Goal: Transaction & Acquisition: Purchase product/service

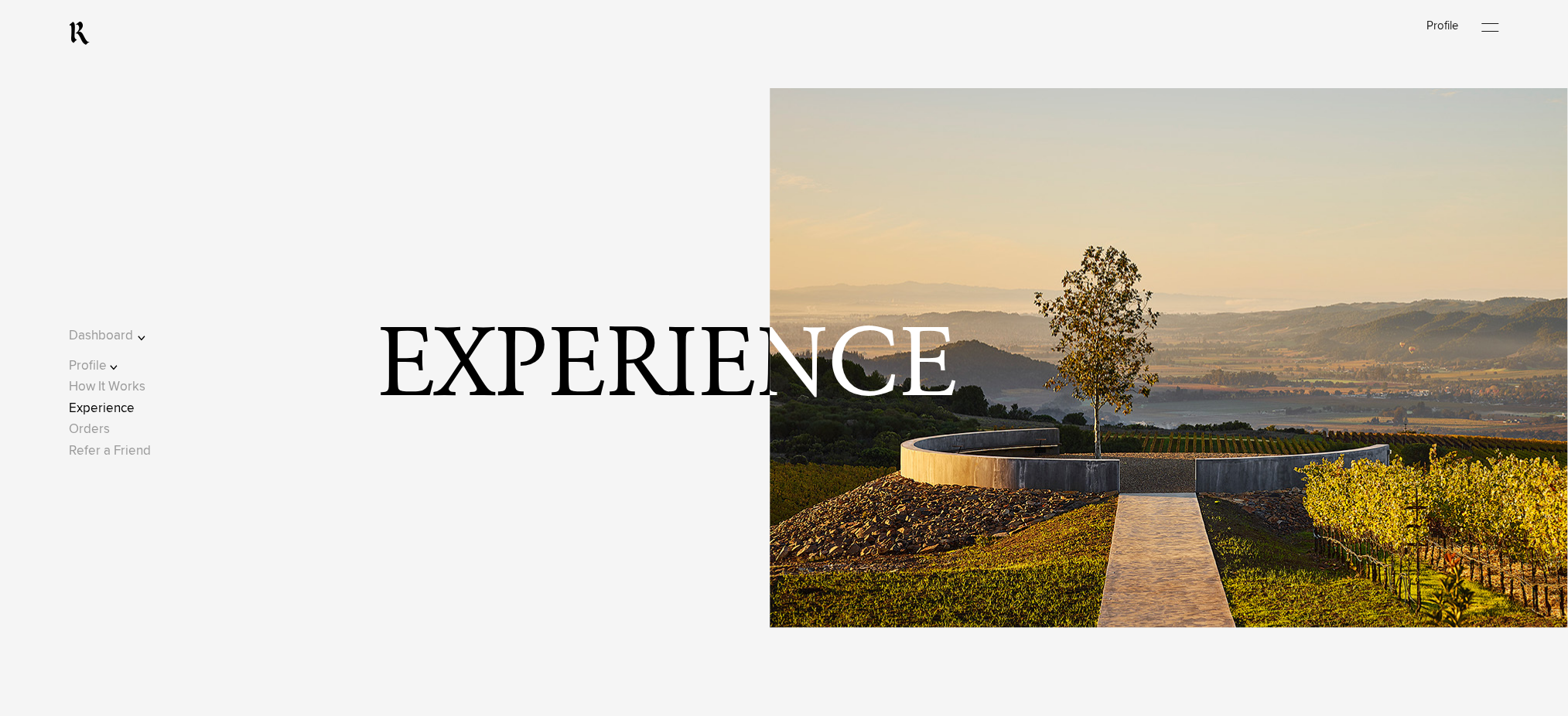
click at [121, 410] on link "Experience" at bounding box center [101, 408] width 65 height 13
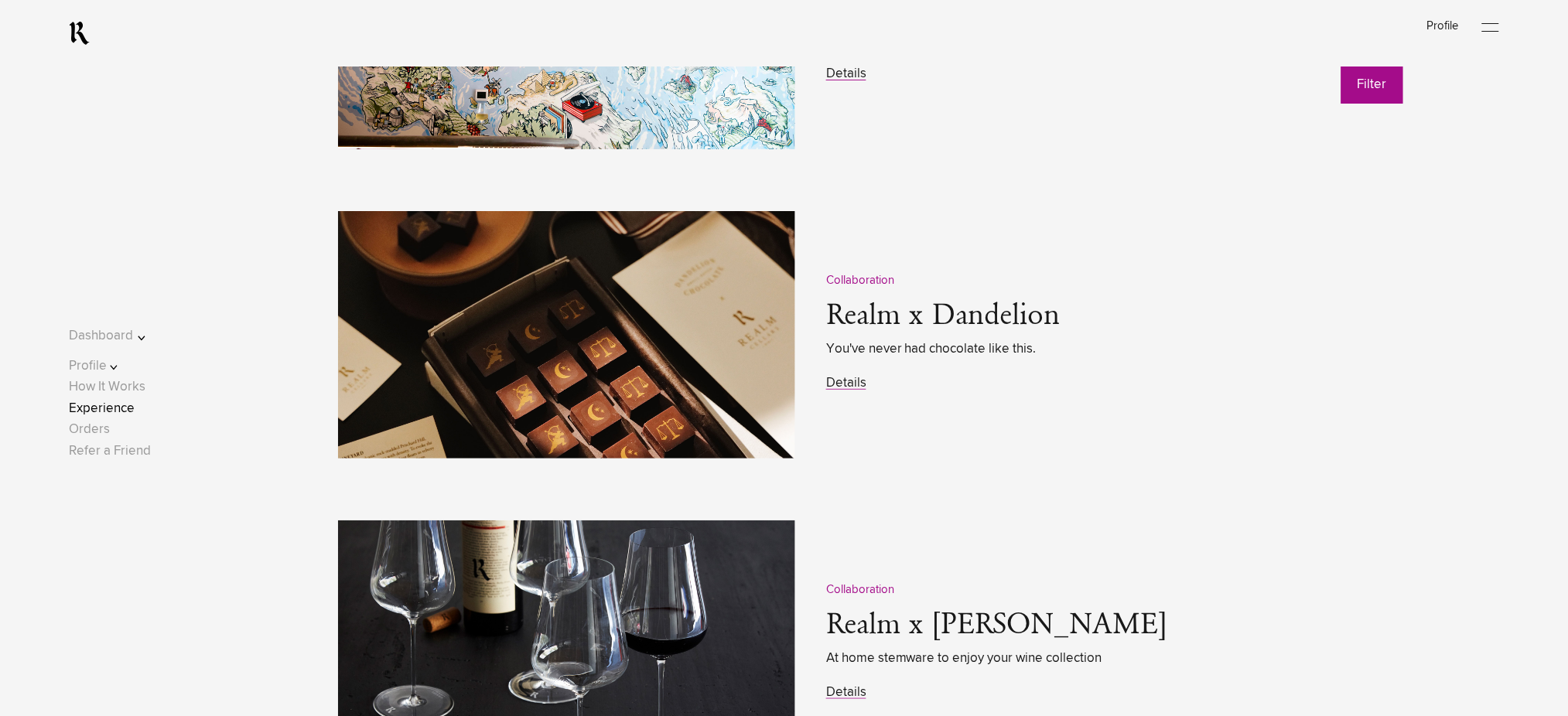
scroll to position [2166, 0]
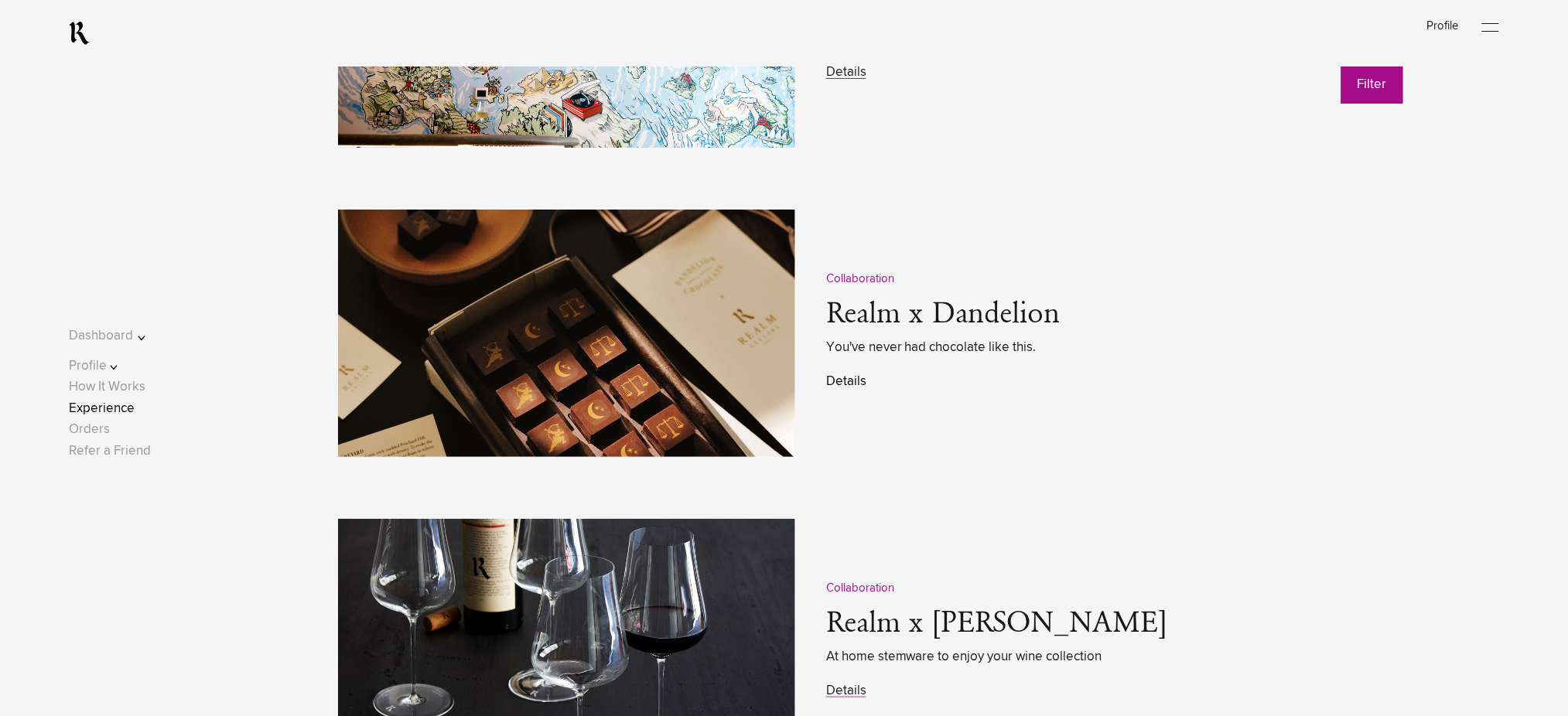
drag, startPoint x: 848, startPoint y: 379, endPoint x: 858, endPoint y: 380, distance: 10.0
click at [848, 379] on link "Details" at bounding box center [846, 382] width 40 height 13
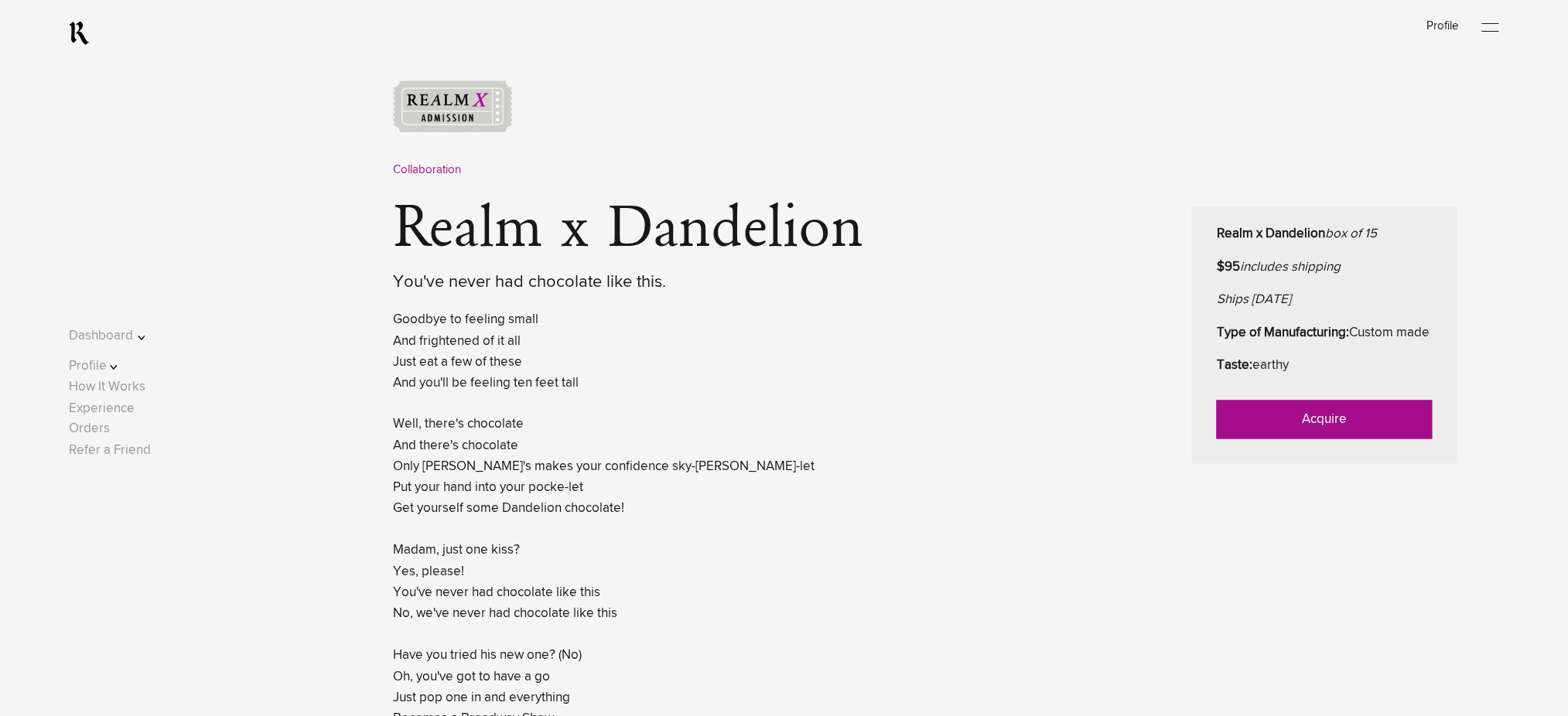
scroll to position [722, 0]
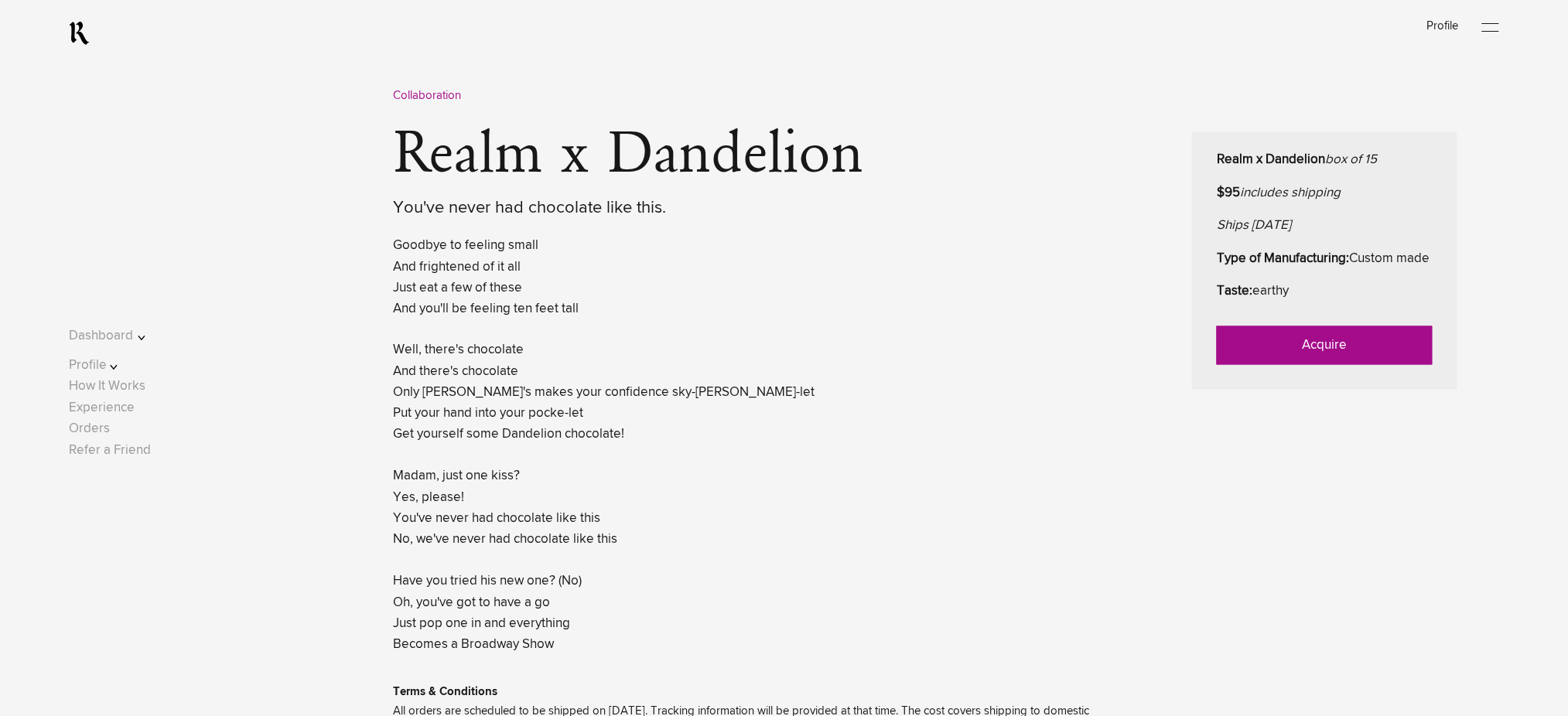
click at [1319, 362] on link "Acquire" at bounding box center [1324, 345] width 216 height 39
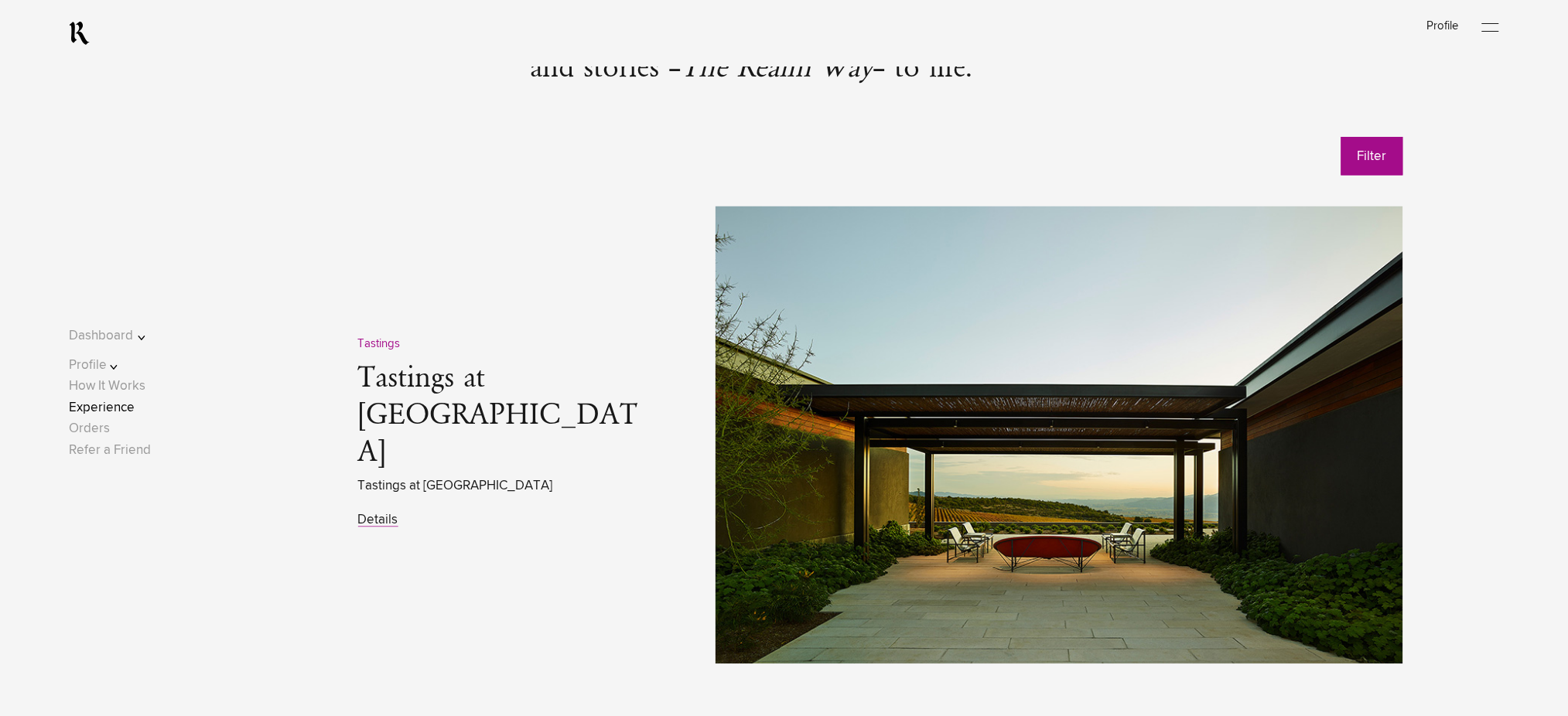
scroll to position [722, 0]
click at [127, 408] on link "Experience" at bounding box center [101, 408] width 65 height 13
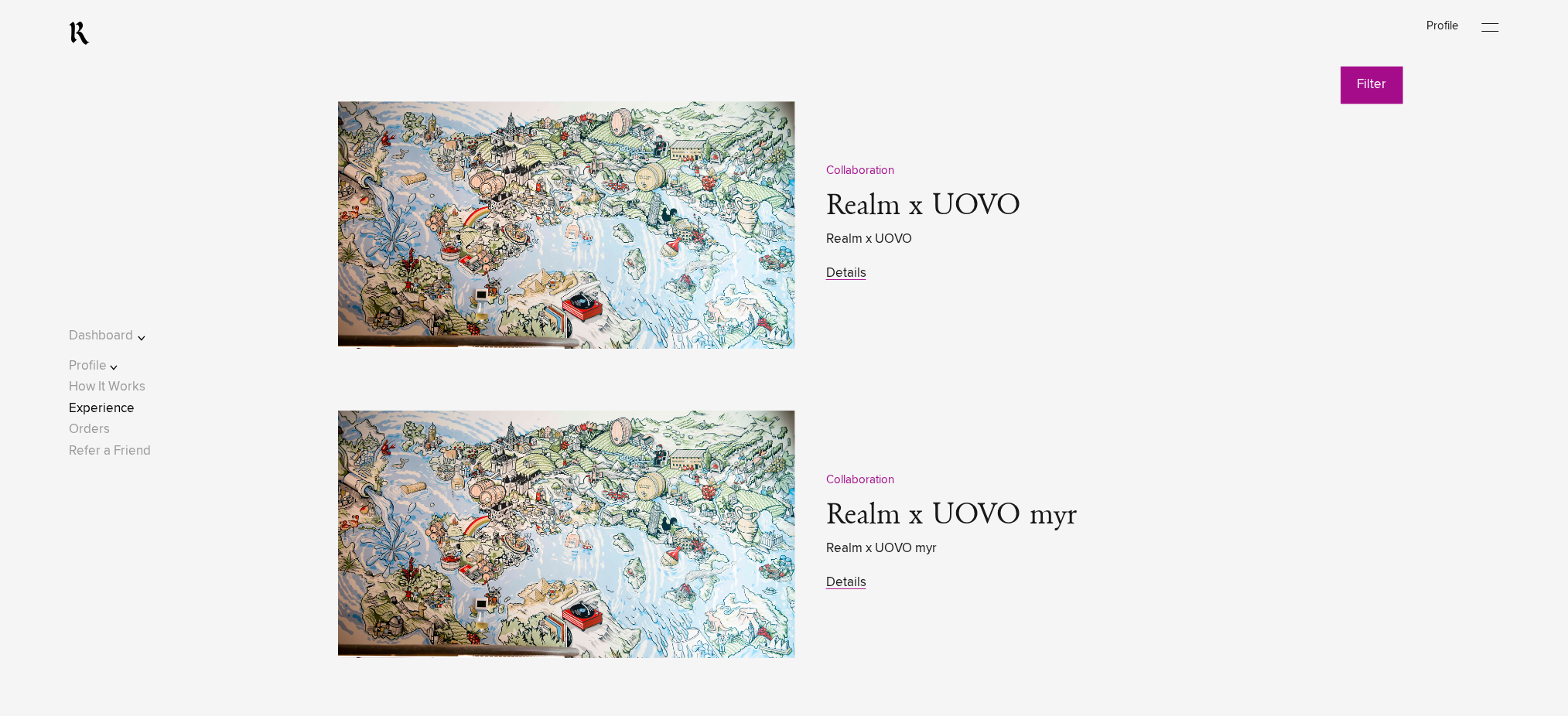
scroll to position [2062, 0]
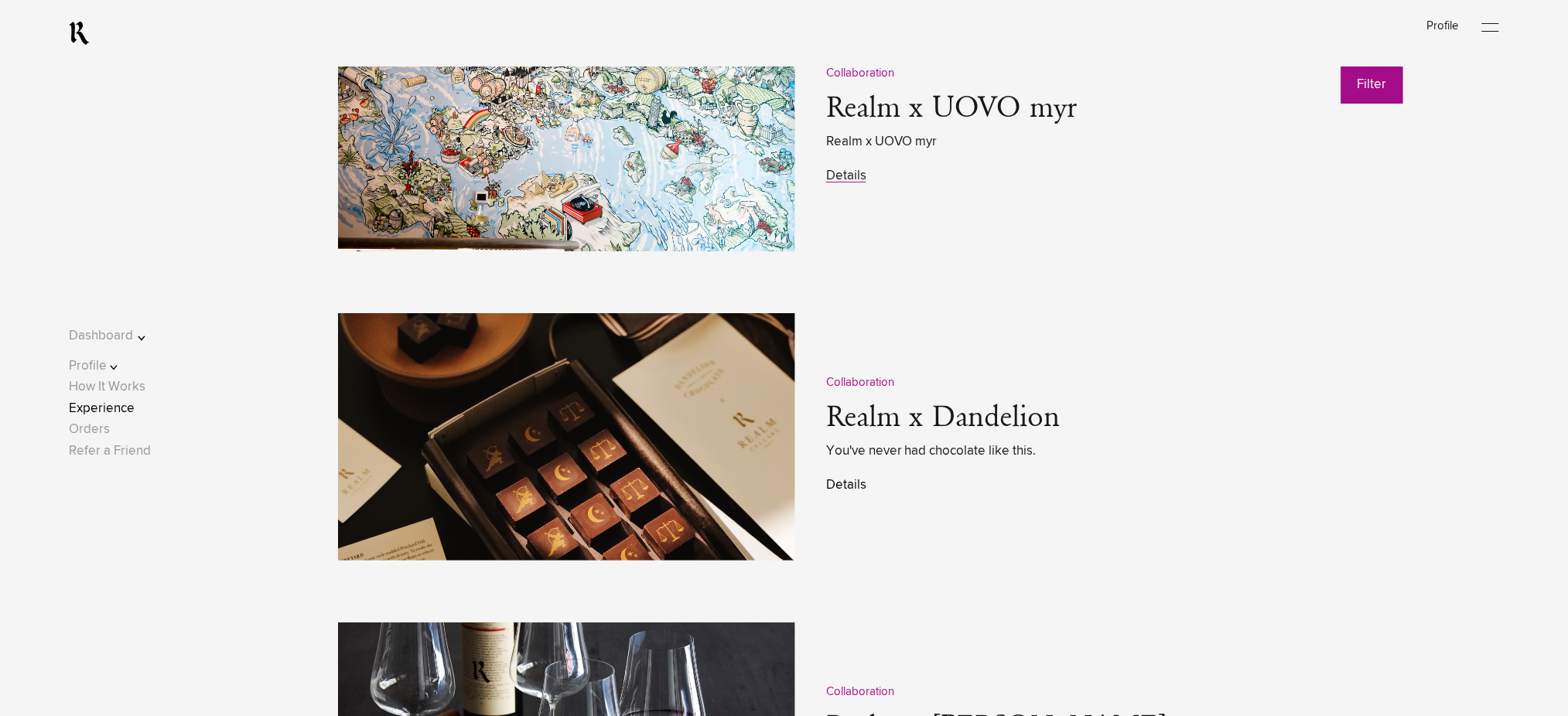
click at [851, 484] on link "Details" at bounding box center [846, 485] width 40 height 13
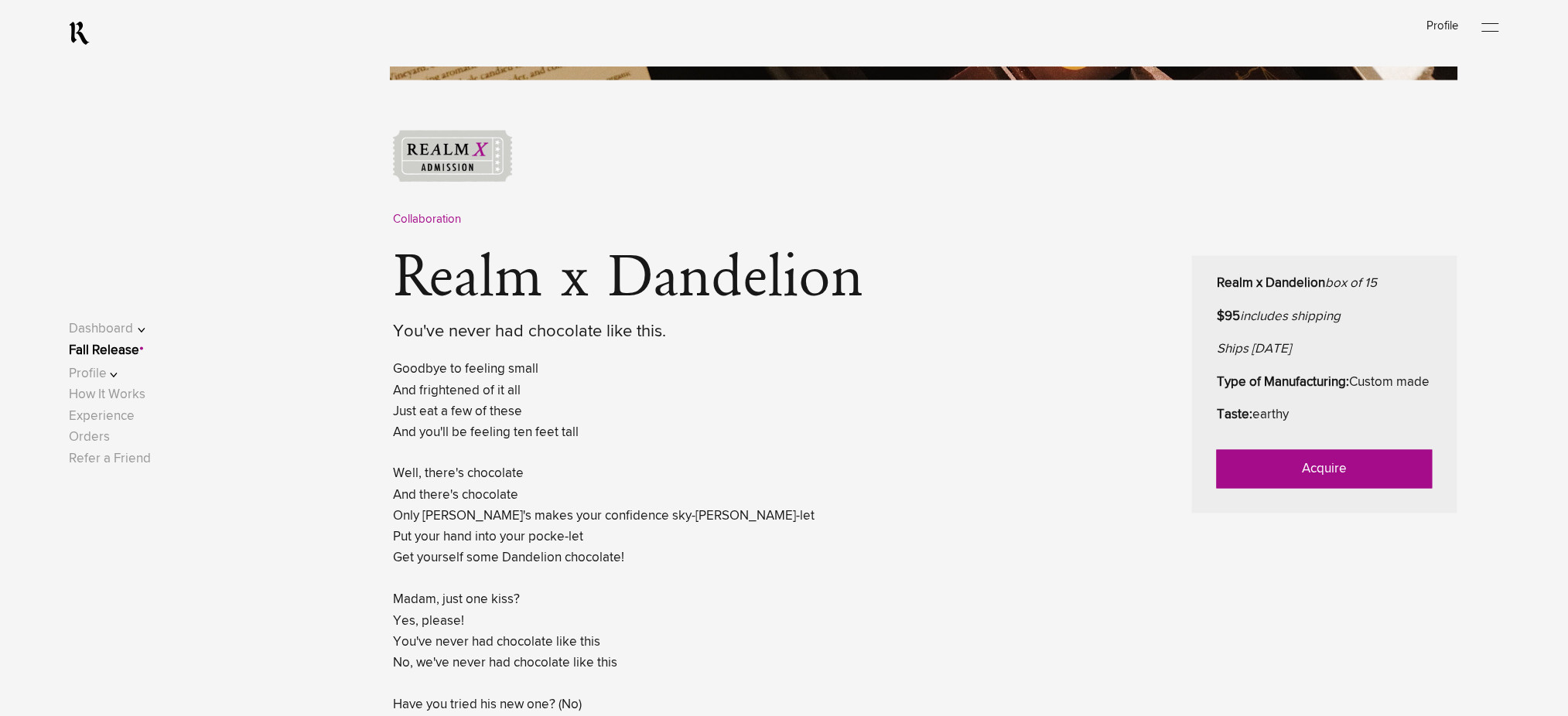
scroll to position [722, 0]
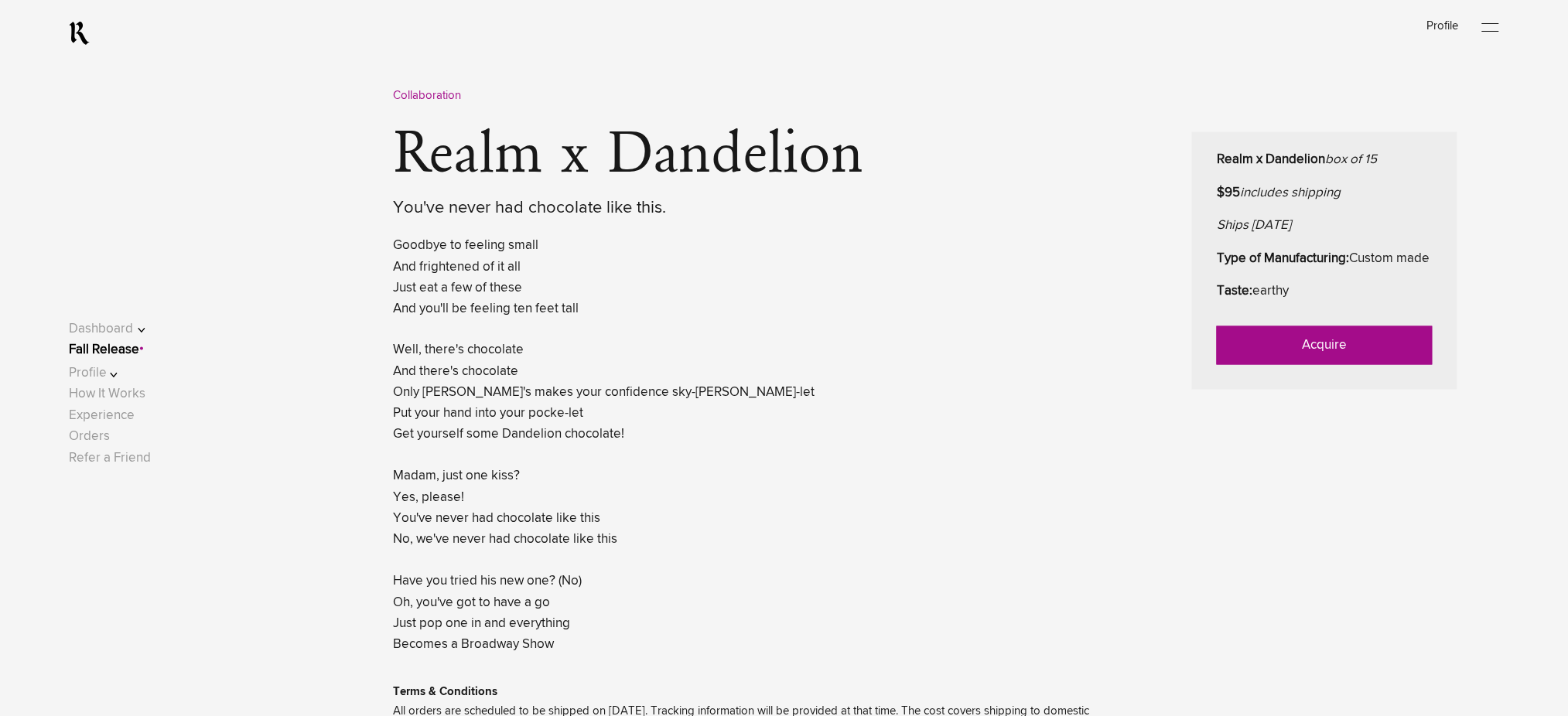
click at [1281, 358] on link "Acquire" at bounding box center [1324, 345] width 216 height 39
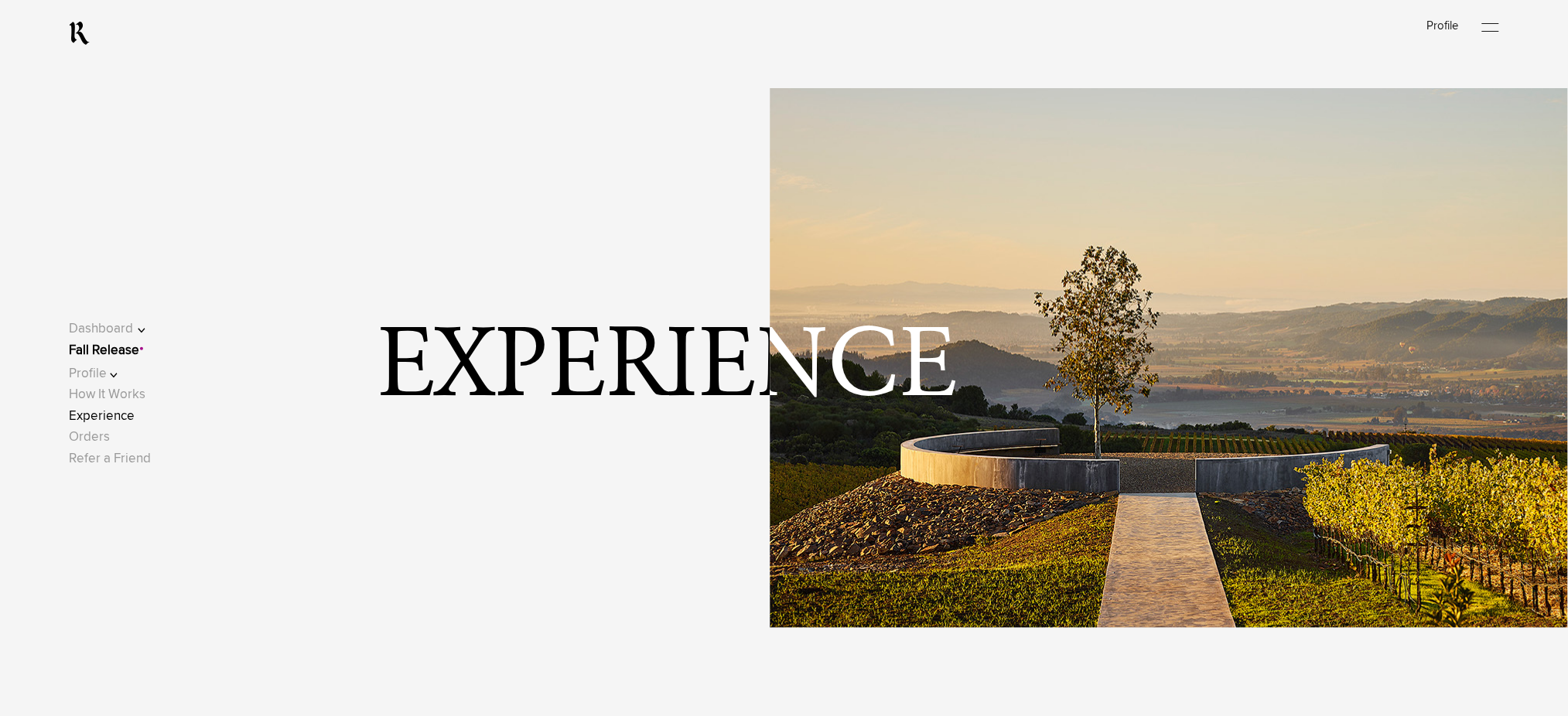
click at [122, 418] on link "Experience" at bounding box center [101, 417] width 65 height 13
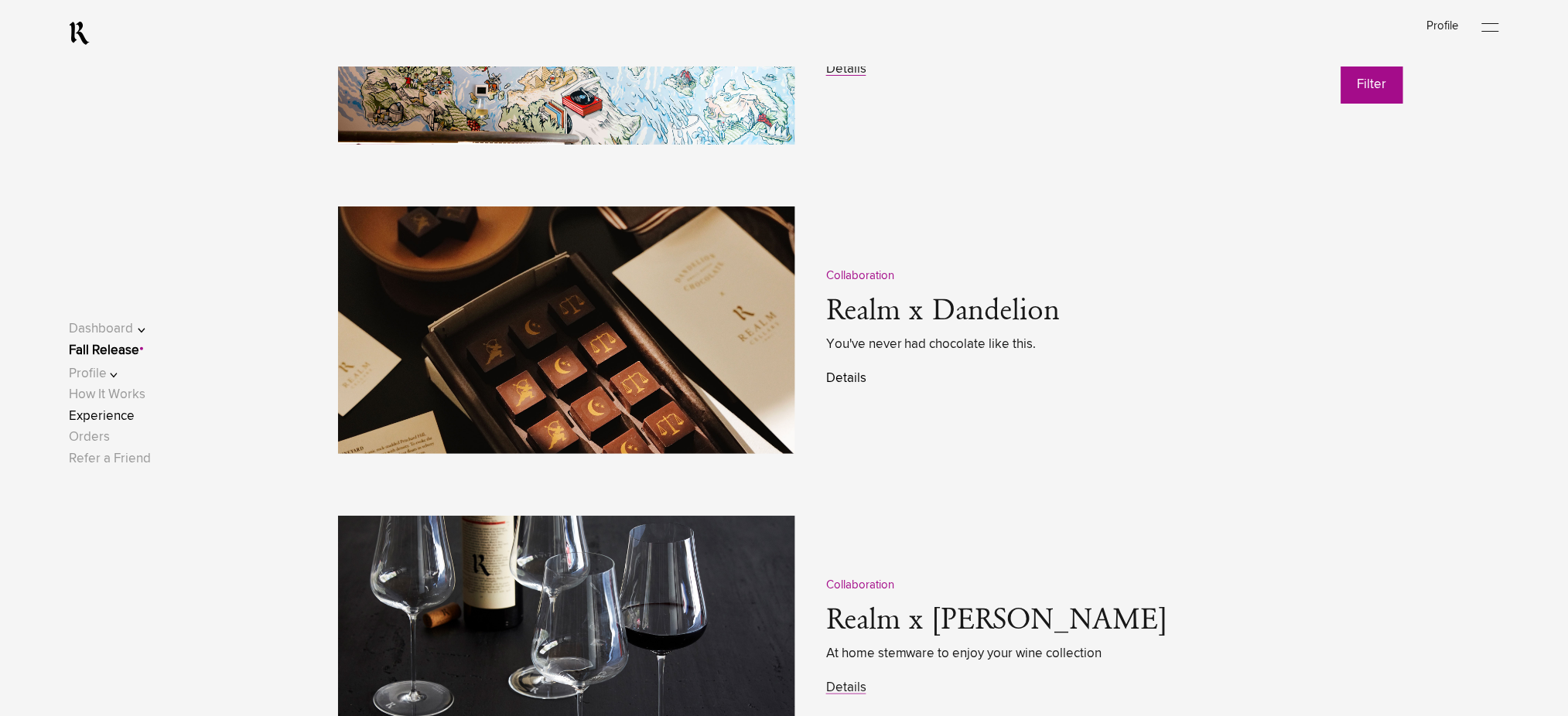
scroll to position [2269, 0]
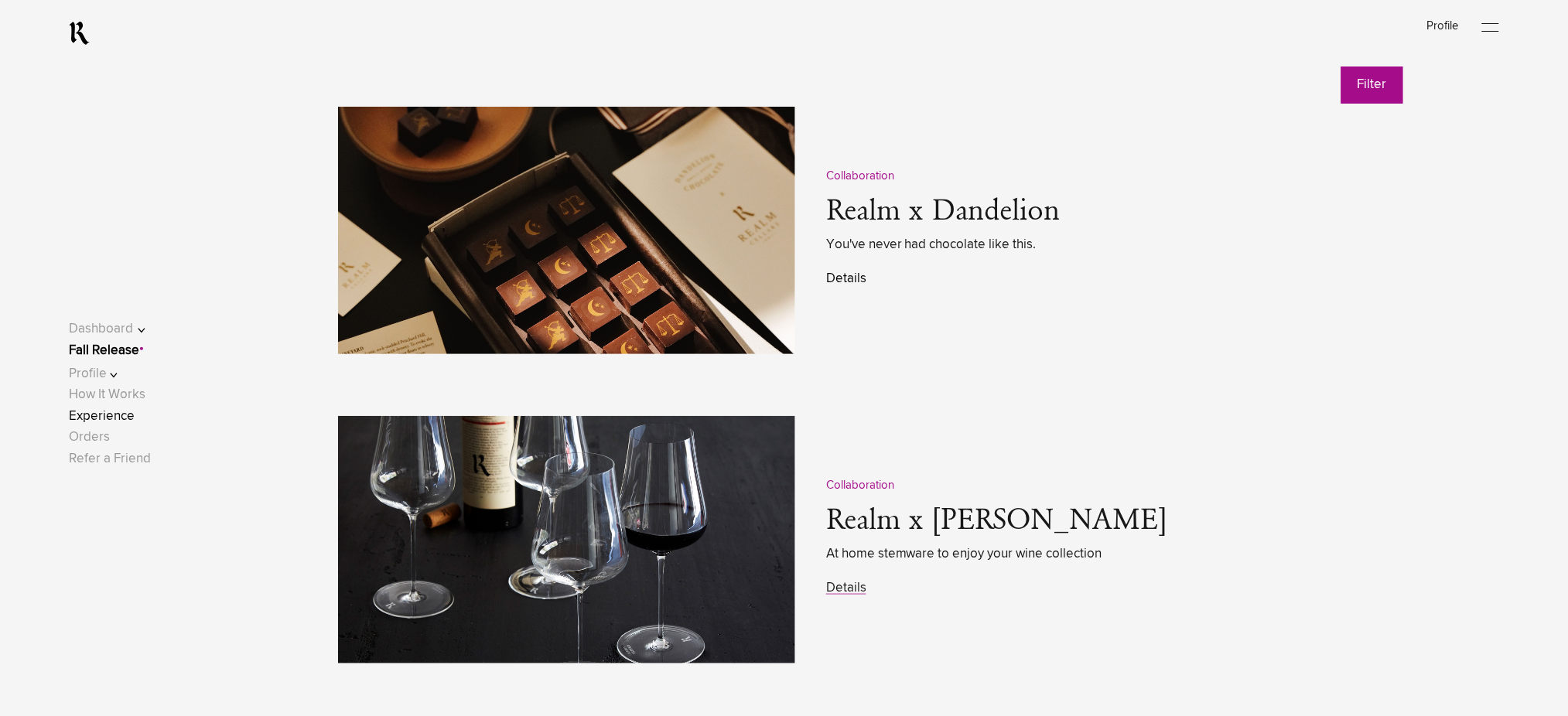
click at [845, 277] on link "Details" at bounding box center [846, 278] width 40 height 13
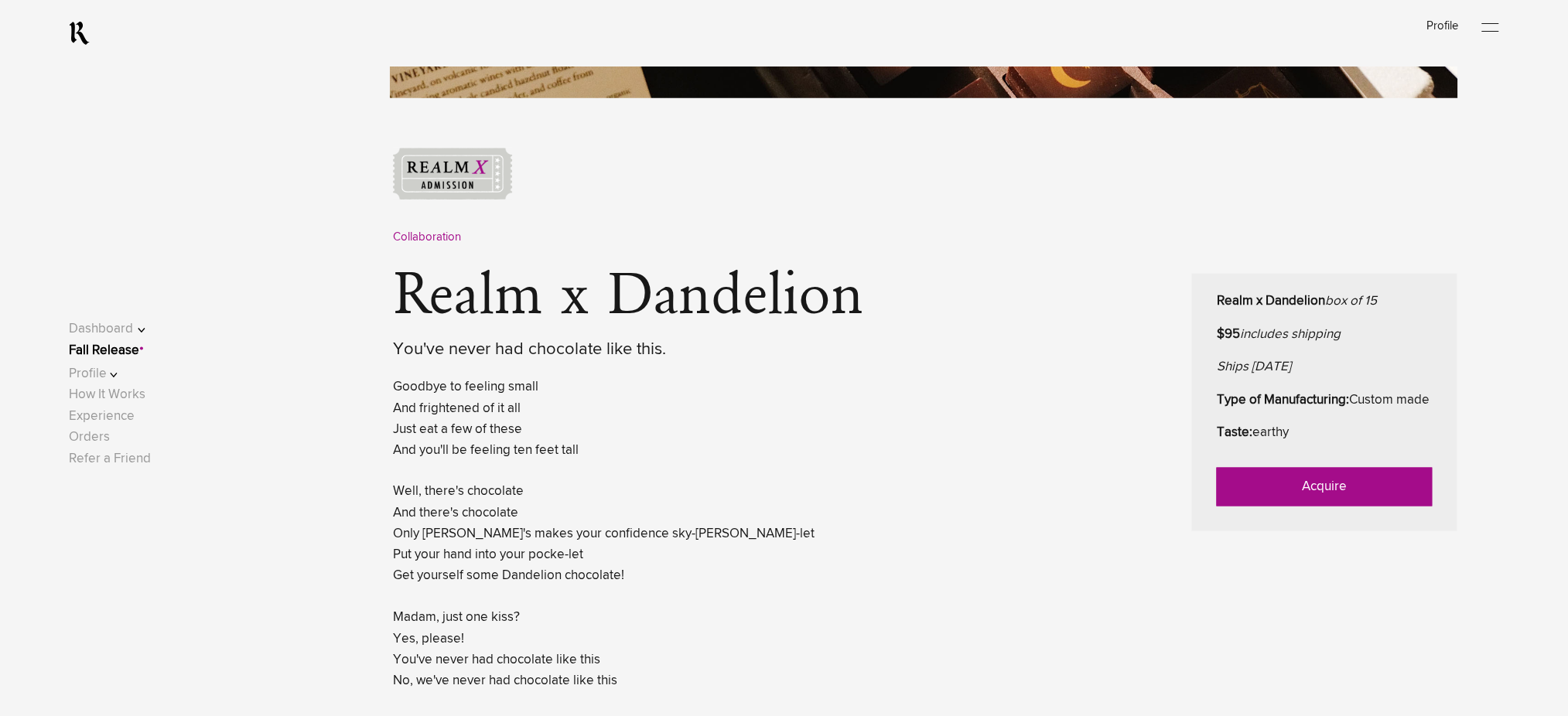
scroll to position [619, 0]
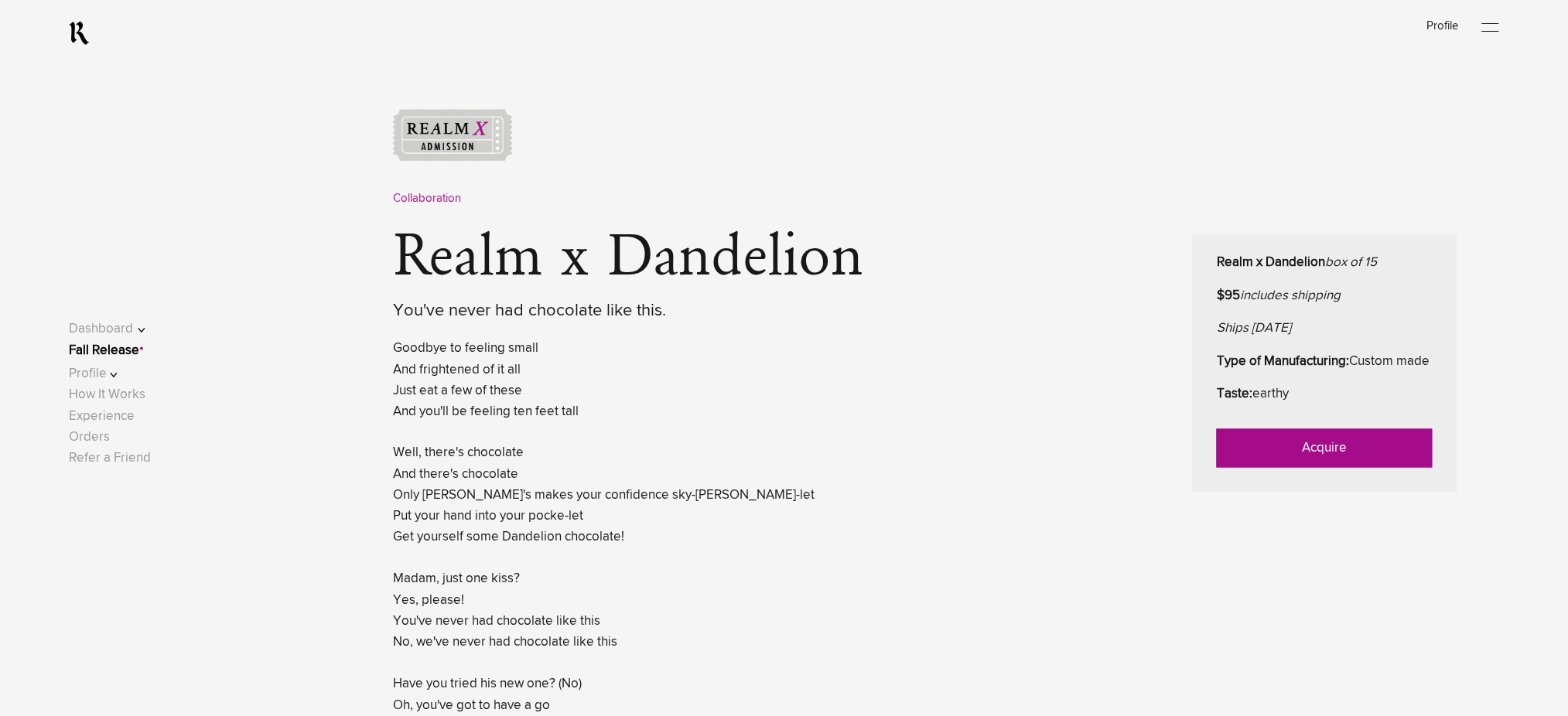
click at [1328, 468] on link "Acquire" at bounding box center [1324, 449] width 216 height 39
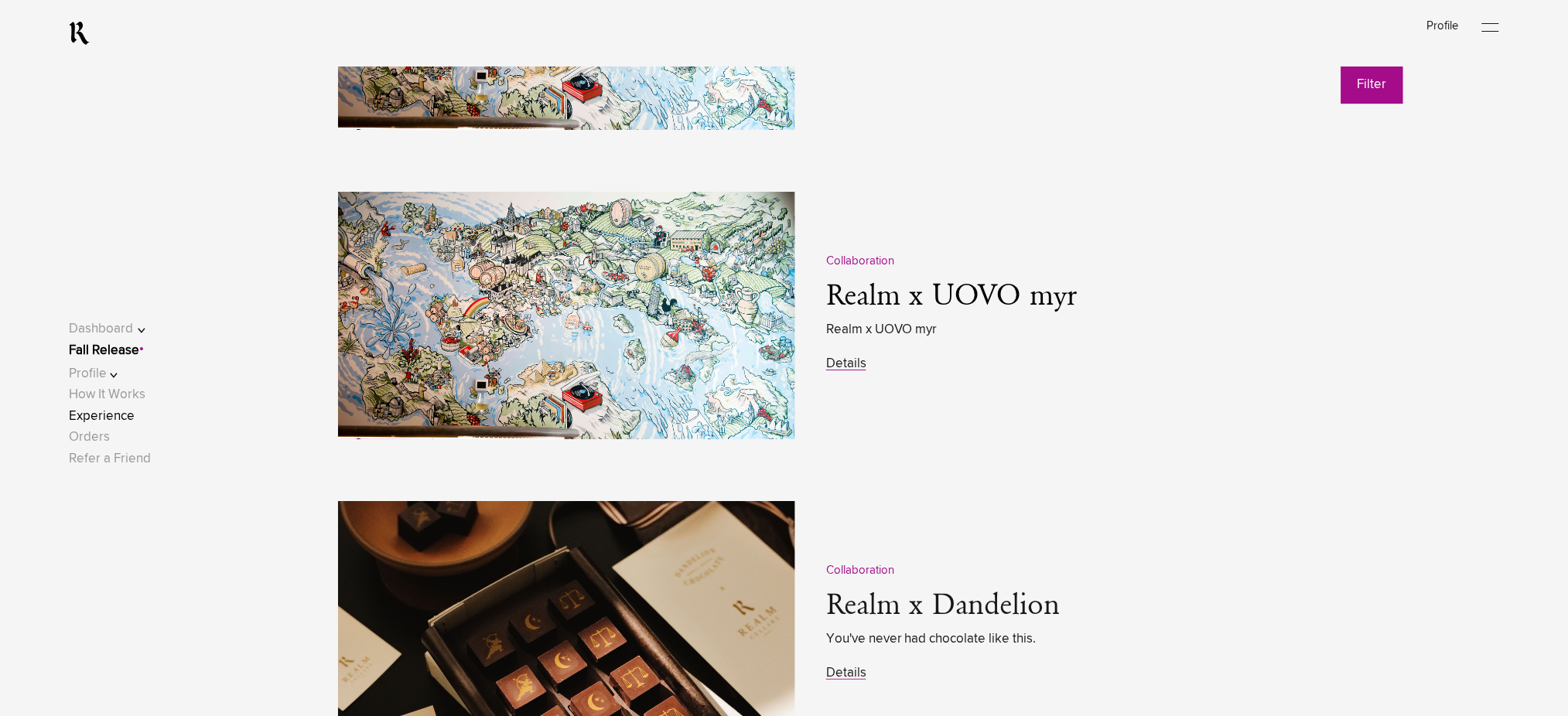
scroll to position [1959, 0]
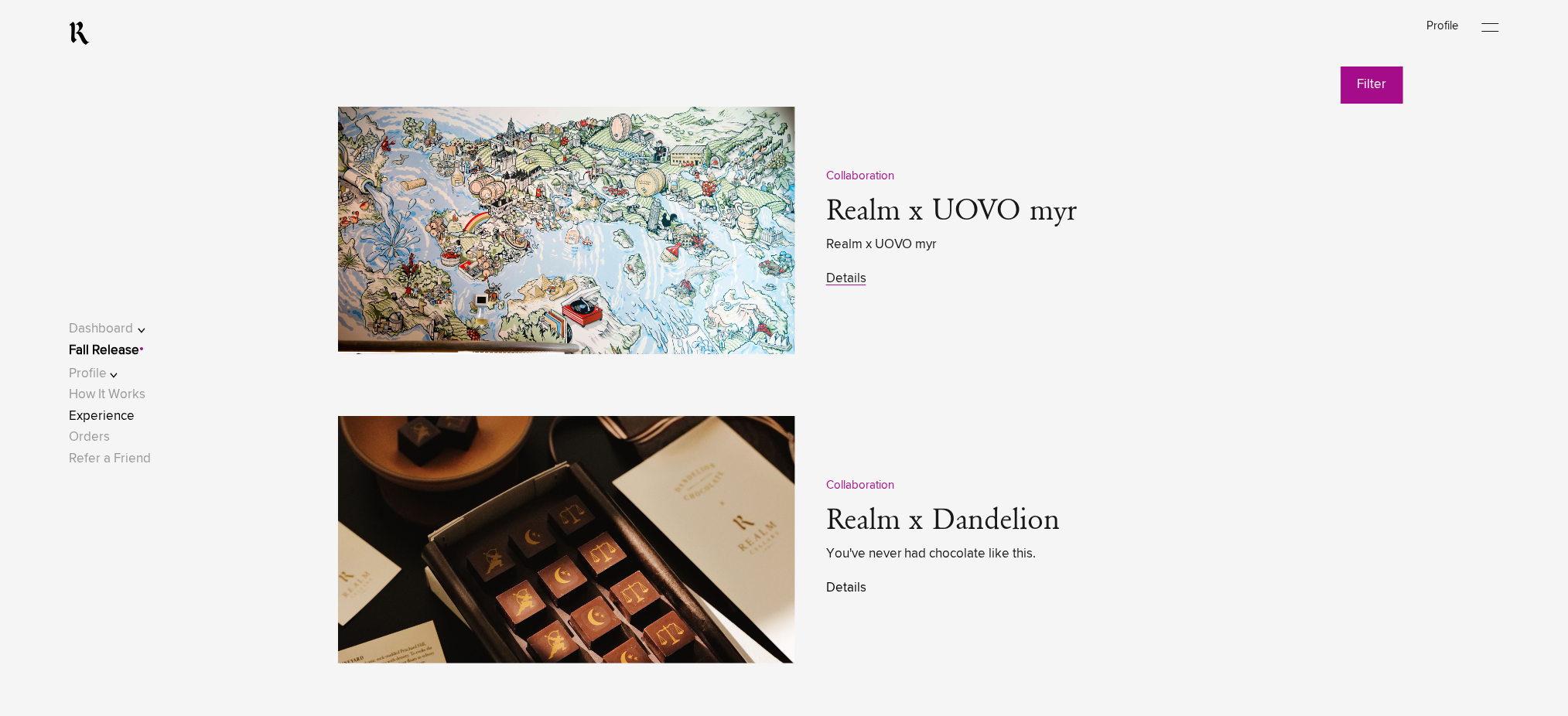
click at [857, 592] on link "Details" at bounding box center [846, 588] width 40 height 13
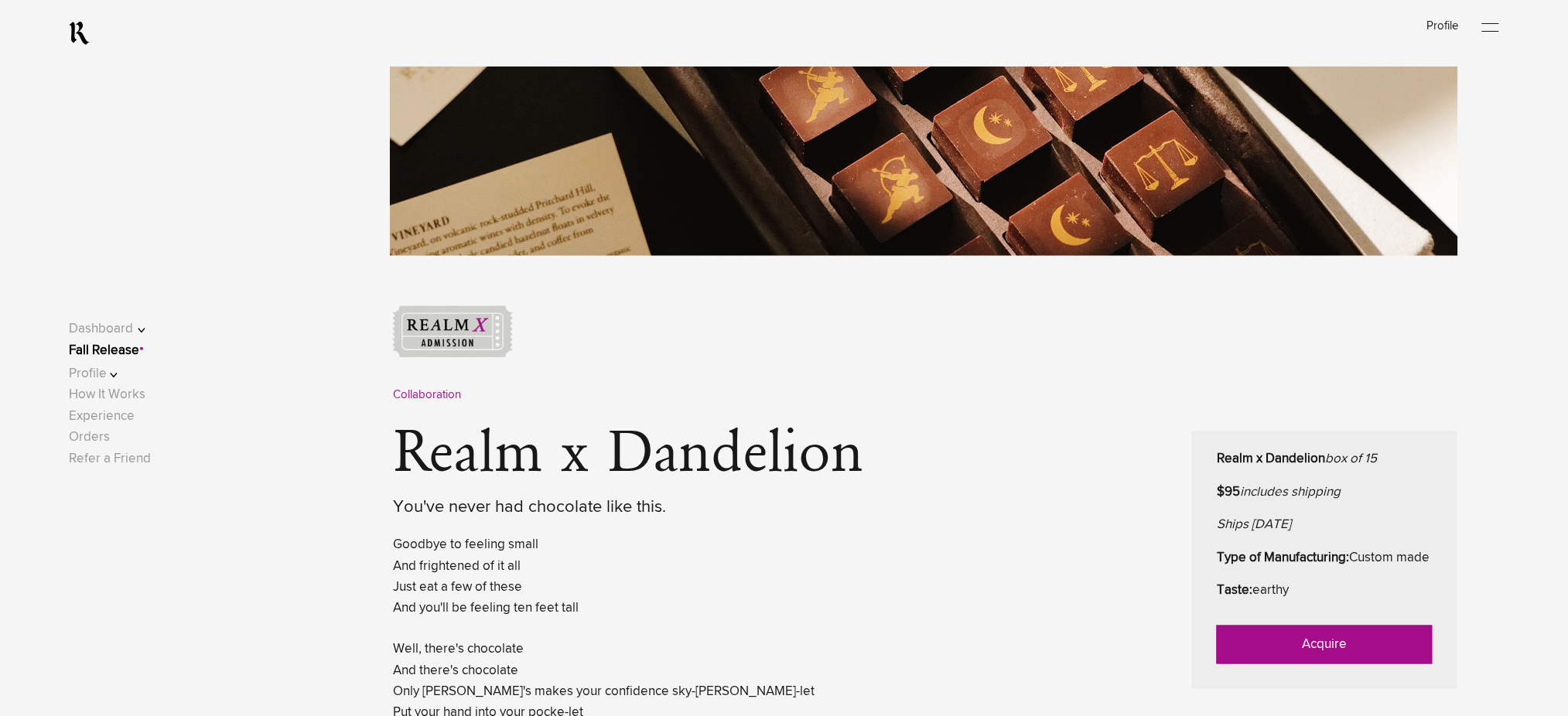
scroll to position [515, 0]
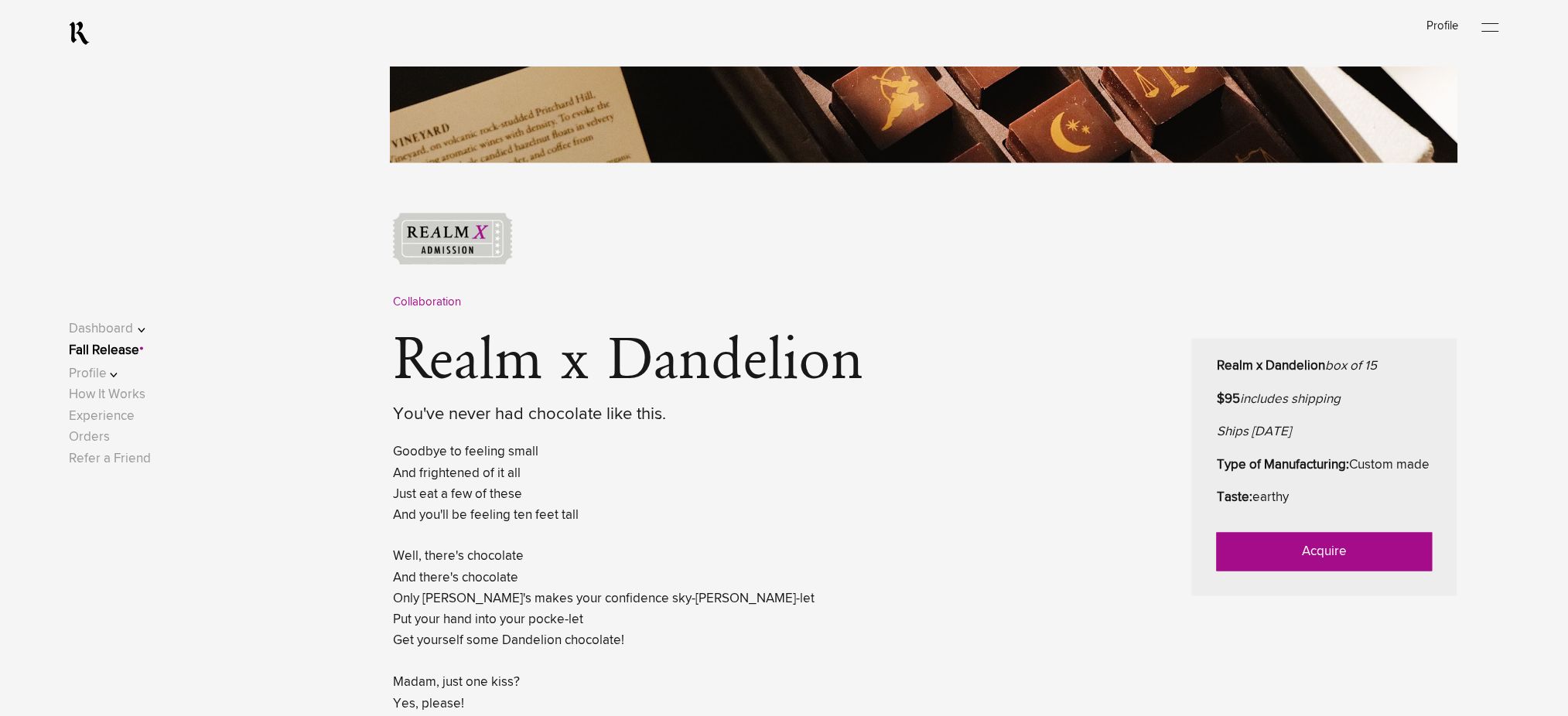
click at [1288, 565] on link "Acquire" at bounding box center [1324, 552] width 216 height 39
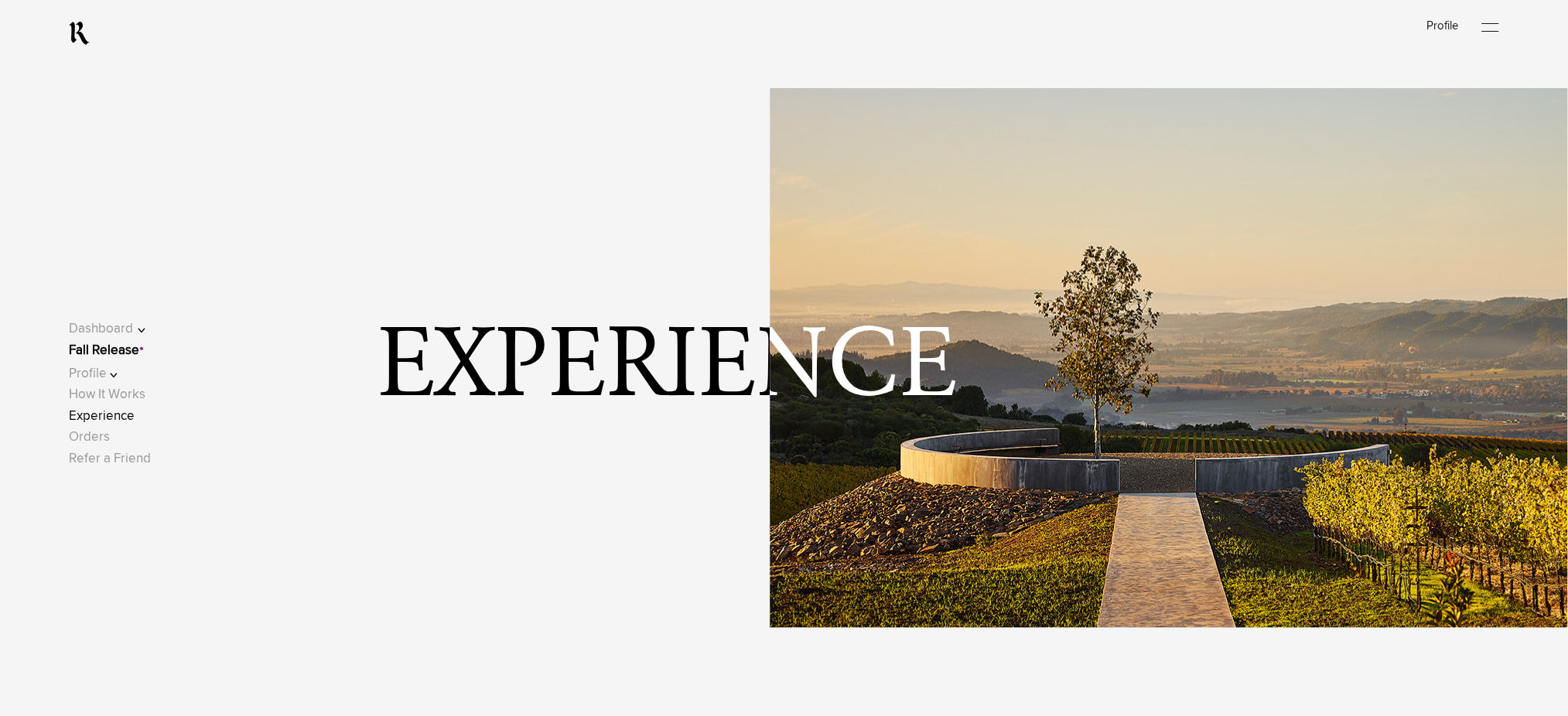
click at [120, 419] on link "Experience" at bounding box center [101, 417] width 65 height 13
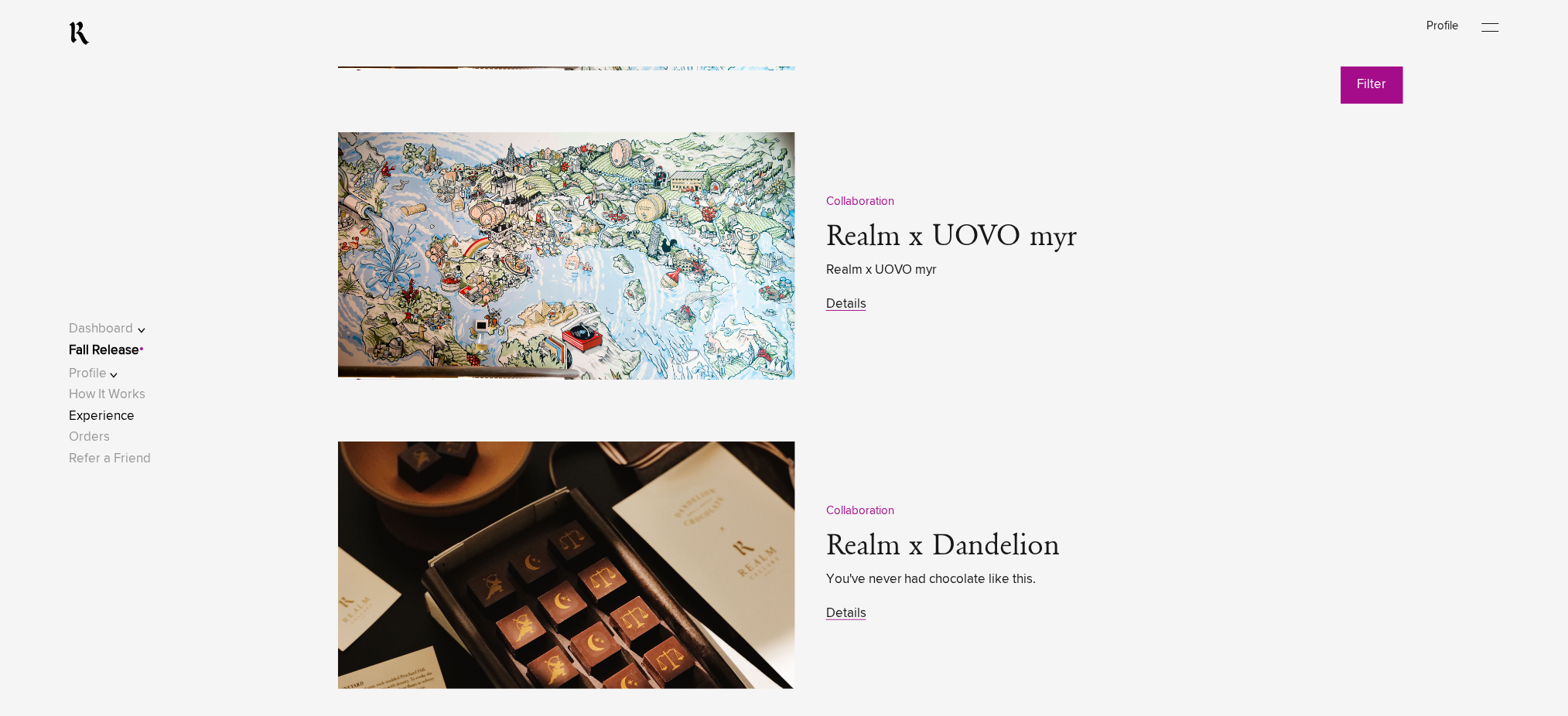
scroll to position [2062, 0]
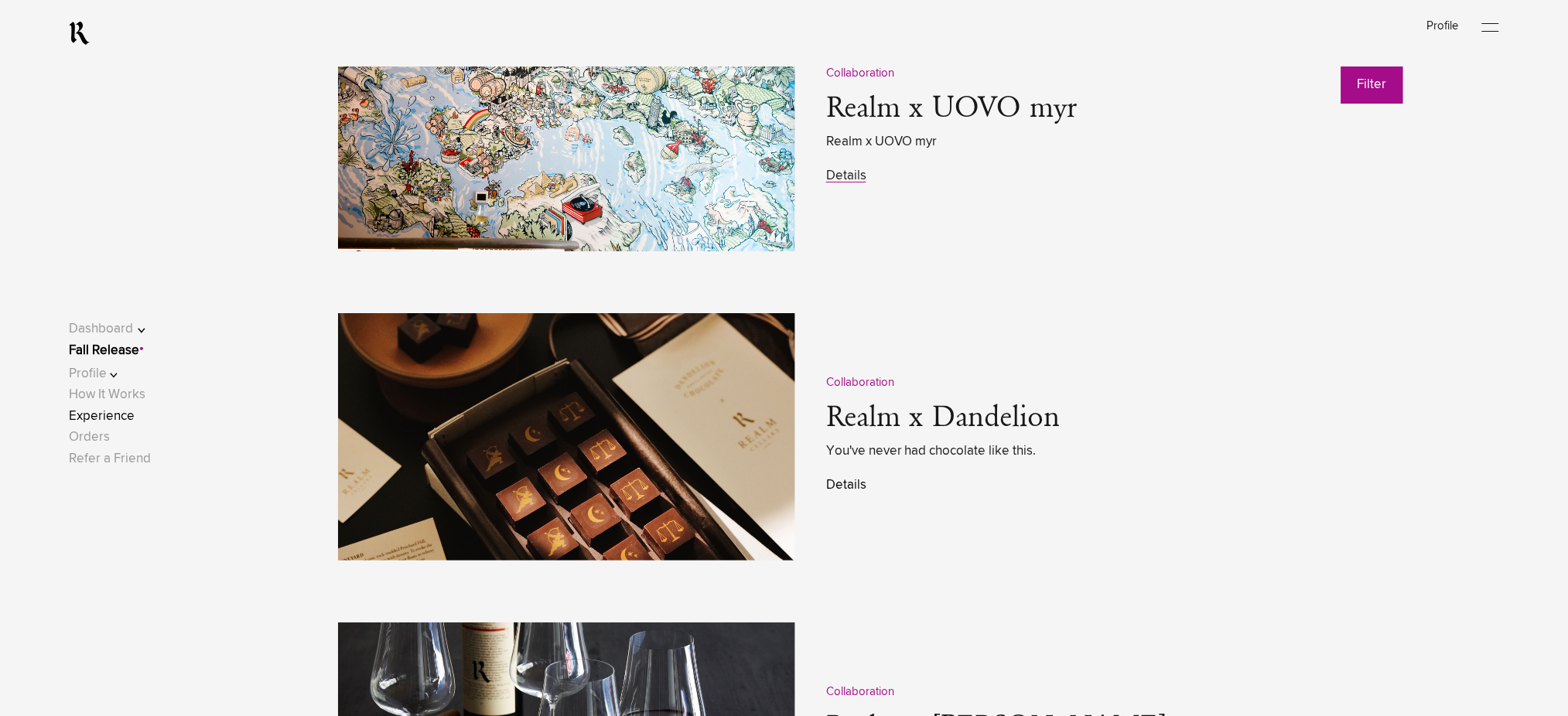
click at [852, 484] on link "Details" at bounding box center [846, 485] width 40 height 13
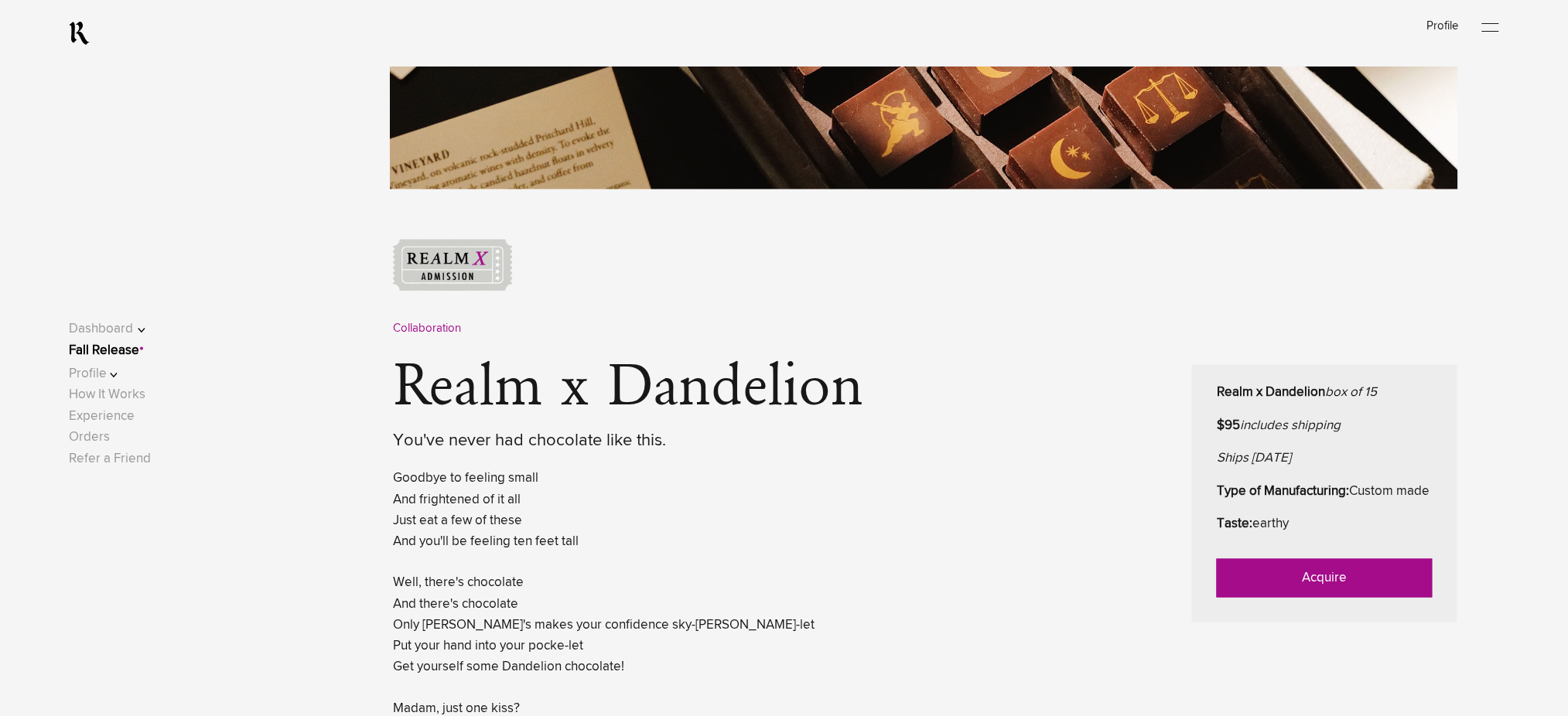
scroll to position [619, 0]
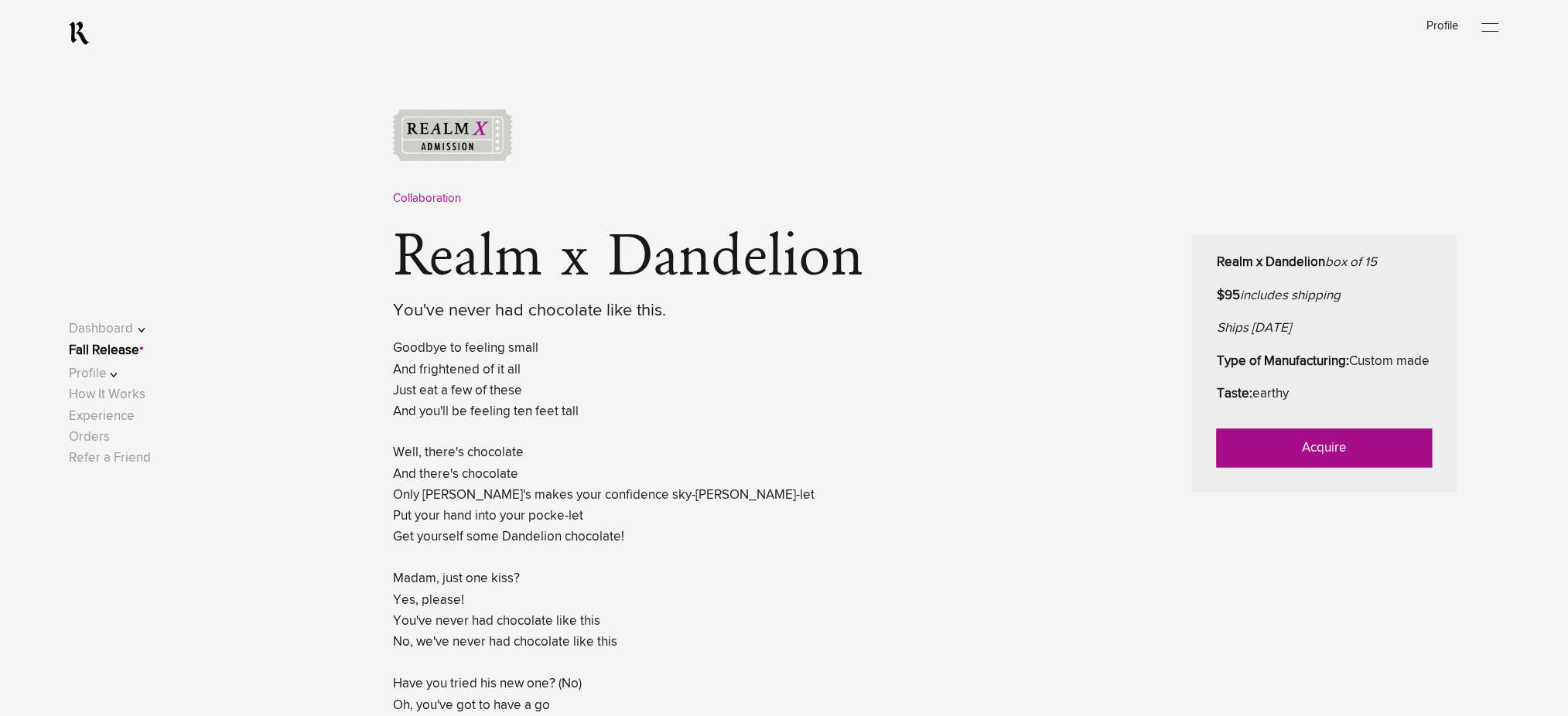
click at [1316, 465] on link "Acquire" at bounding box center [1324, 449] width 216 height 39
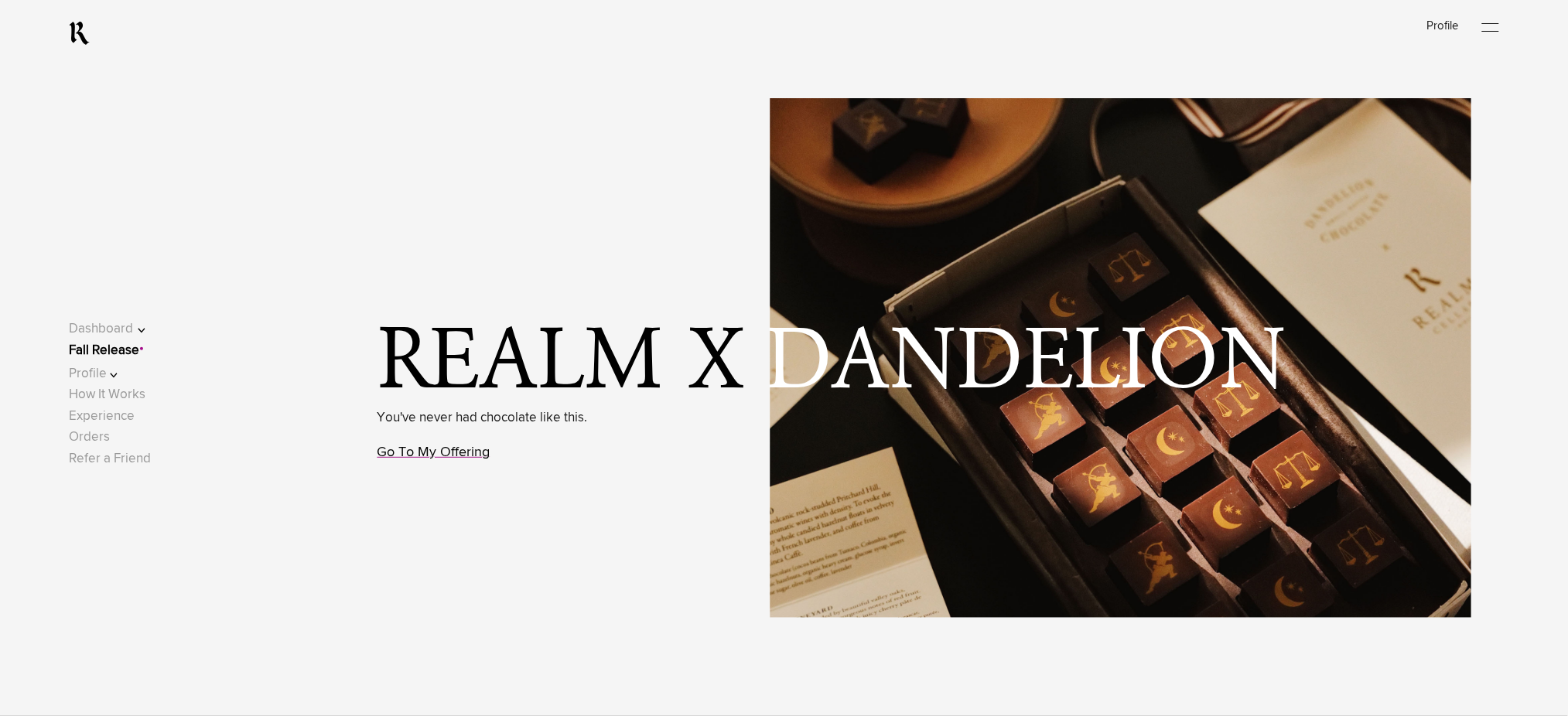
click at [459, 454] on link "Go To My Offering" at bounding box center [434, 452] width 113 height 14
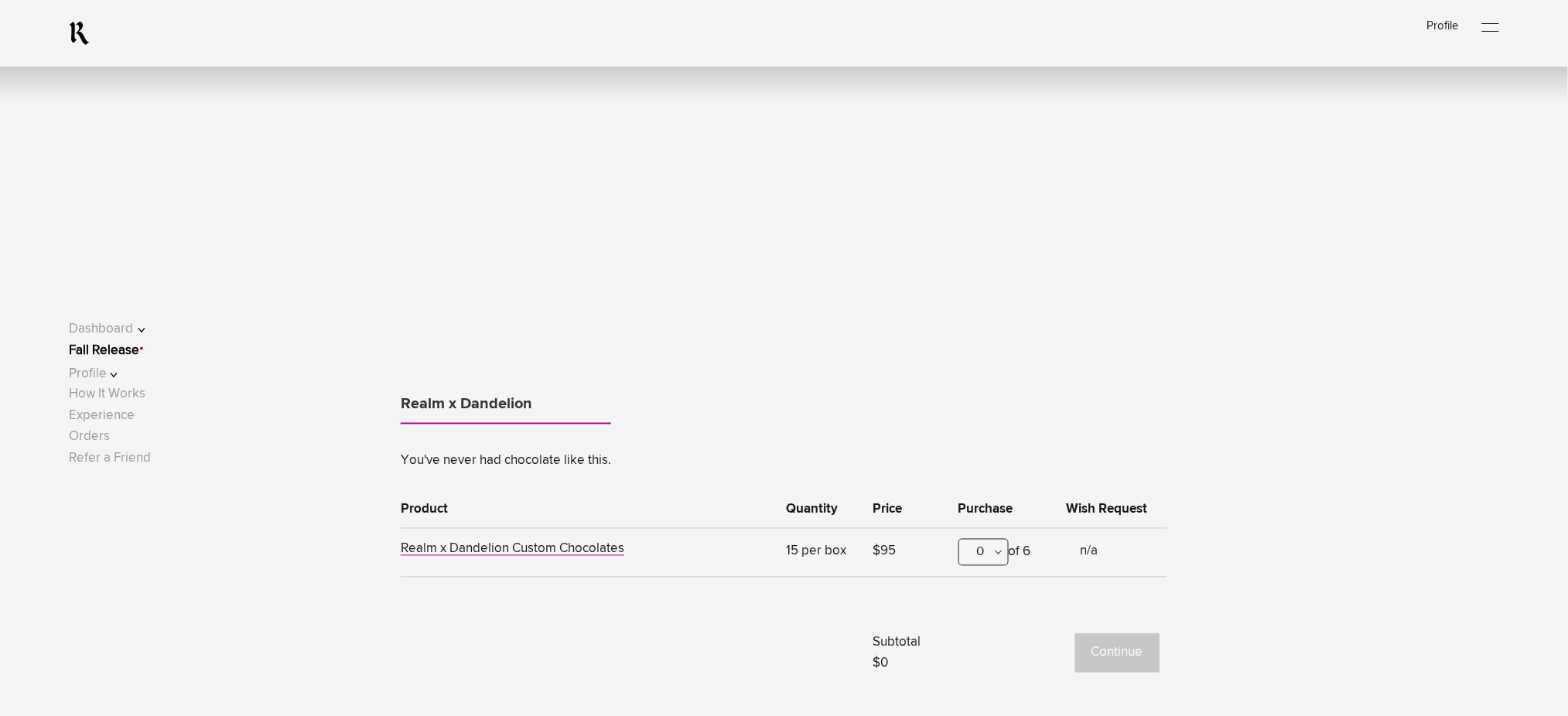
scroll to position [962, 0]
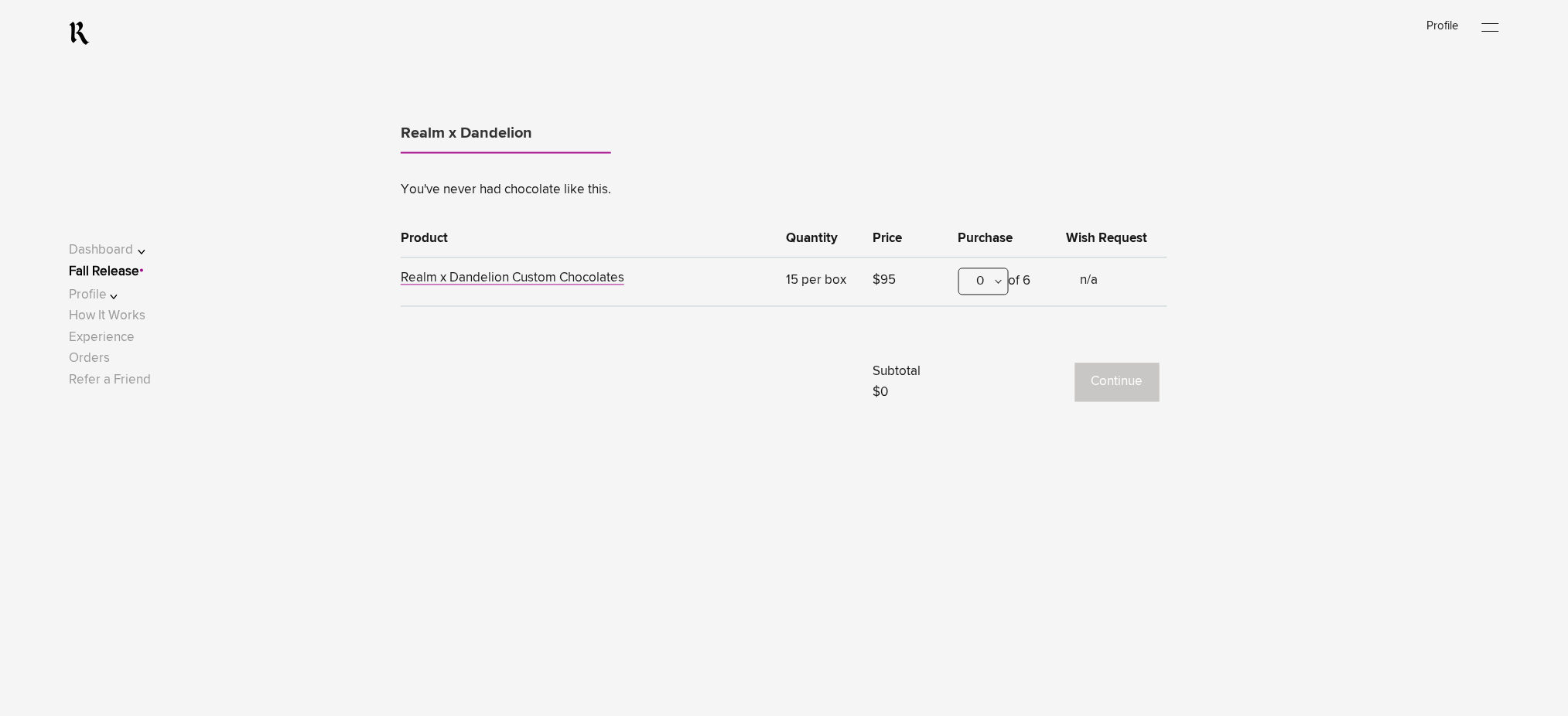
click at [985, 283] on div "0" at bounding box center [983, 283] width 50 height 27
drag, startPoint x: 984, startPoint y: 352, endPoint x: 1082, endPoint y: 378, distance: 101.4
click at [984, 353] on div "1" at bounding box center [983, 358] width 48 height 39
click at [1121, 383] on button "Continue" at bounding box center [1117, 383] width 84 height 39
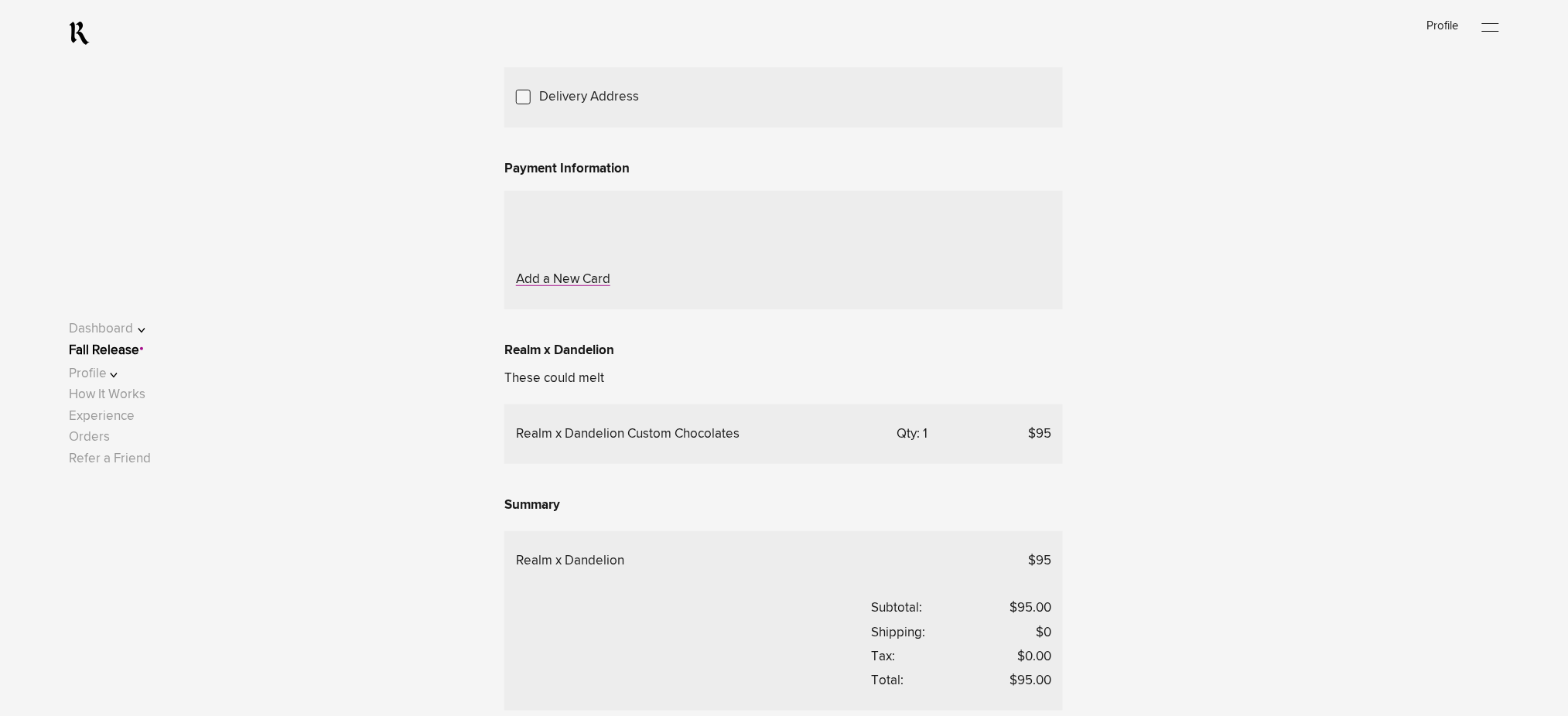
scroll to position [206, 0]
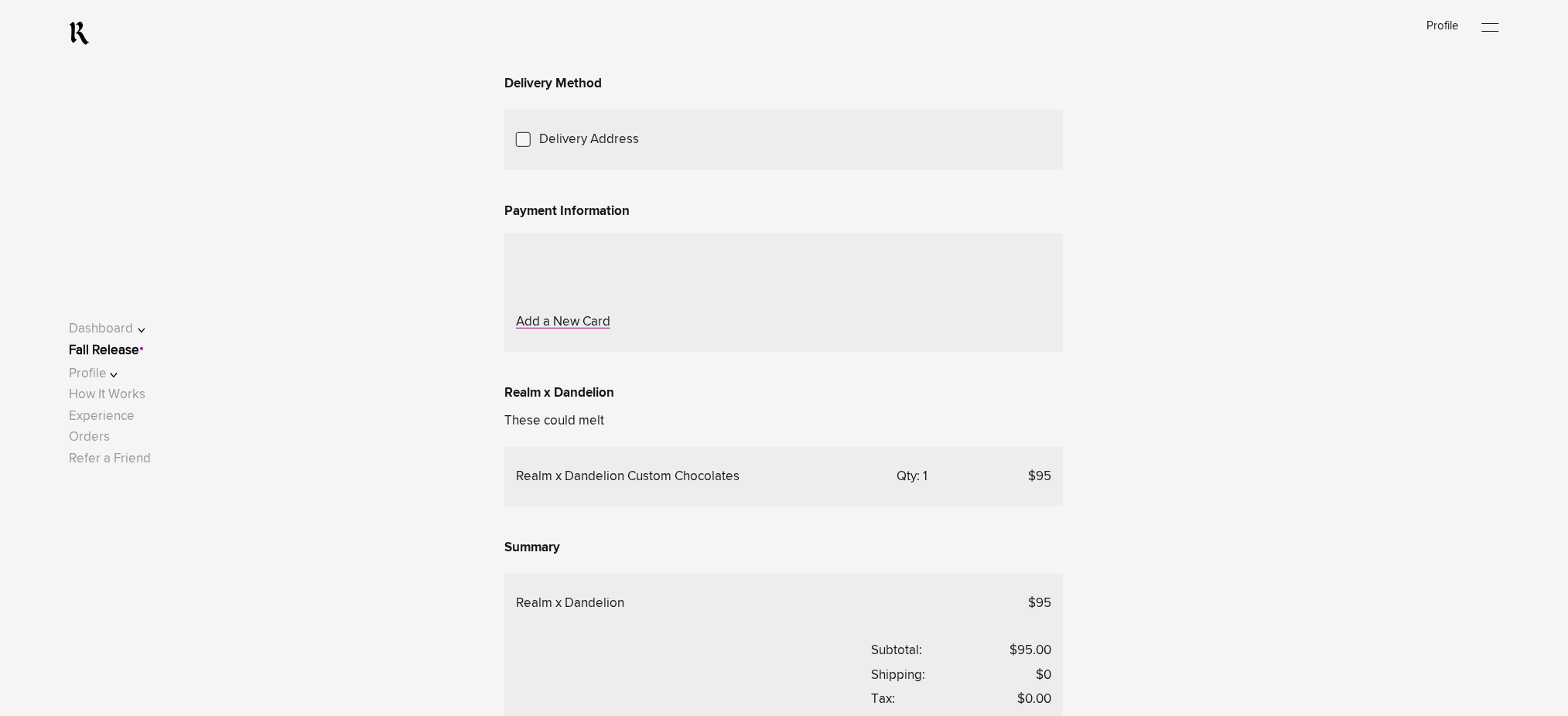
click at [0, 0] on span "Choose Another Saved Shipping Address" at bounding box center [0, 0] width 0 height 0
click at [0, 0] on div "Deepak.p p - Rockledge, Florida, 32955" at bounding box center [0, 0] width 0 height 0
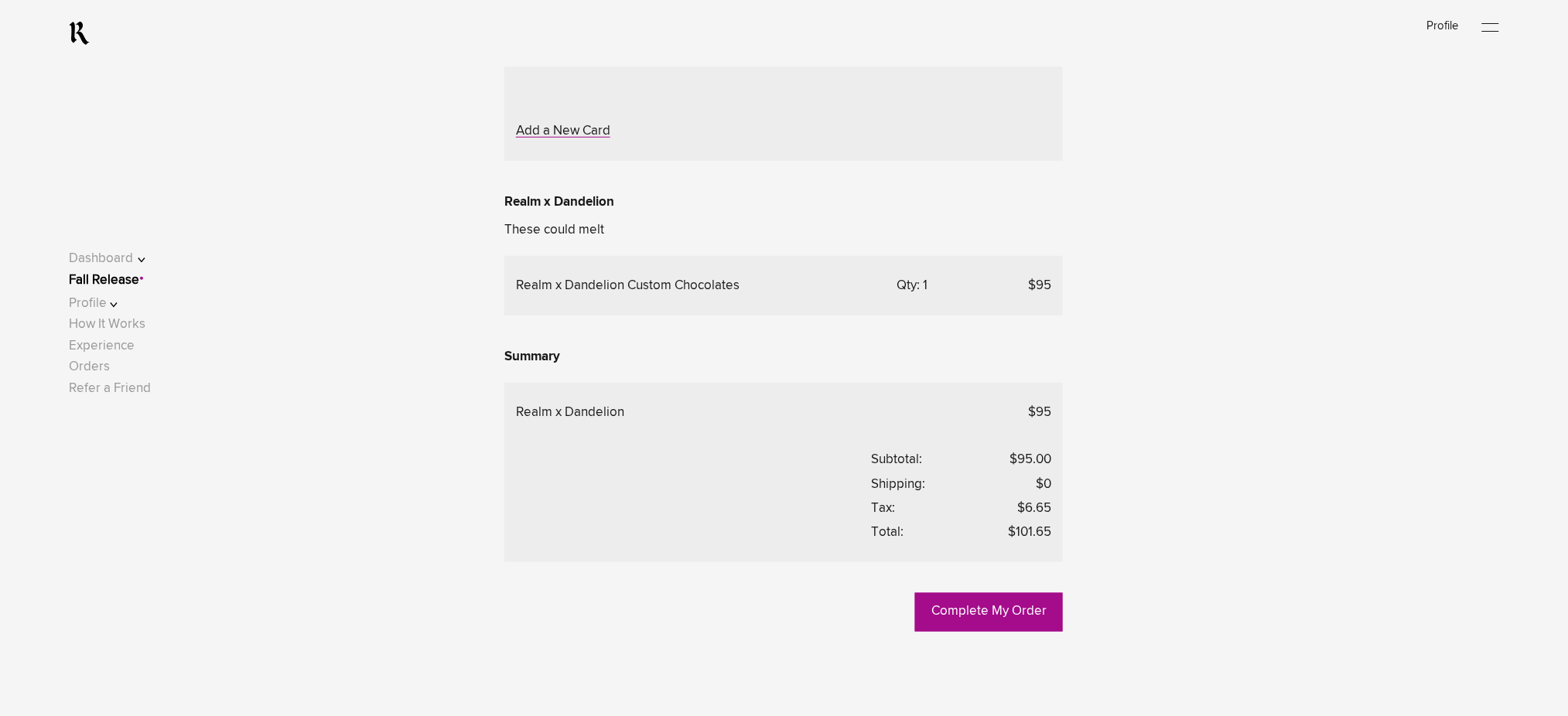
scroll to position [412, 0]
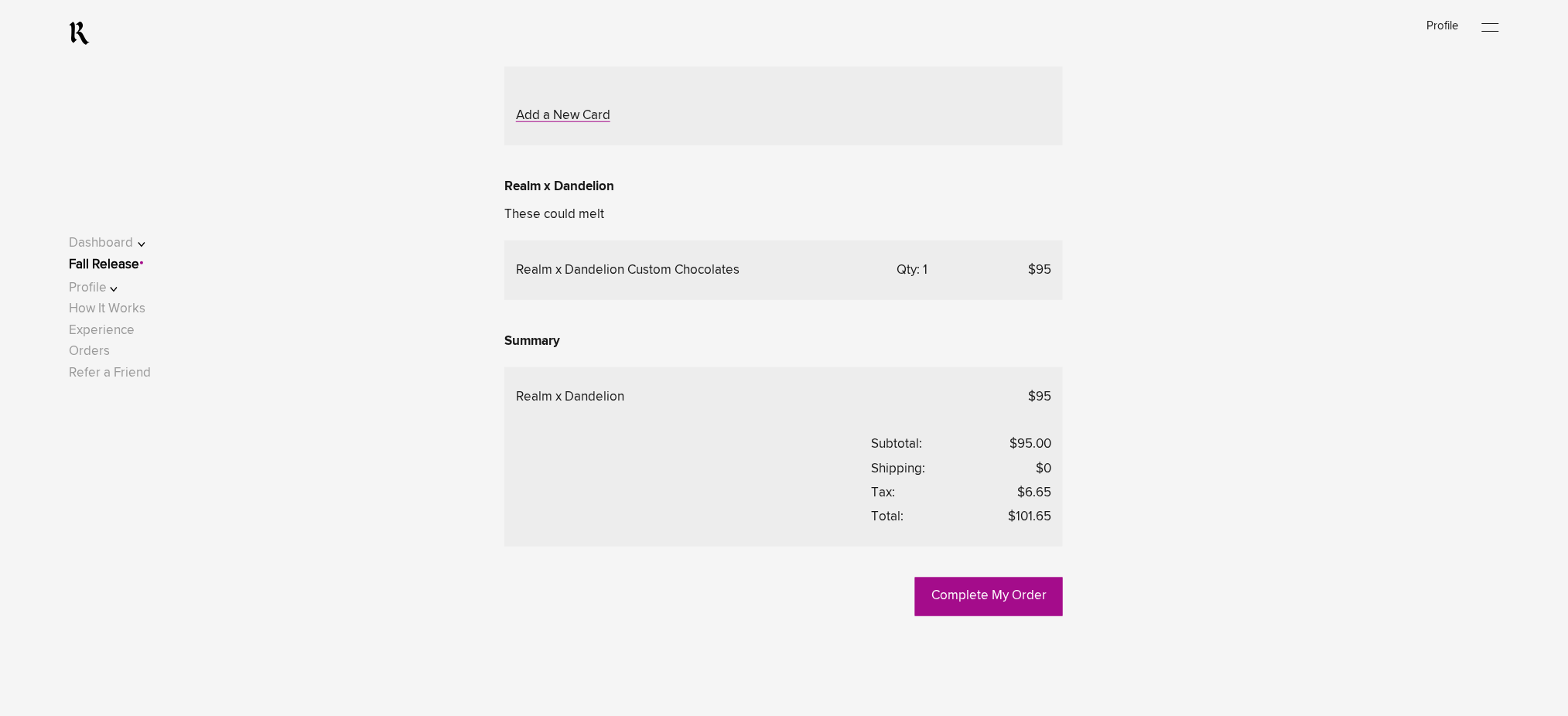
click at [119, 298] on button "Profile" at bounding box center [118, 287] width 99 height 21
click at [122, 280] on link "Payment" at bounding box center [108, 274] width 50 height 13
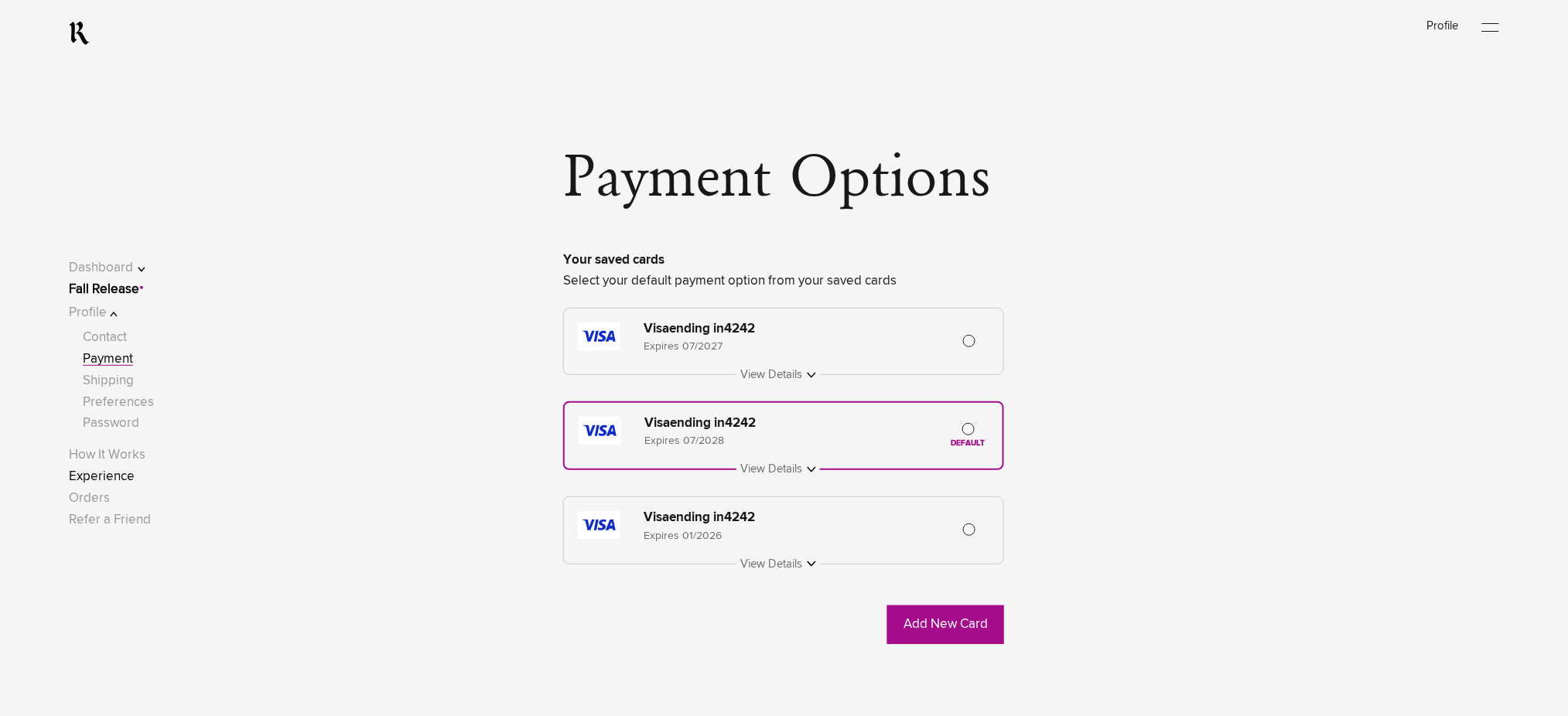
click at [120, 476] on link "Experience" at bounding box center [101, 477] width 65 height 13
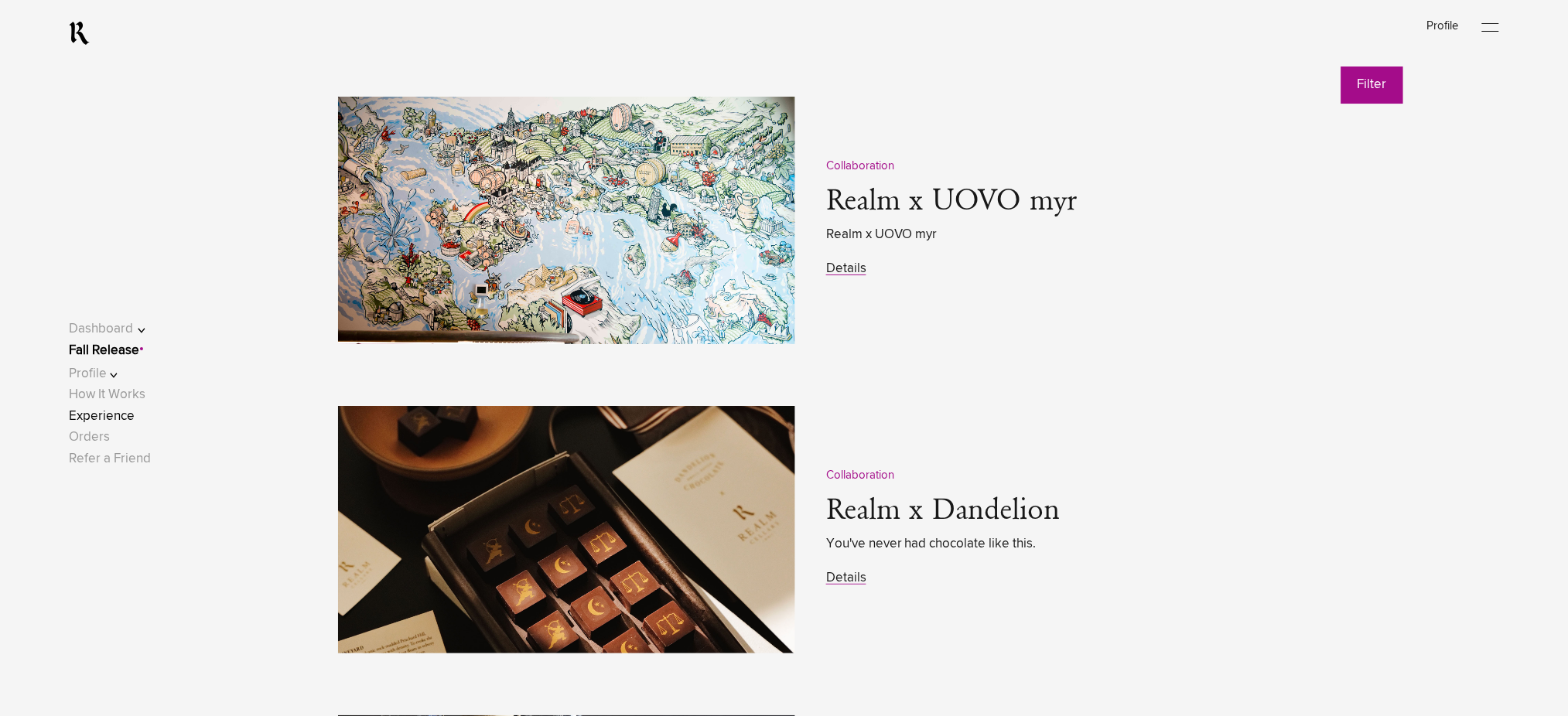
scroll to position [2062, 0]
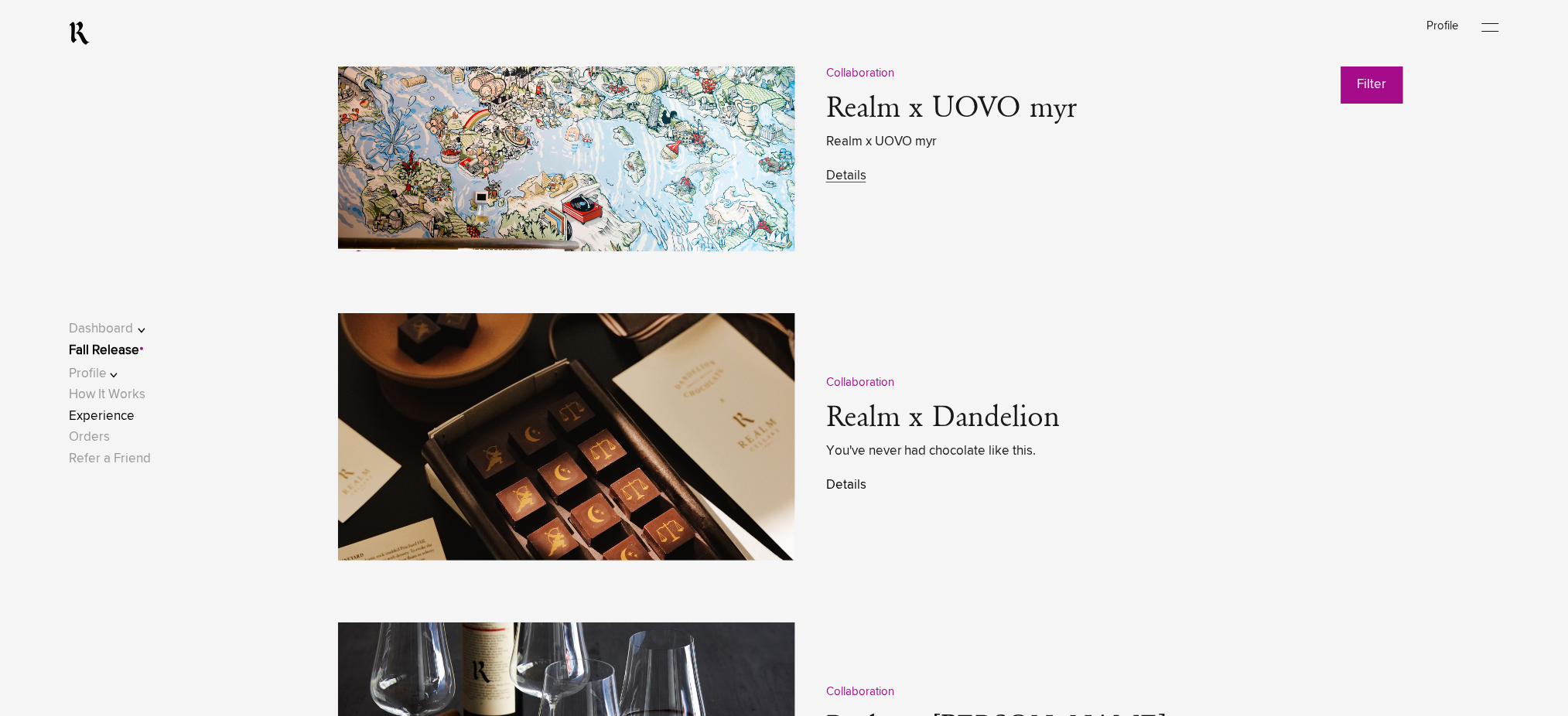
click at [844, 491] on link "Details" at bounding box center [846, 485] width 40 height 13
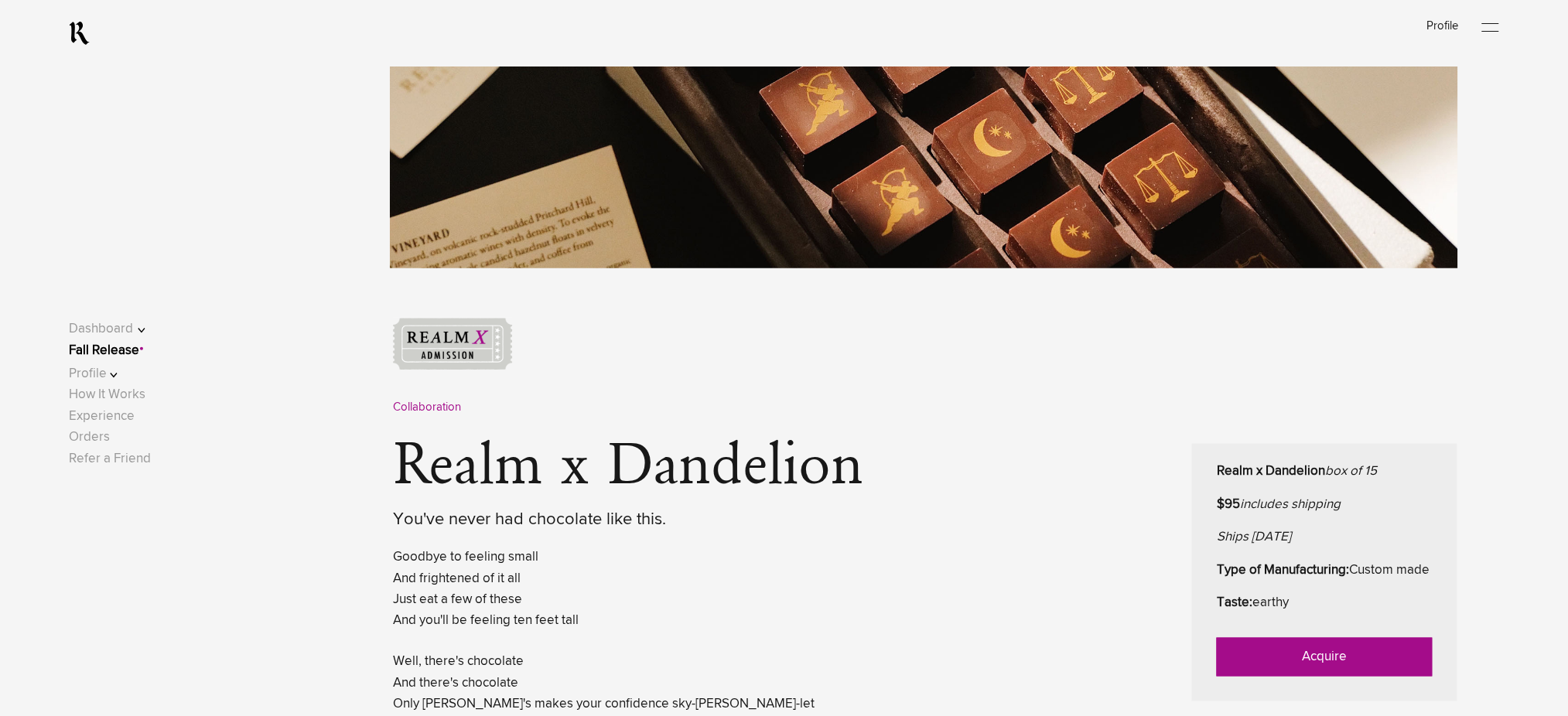
scroll to position [619, 0]
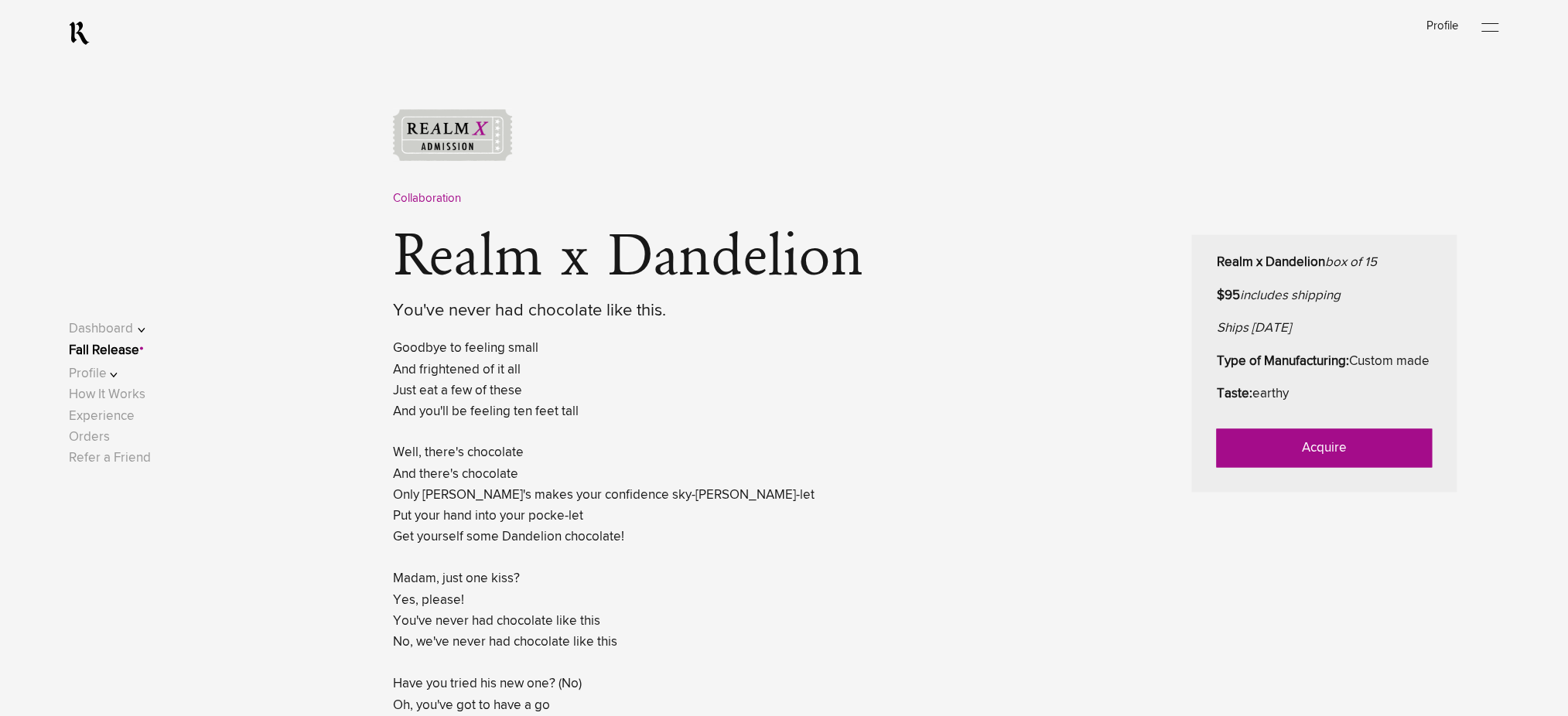
click at [1277, 459] on link "Acquire" at bounding box center [1324, 449] width 216 height 39
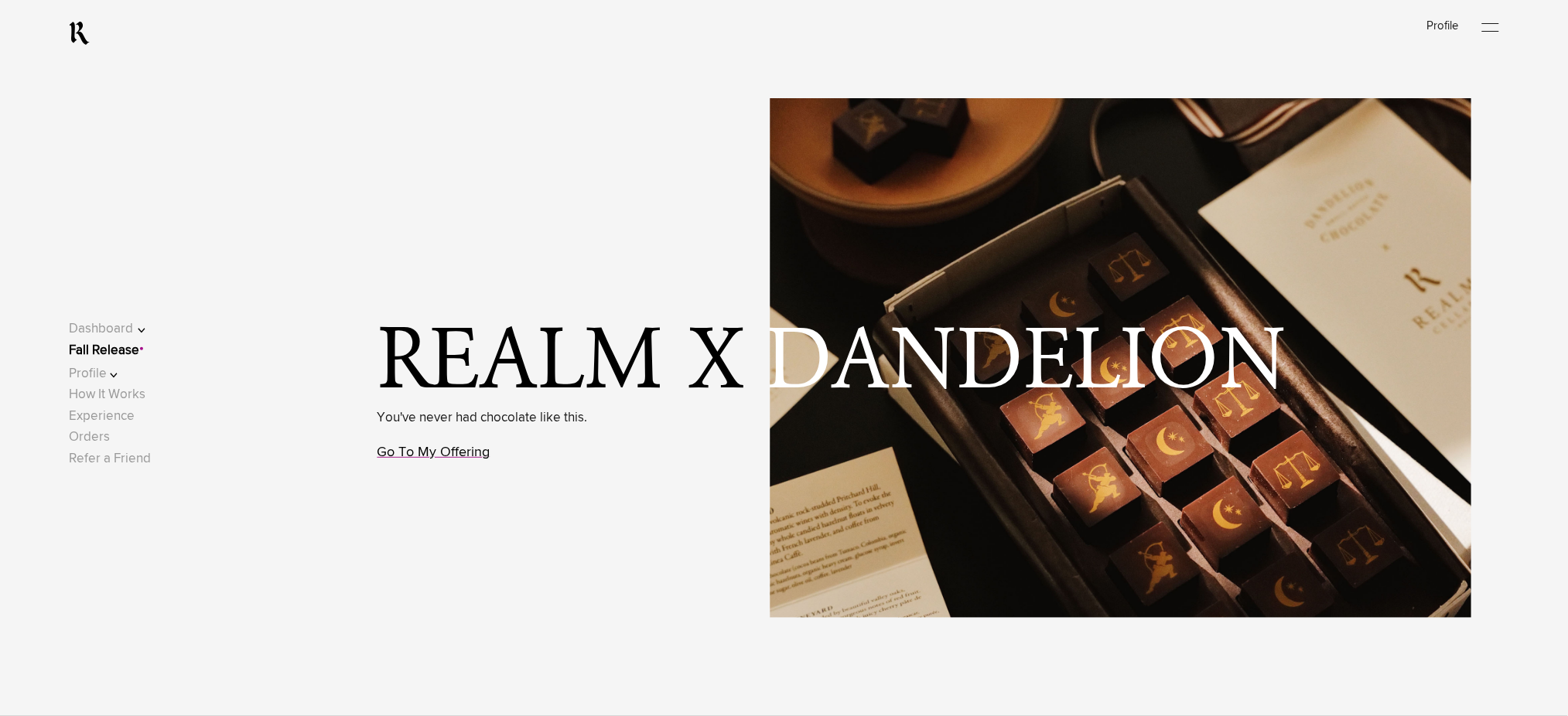
click at [476, 453] on link "Go To My Offering" at bounding box center [434, 452] width 113 height 14
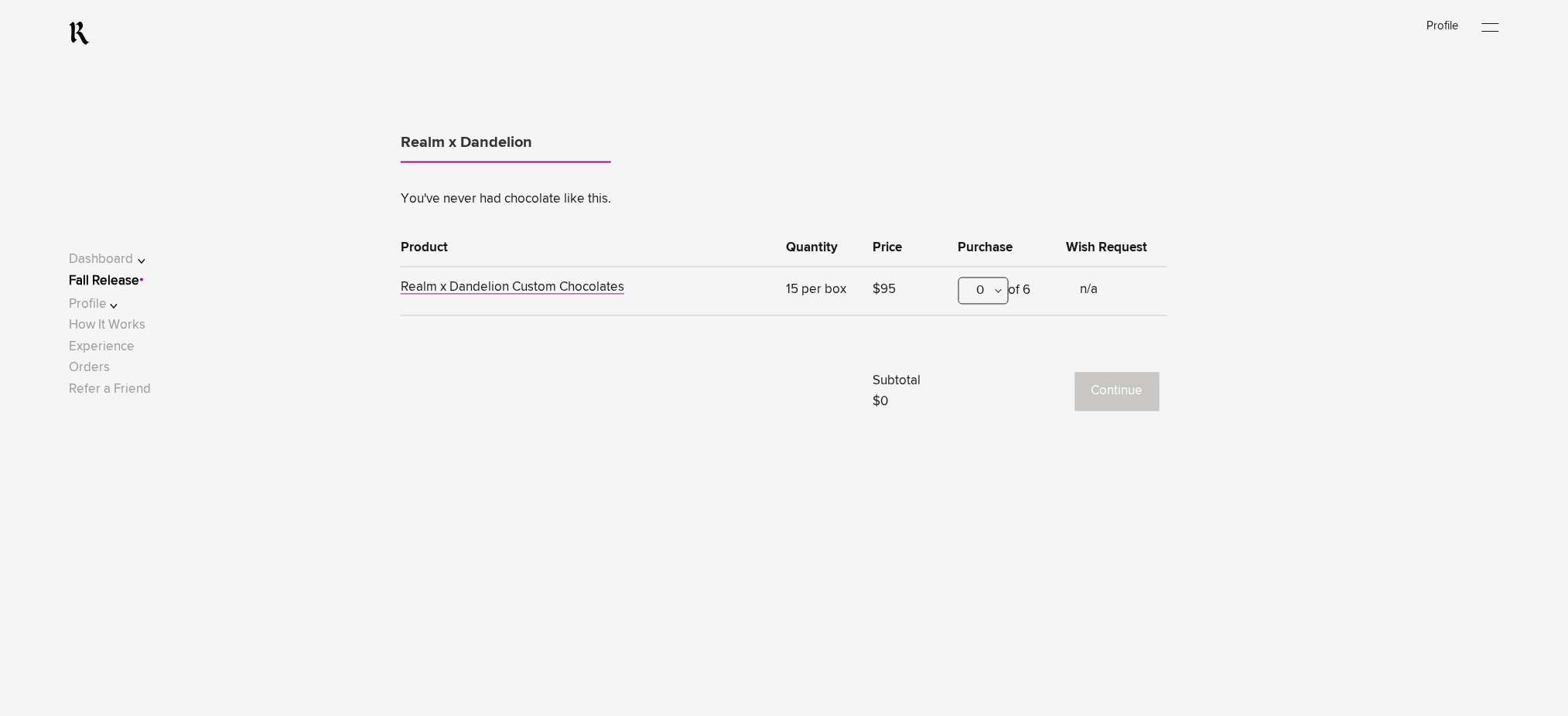
scroll to position [962, 0]
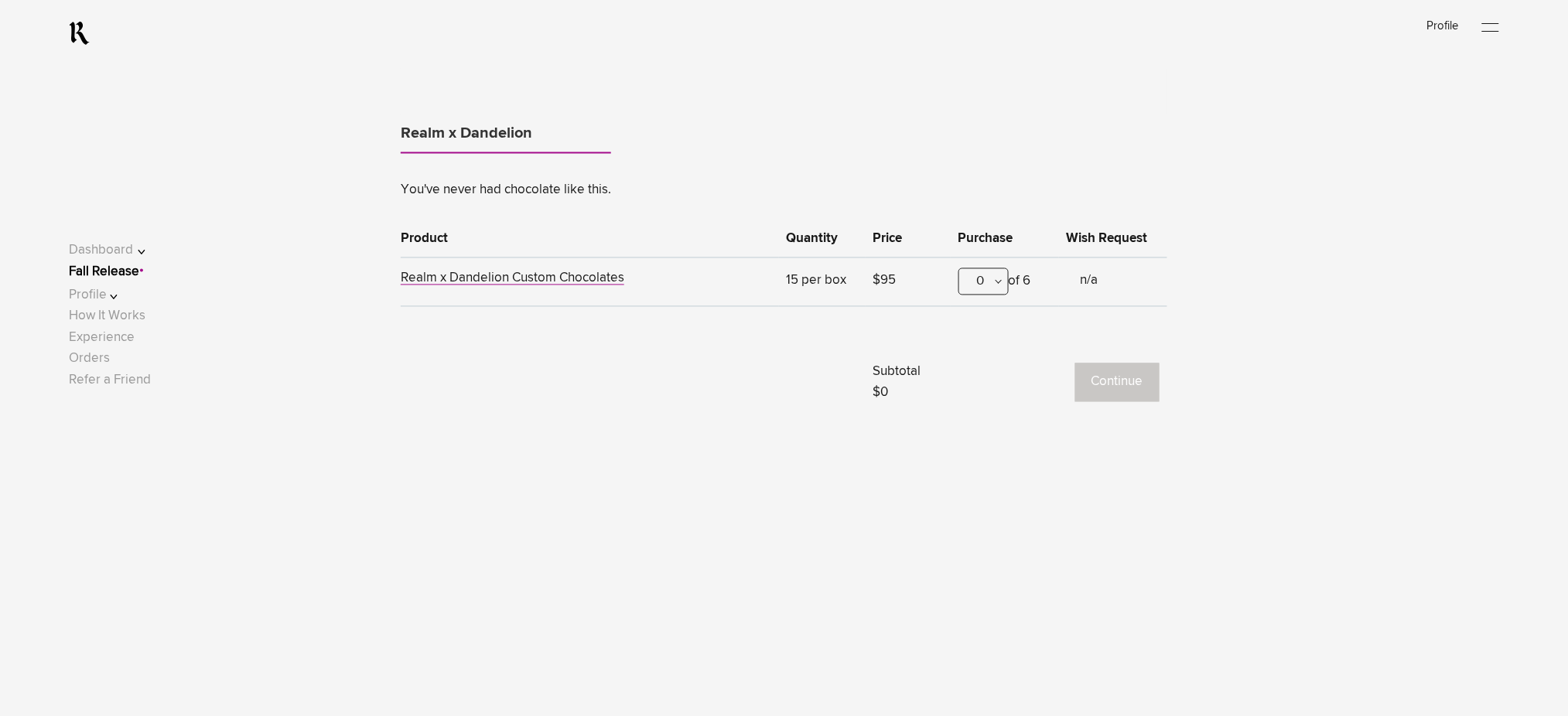
drag, startPoint x: 979, startPoint y: 283, endPoint x: 976, endPoint y: 294, distance: 11.4
click at [979, 287] on div "0" at bounding box center [983, 283] width 50 height 27
drag, startPoint x: 978, startPoint y: 347, endPoint x: 1071, endPoint y: 373, distance: 96.6
click at [981, 350] on div "1" at bounding box center [983, 358] width 48 height 39
click at [1121, 383] on button "Continue" at bounding box center [1117, 383] width 84 height 39
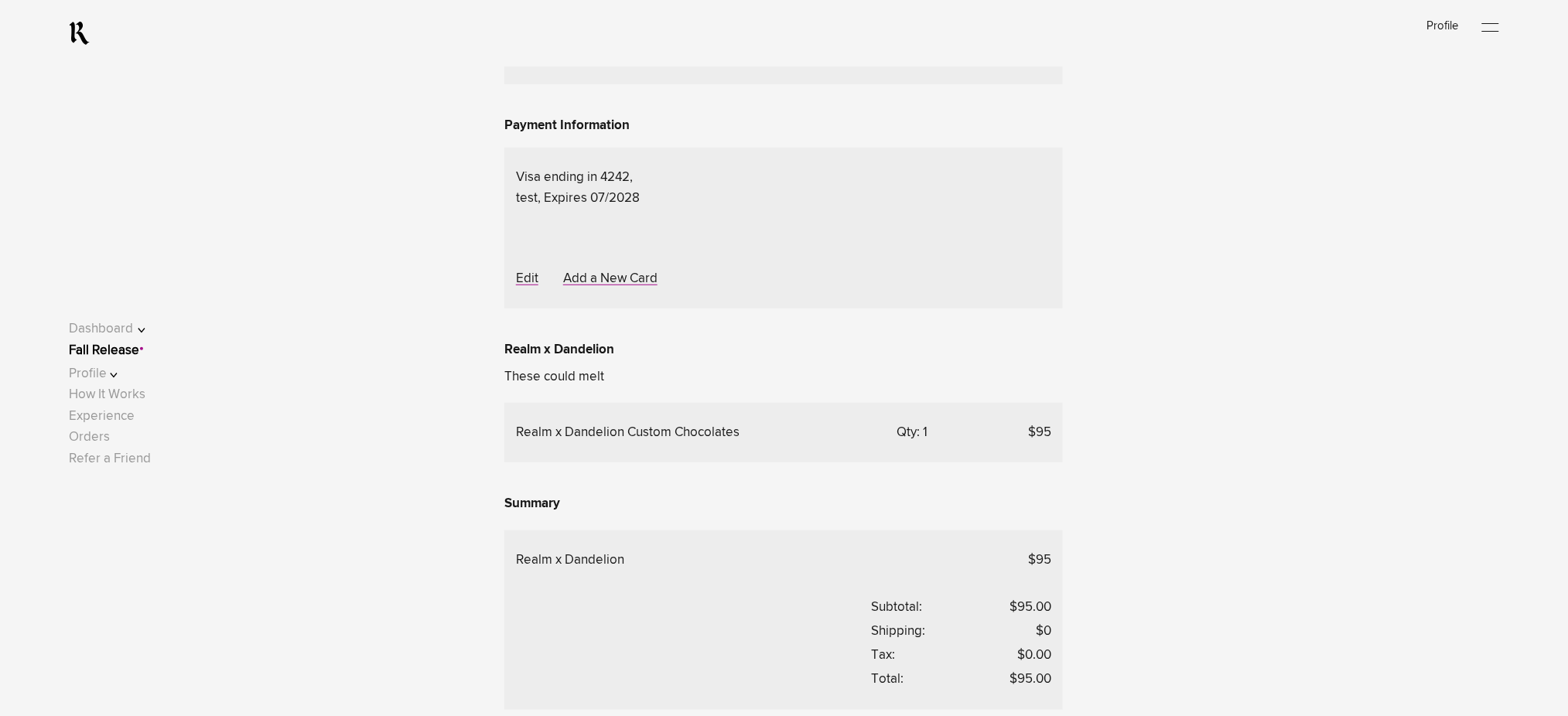
scroll to position [412, 0]
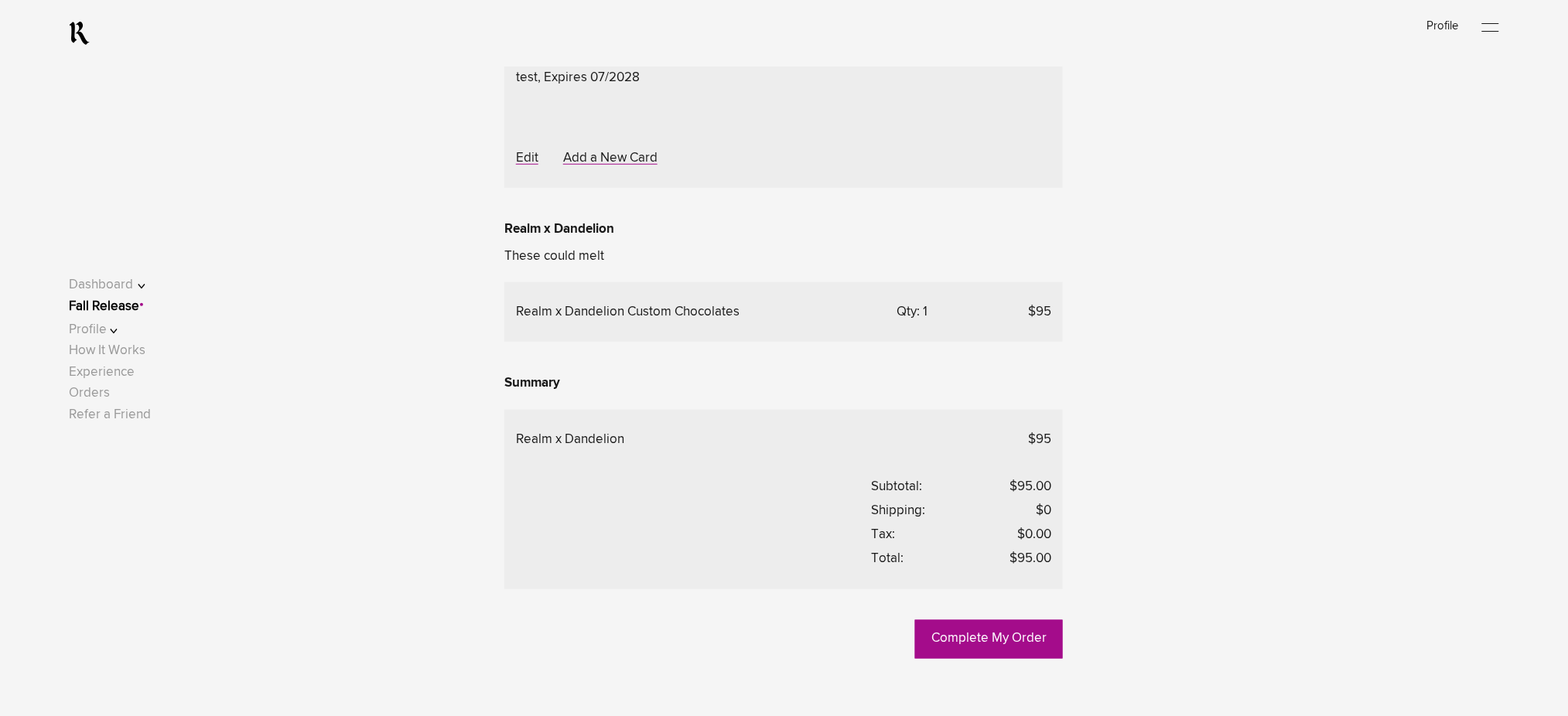
click at [0, 0] on div "Choose Another Saved Shipping Address" at bounding box center [0, 0] width 0 height 0
click at [0, 0] on div "Deepak.p p - Rockledge, [US_STATE], 32955" at bounding box center [0, 0] width 0 height 0
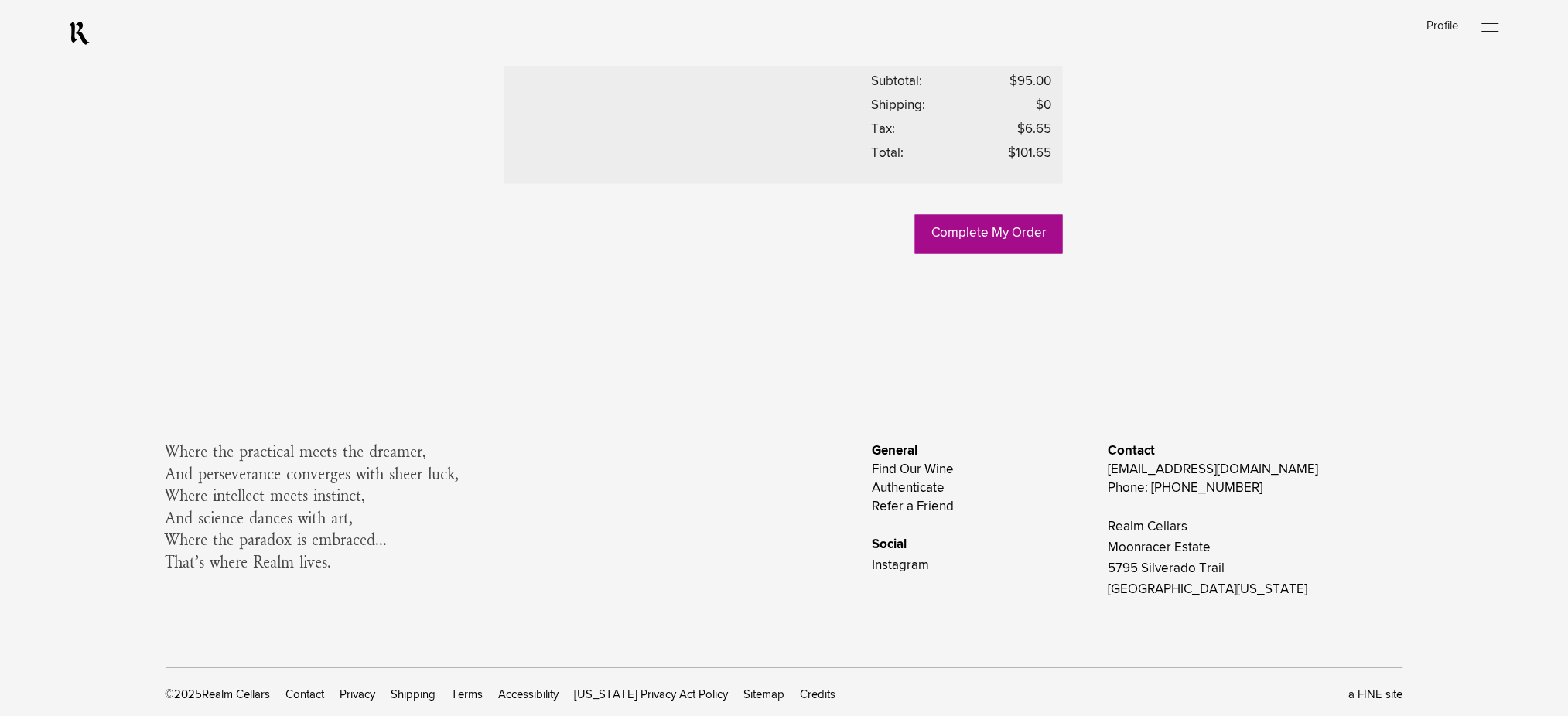
scroll to position [825, 0]
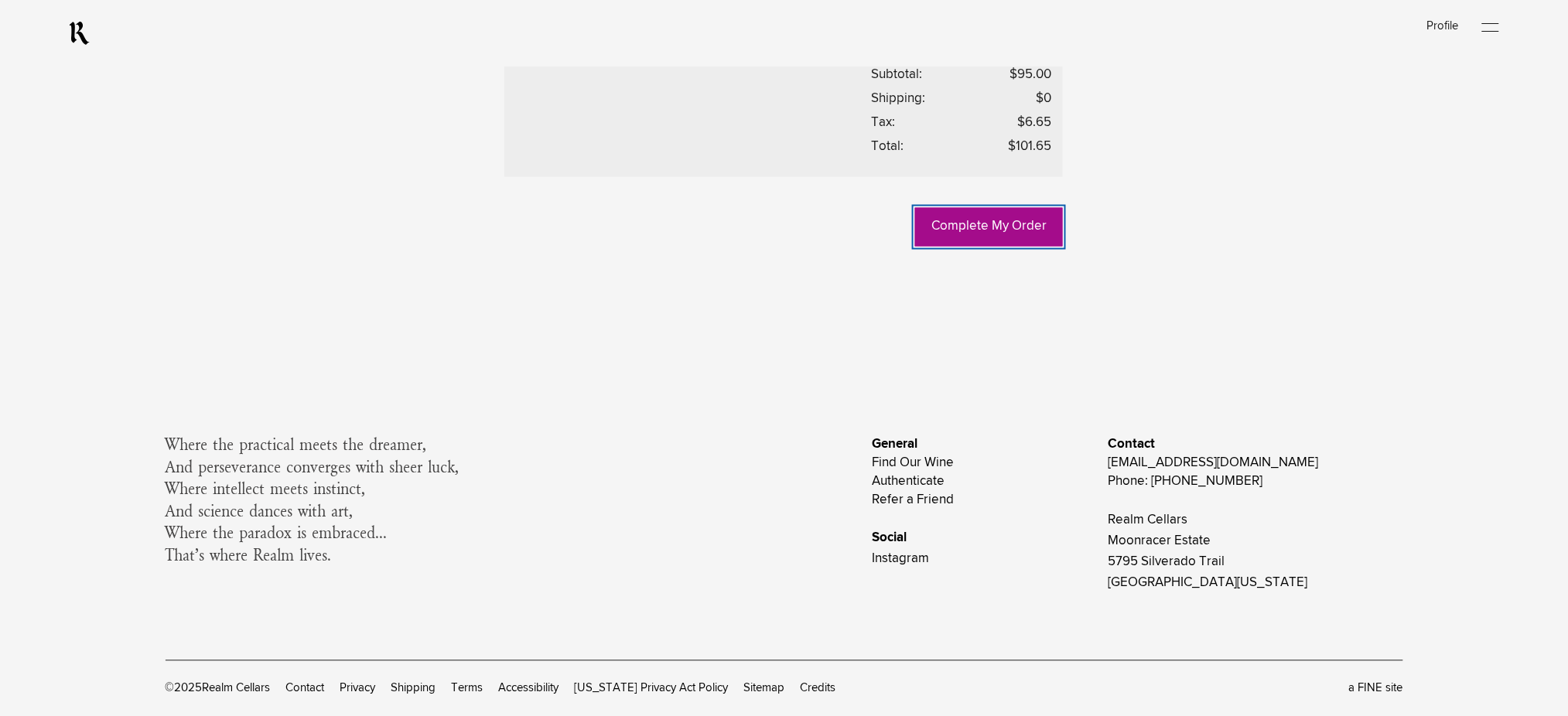
click at [972, 247] on link "Complete My Order" at bounding box center [989, 228] width 148 height 39
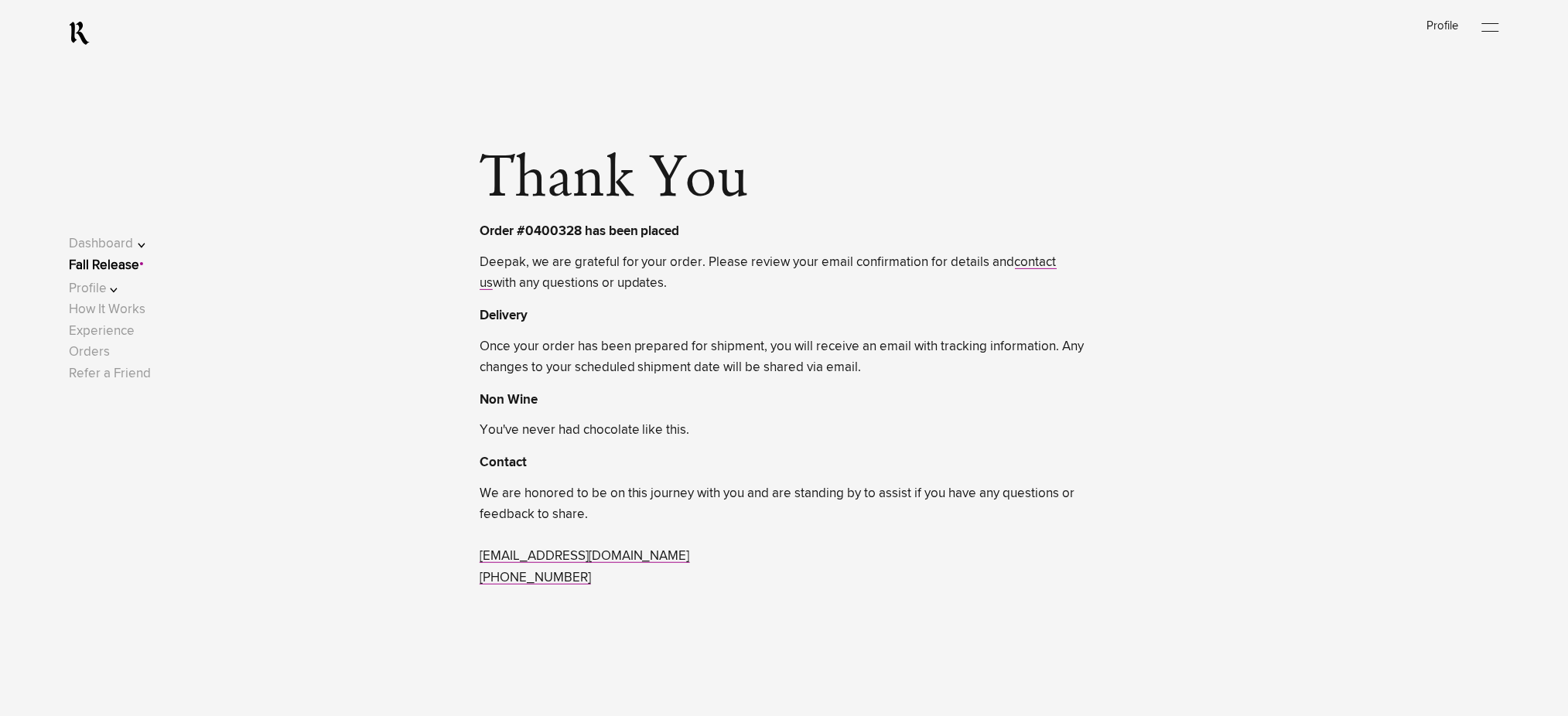
click at [139, 266] on link "Fall Release" at bounding box center [103, 266] width 70 height 13
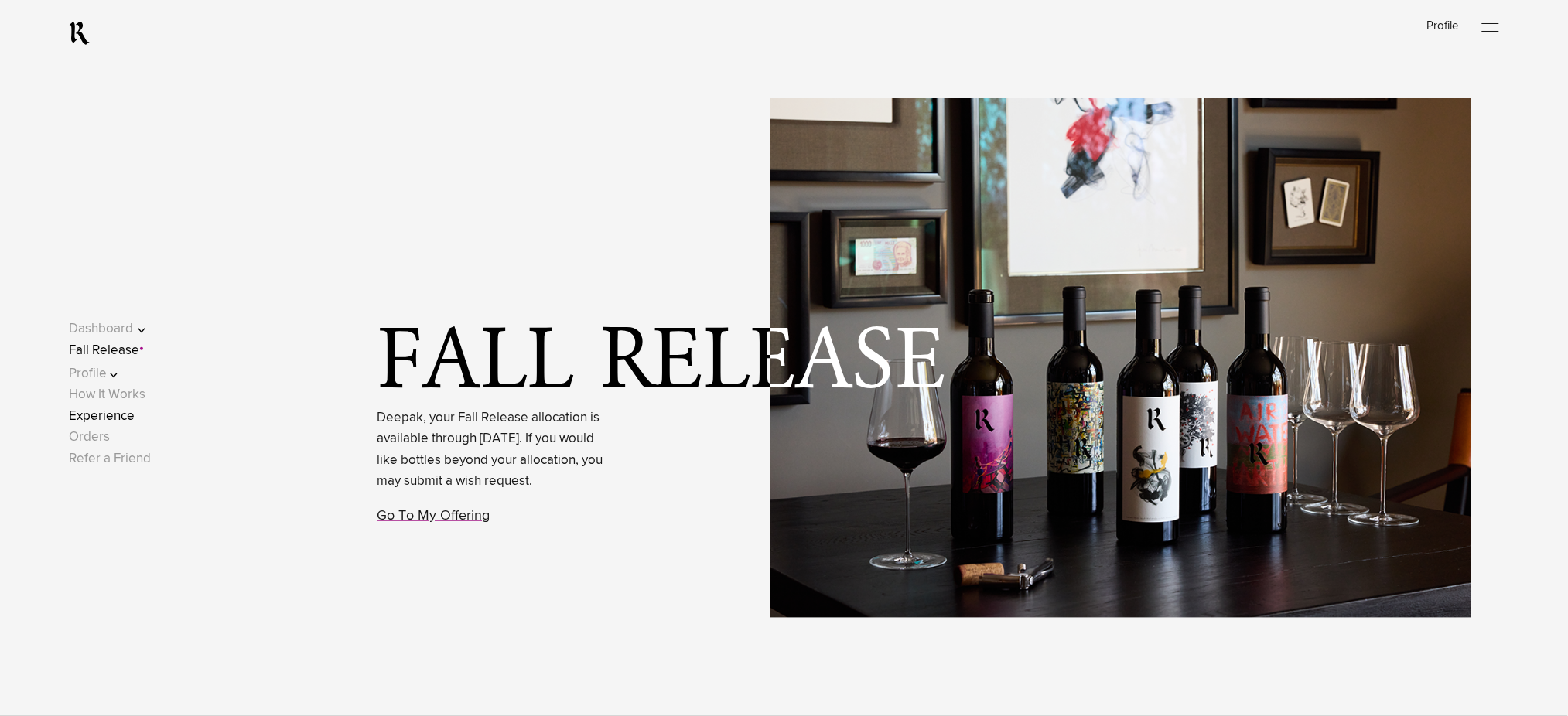
click at [120, 419] on link "Experience" at bounding box center [101, 417] width 65 height 13
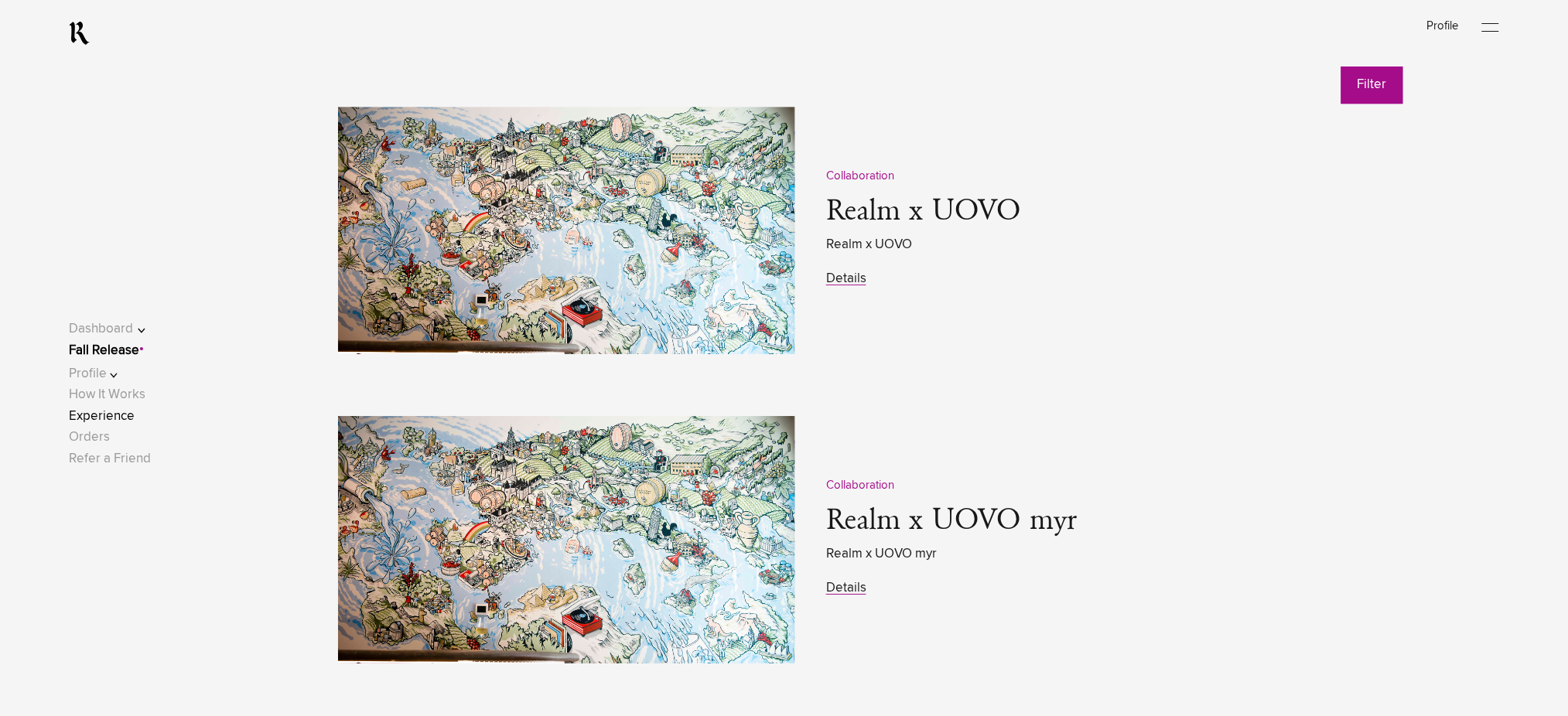
scroll to position [1959, 0]
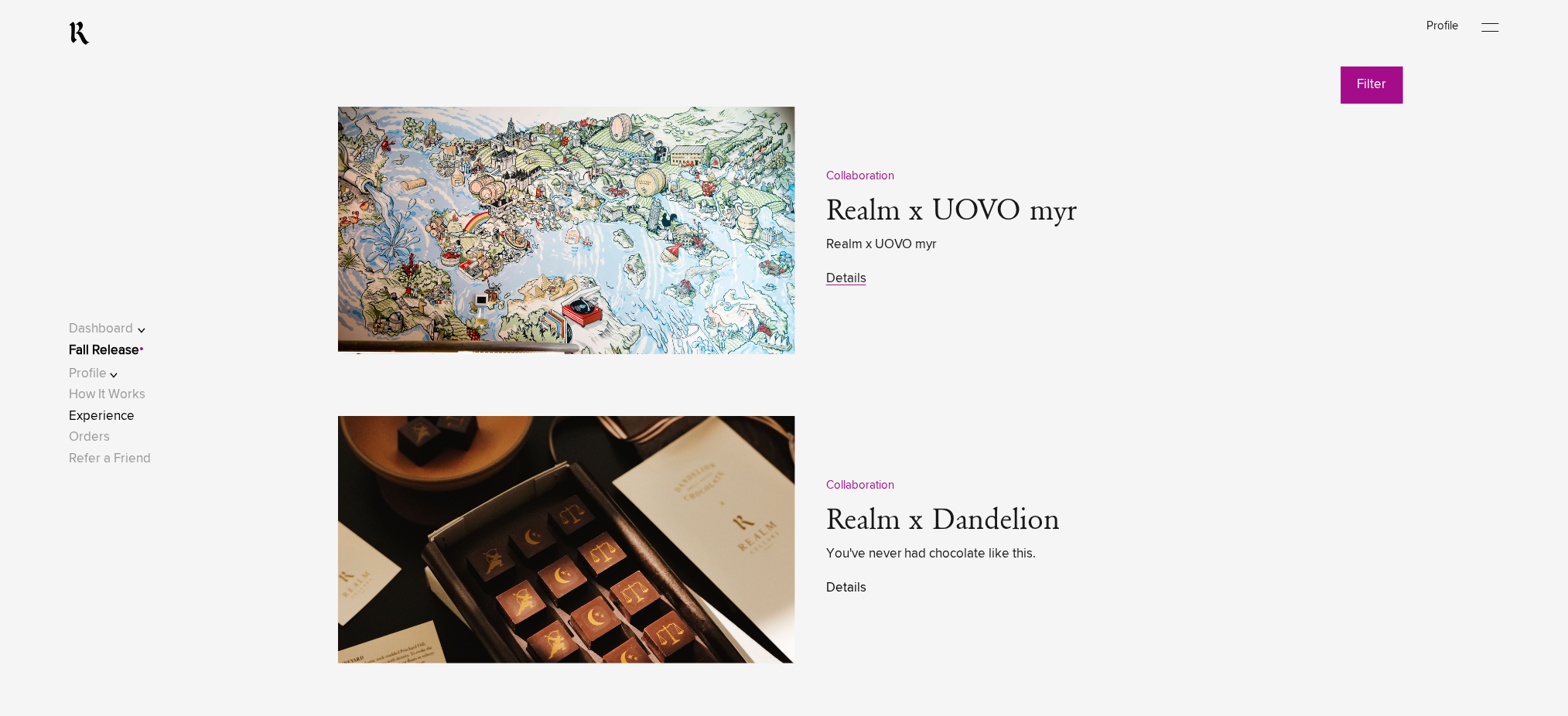
click at [843, 592] on link "Details" at bounding box center [846, 588] width 40 height 13
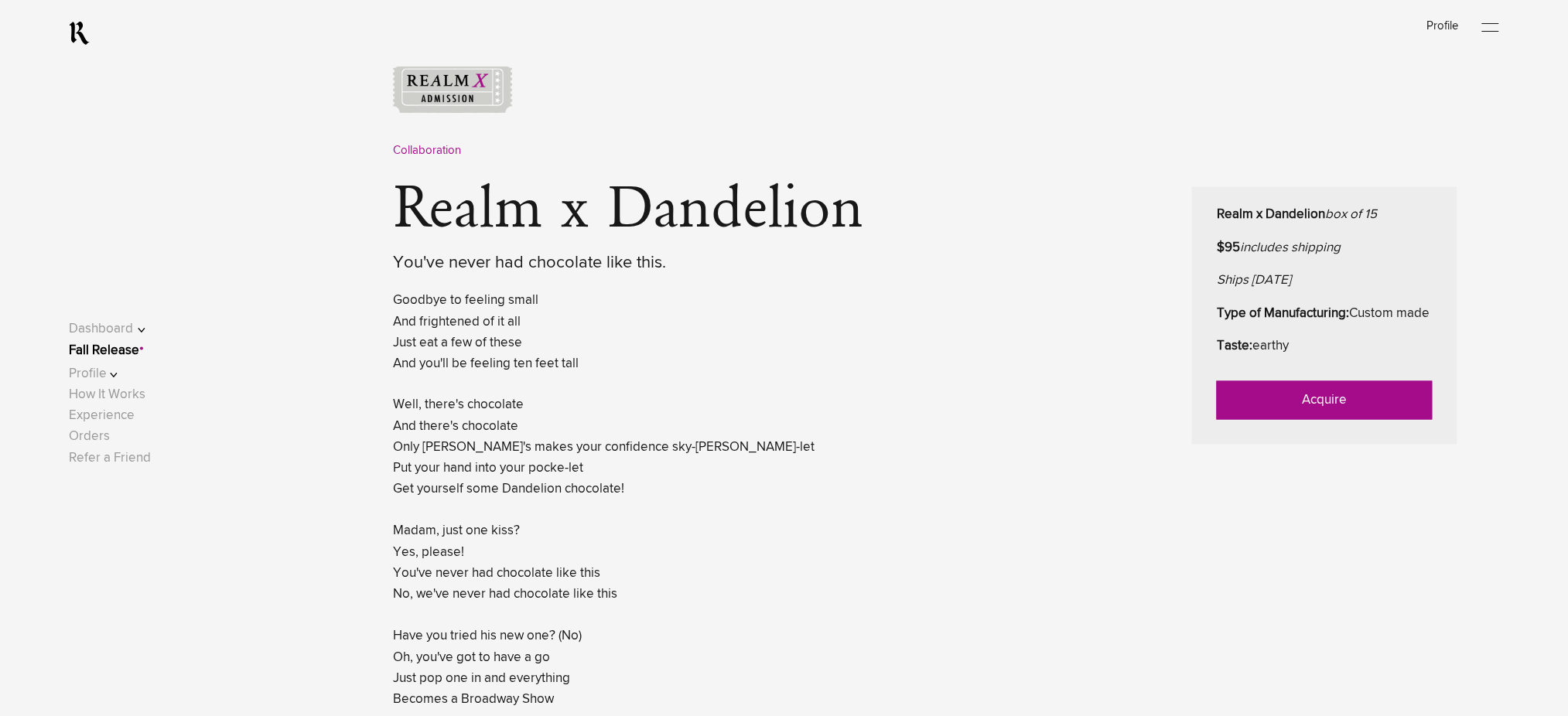
scroll to position [722, 0]
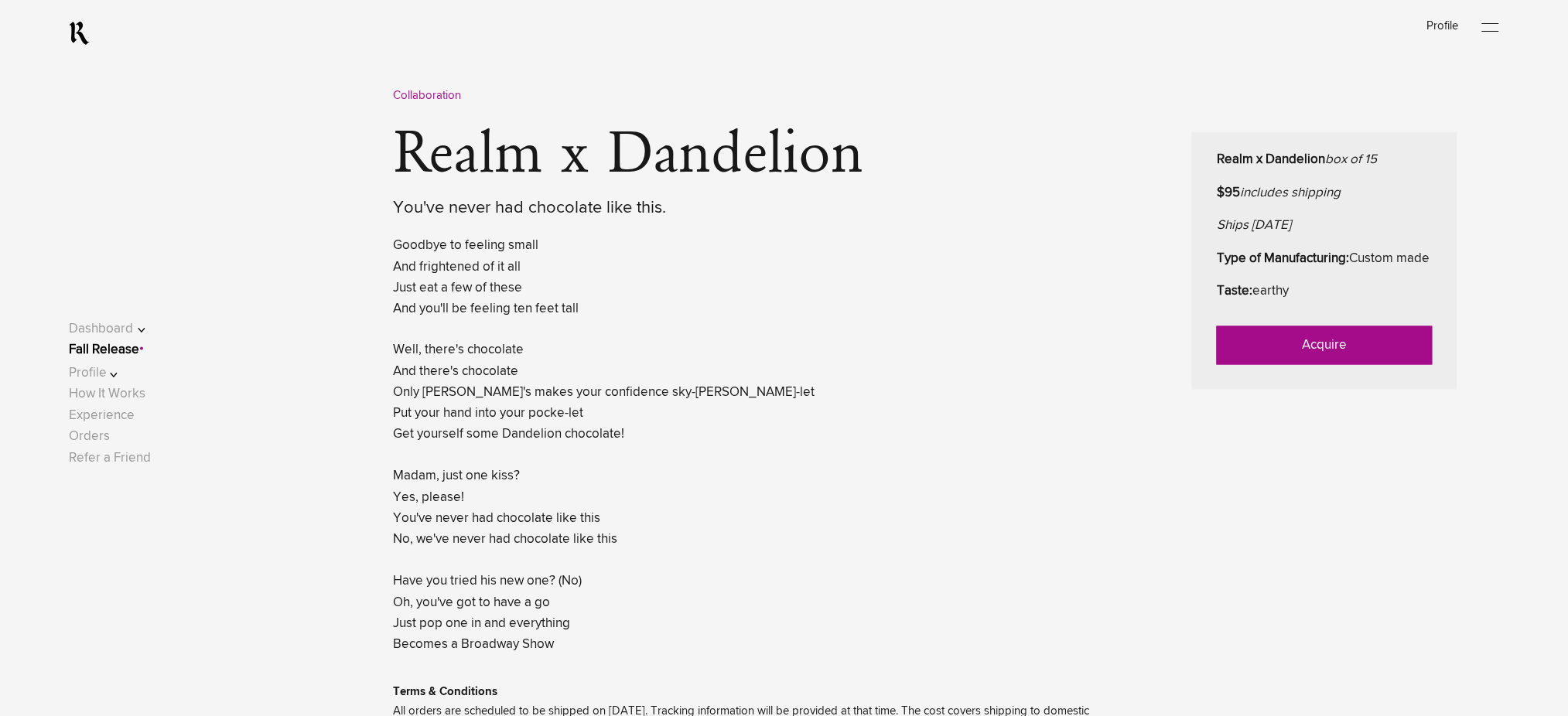
click at [1289, 365] on link "Acquire" at bounding box center [1324, 345] width 216 height 39
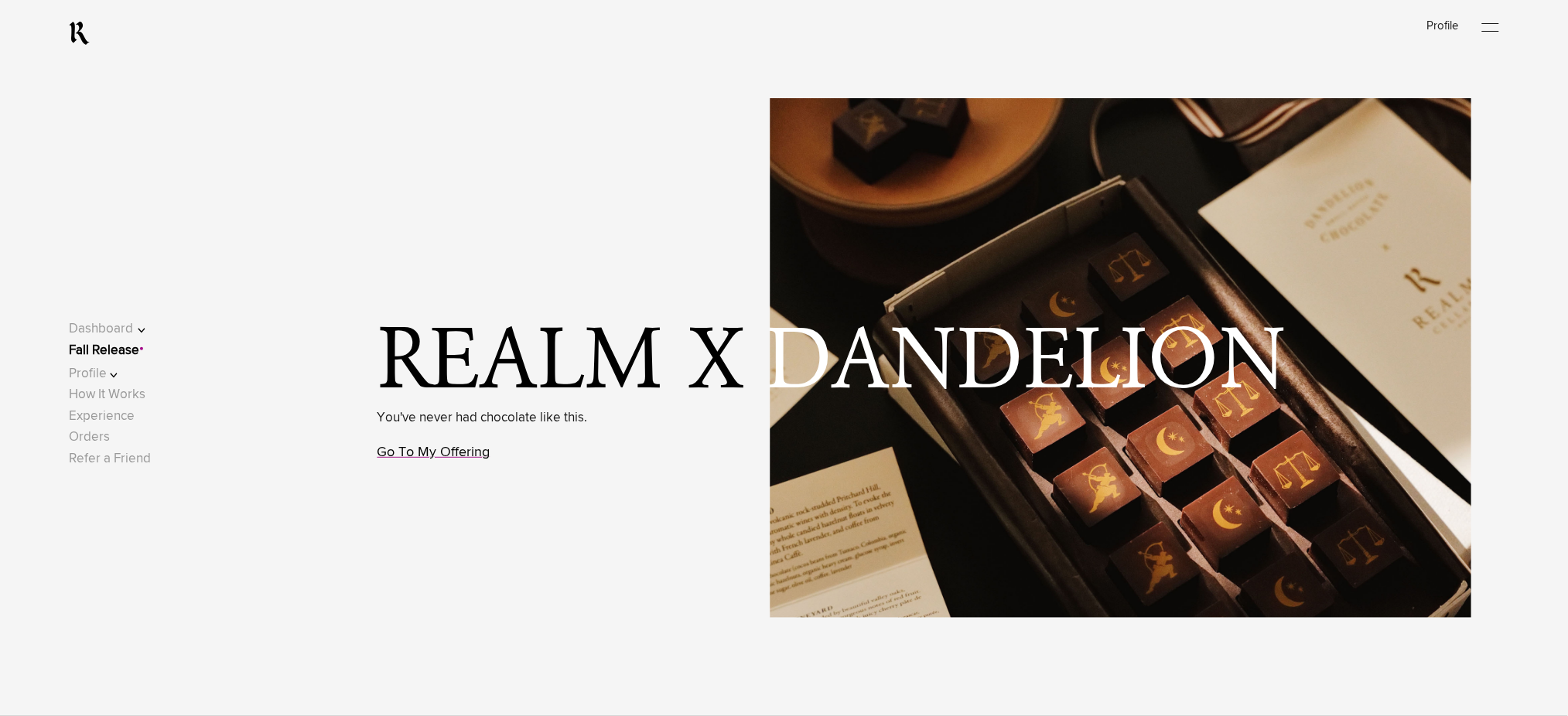
click at [471, 454] on link "Go To My Offering" at bounding box center [434, 452] width 113 height 14
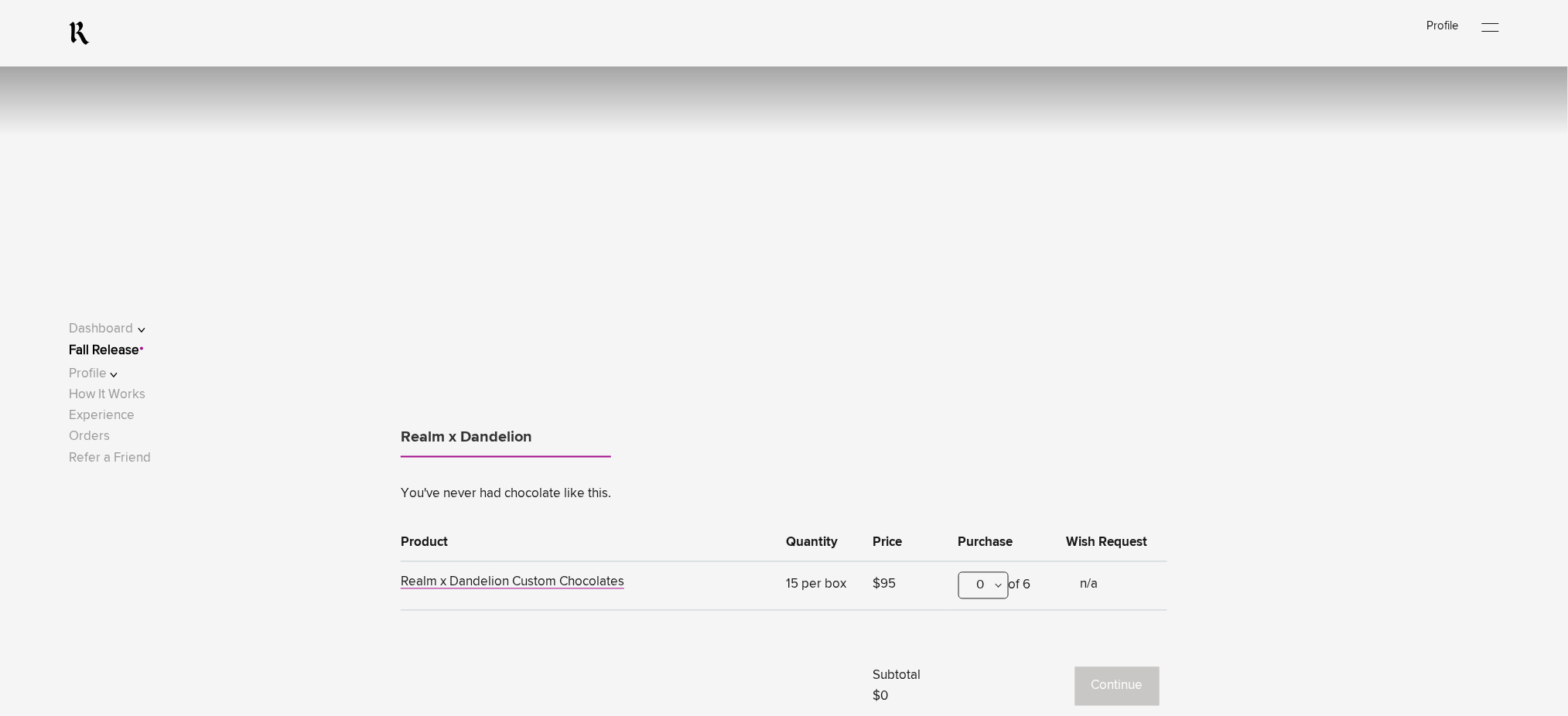
scroll to position [962, 0]
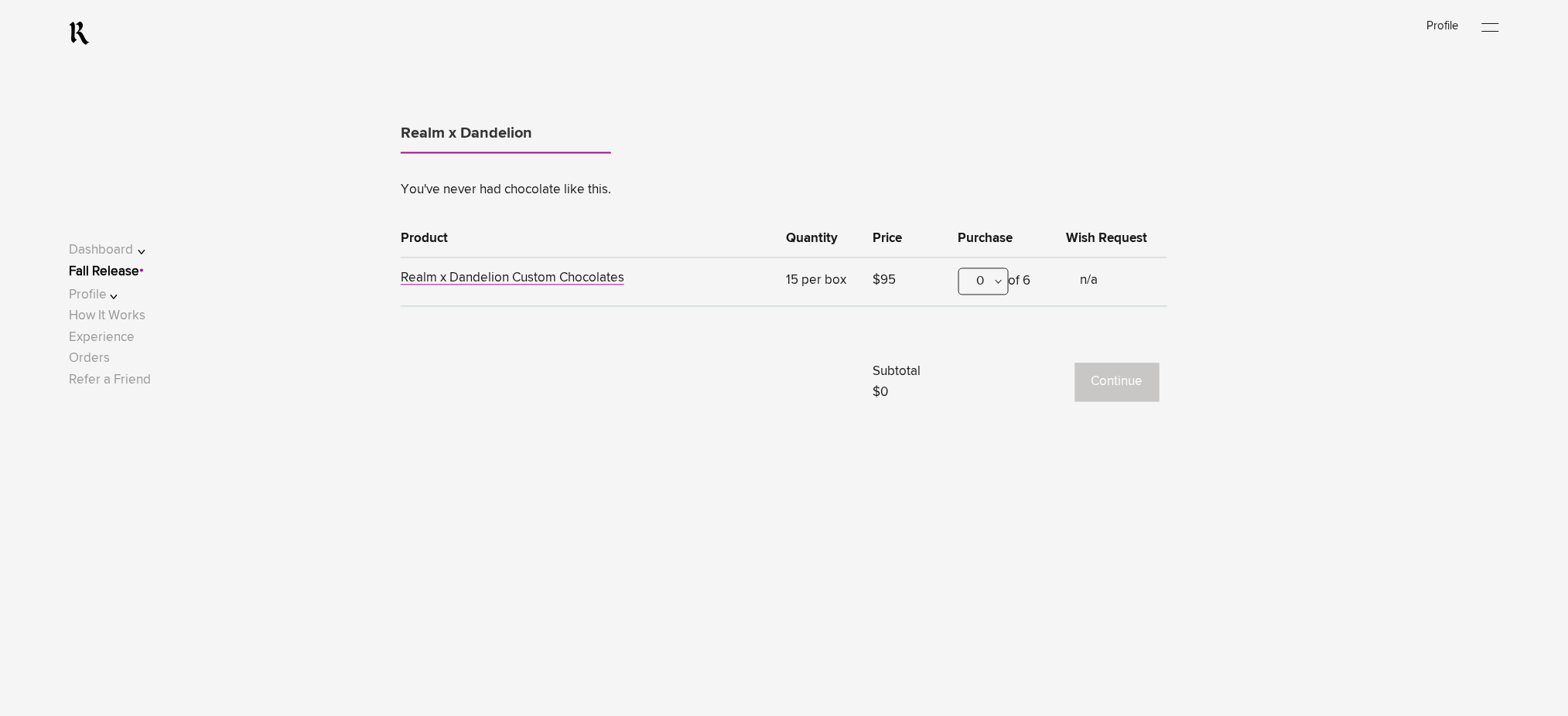
click at [979, 285] on div "0" at bounding box center [983, 283] width 50 height 27
click at [980, 356] on div "1" at bounding box center [983, 358] width 48 height 39
drag, startPoint x: 1086, startPoint y: 371, endPoint x: 1093, endPoint y: 377, distance: 9.2
click at [1094, 378] on button "Continue" at bounding box center [1117, 383] width 84 height 39
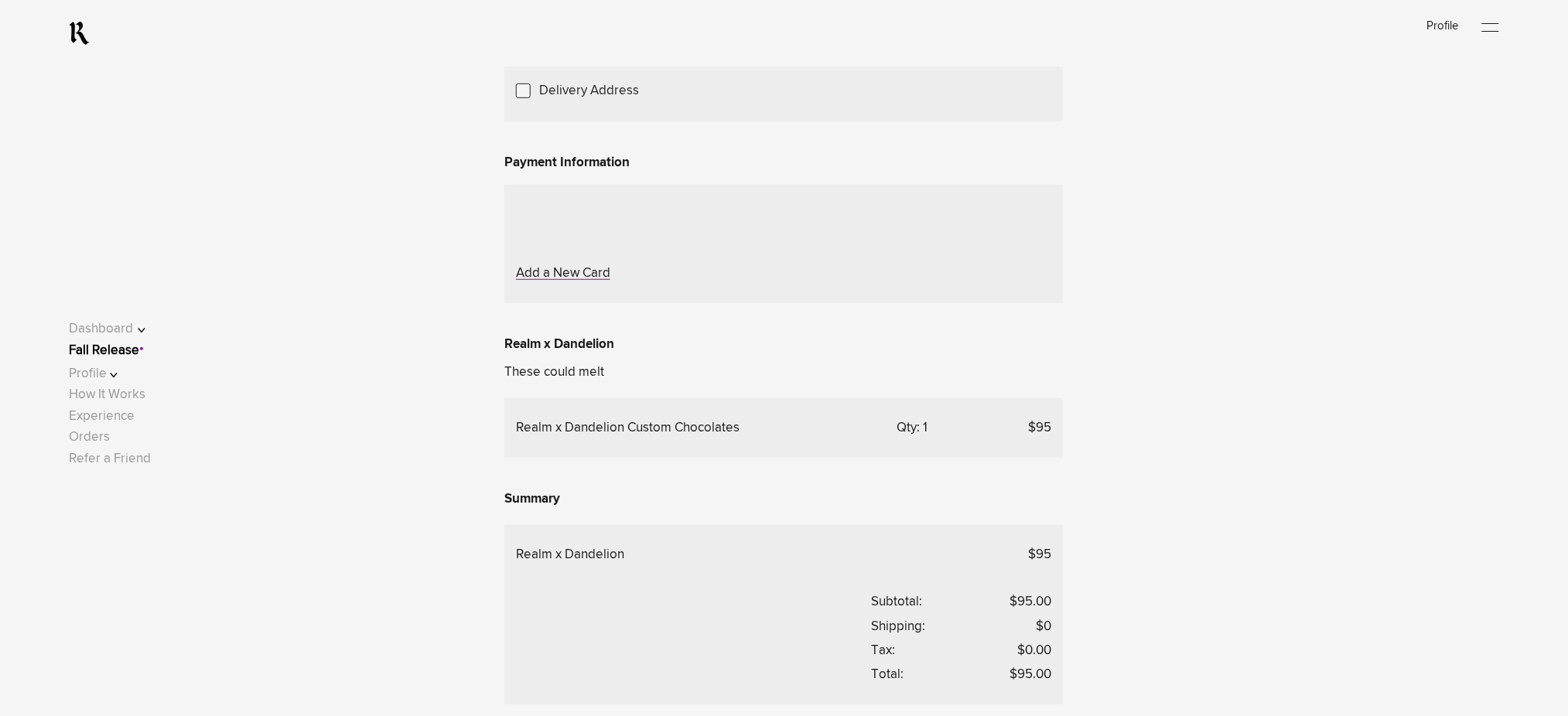
scroll to position [309, 0]
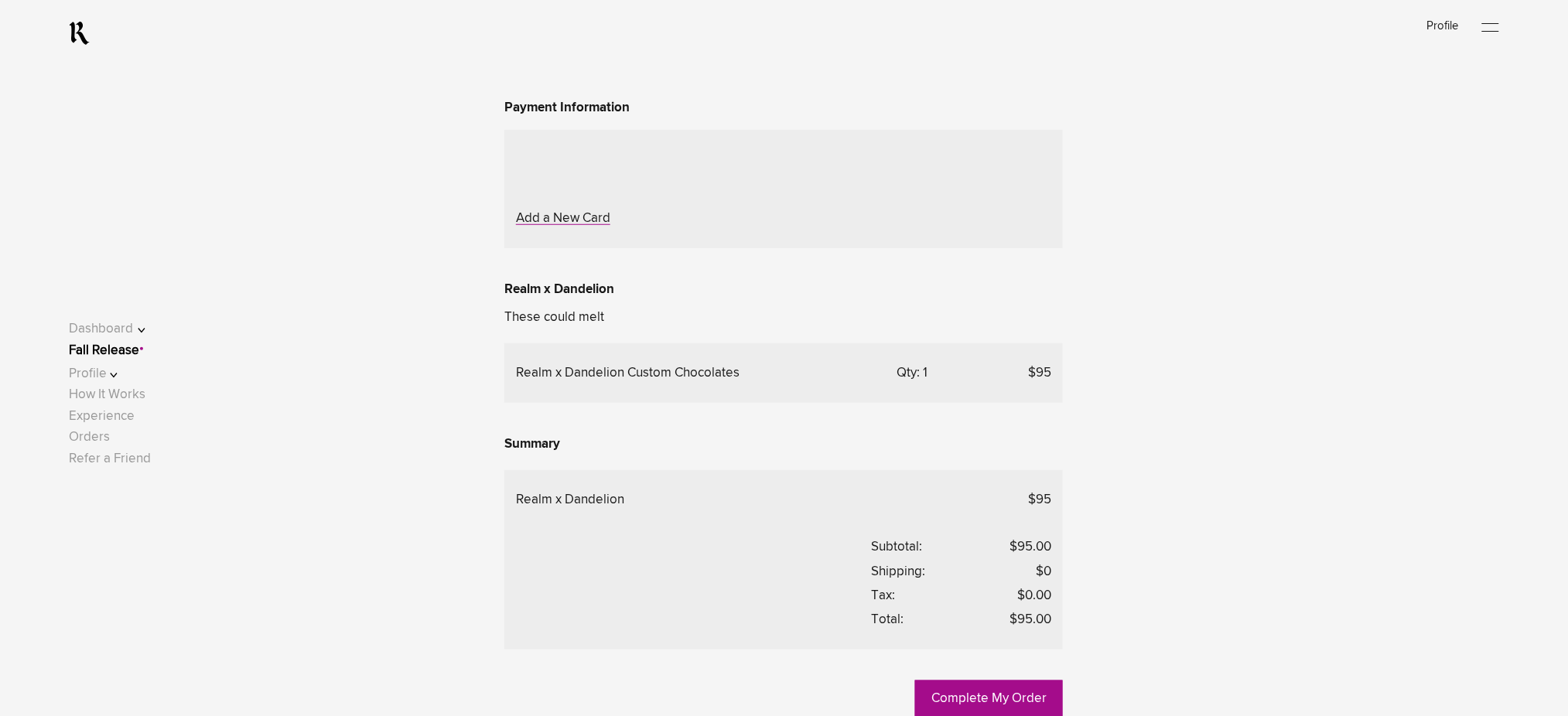
click at [0, 0] on div "Choose Another Saved Shipping Address" at bounding box center [0, 0] width 0 height 0
click at [0, 0] on div "Deepak.p p - Rockledge, Florida, 32955" at bounding box center [0, 0] width 0 height 0
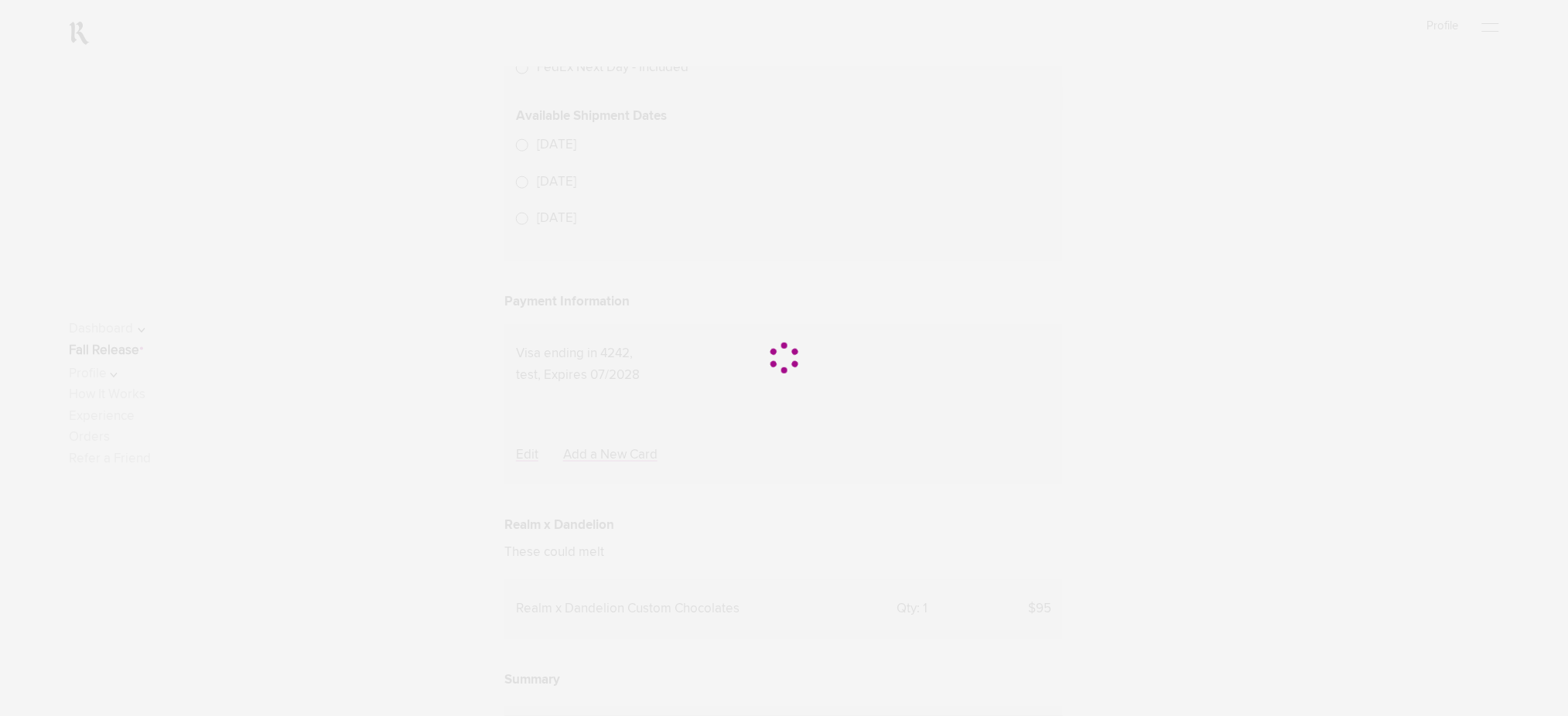
scroll to position [619, 0]
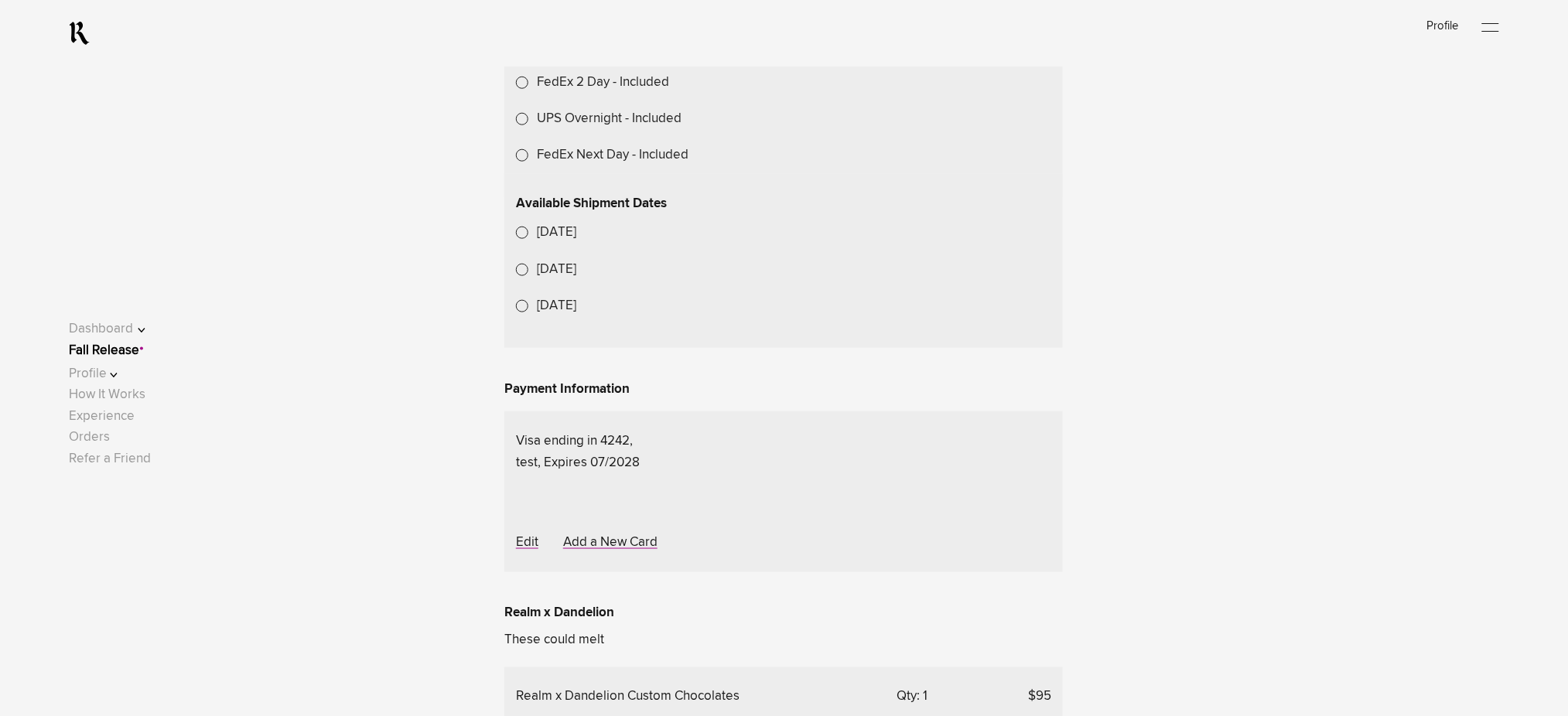
scroll to position [633, 0]
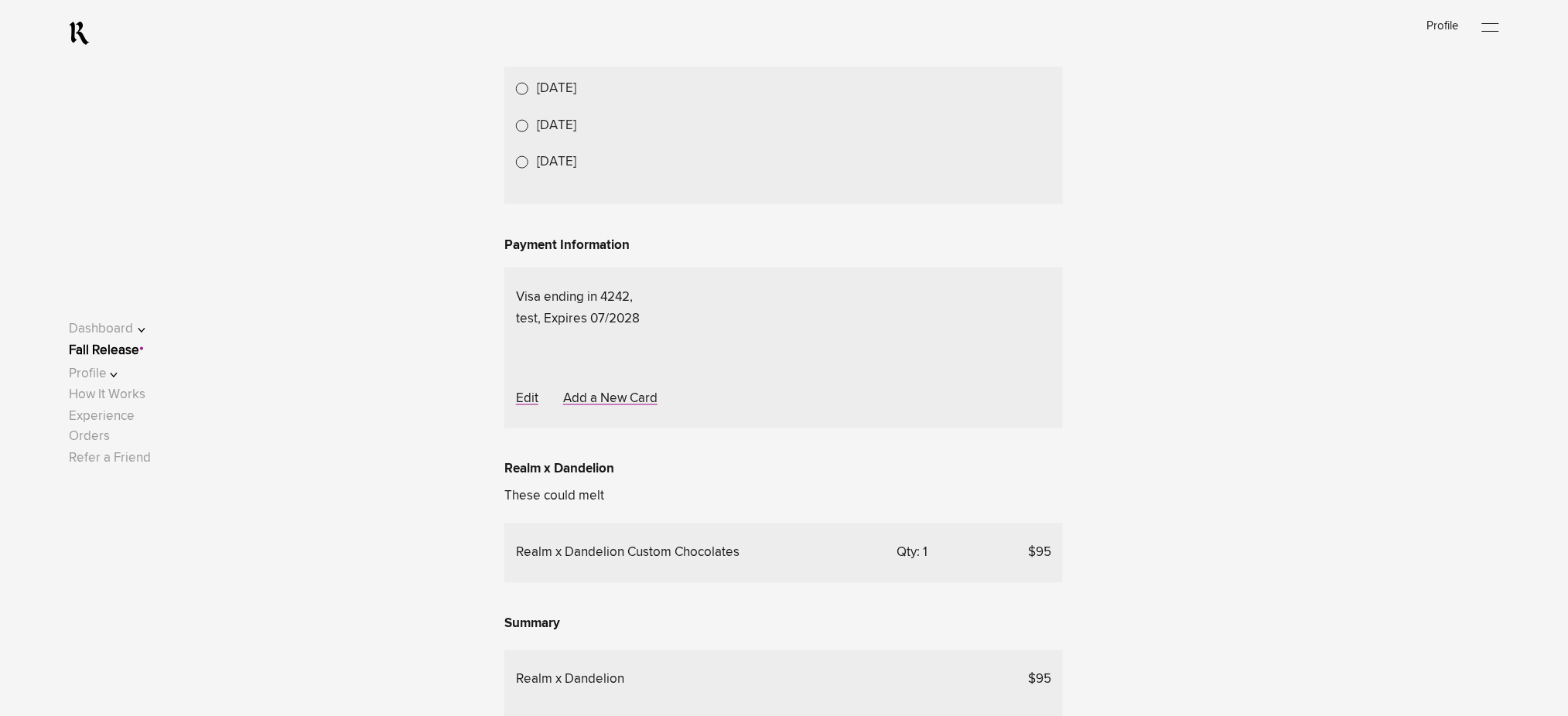
click at [576, 95] on lightning-formatted-date-time "[DATE]" at bounding box center [556, 89] width 40 height 13
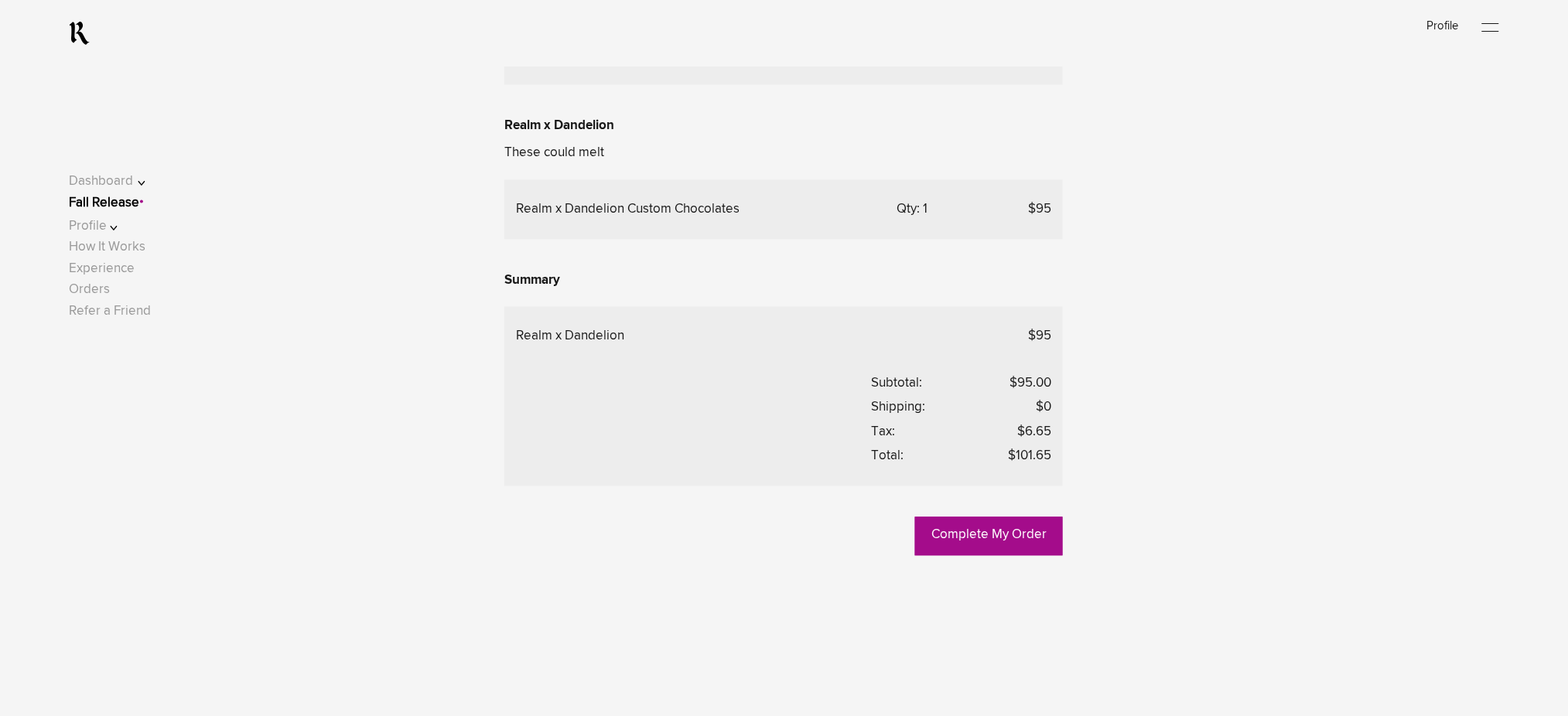
scroll to position [942, 0]
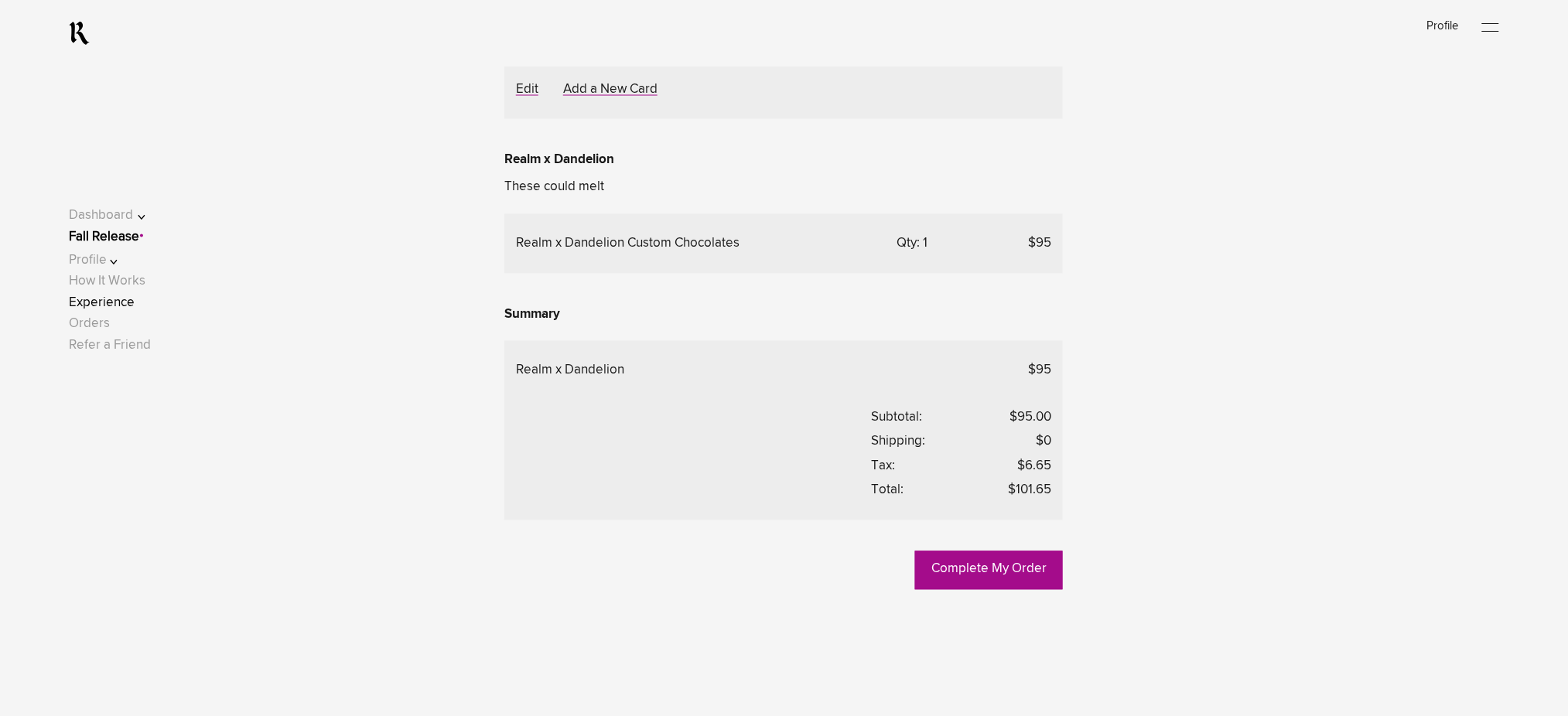
drag, startPoint x: 113, startPoint y: 417, endPoint x: 120, endPoint y: 391, distance: 26.9
click at [113, 310] on link "Experience" at bounding box center [101, 304] width 65 height 13
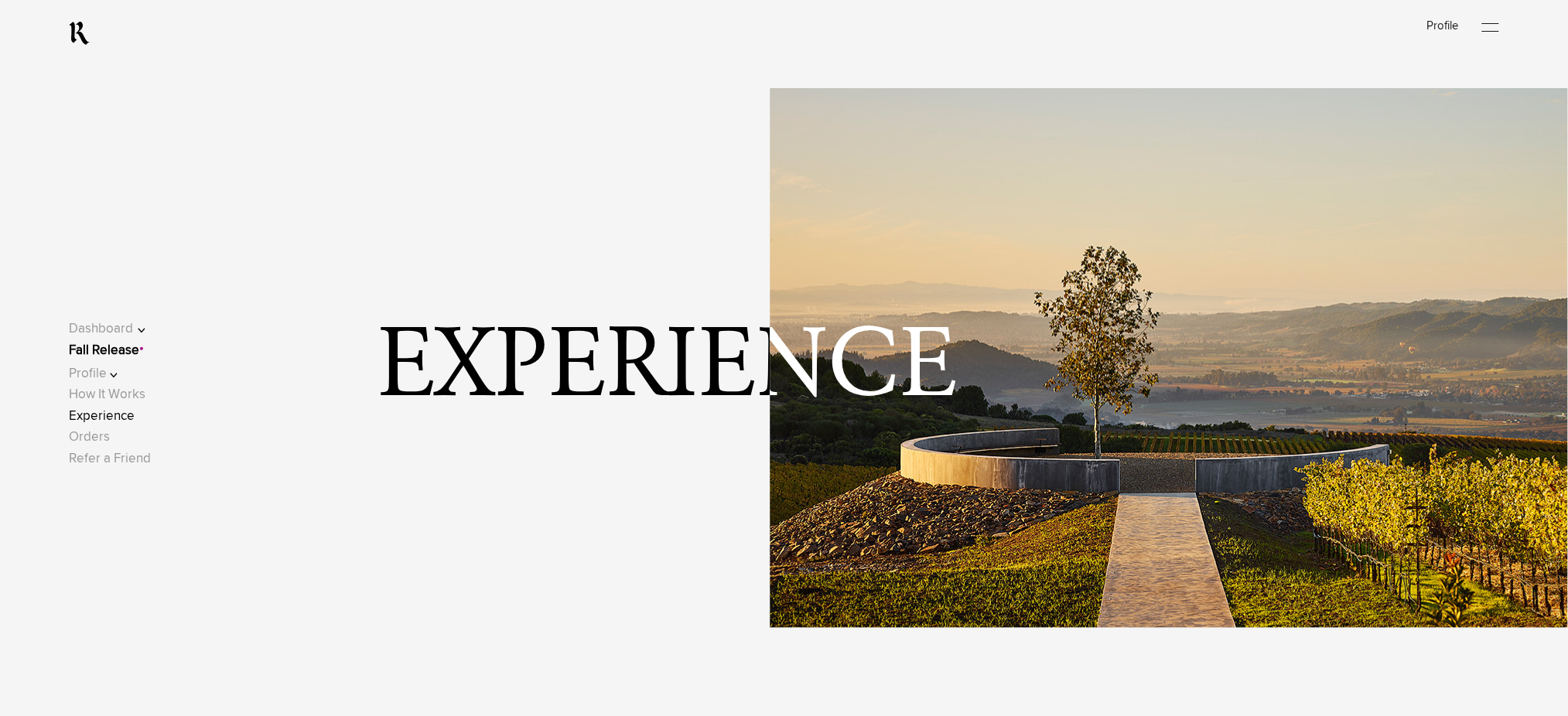
click at [115, 418] on link "Experience" at bounding box center [101, 417] width 65 height 13
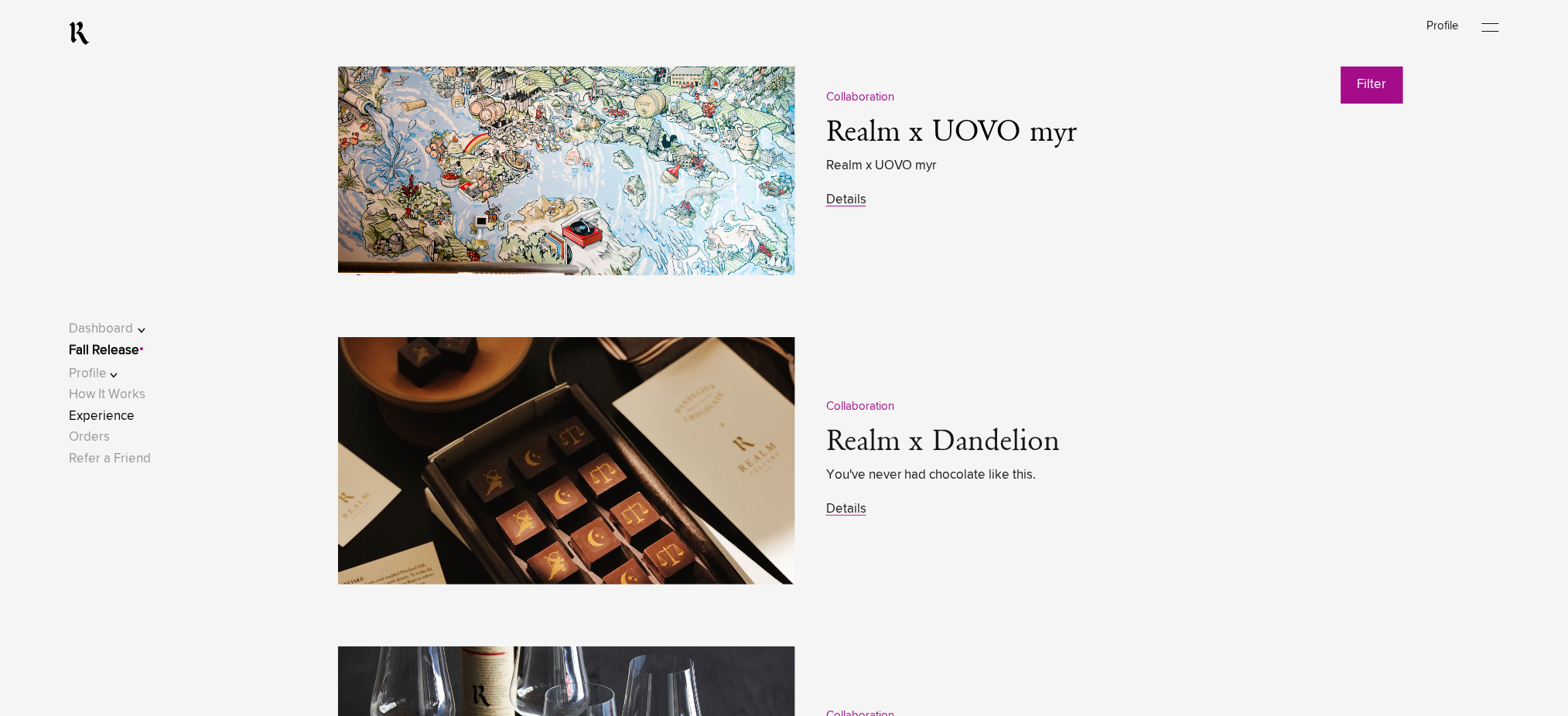
scroll to position [2166, 0]
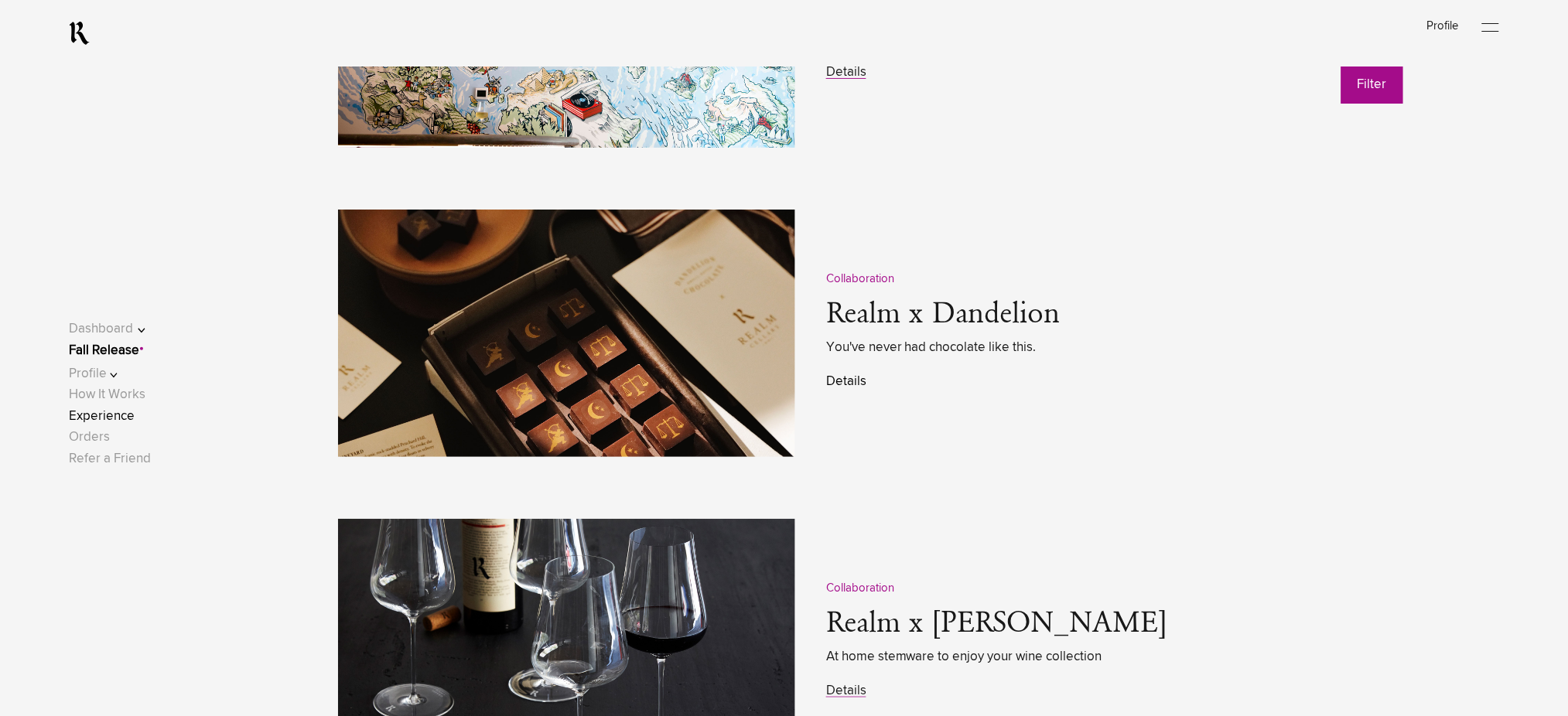
click at [849, 382] on link "Details" at bounding box center [846, 382] width 40 height 13
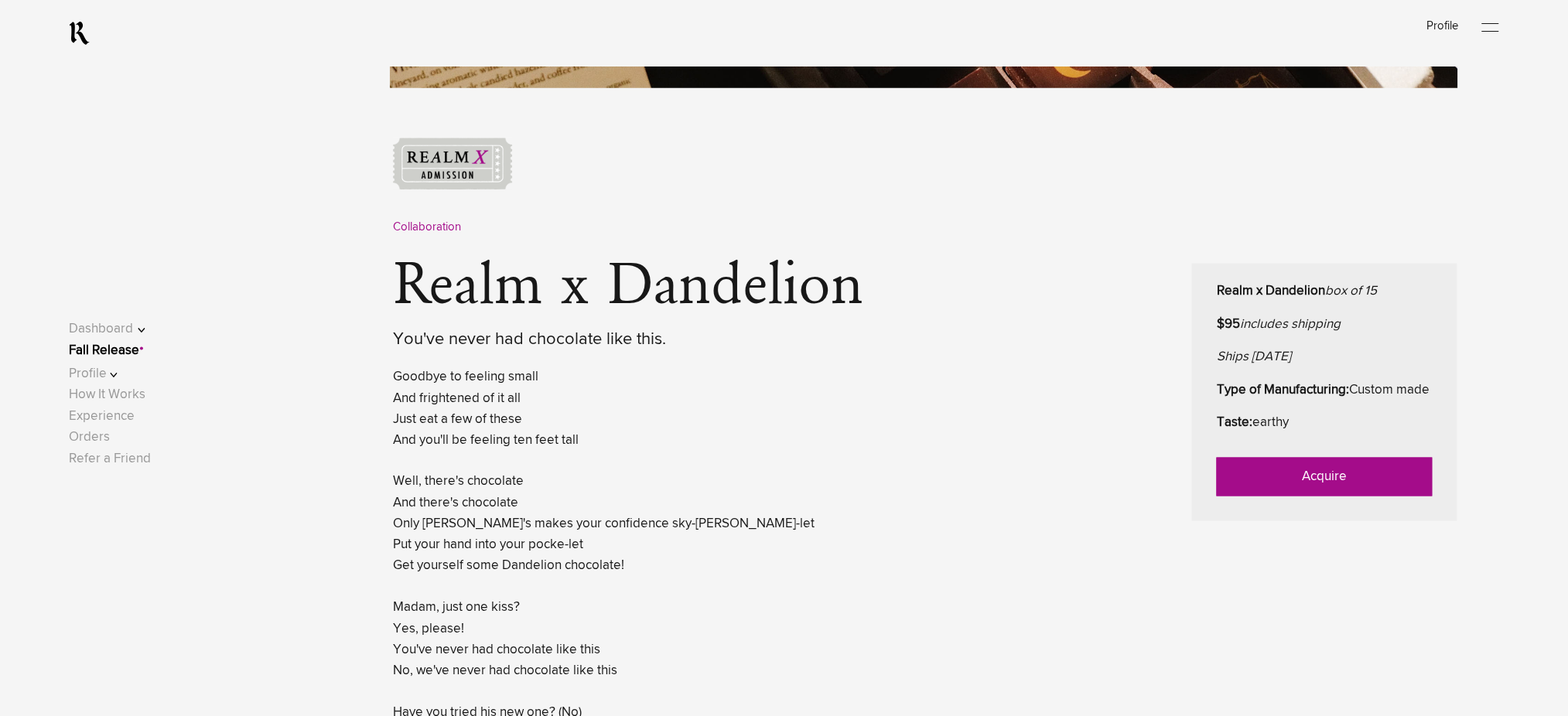
scroll to position [722, 0]
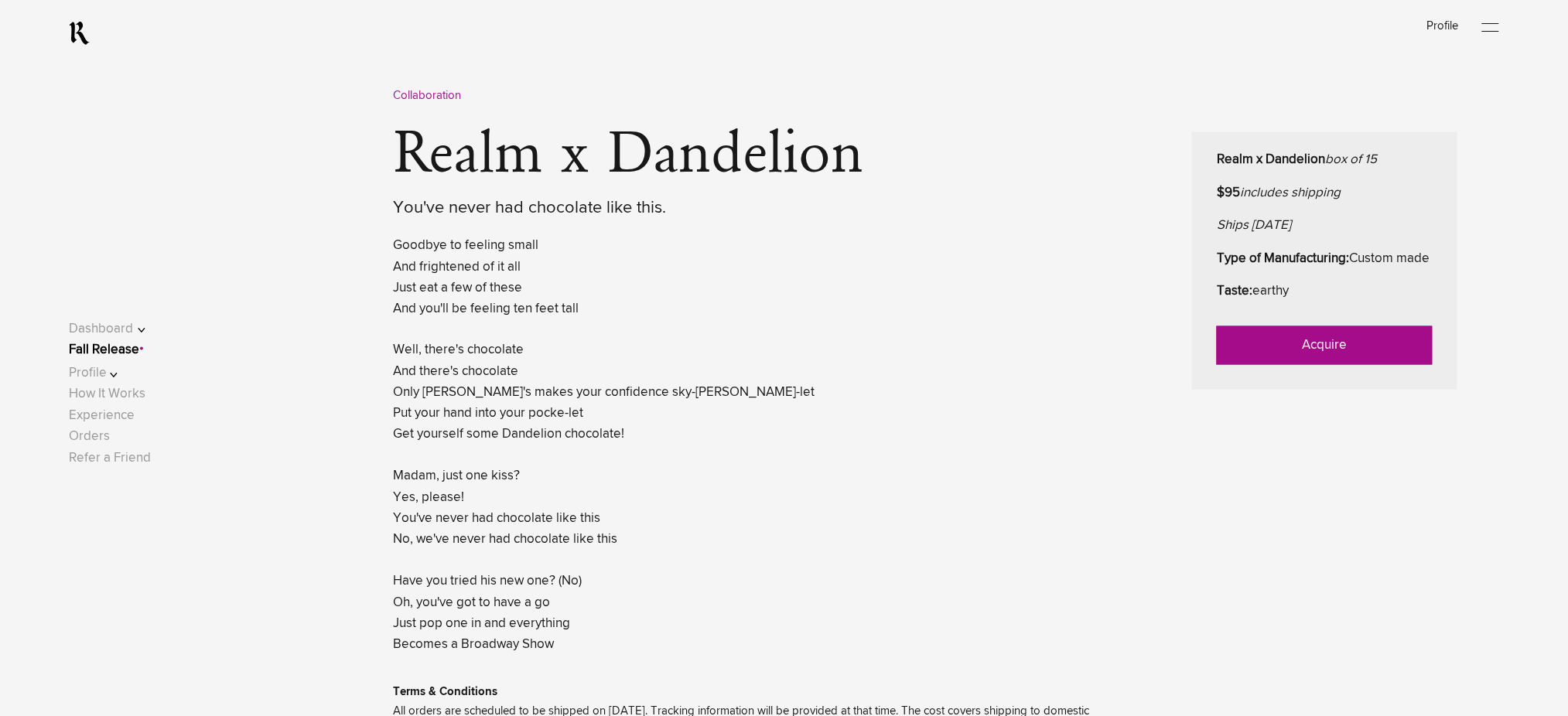
click at [1270, 365] on link "Acquire" at bounding box center [1324, 345] width 216 height 39
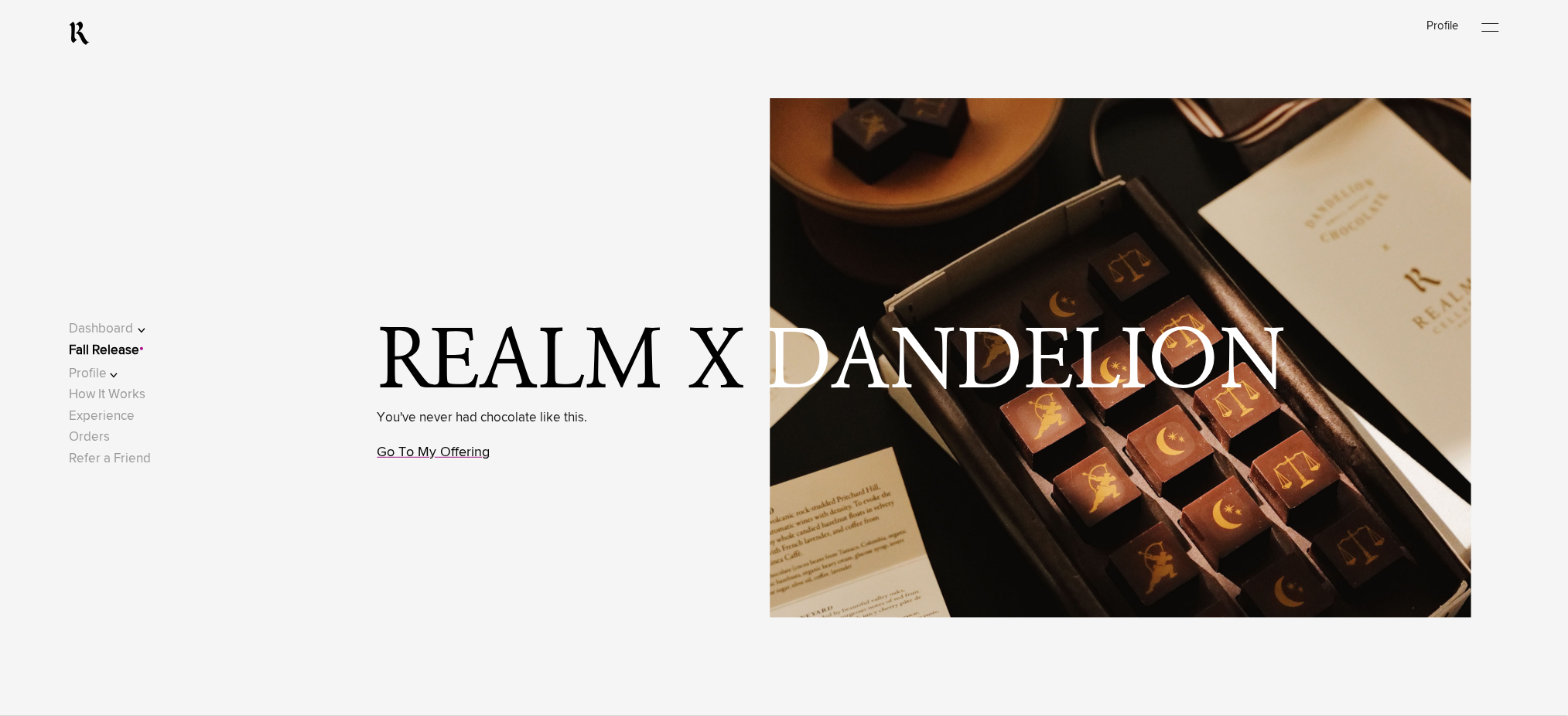
click at [454, 459] on link "Go To My Offering" at bounding box center [434, 452] width 113 height 14
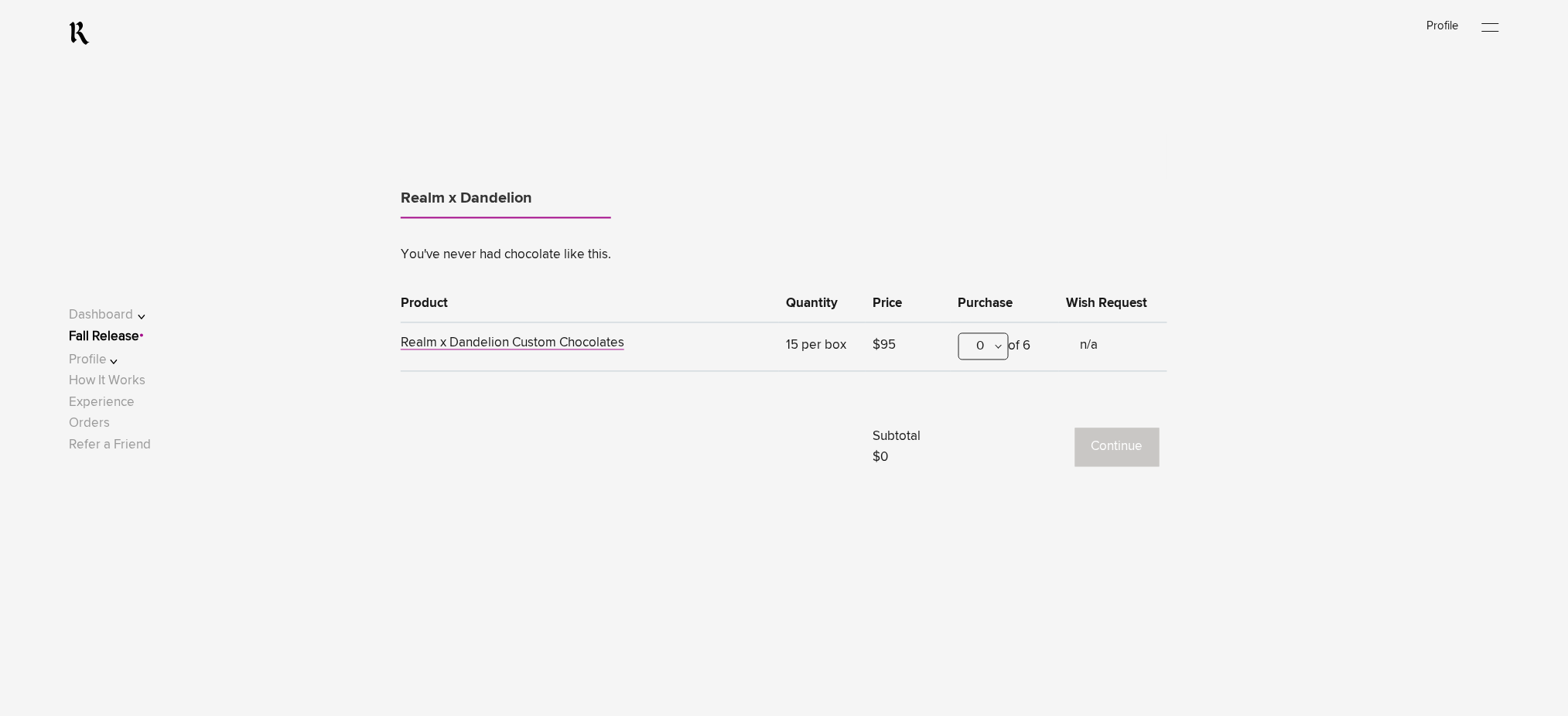
scroll to position [962, 0]
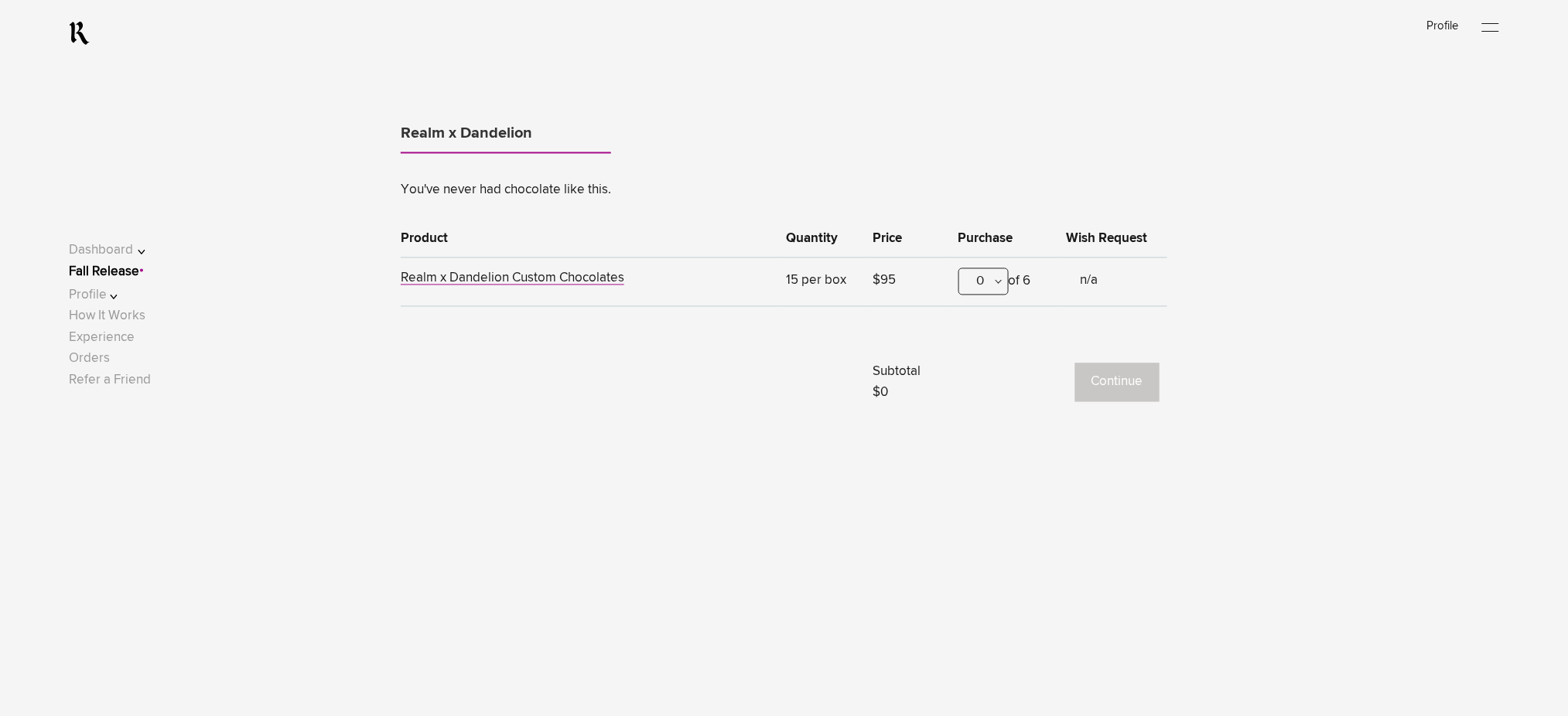
click at [972, 283] on div "0" at bounding box center [983, 283] width 50 height 27
click at [975, 345] on div "1" at bounding box center [983, 358] width 48 height 39
click at [1135, 388] on button "Continue" at bounding box center [1117, 383] width 84 height 39
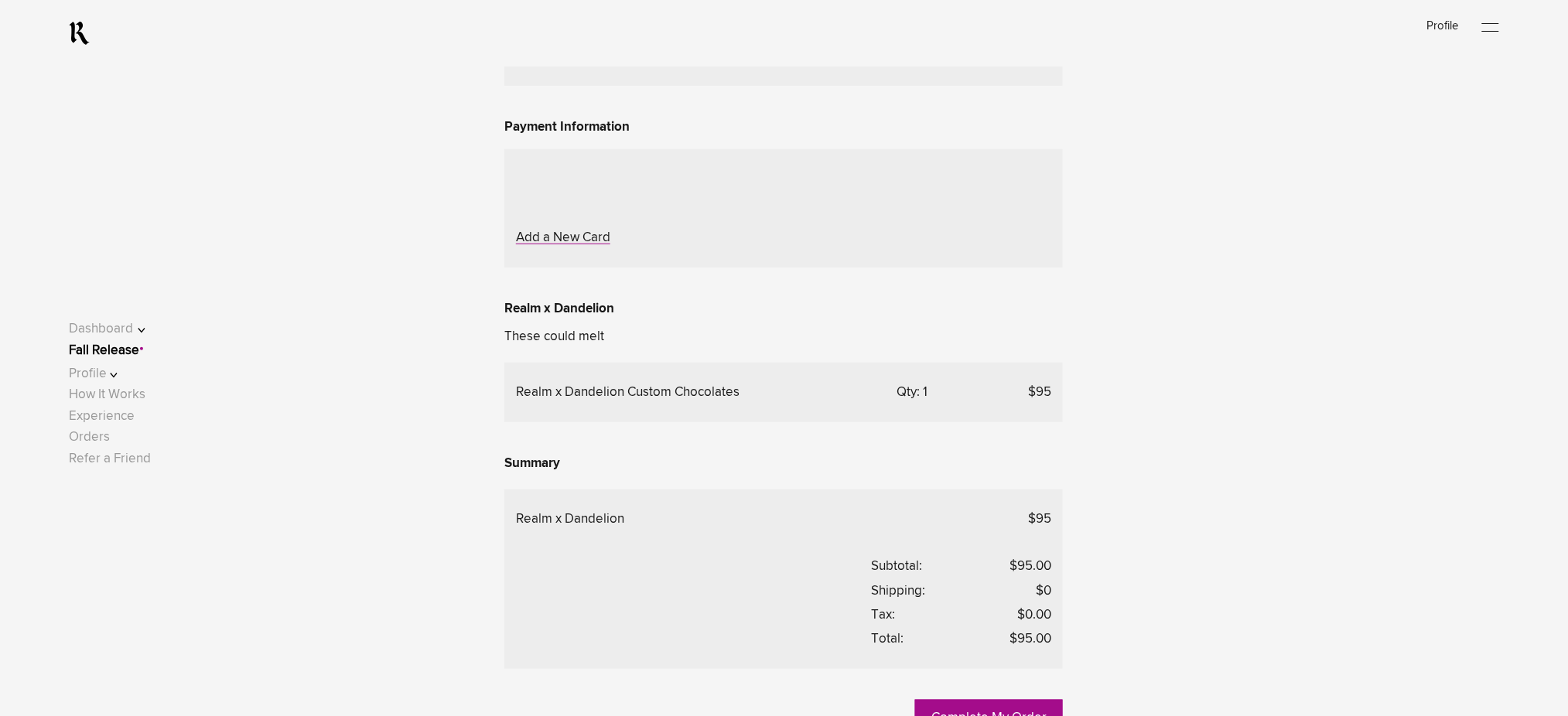
scroll to position [309, 0]
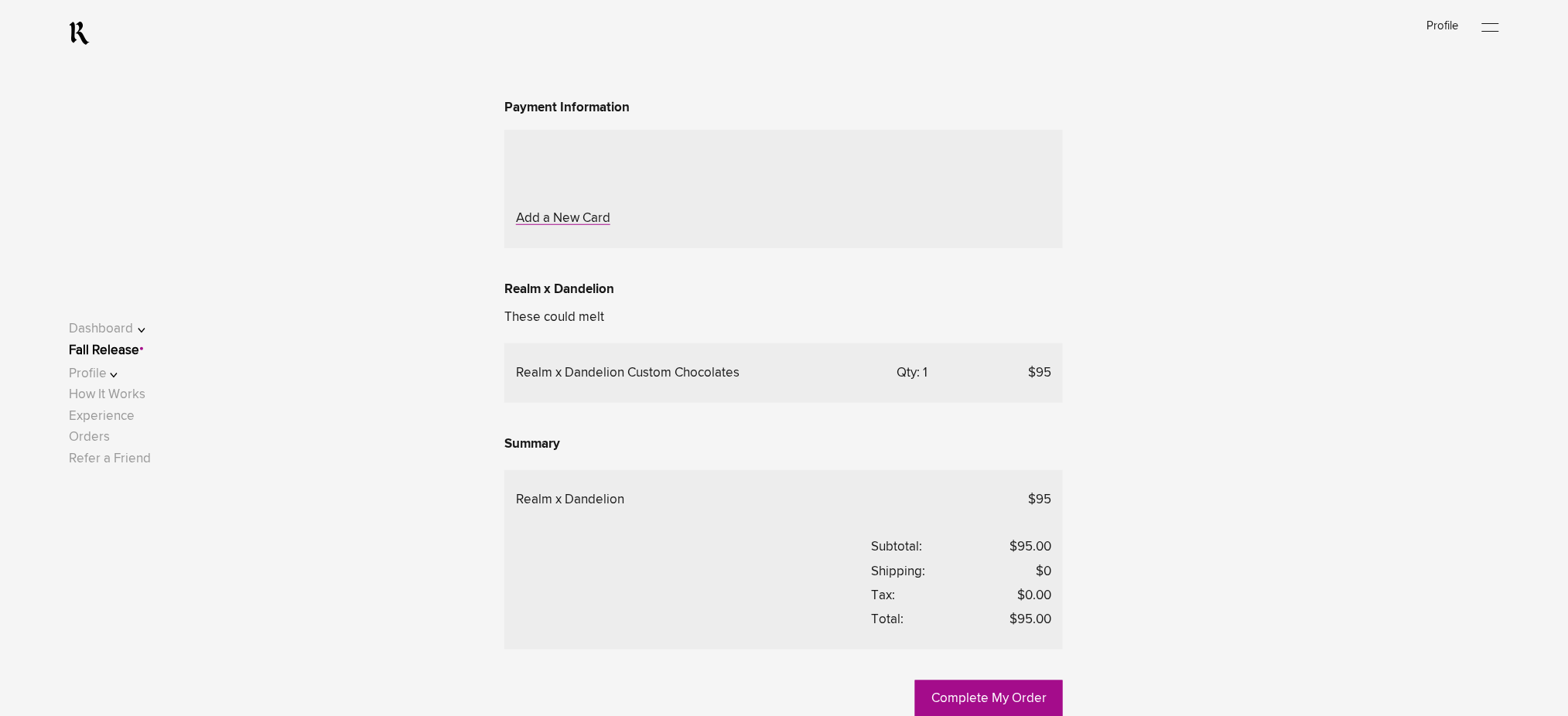
click at [0, 0] on div "Choose Another Saved Shipping Address" at bounding box center [0, 0] width 0 height 0
click at [0, 0] on div "Deepak.p p - Rockledge, [US_STATE], 32955" at bounding box center [0, 0] width 0 height 0
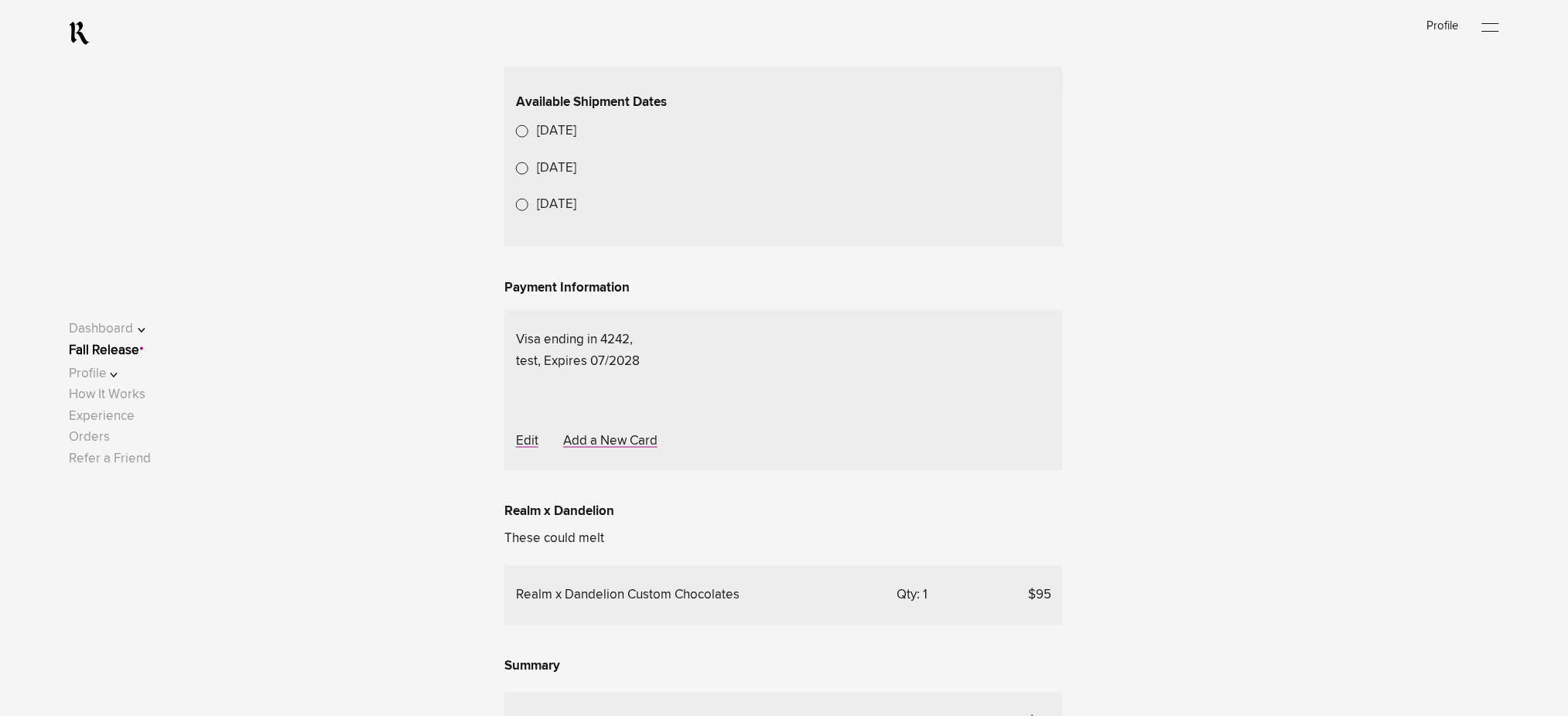
scroll to position [633, 0]
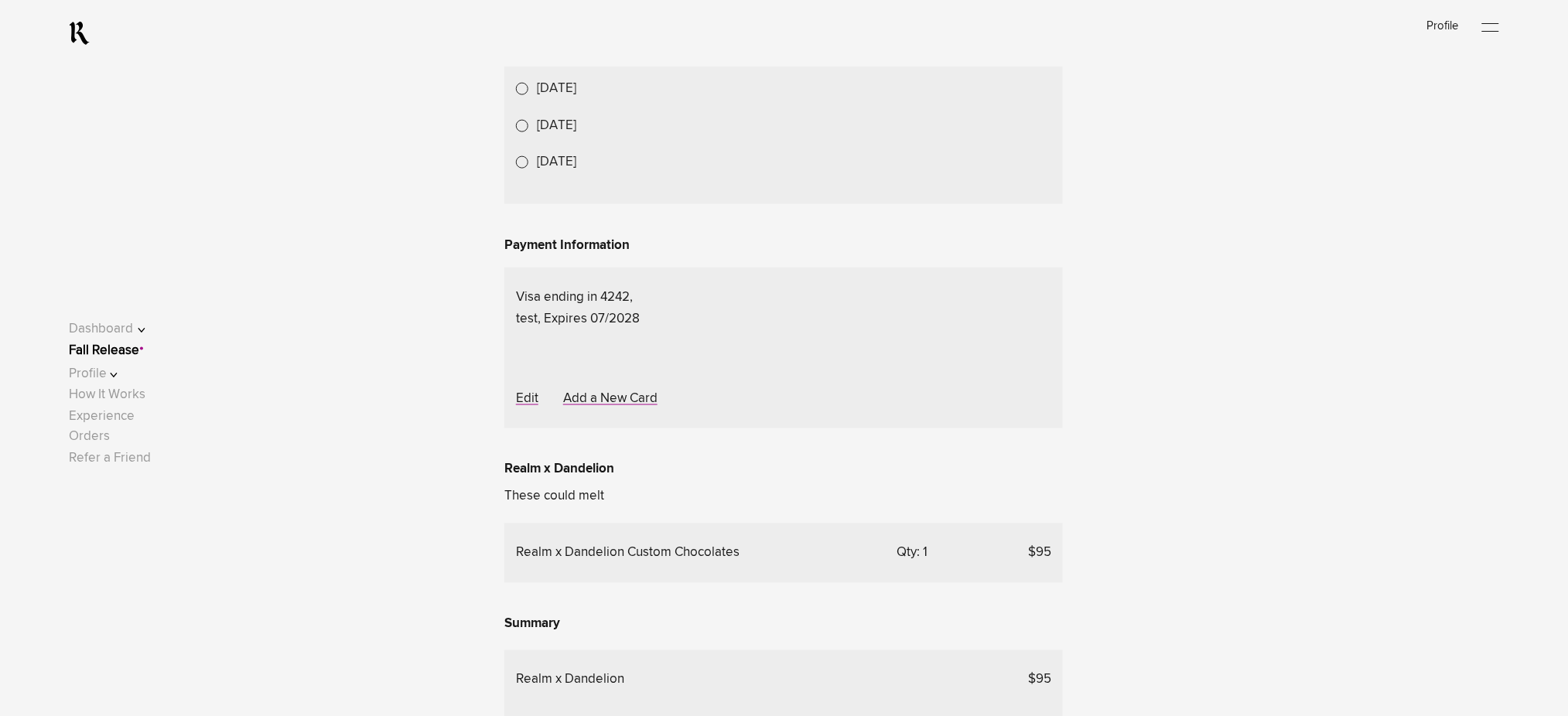
click at [576, 95] on lightning-formatted-date-time "Oct 27, 2025" at bounding box center [556, 89] width 40 height 13
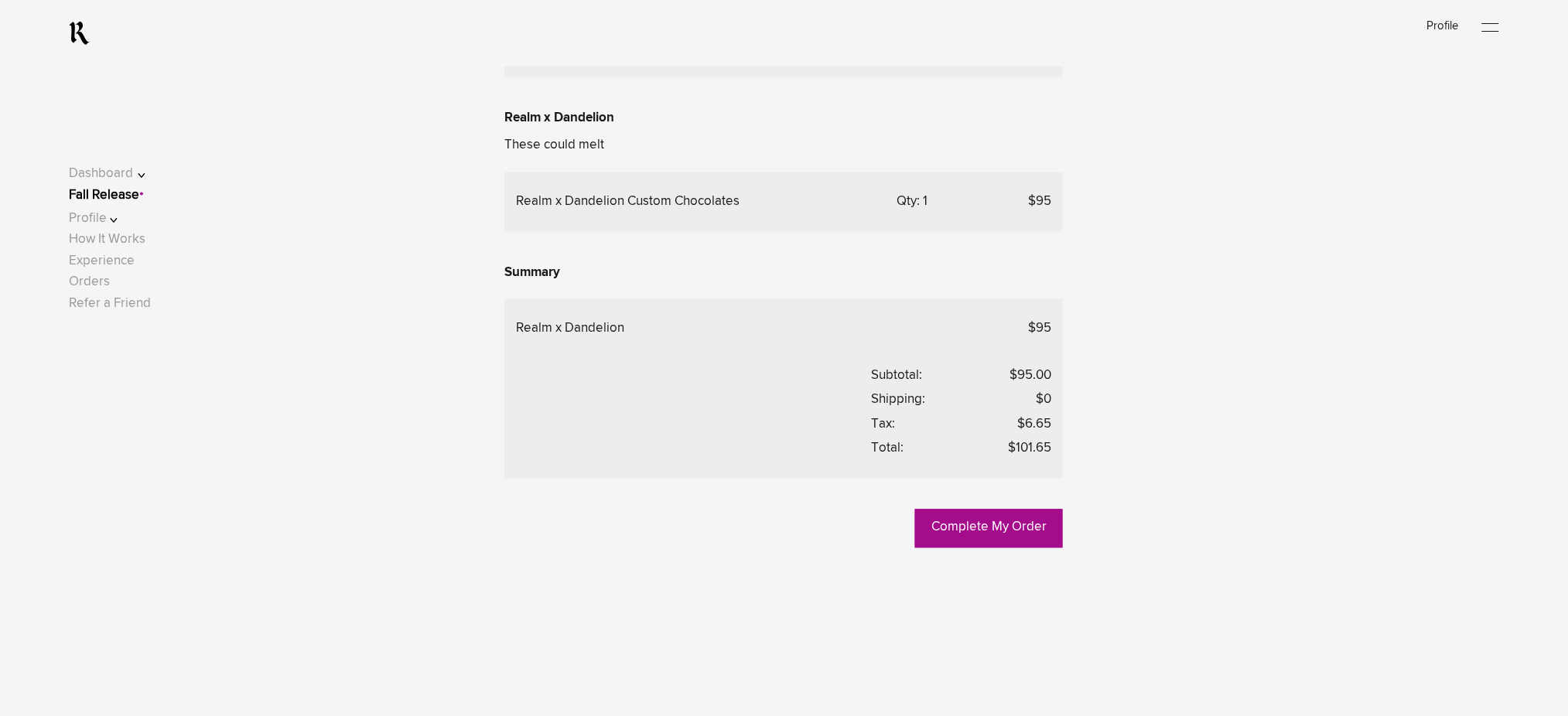
scroll to position [942, 0]
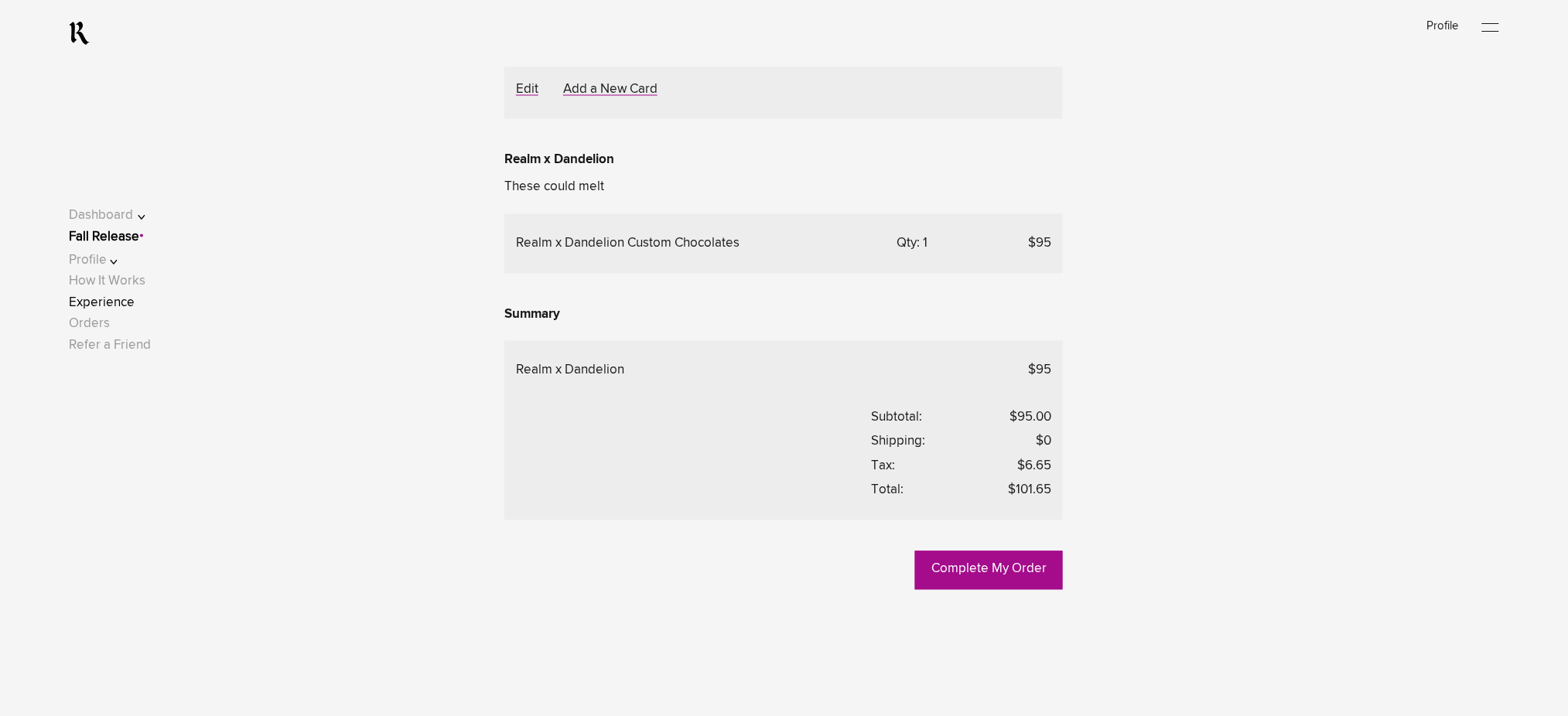
click at [128, 310] on link "Experience" at bounding box center [101, 304] width 65 height 13
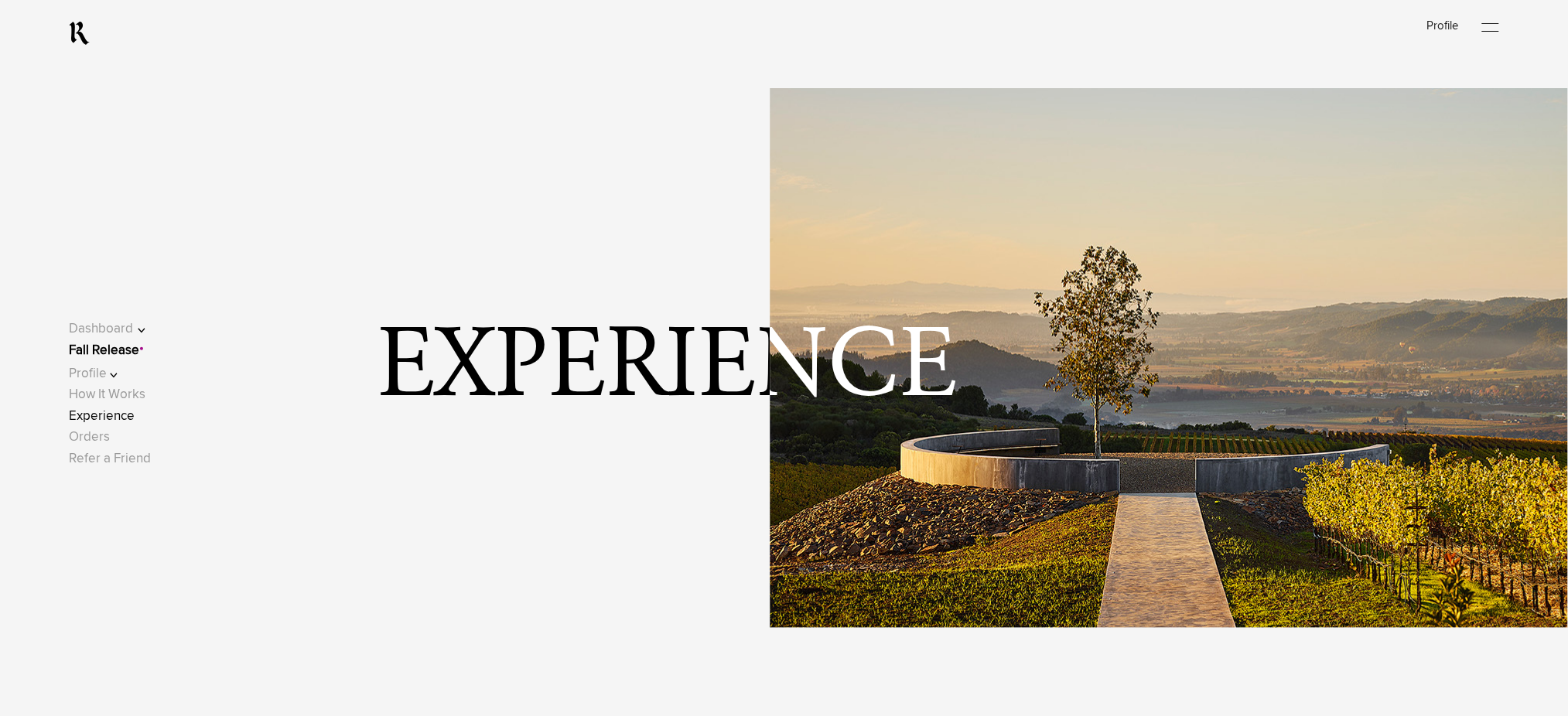
click at [135, 413] on link "Experience" at bounding box center [101, 417] width 65 height 13
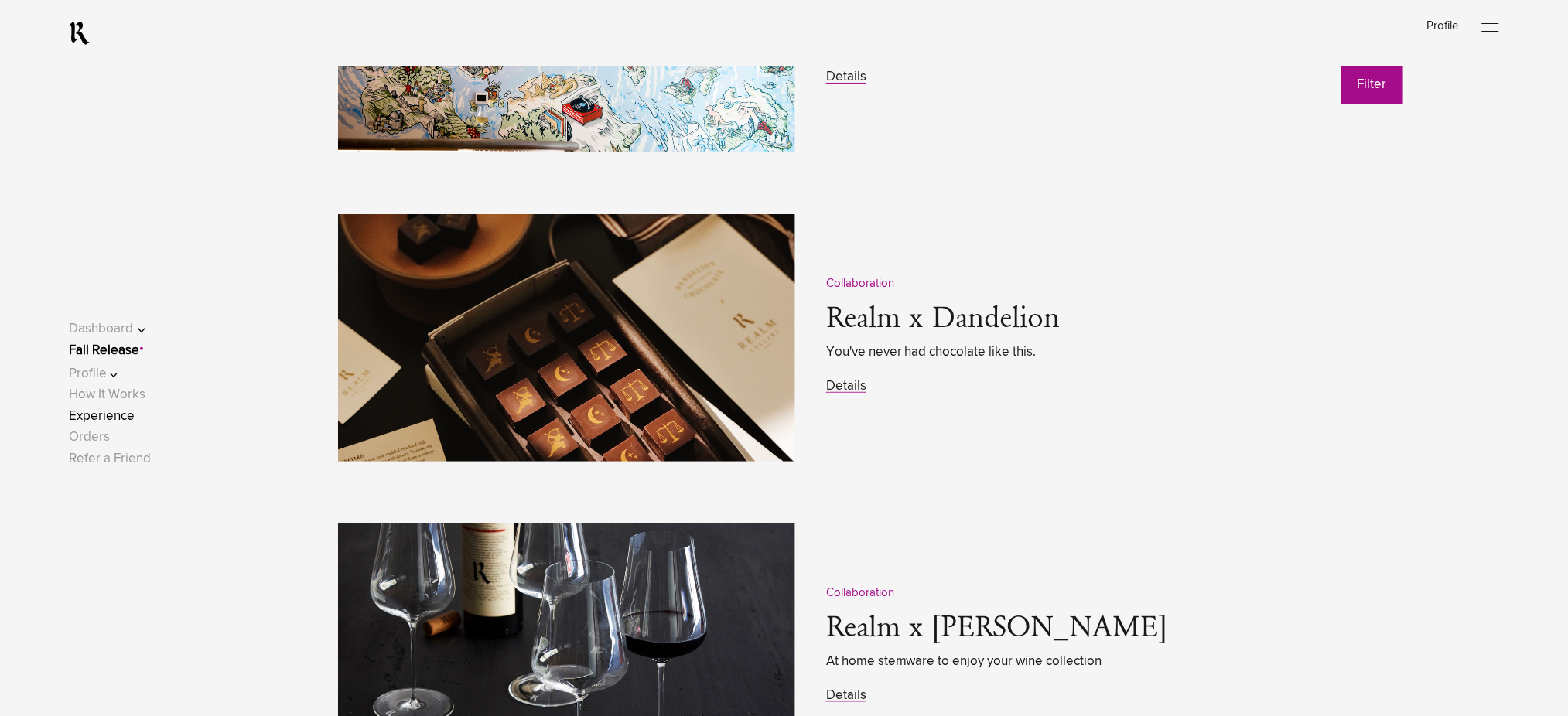
scroll to position [2166, 0]
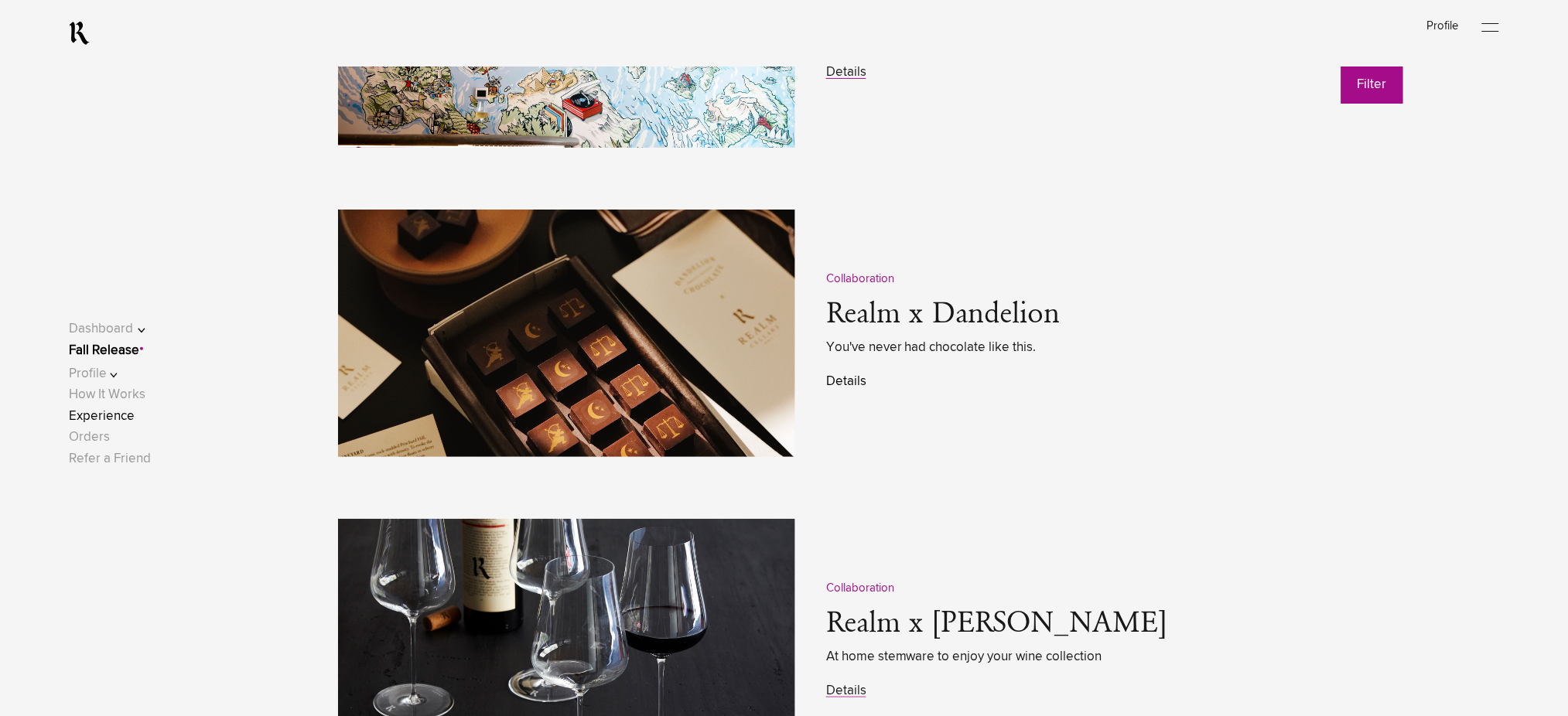
click at [842, 379] on link "Details" at bounding box center [846, 382] width 40 height 13
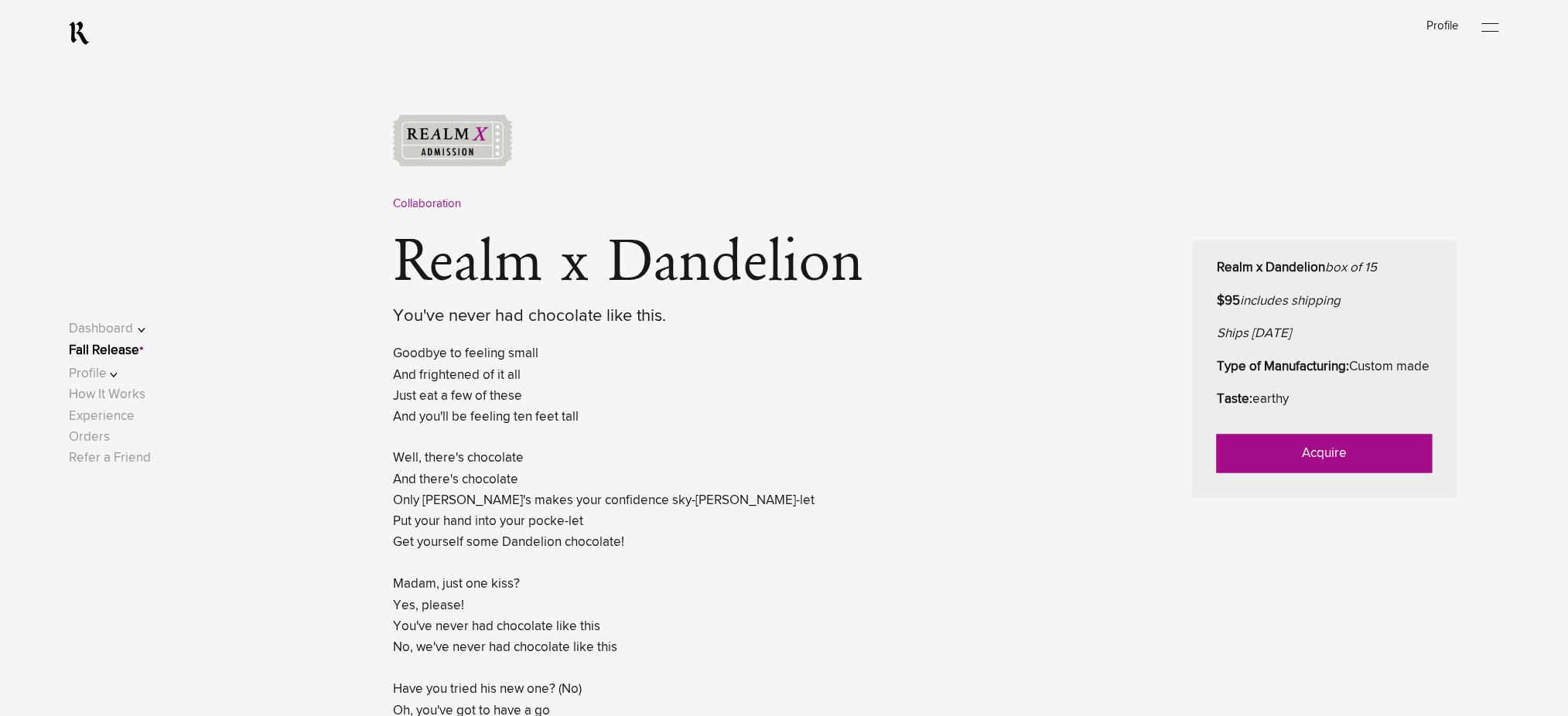
scroll to position [619, 0]
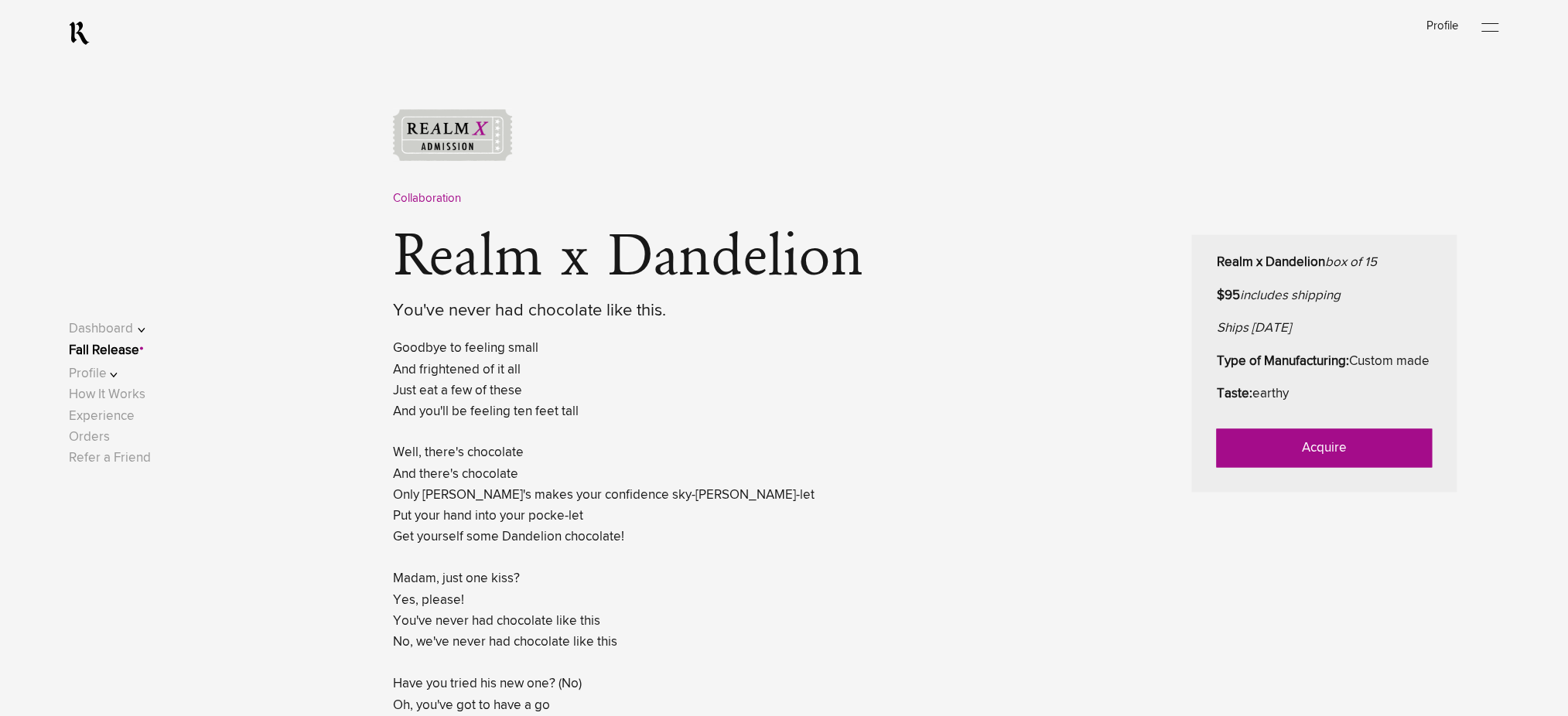
click at [1293, 466] on link "Acquire" at bounding box center [1324, 449] width 216 height 39
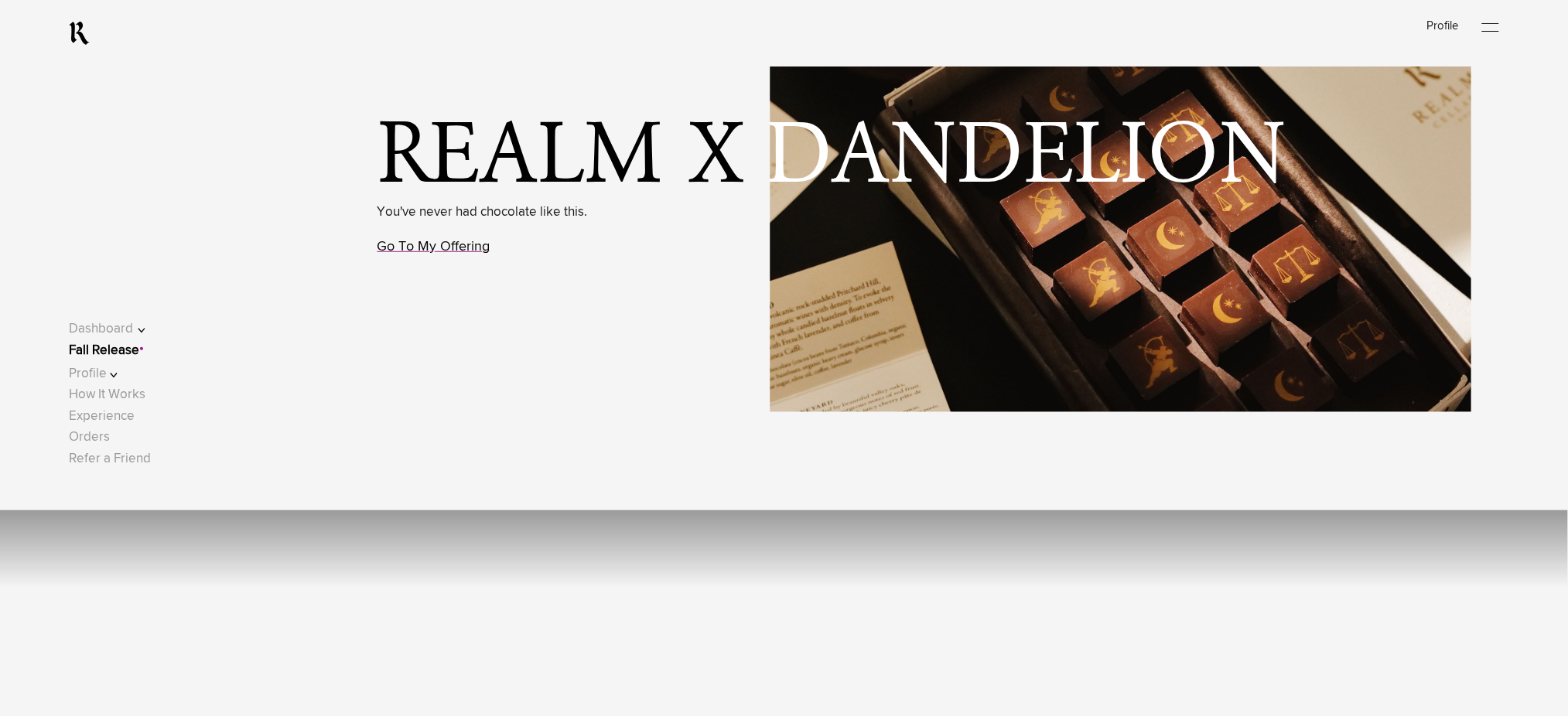
click at [403, 242] on link "Go To My Offering" at bounding box center [434, 246] width 113 height 14
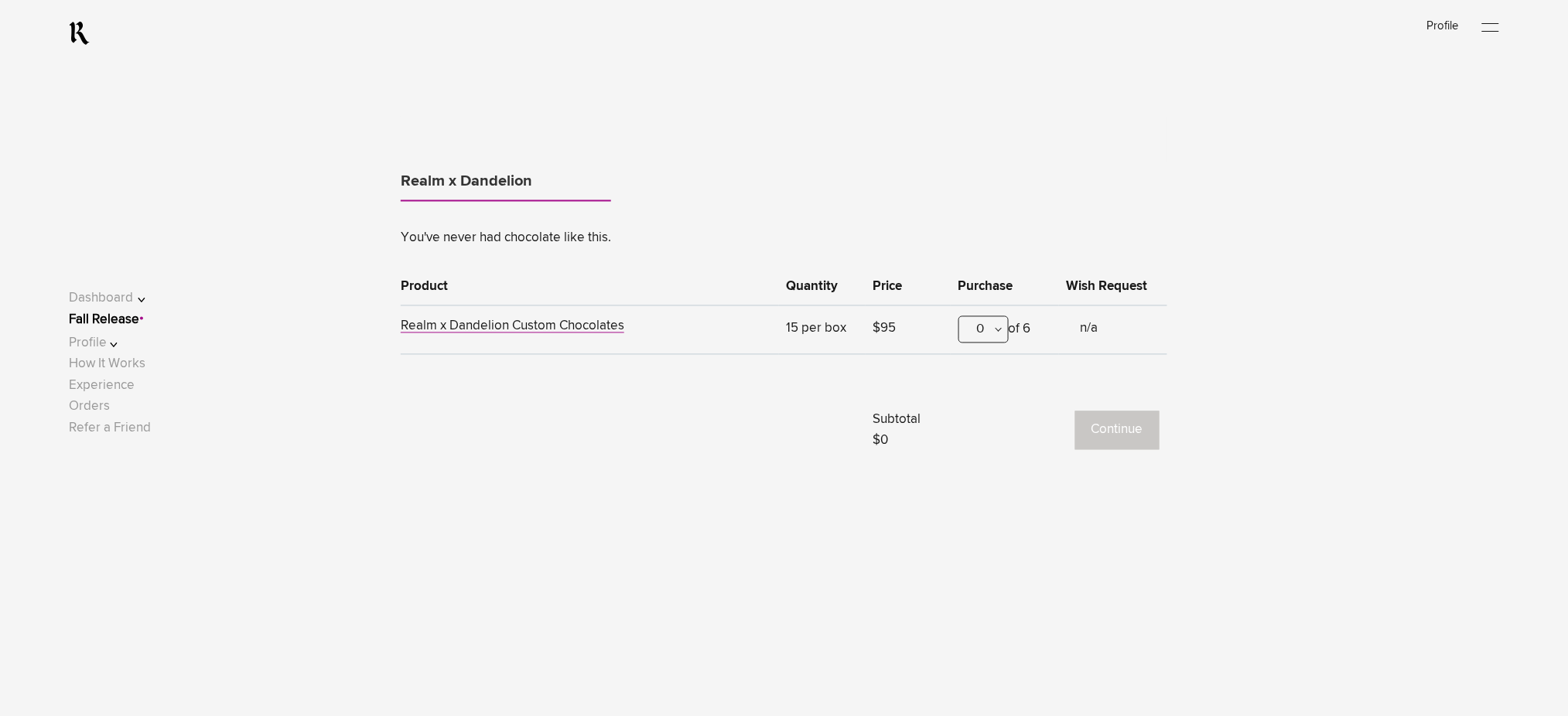
scroll to position [962, 0]
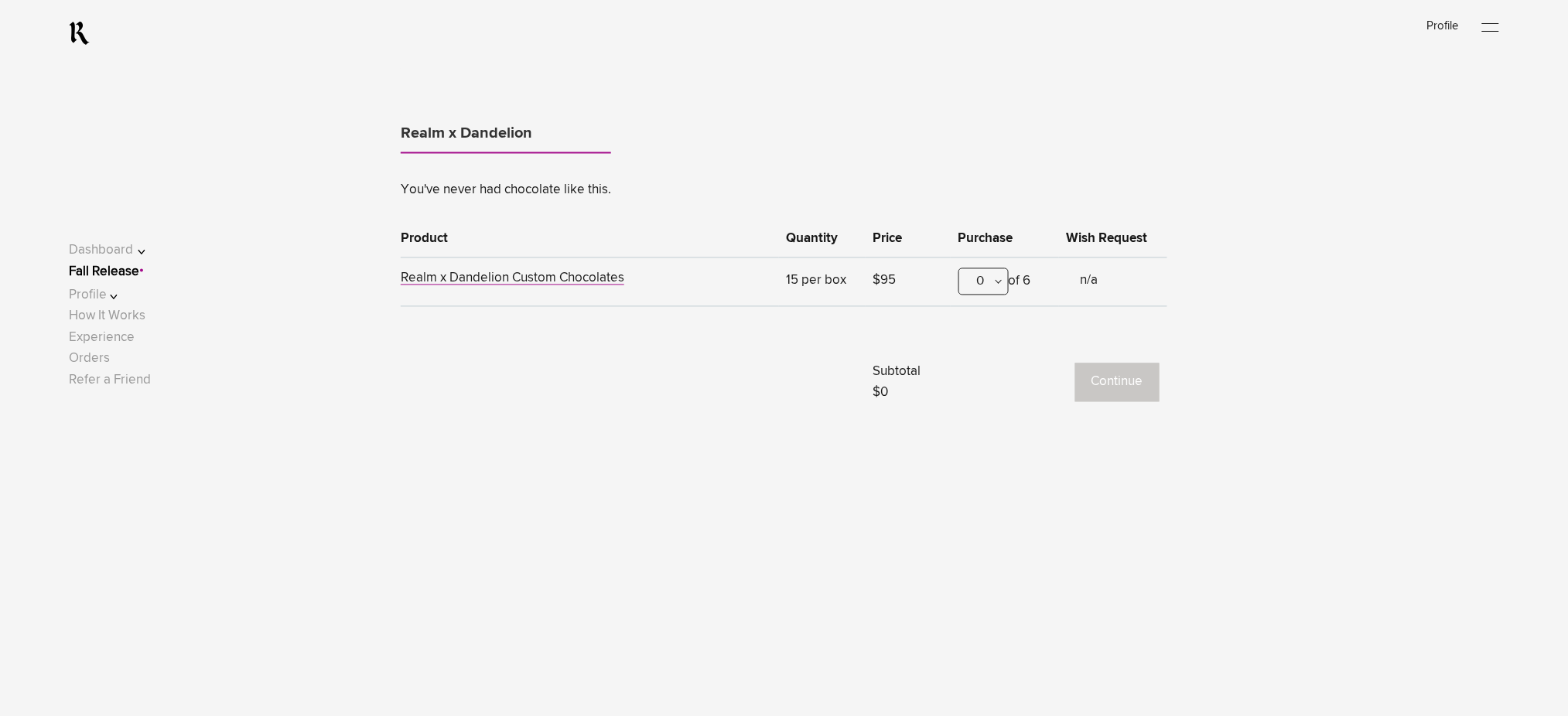
click at [980, 284] on div "0" at bounding box center [983, 283] width 50 height 27
click at [987, 358] on div "1" at bounding box center [983, 358] width 48 height 39
click at [1108, 391] on button "Continue" at bounding box center [1117, 383] width 84 height 39
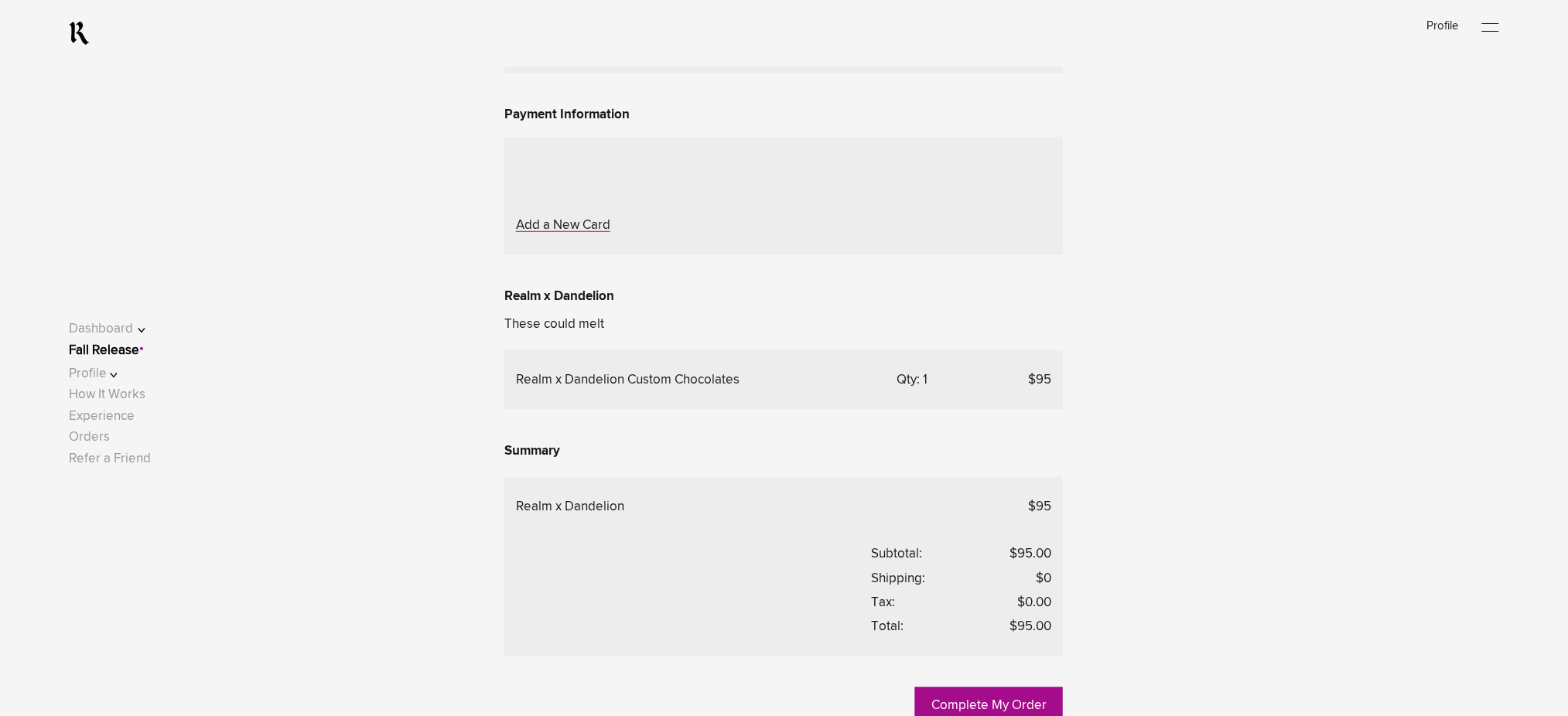
scroll to position [309, 0]
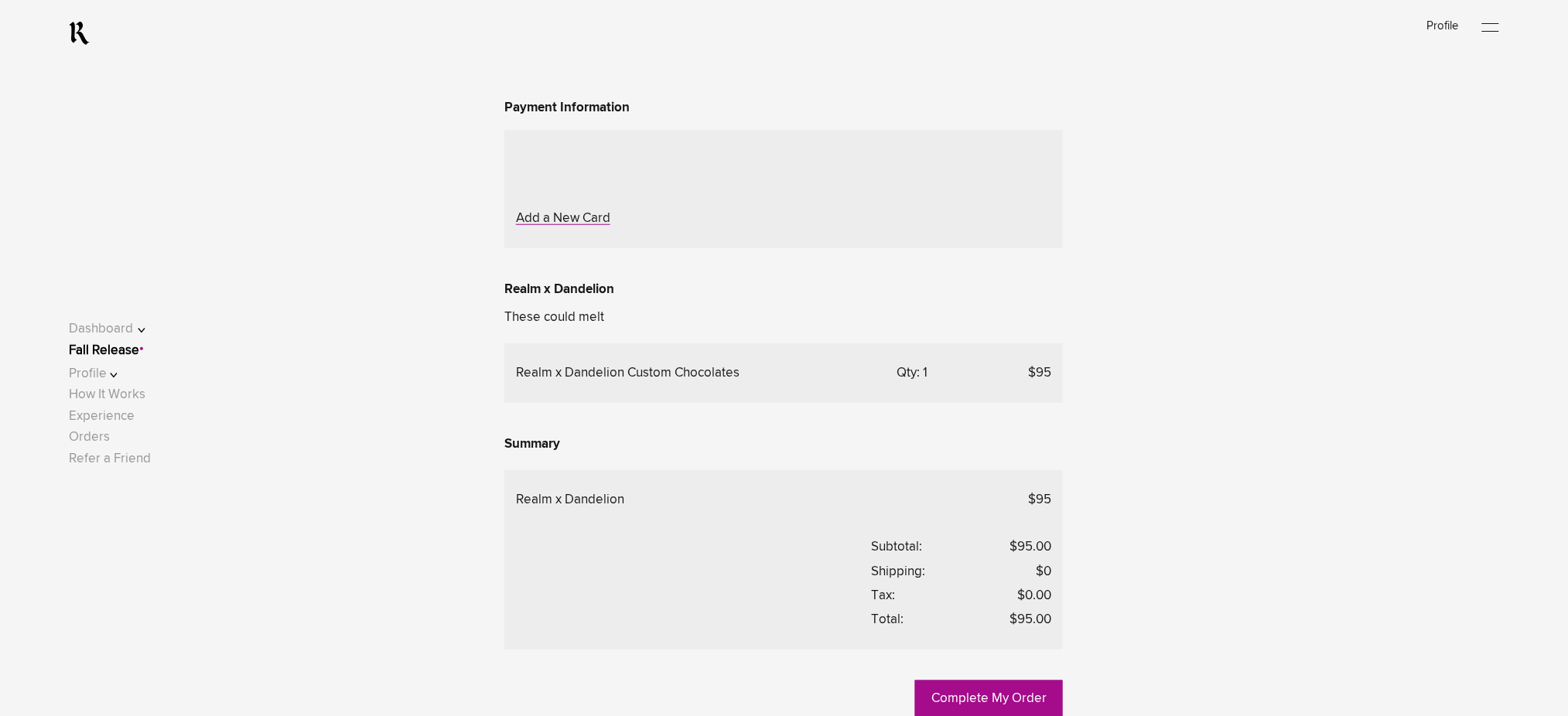
click at [0, 0] on div "Choose Another Saved Shipping Address" at bounding box center [0, 0] width 0 height 0
click at [0, 0] on div "Deepak.p p - Rockledge, [US_STATE], 32955" at bounding box center [0, 0] width 0 height 0
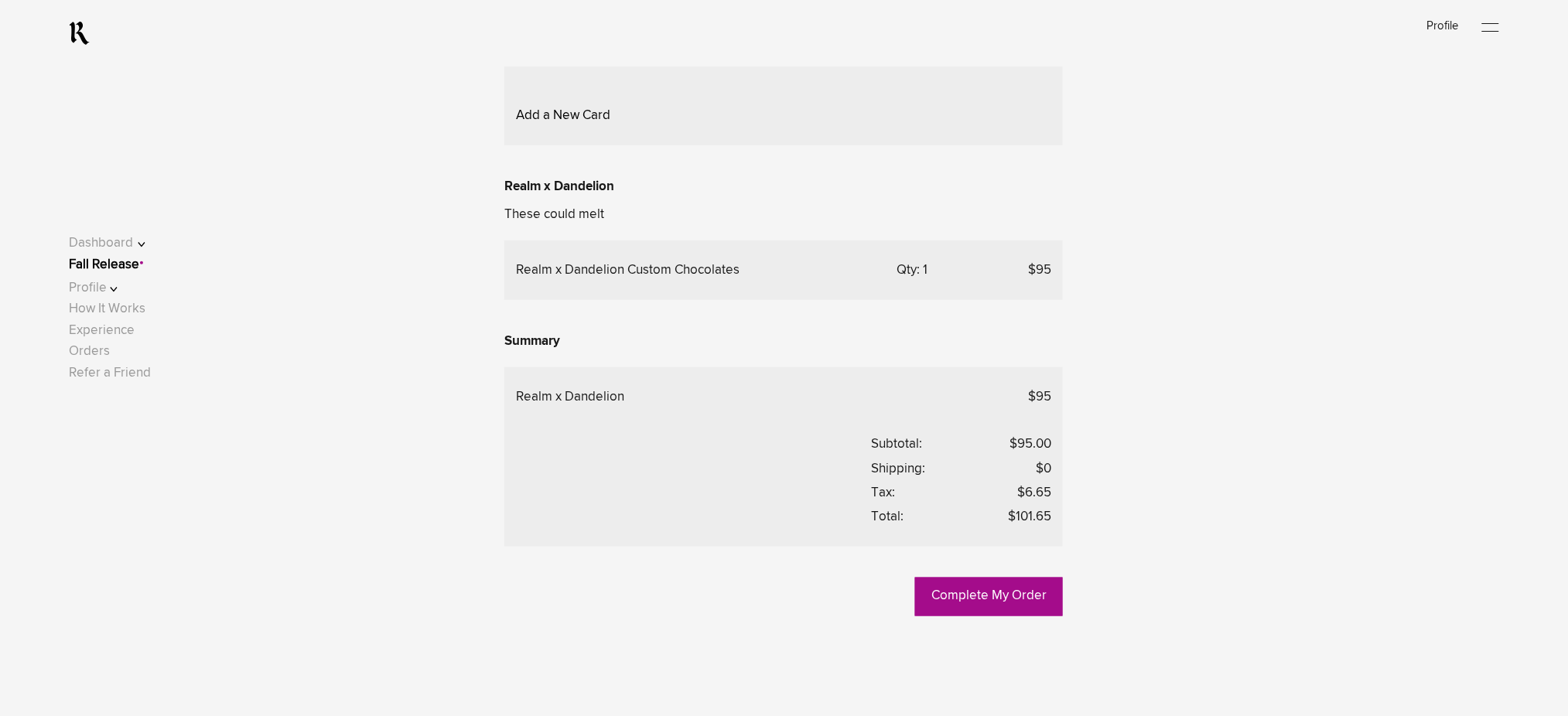
click at [584, 122] on link "Add a New Card" at bounding box center [563, 115] width 94 height 13
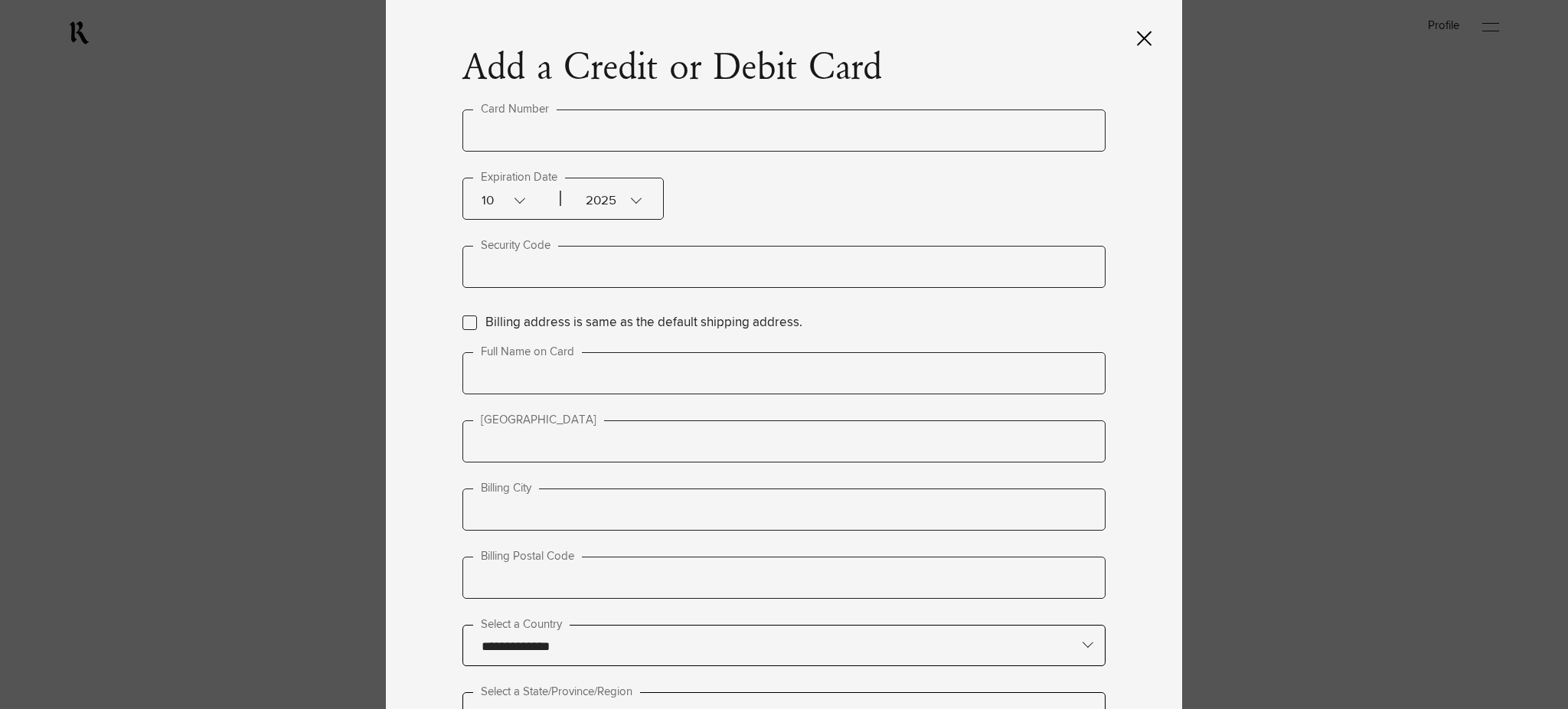
click at [516, 129] on input "text" at bounding box center [784, 130] width 643 height 42
type input "**********"
click at [566, 197] on div "2025" at bounding box center [597, 198] width 77 height 41
click at [593, 350] on div "2027" at bounding box center [609, 359] width 75 height 38
click at [543, 281] on input "text" at bounding box center [784, 267] width 643 height 42
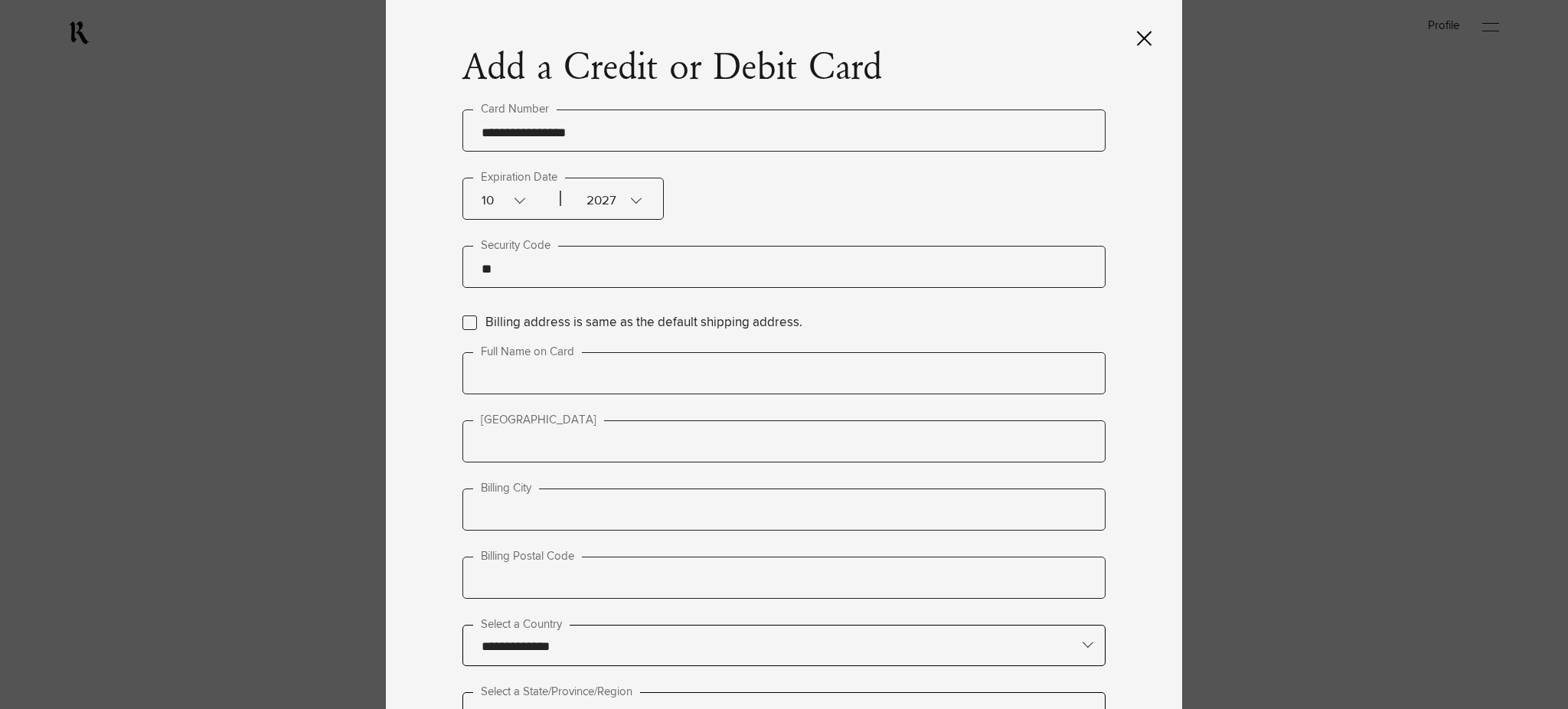
type input "***"
click at [486, 324] on label "Billing address is same as the default shipping address." at bounding box center [644, 323] width 317 height 21
type input "*********"
click at [527, 353] on input "text" at bounding box center [784, 373] width 643 height 42
type input "**"
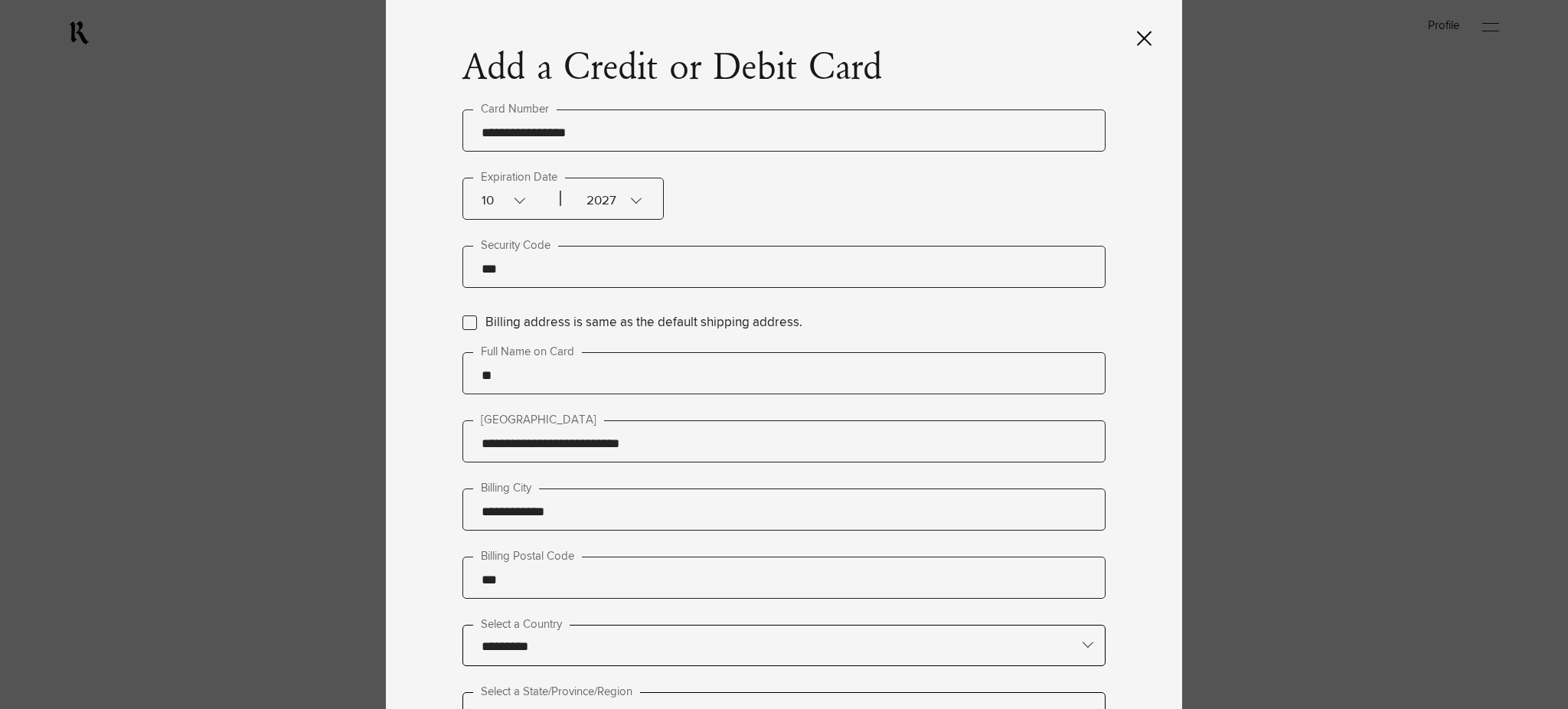
click at [579, 626] on input "*********" at bounding box center [784, 645] width 641 height 38
type lightning-primitive-input-simple "u"
type input "*"
type lightning-primitive-input-simple "un"
type input "**********"
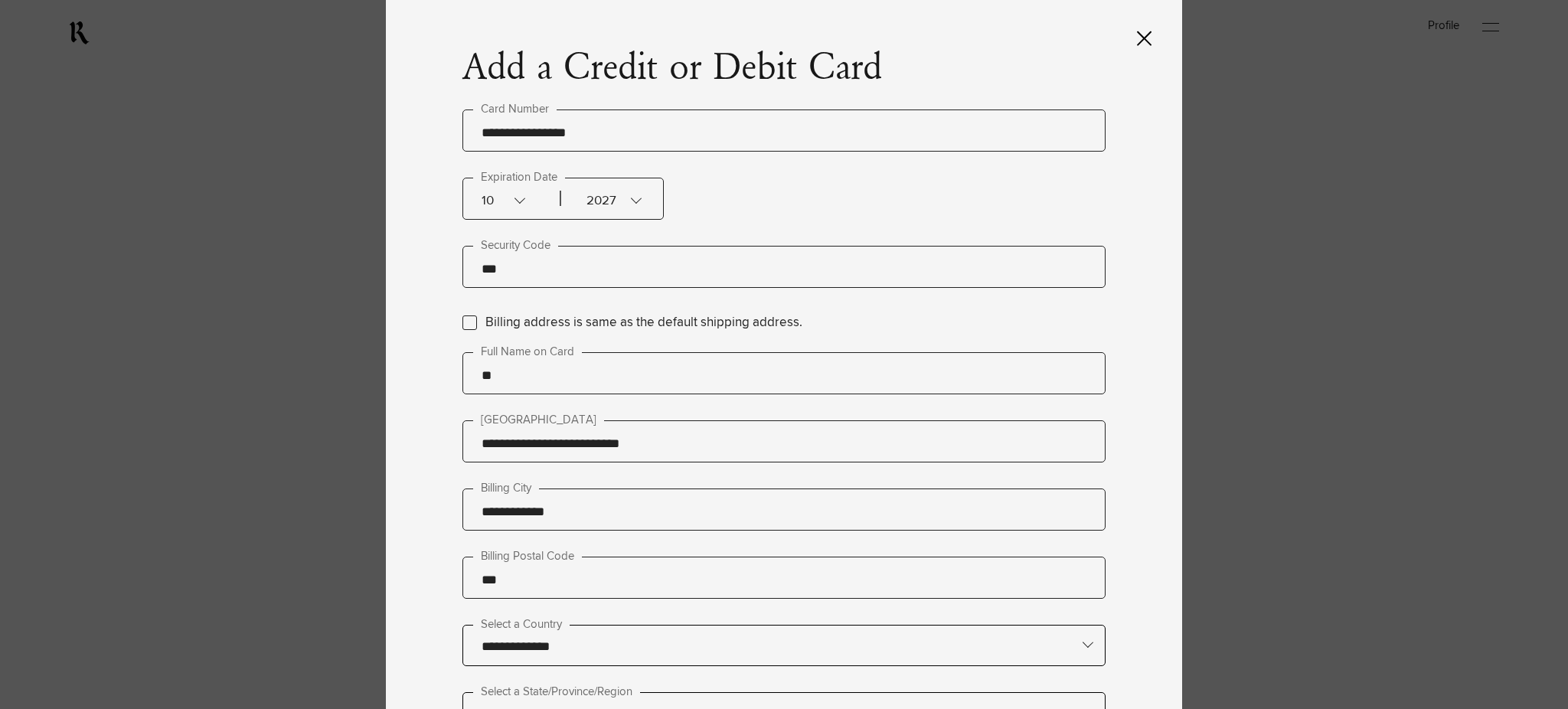
click at [574, 693] on input "text" at bounding box center [784, 712] width 641 height 38
type lightning-primitive-input-simple "u"
type input "*"
type lightning-primitive-input-simple "un"
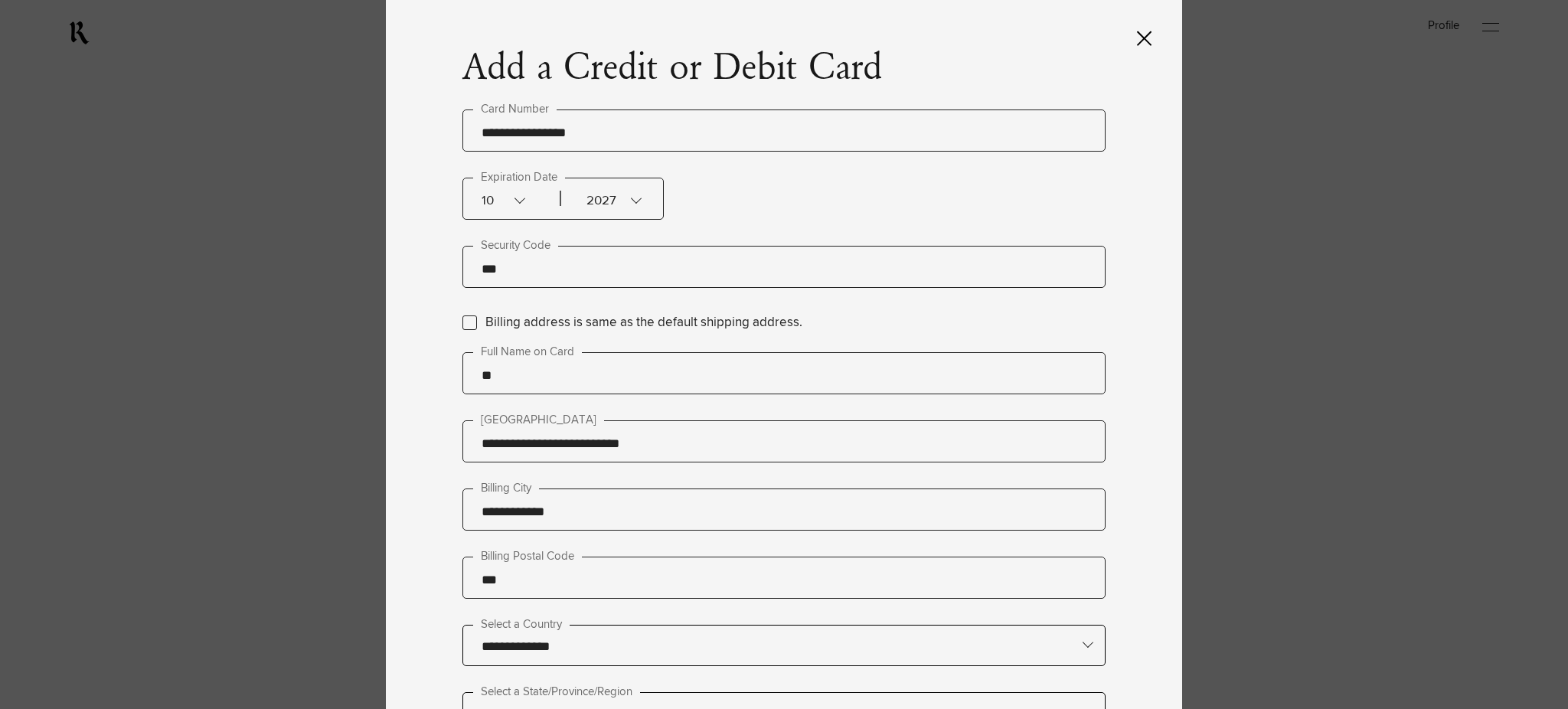
type input "**"
type lightning-primitive-input-simple "u"
type input "*"
type lightning-primitive-input-simple "c"
type input "*"
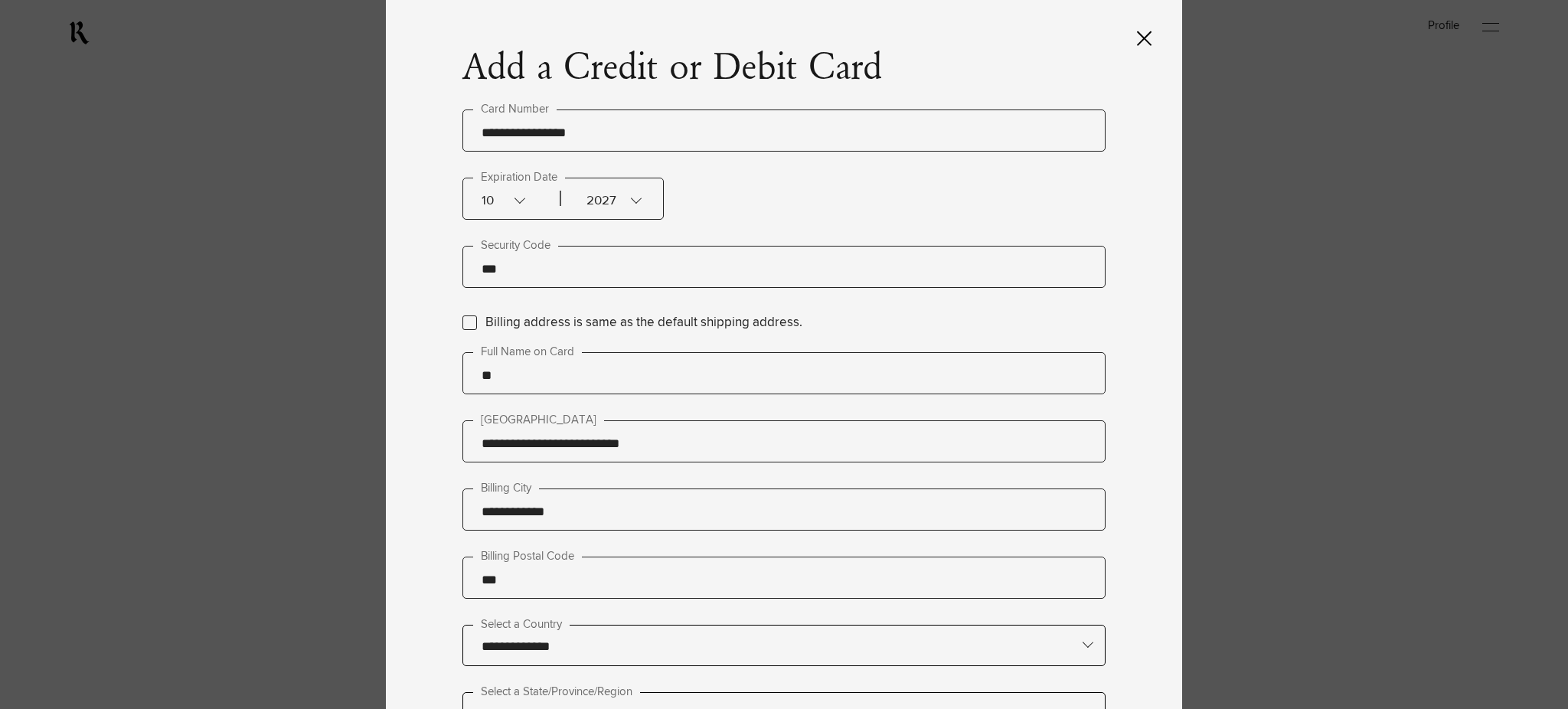
type lightning-primitive-input-simple "ca"
type input "**"
type lightning-primitive-input-simple "cal"
type input "**********"
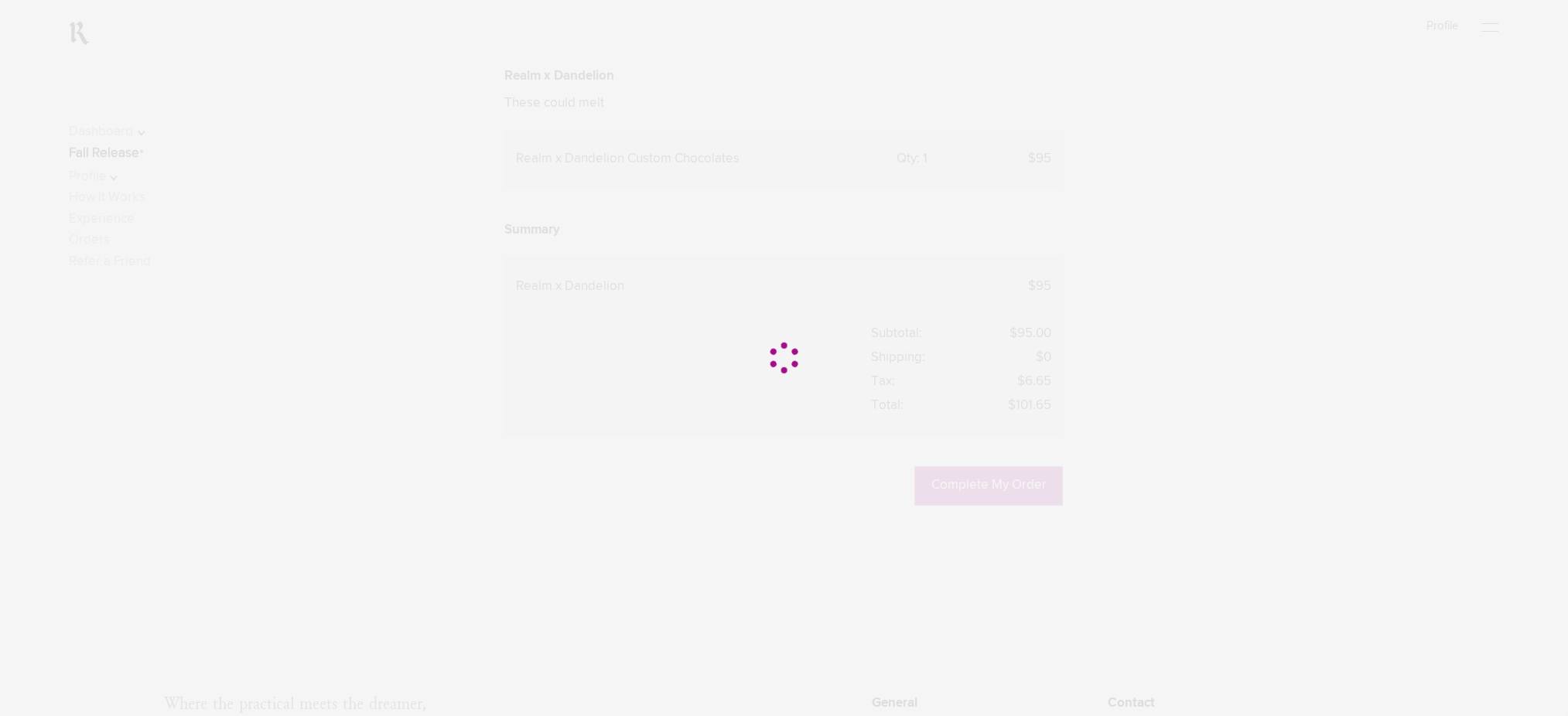
scroll to position [619, 0]
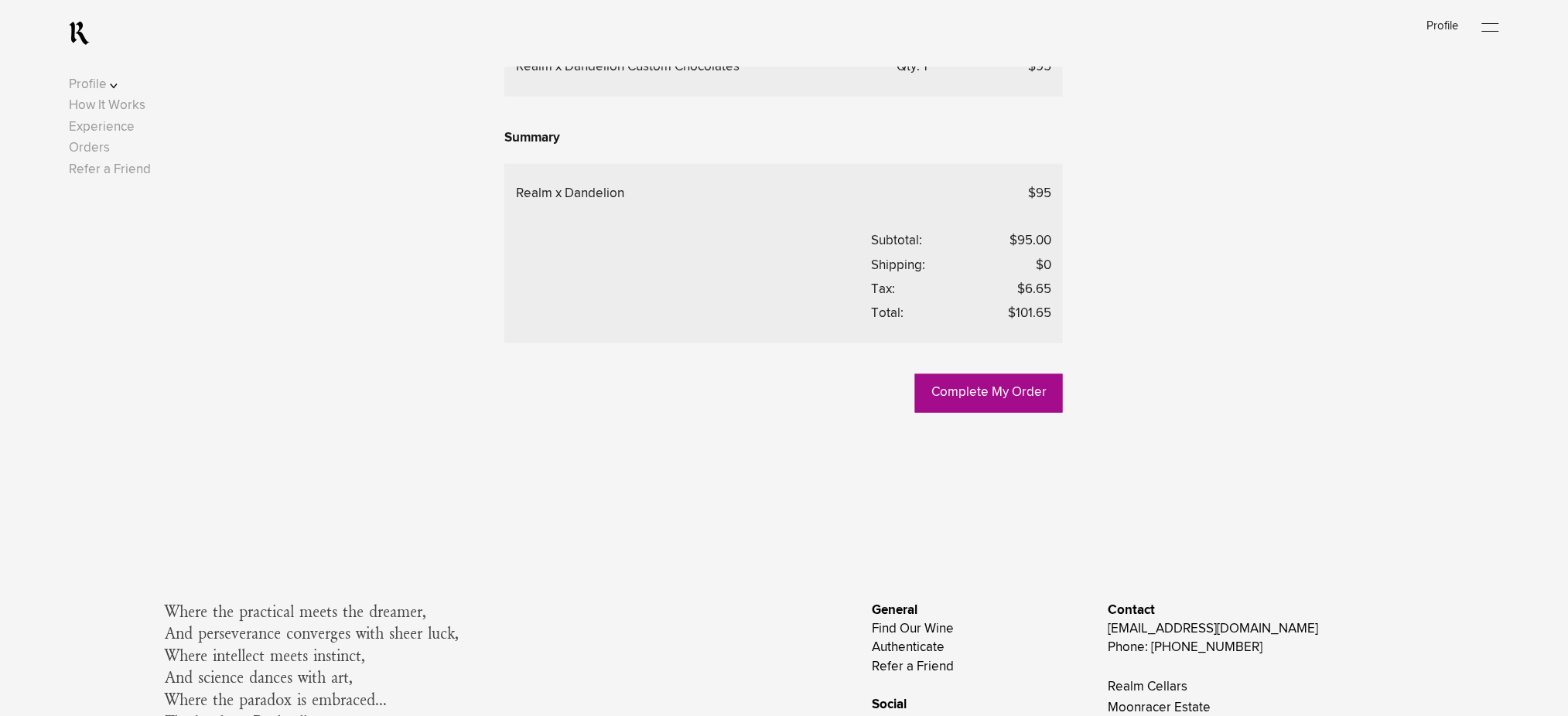
scroll to position [619, 0]
drag, startPoint x: 134, startPoint y: 355, endPoint x: 202, endPoint y: 347, distance: 68.5
click at [134, 65] on link "Fall Release" at bounding box center [103, 57] width 70 height 13
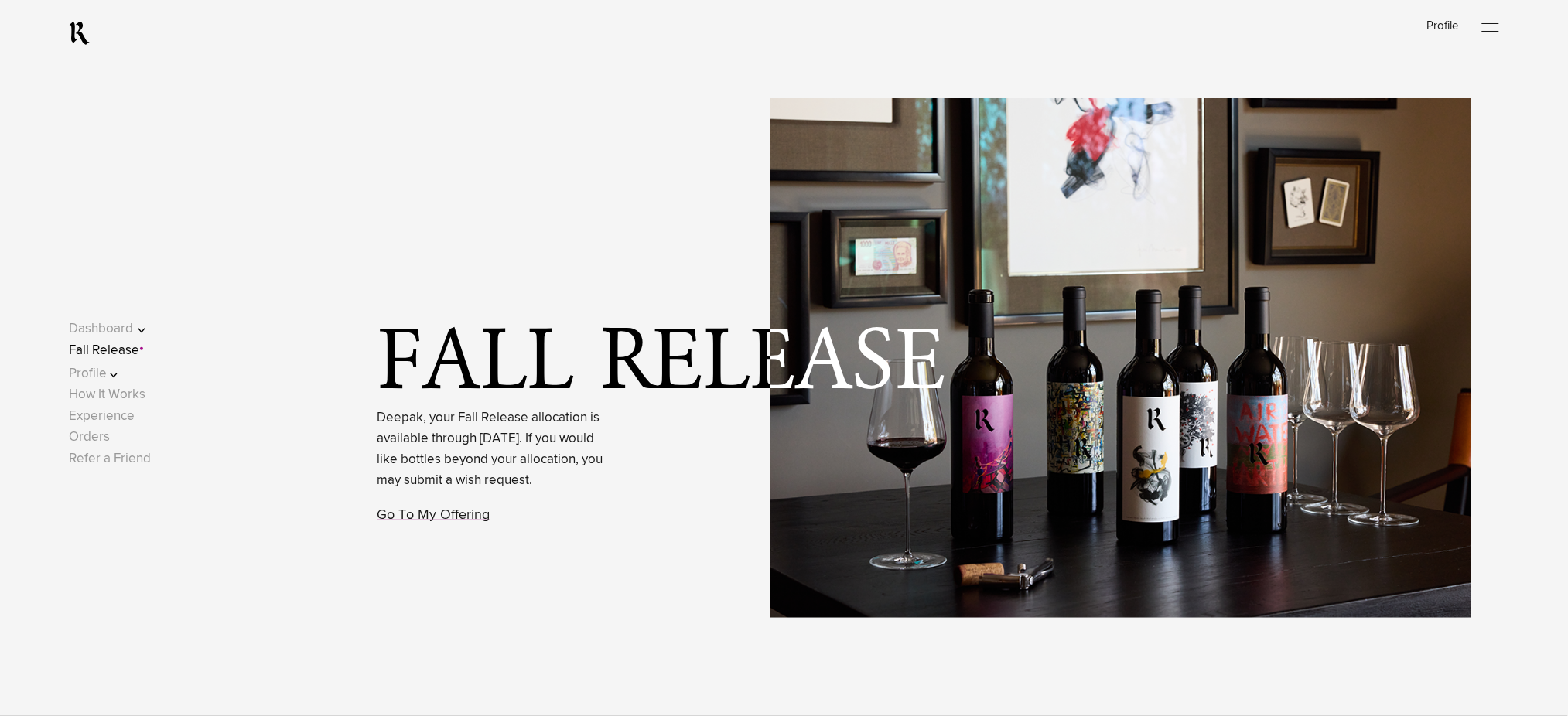
click at [117, 376] on button "Profile" at bounding box center [118, 374] width 99 height 21
click at [124, 380] on link "Shipping" at bounding box center [108, 381] width 51 height 13
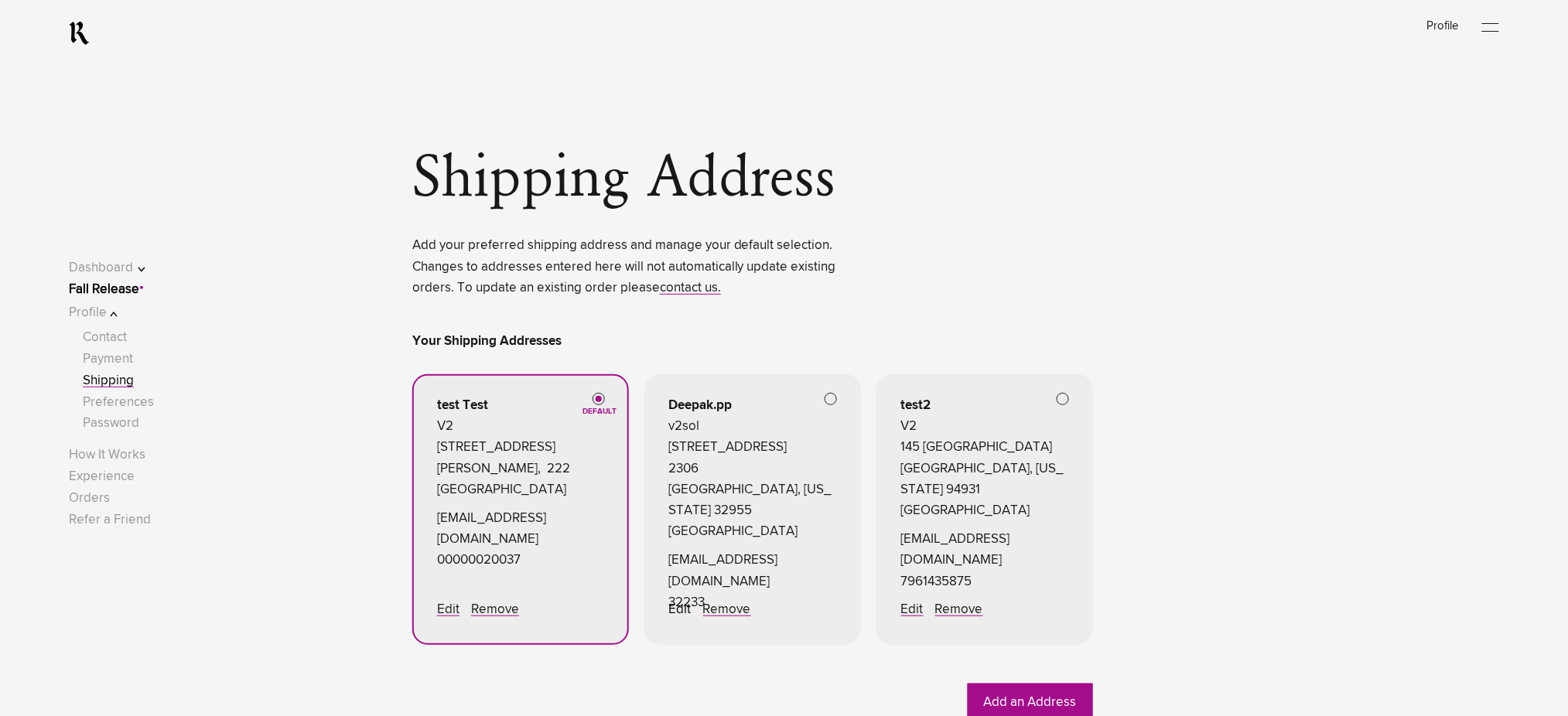
click at [673, 614] on link "Edit" at bounding box center [681, 609] width 23 height 13
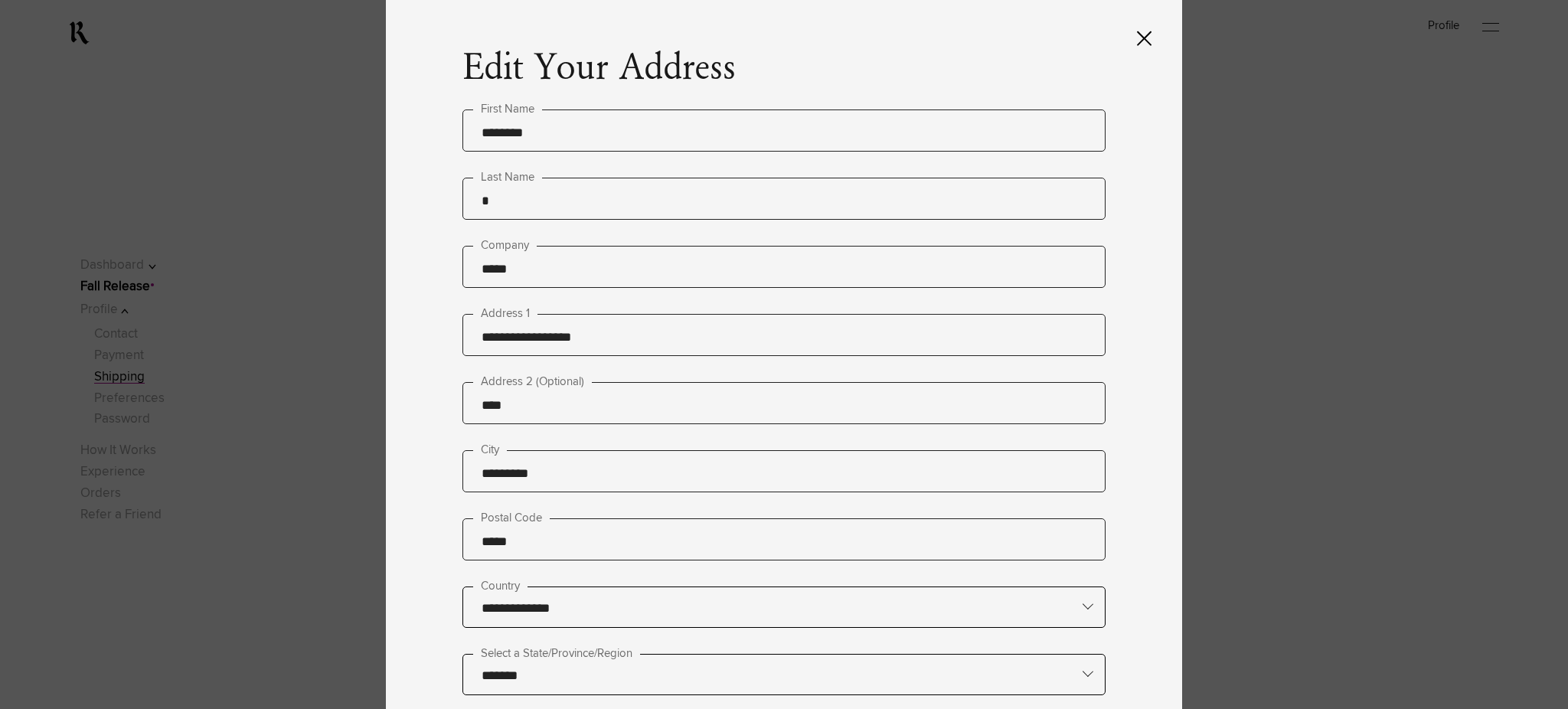
drag, startPoint x: 625, startPoint y: 338, endPoint x: 434, endPoint y: 343, distance: 191.1
click at [434, 343] on div "**********" at bounding box center [784, 354] width 796 height 709
type input "**********"
drag, startPoint x: 583, startPoint y: 275, endPoint x: 431, endPoint y: 277, distance: 152.0
click at [431, 277] on div "**********" at bounding box center [784, 354] width 796 height 709
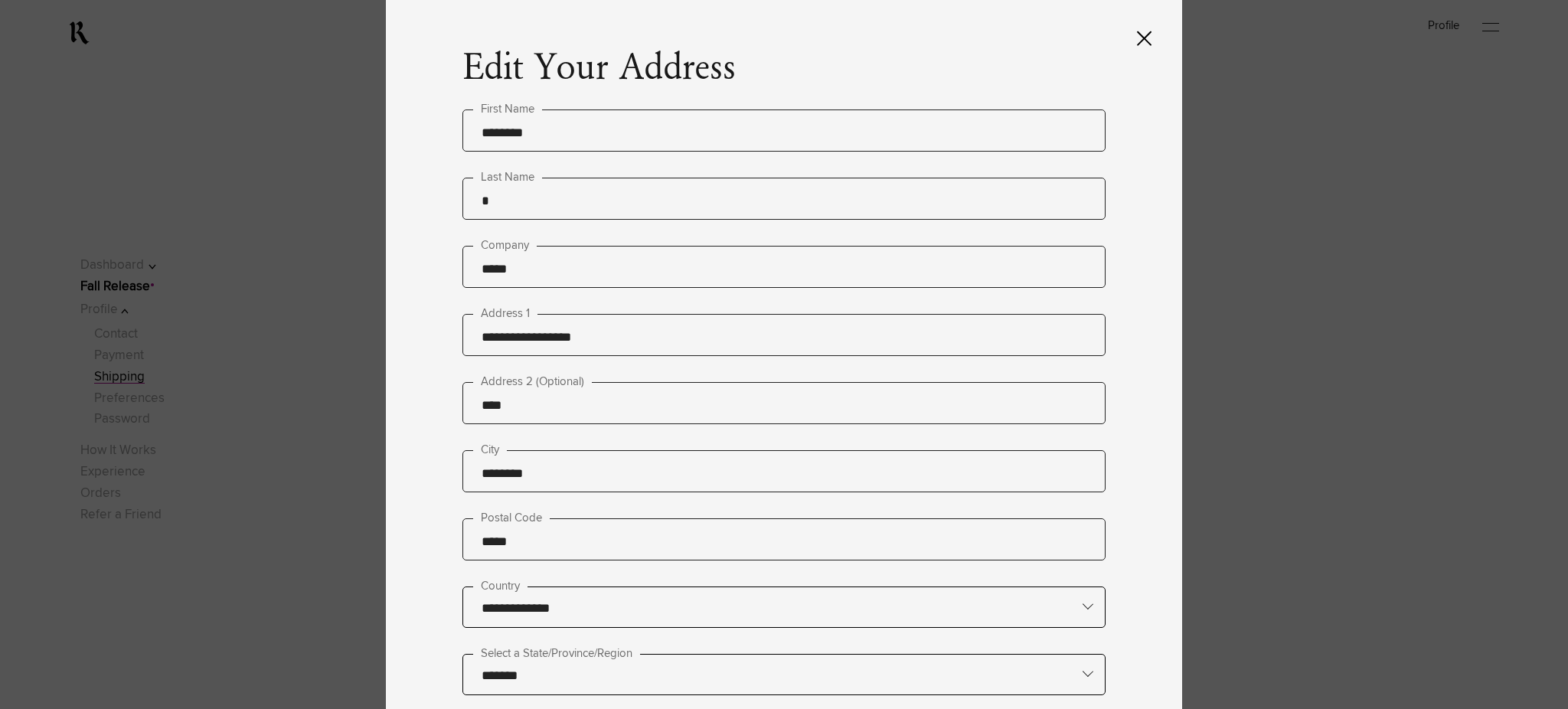
type input "*********"
drag, startPoint x: 562, startPoint y: 331, endPoint x: 399, endPoint y: 342, distance: 163.4
click at [399, 342] on div "**********" at bounding box center [784, 354] width 796 height 709
type input "*****"
click at [545, 655] on input "*******" at bounding box center [784, 674] width 641 height 38
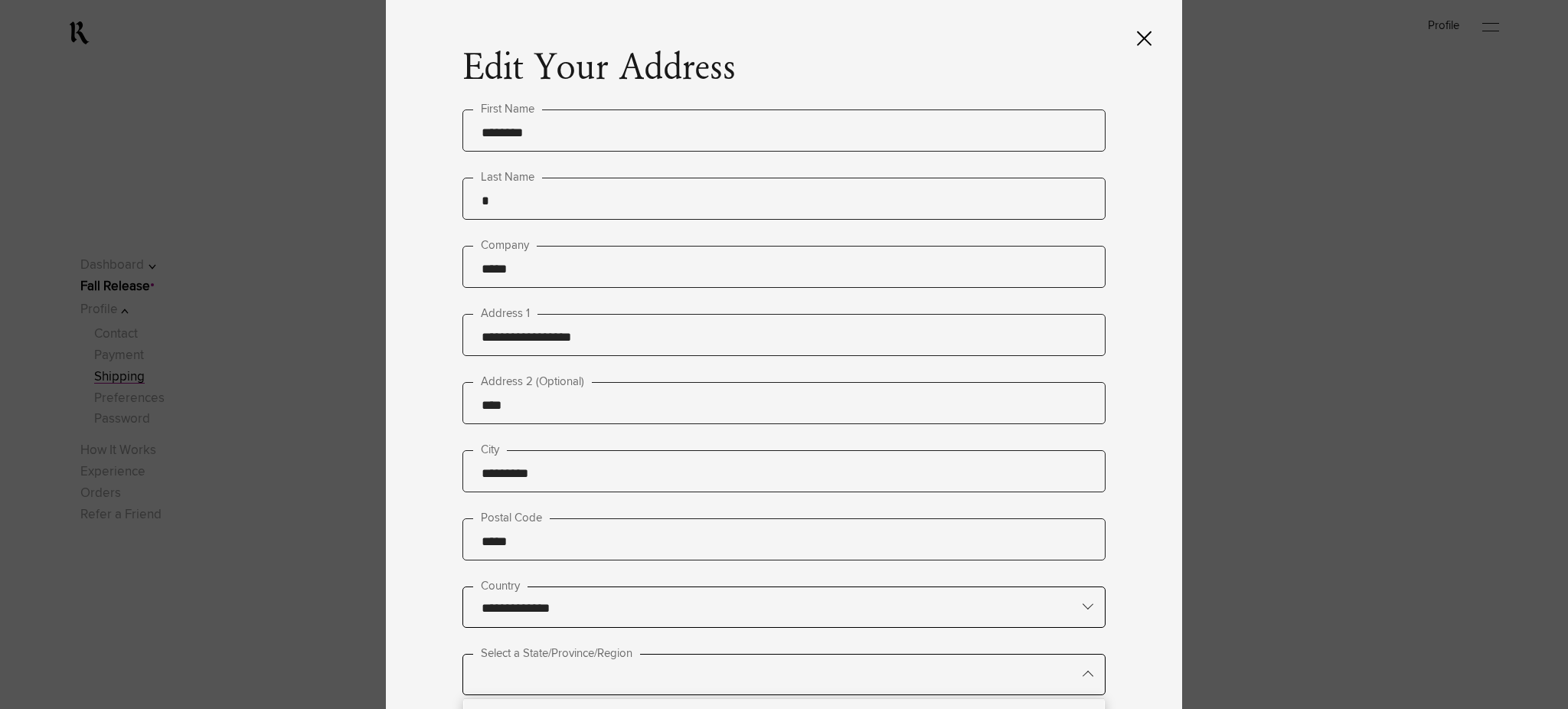
type lightning-primitive-input-simple "c"
type input "*"
type lightning-primitive-input-simple "ca"
type input "**********"
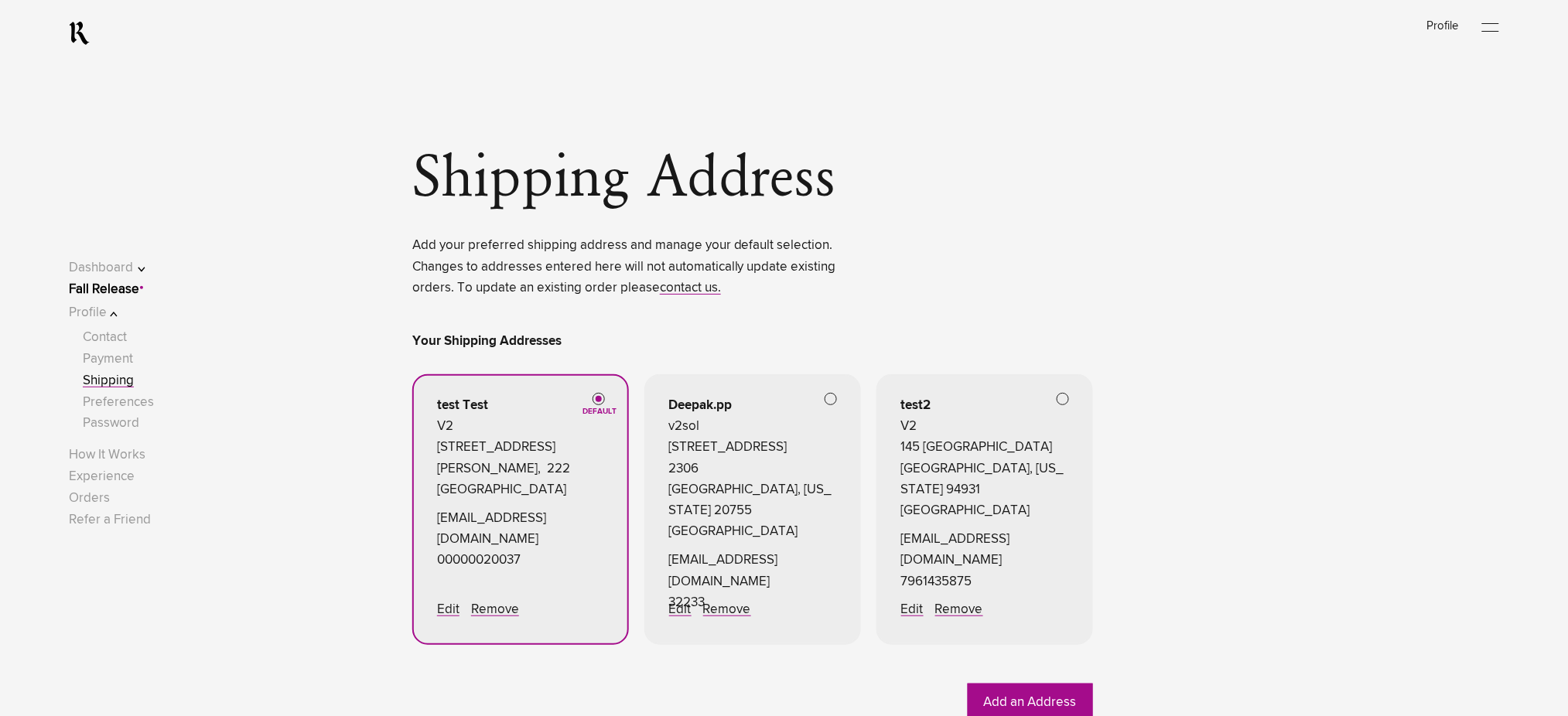
click at [830, 400] on span at bounding box center [831, 399] width 12 height 12
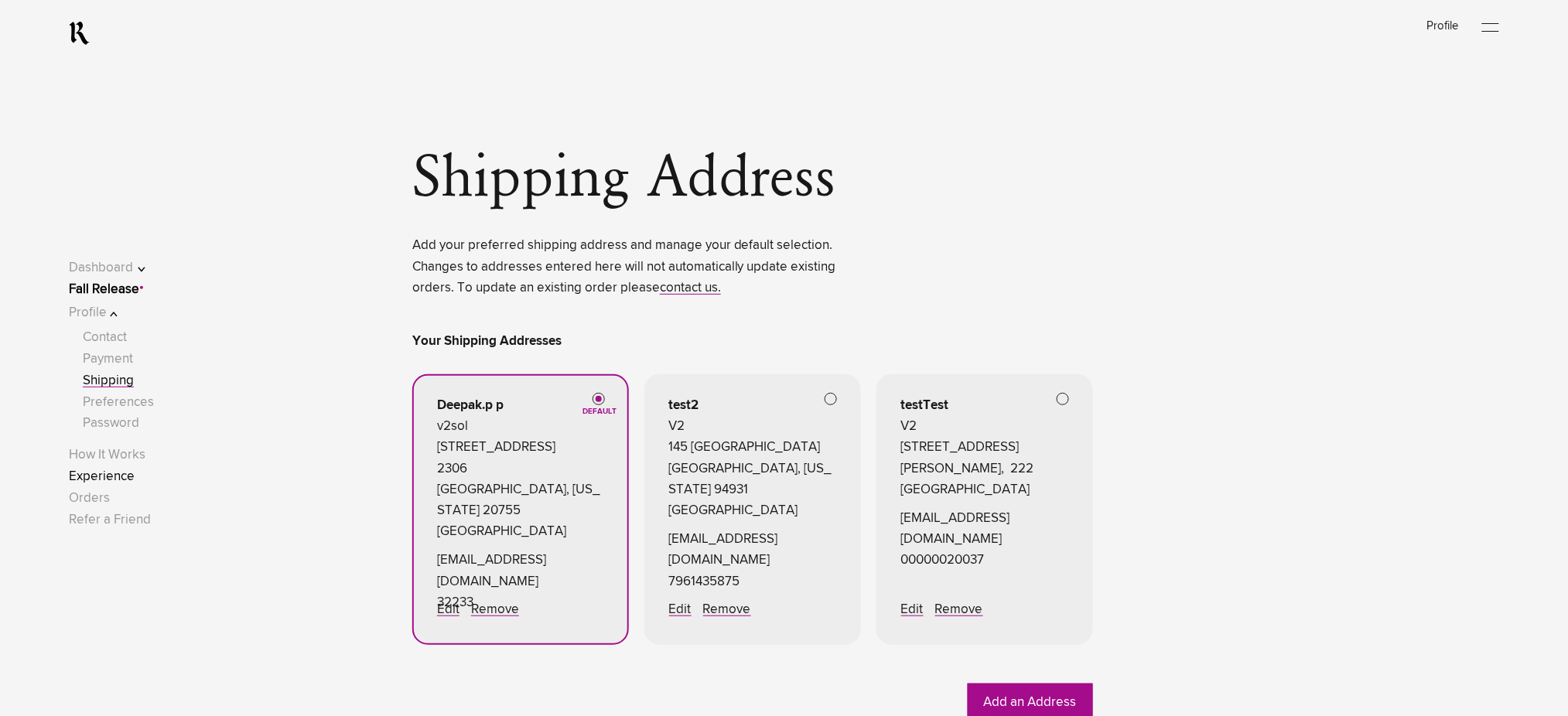
click at [132, 477] on link "Experience" at bounding box center [101, 477] width 65 height 13
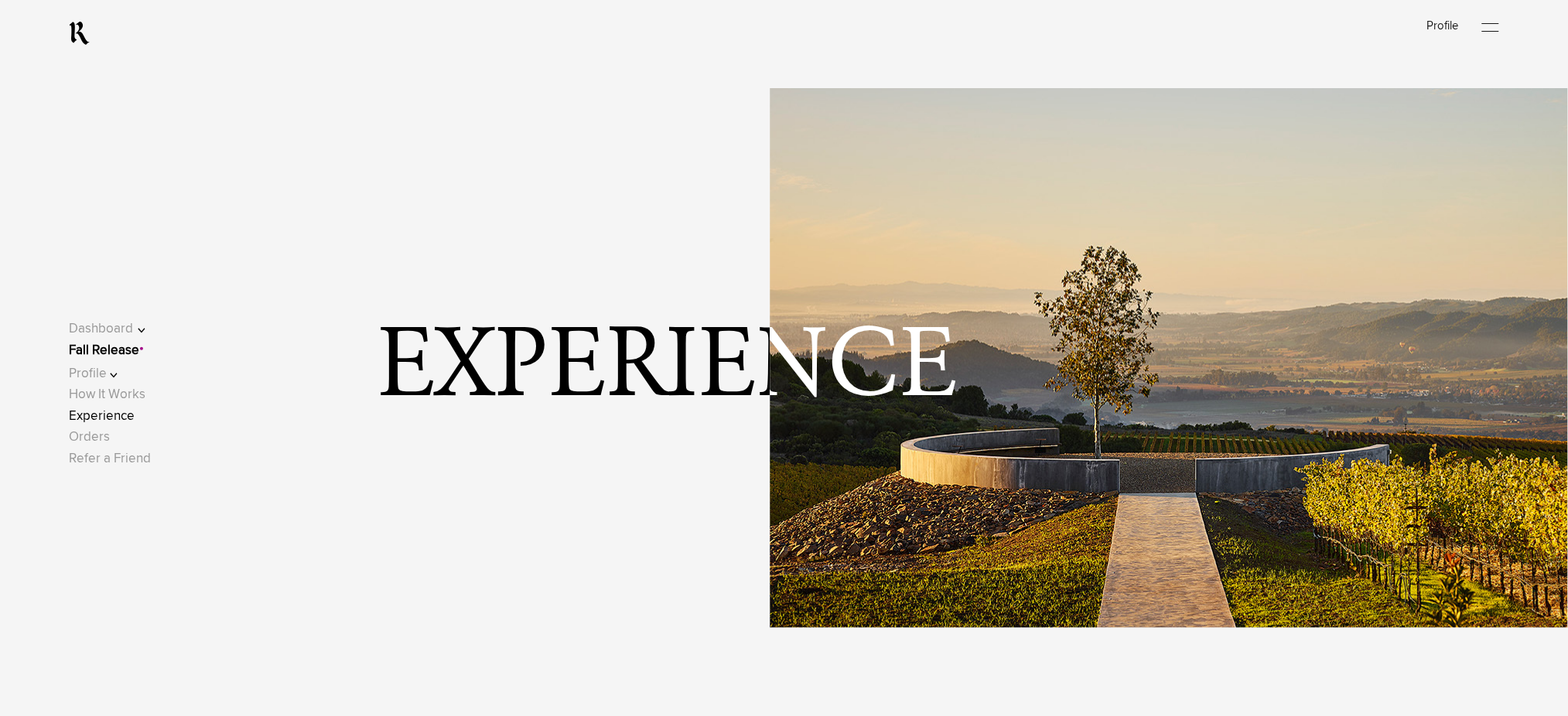
scroll to position [412, 0]
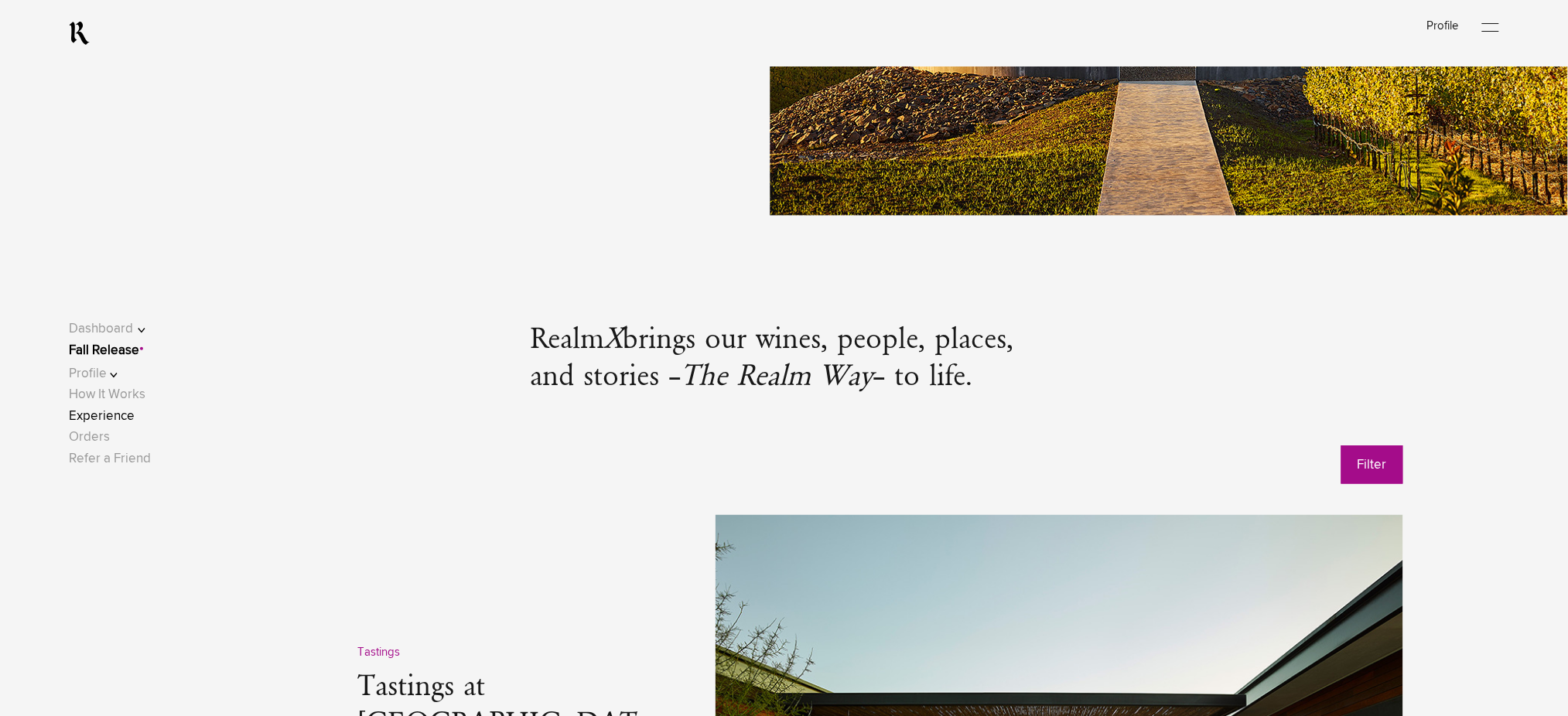
drag, startPoint x: 139, startPoint y: 350, endPoint x: 157, endPoint y: 348, distance: 18.1
click at [139, 350] on link "Fall Release" at bounding box center [103, 350] width 70 height 13
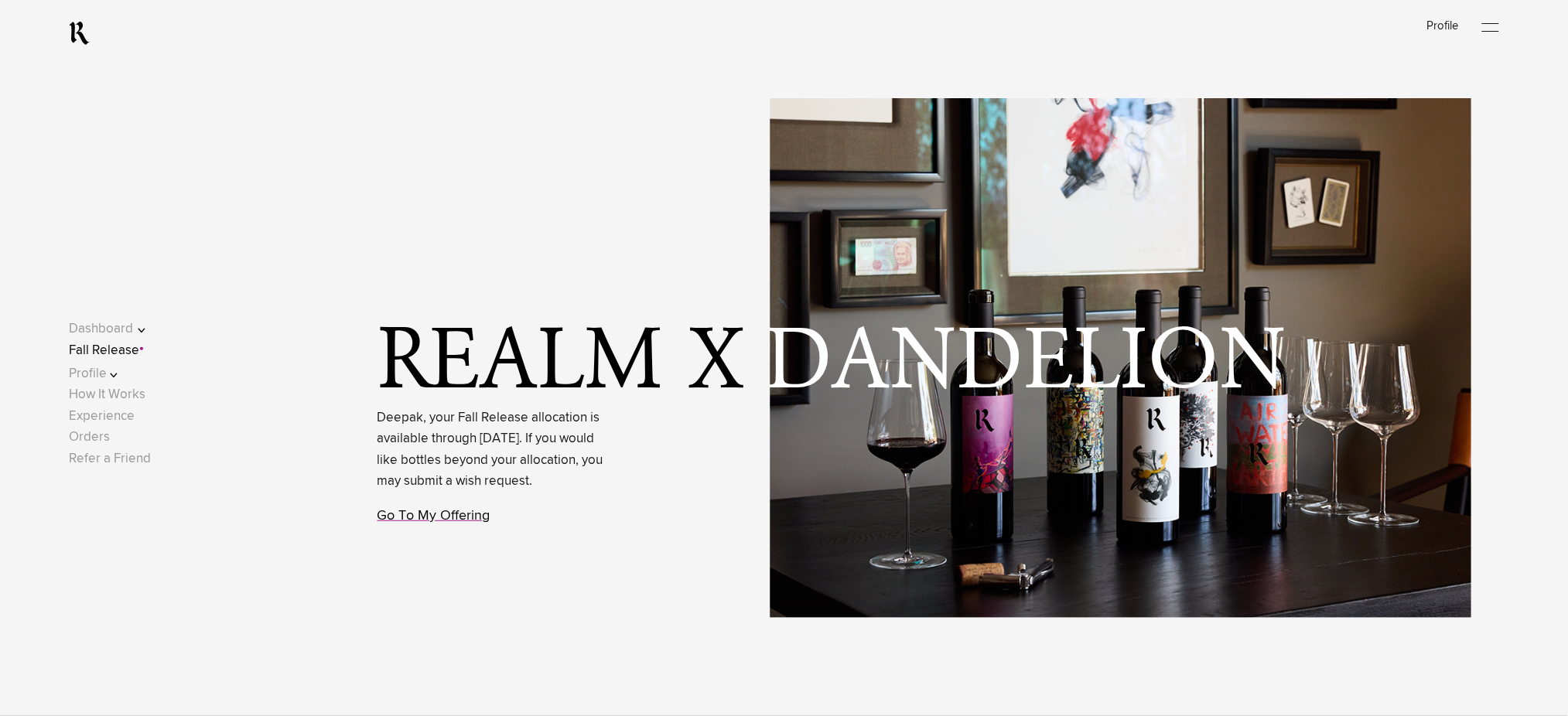
click at [421, 523] on link "Go To My Offering" at bounding box center [434, 516] width 113 height 14
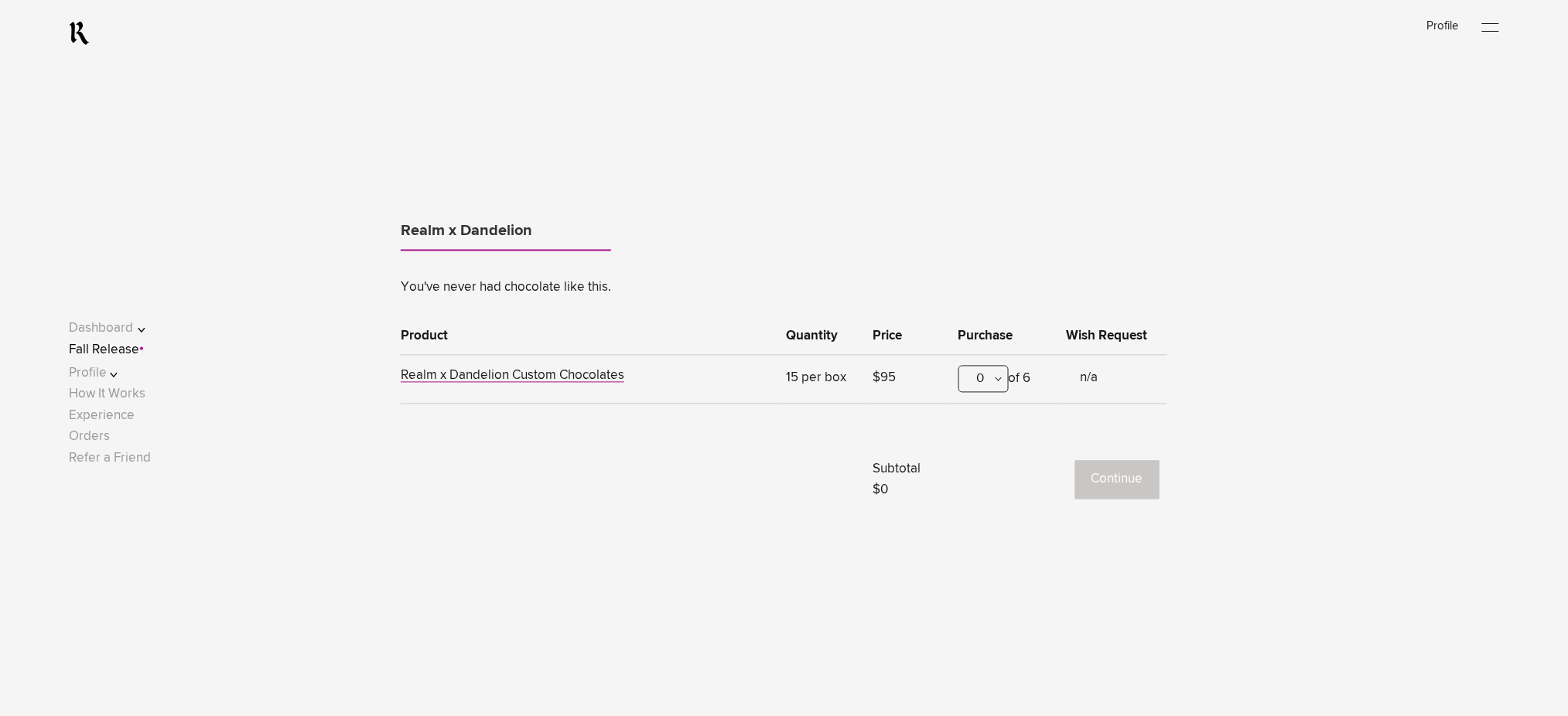
scroll to position [962, 0]
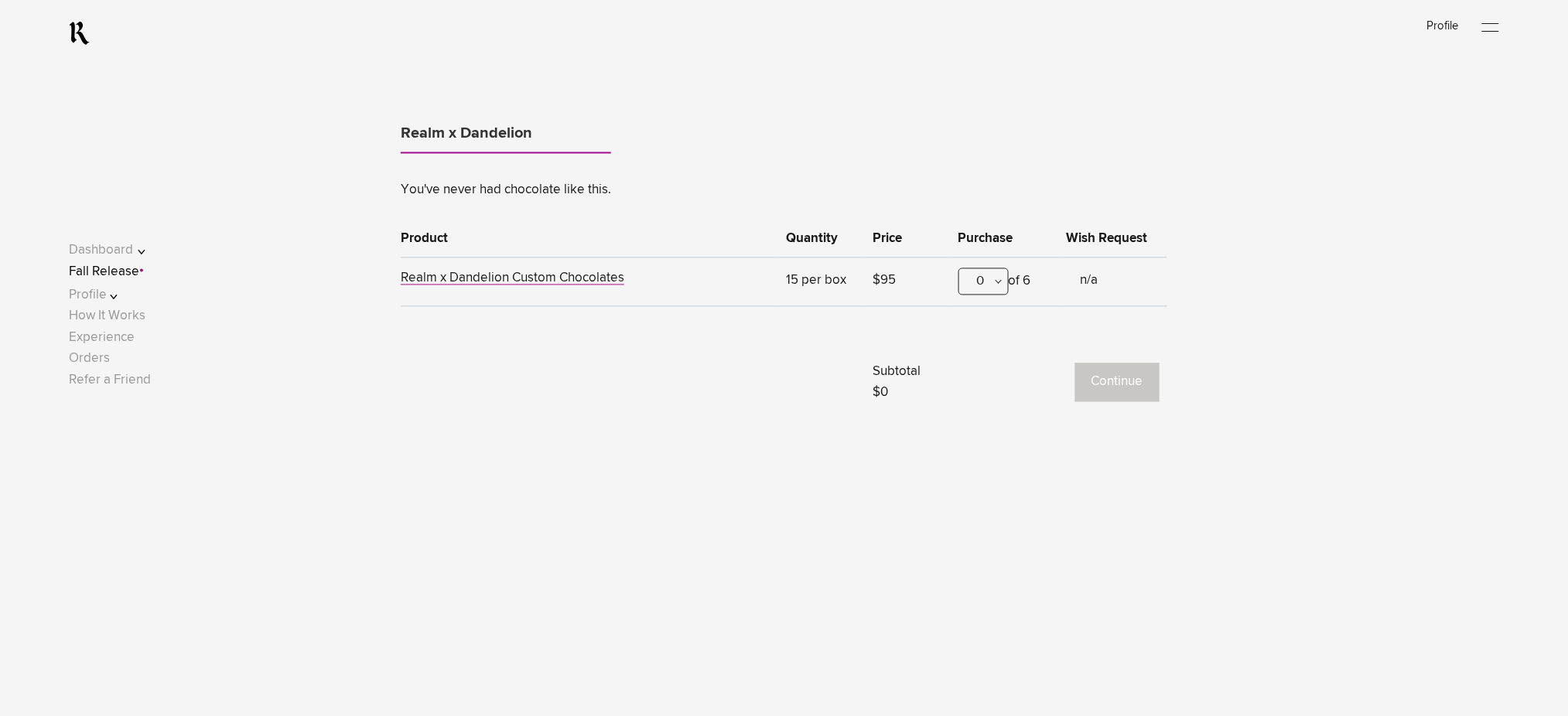
click at [983, 287] on div "0" at bounding box center [983, 283] width 50 height 27
click at [983, 362] on div "1" at bounding box center [983, 358] width 48 height 39
click at [1109, 390] on button "Continue" at bounding box center [1117, 383] width 84 height 39
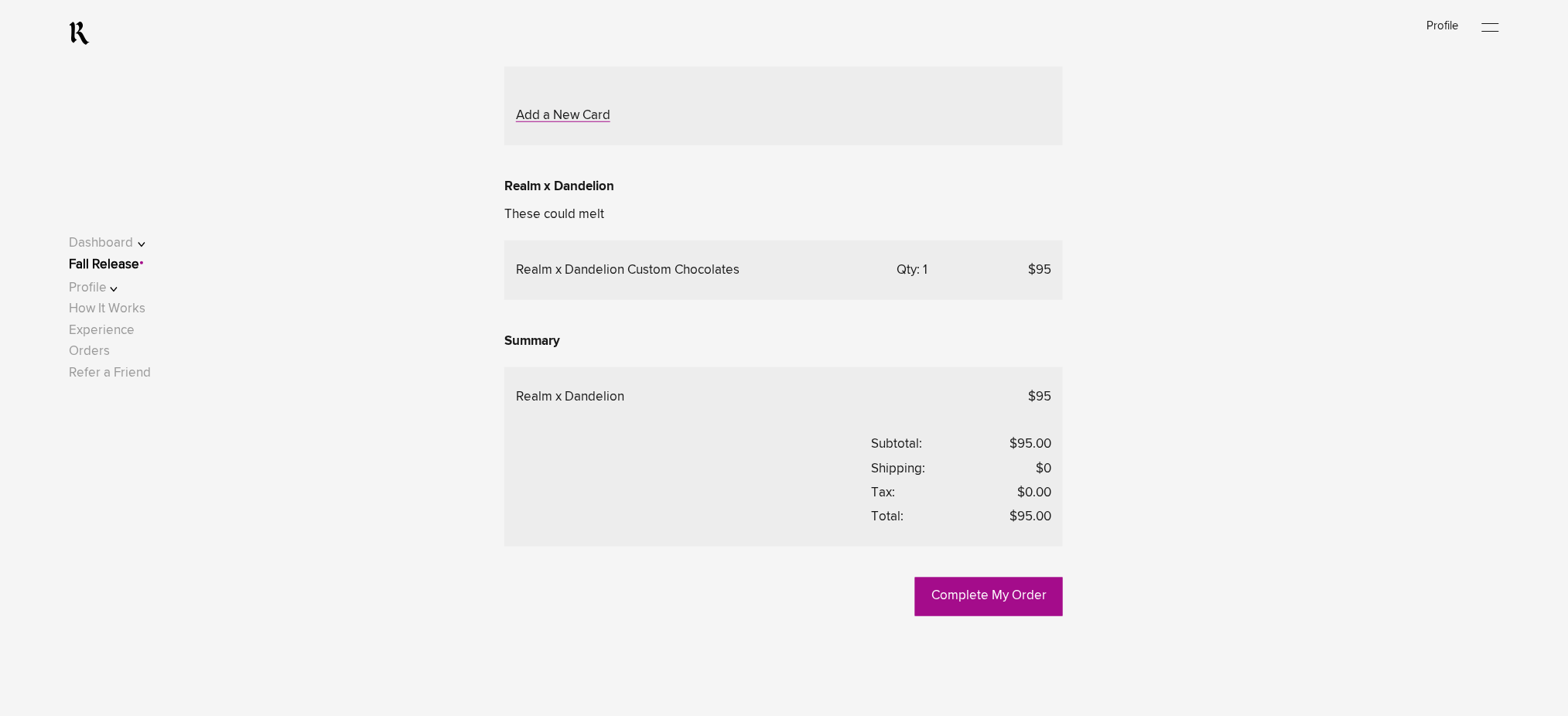
scroll to position [309, 0]
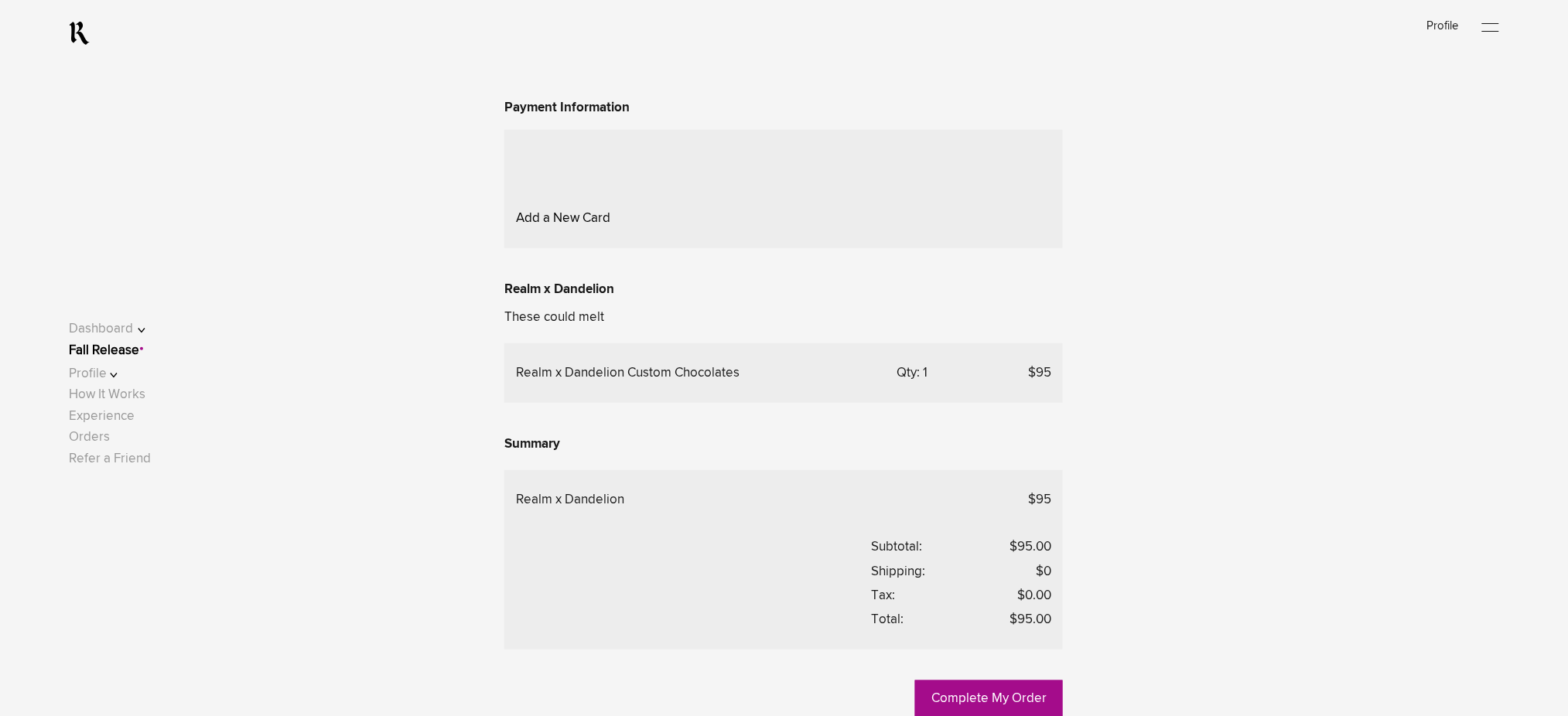
click at [572, 225] on link "Add a New Card" at bounding box center [563, 219] width 94 height 13
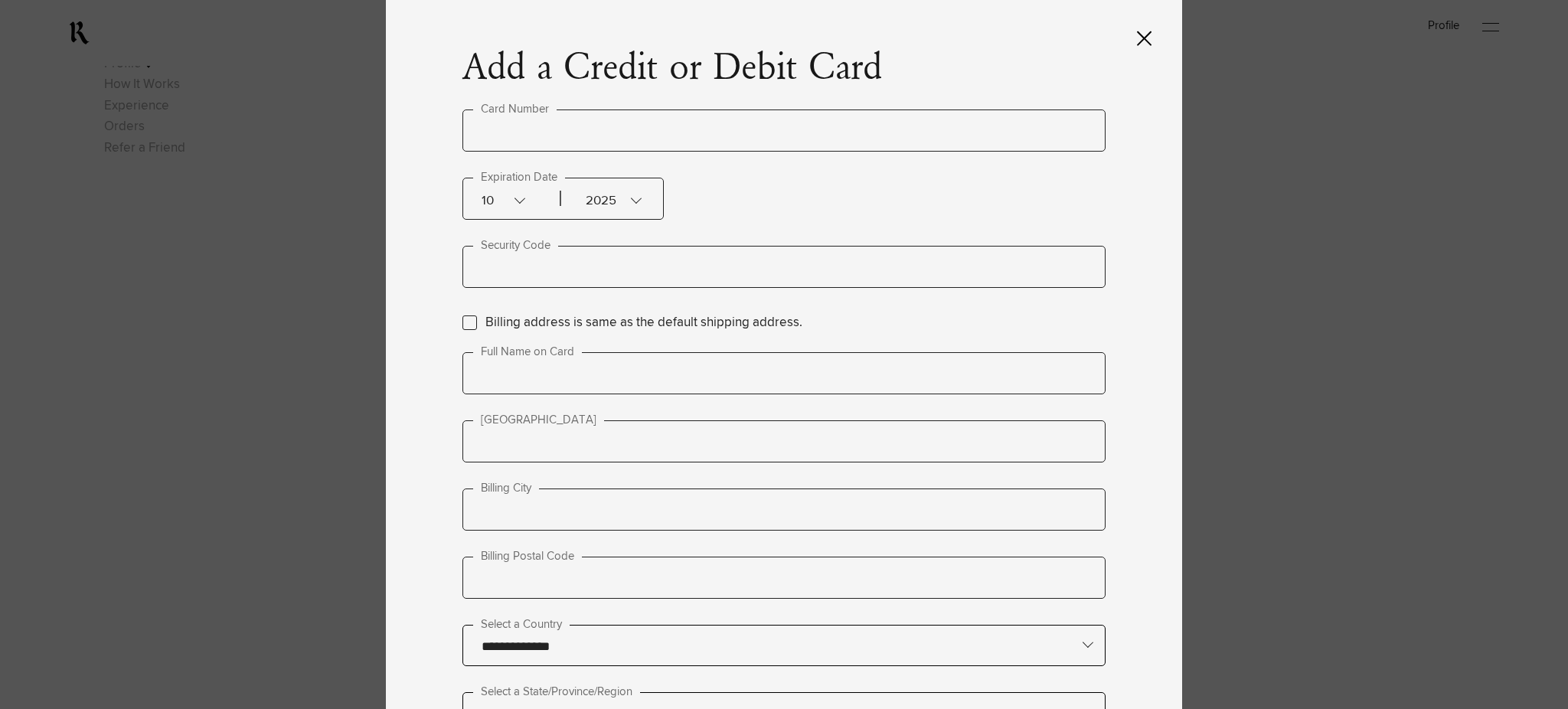
click at [524, 129] on input "text" at bounding box center [784, 130] width 643 height 42
type input "**********"
click at [571, 276] on input "text" at bounding box center [784, 267] width 643 height 42
type input "***"
click at [564, 319] on label "Billing address is same as the default shipping address." at bounding box center [644, 323] width 317 height 21
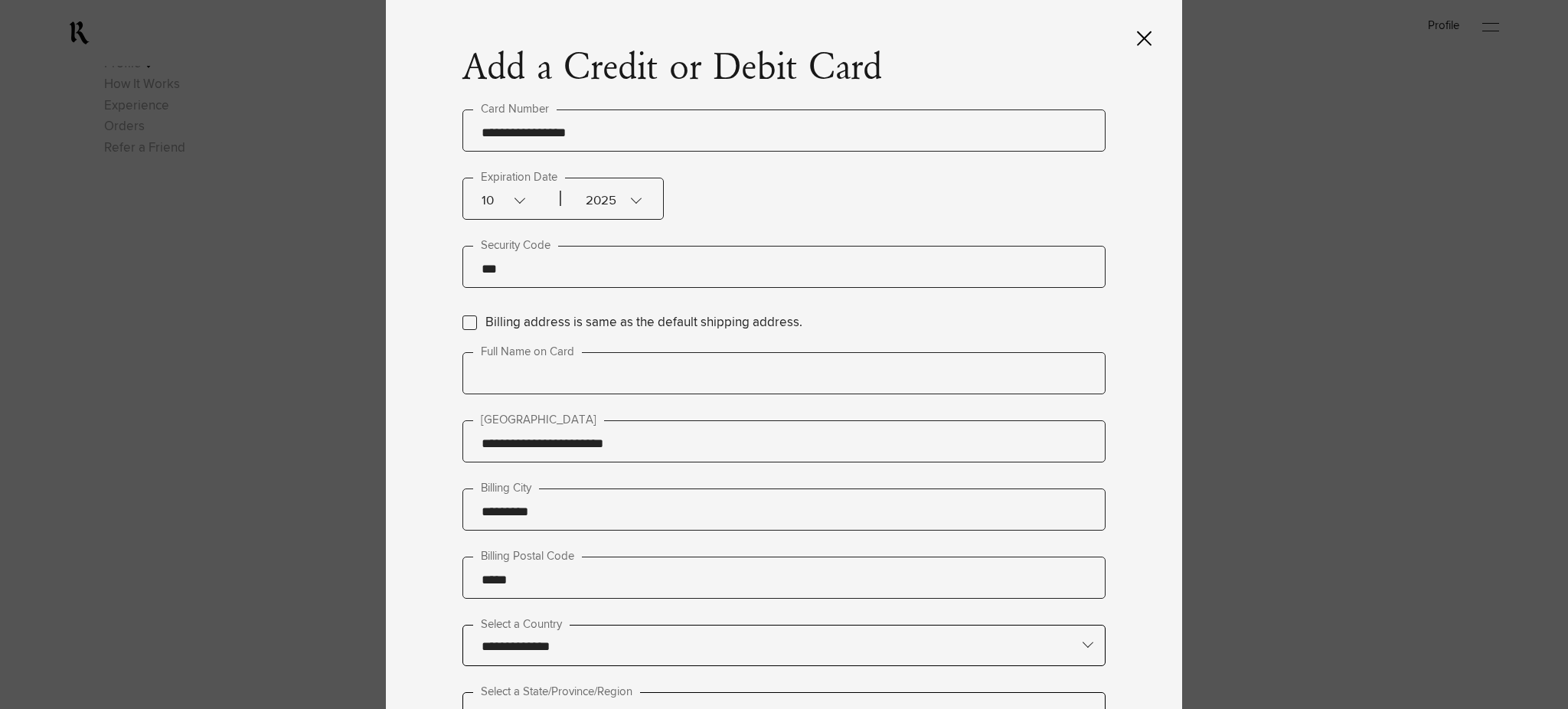
type input "**********"
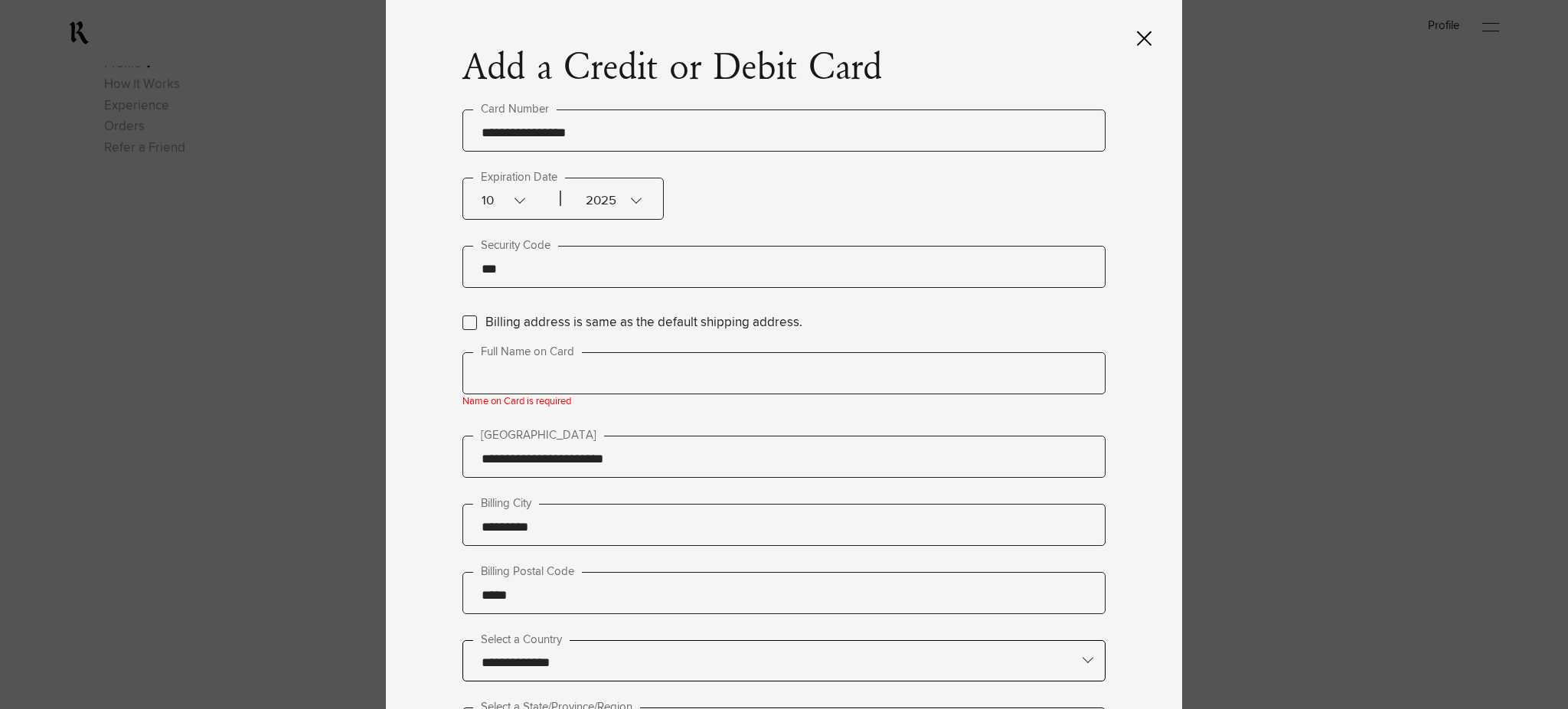
click at [535, 353] on input "text" at bounding box center [784, 373] width 643 height 42
type input "****"
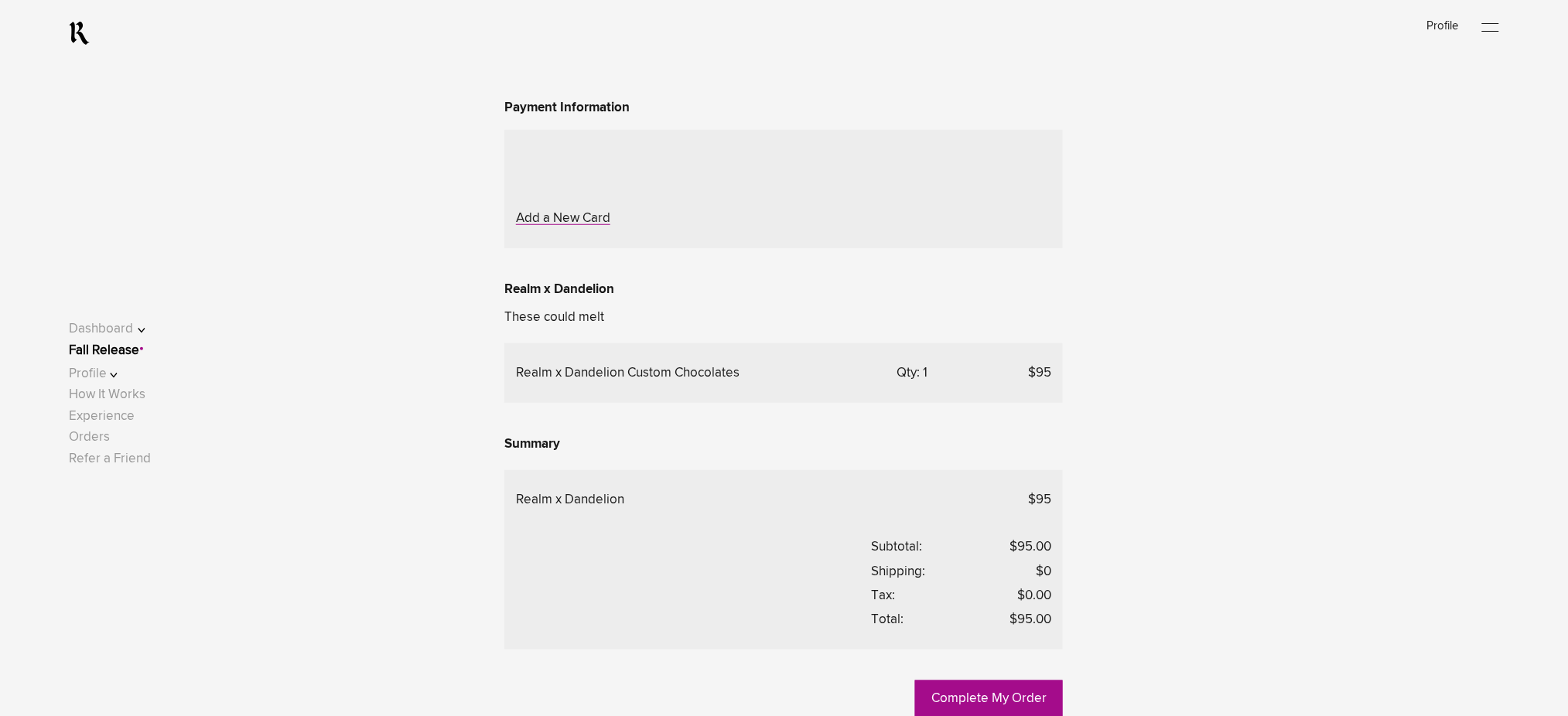
scroll to position [324, 0]
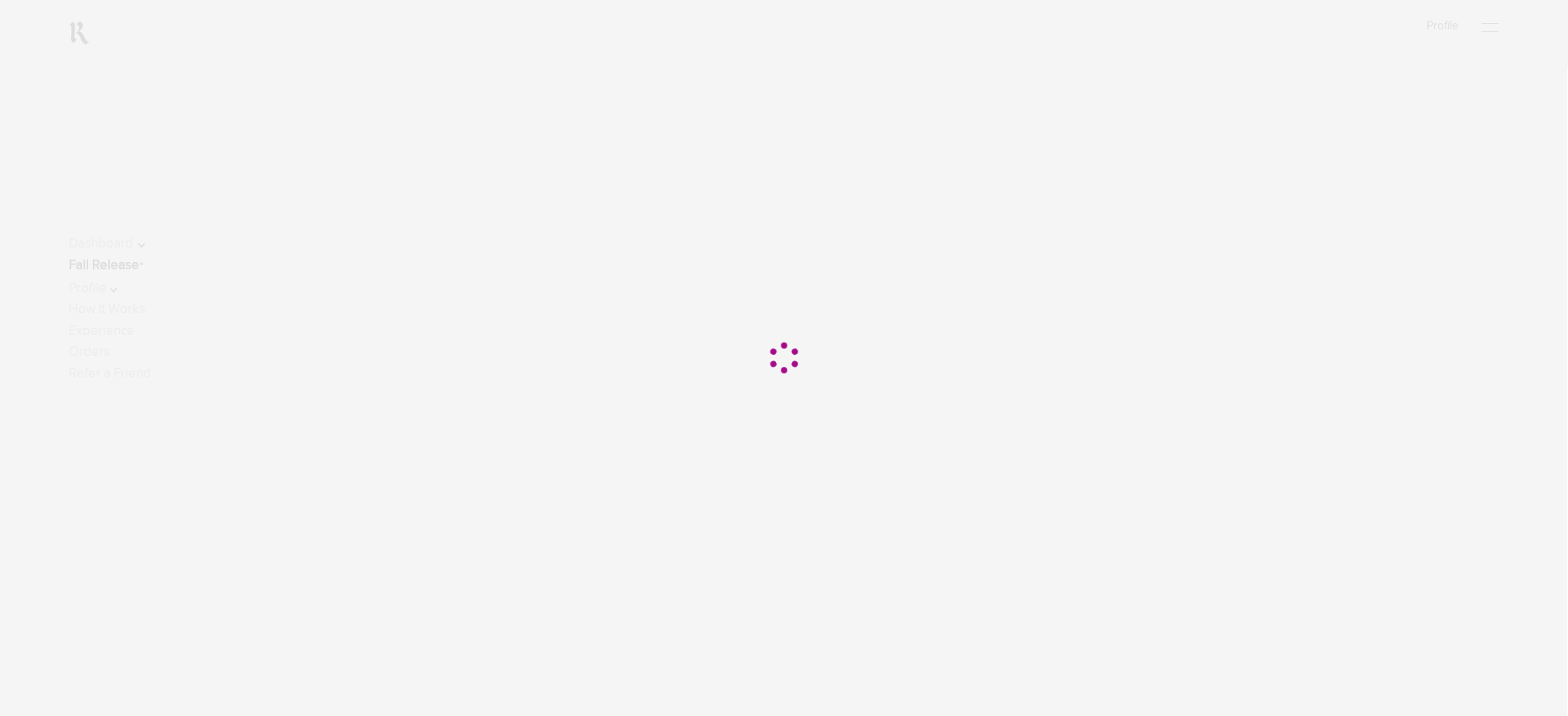
scroll to position [324, 0]
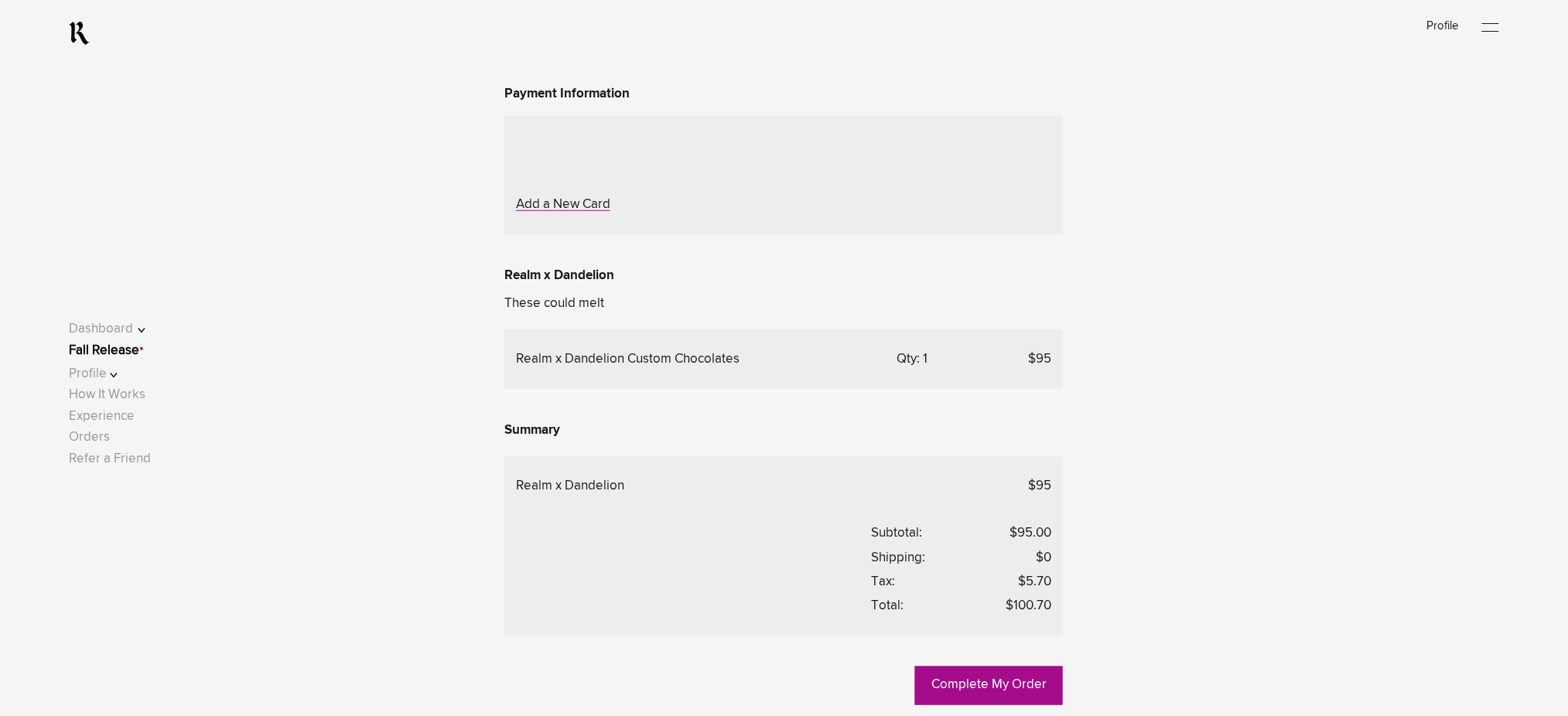
click at [134, 352] on link "Fall Release" at bounding box center [103, 350] width 70 height 13
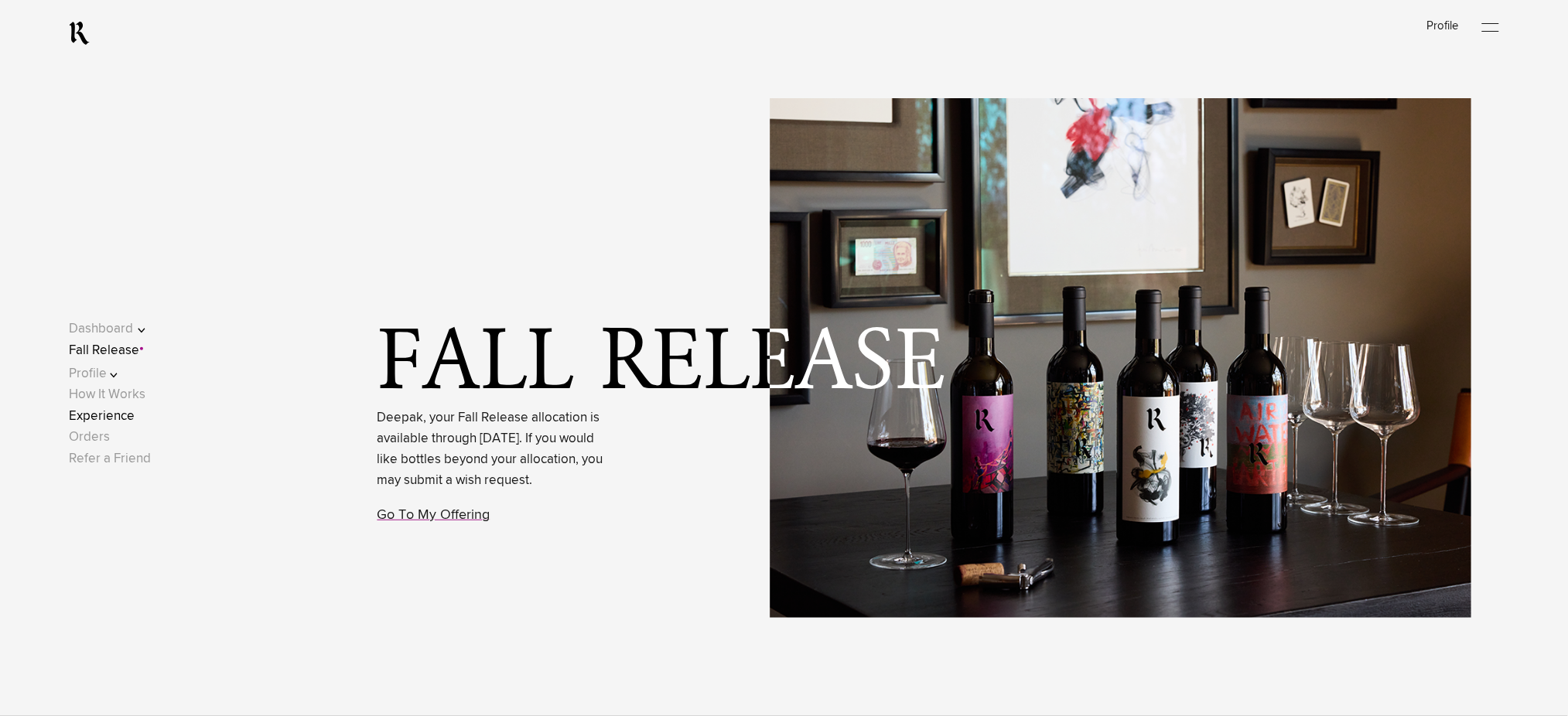
click at [116, 412] on link "Experience" at bounding box center [101, 417] width 65 height 13
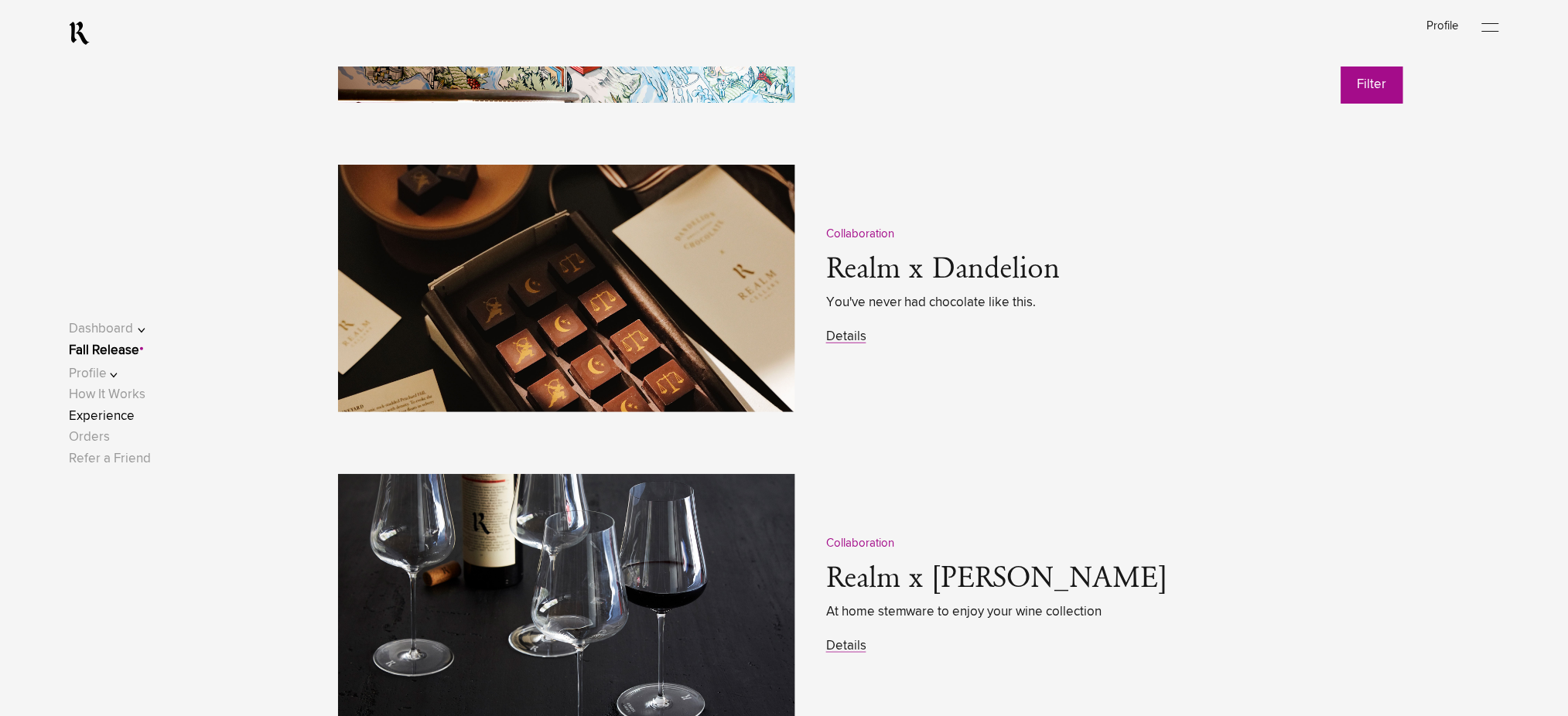
scroll to position [2269, 0]
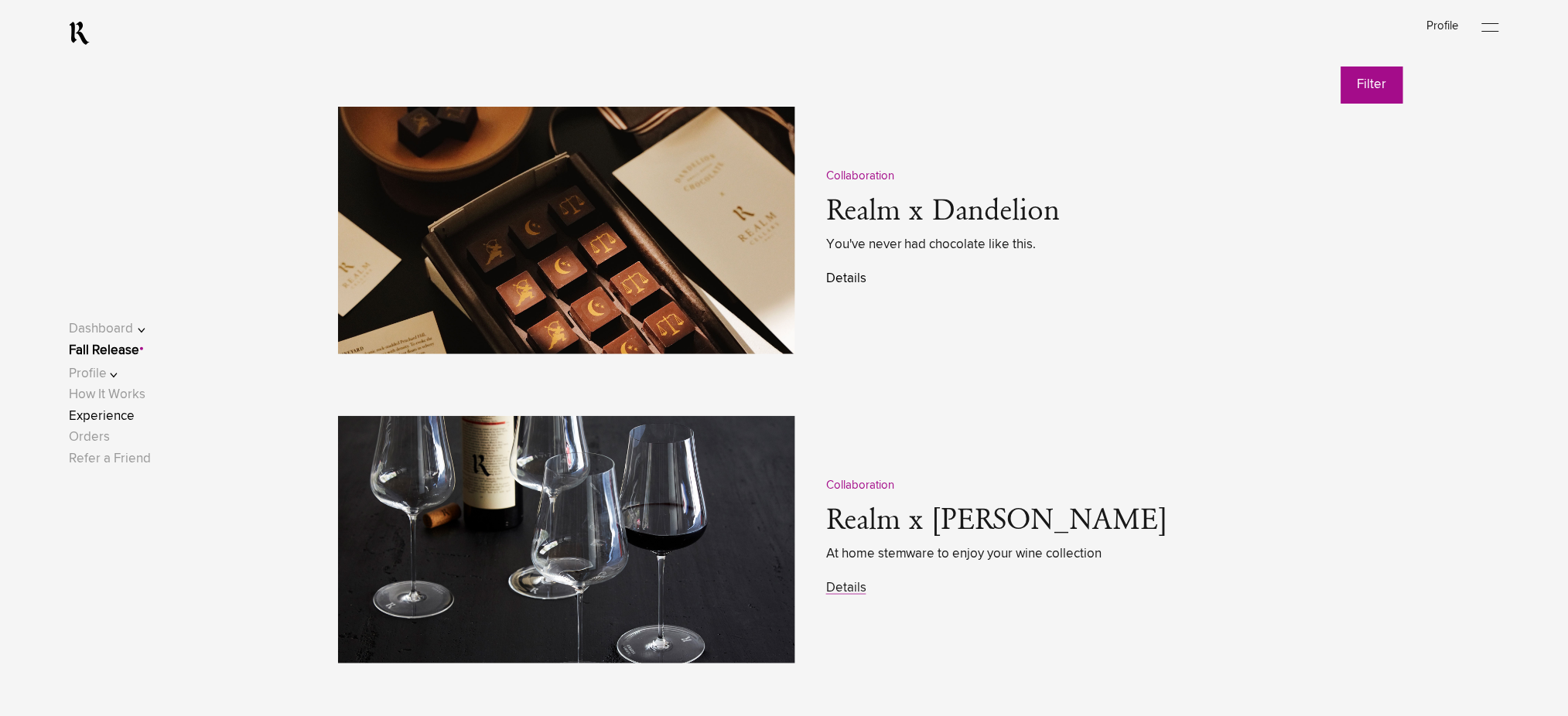
click at [854, 282] on link "Details" at bounding box center [846, 278] width 40 height 13
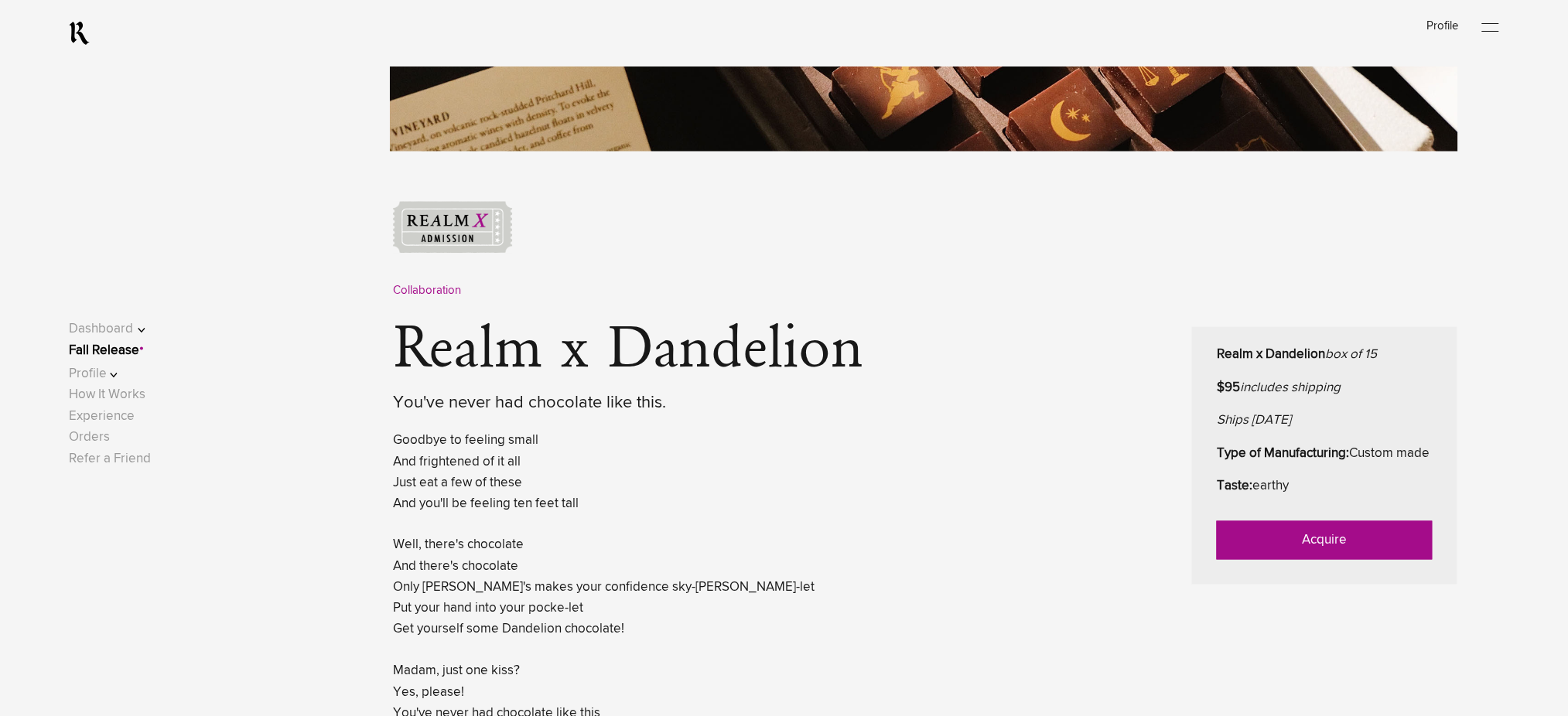
scroll to position [619, 0]
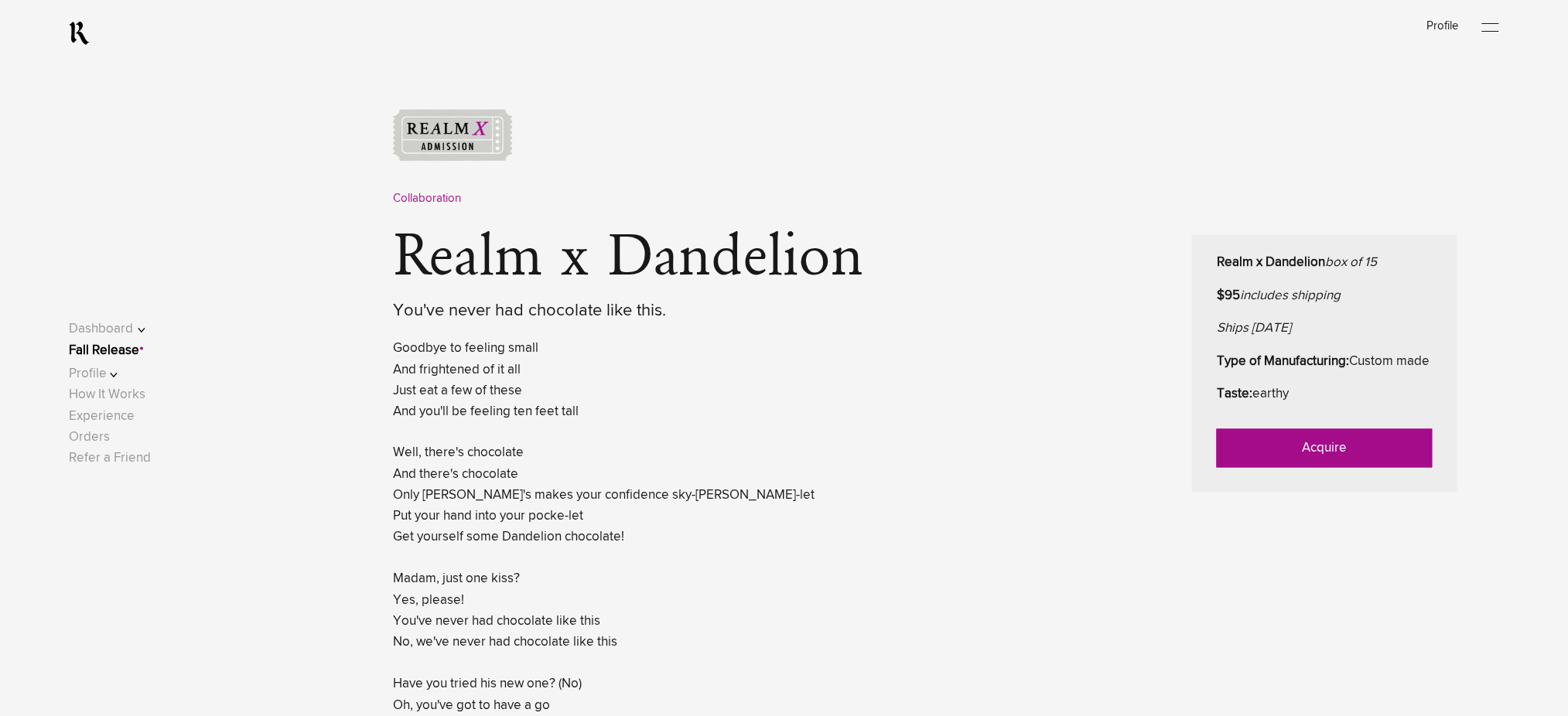
drag, startPoint x: 1265, startPoint y: 467, endPoint x: 1230, endPoint y: 477, distance: 36.4
click at [1265, 467] on link "Acquire" at bounding box center [1324, 449] width 216 height 39
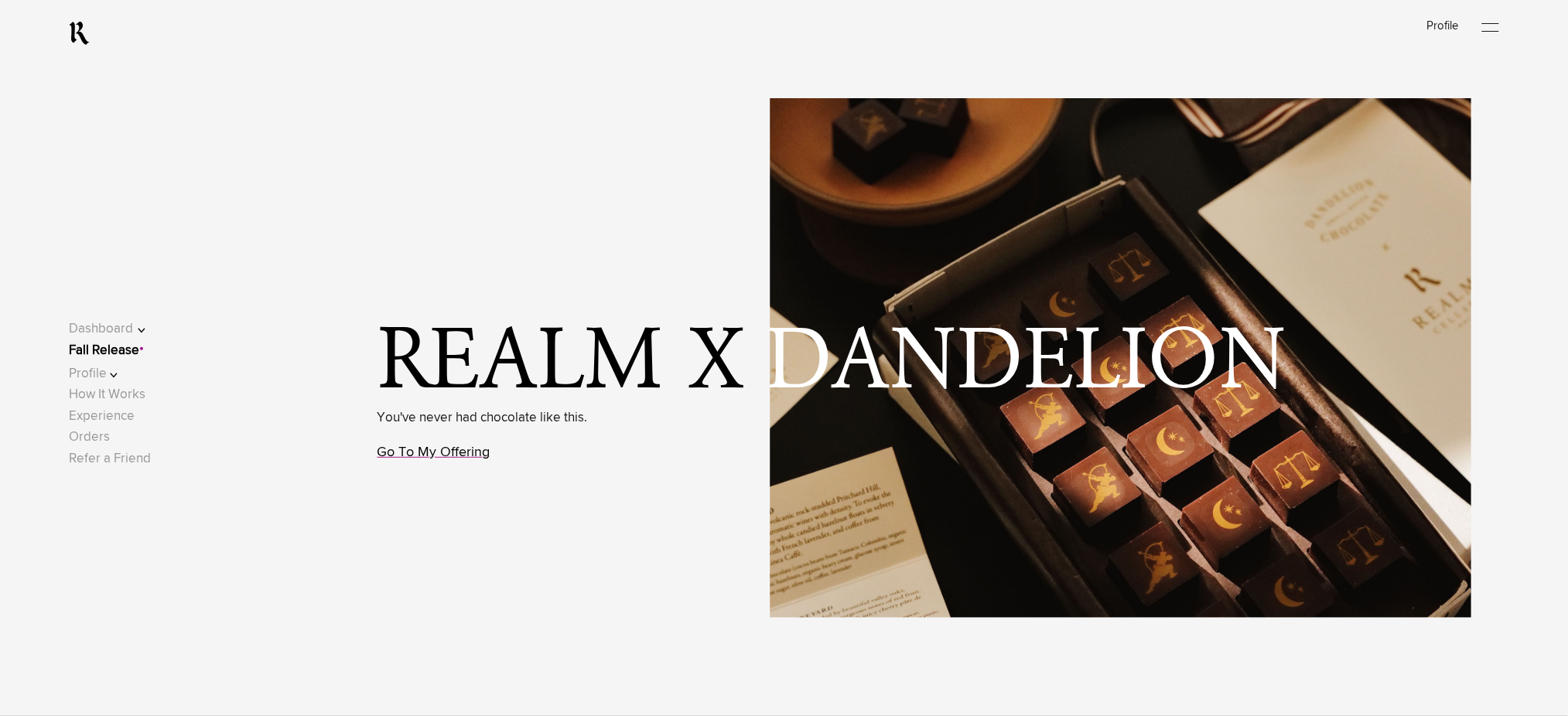
click at [436, 458] on link "Go To My Offering" at bounding box center [434, 452] width 113 height 14
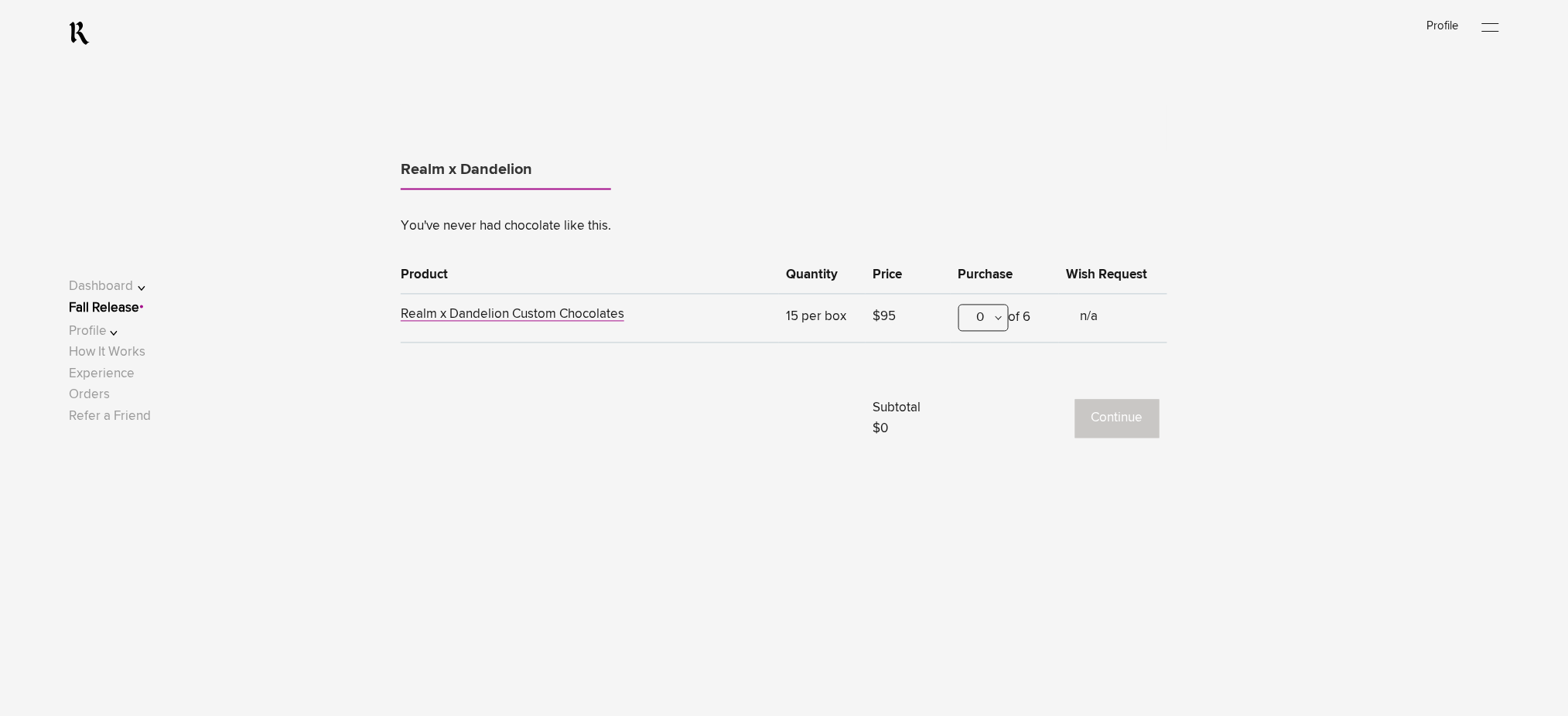
scroll to position [962, 0]
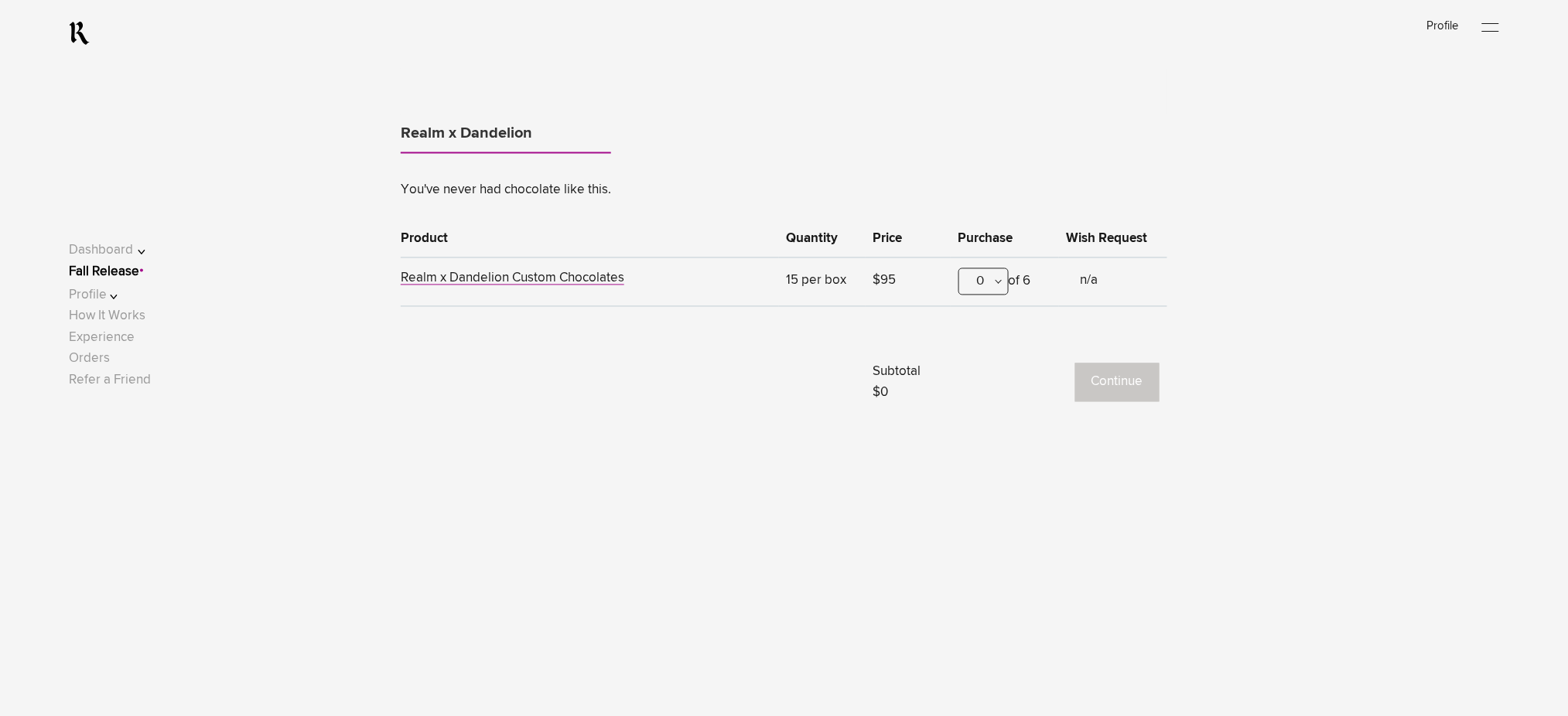
click at [995, 282] on div "0" at bounding box center [983, 283] width 50 height 27
click at [980, 363] on div "1" at bounding box center [983, 358] width 48 height 39
click at [1110, 372] on button "Continue" at bounding box center [1117, 383] width 84 height 39
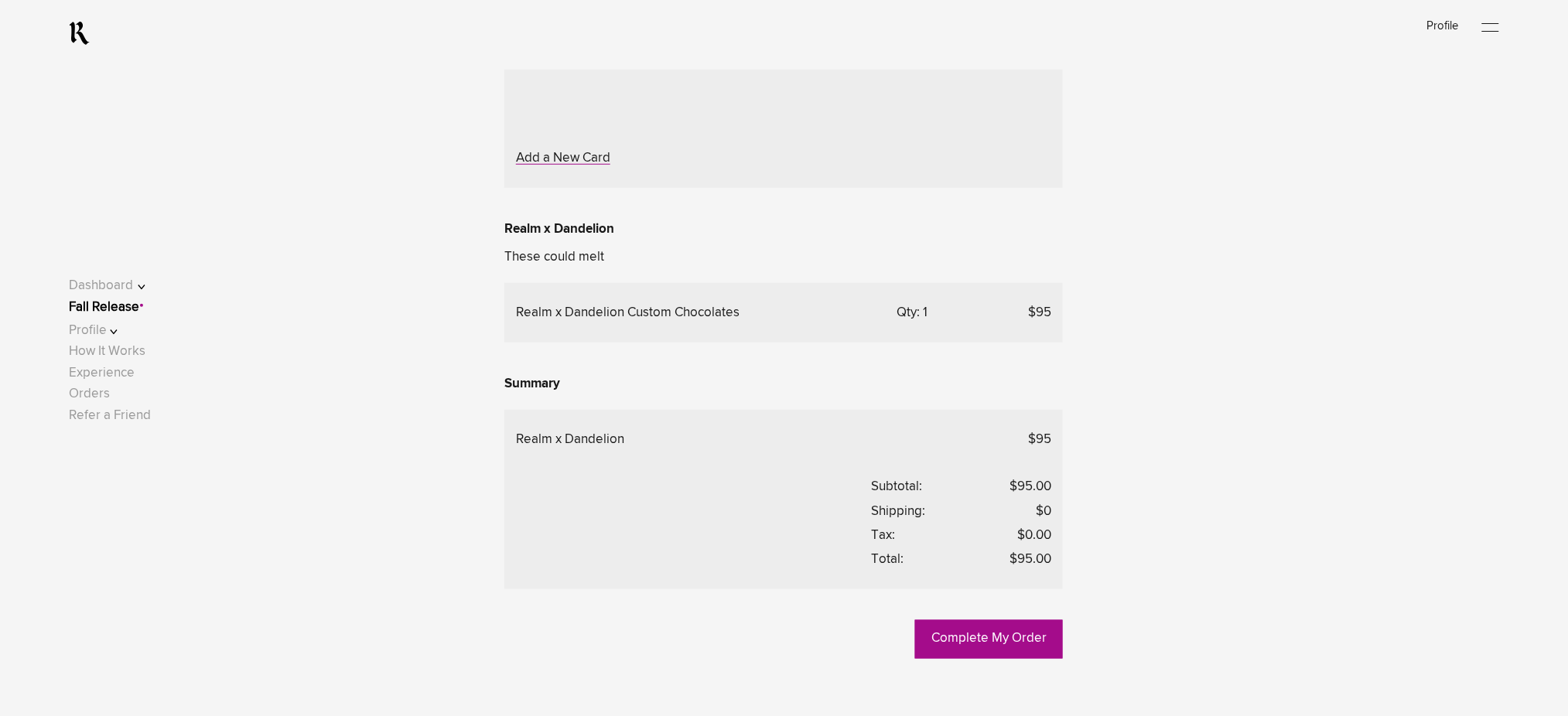
scroll to position [412, 0]
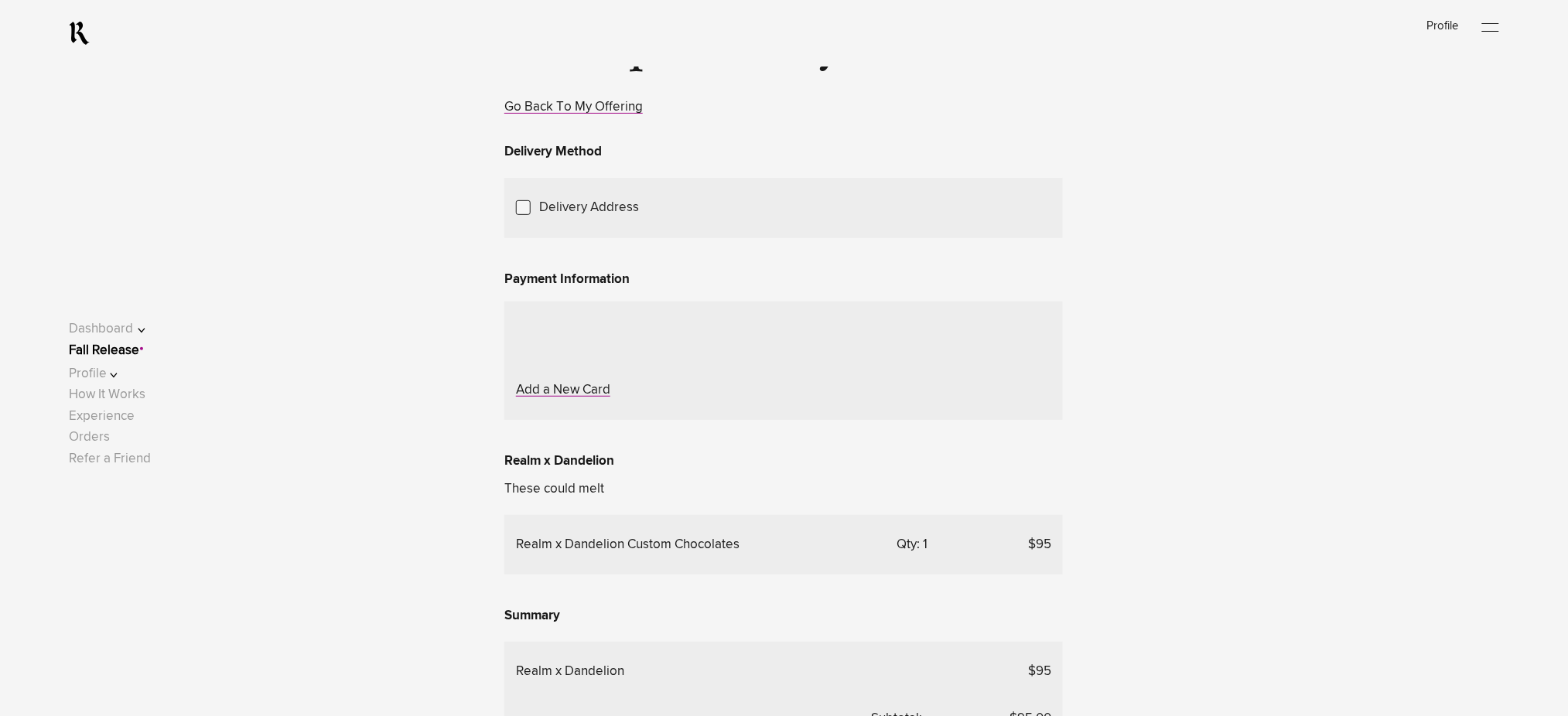
scroll to position [309, 0]
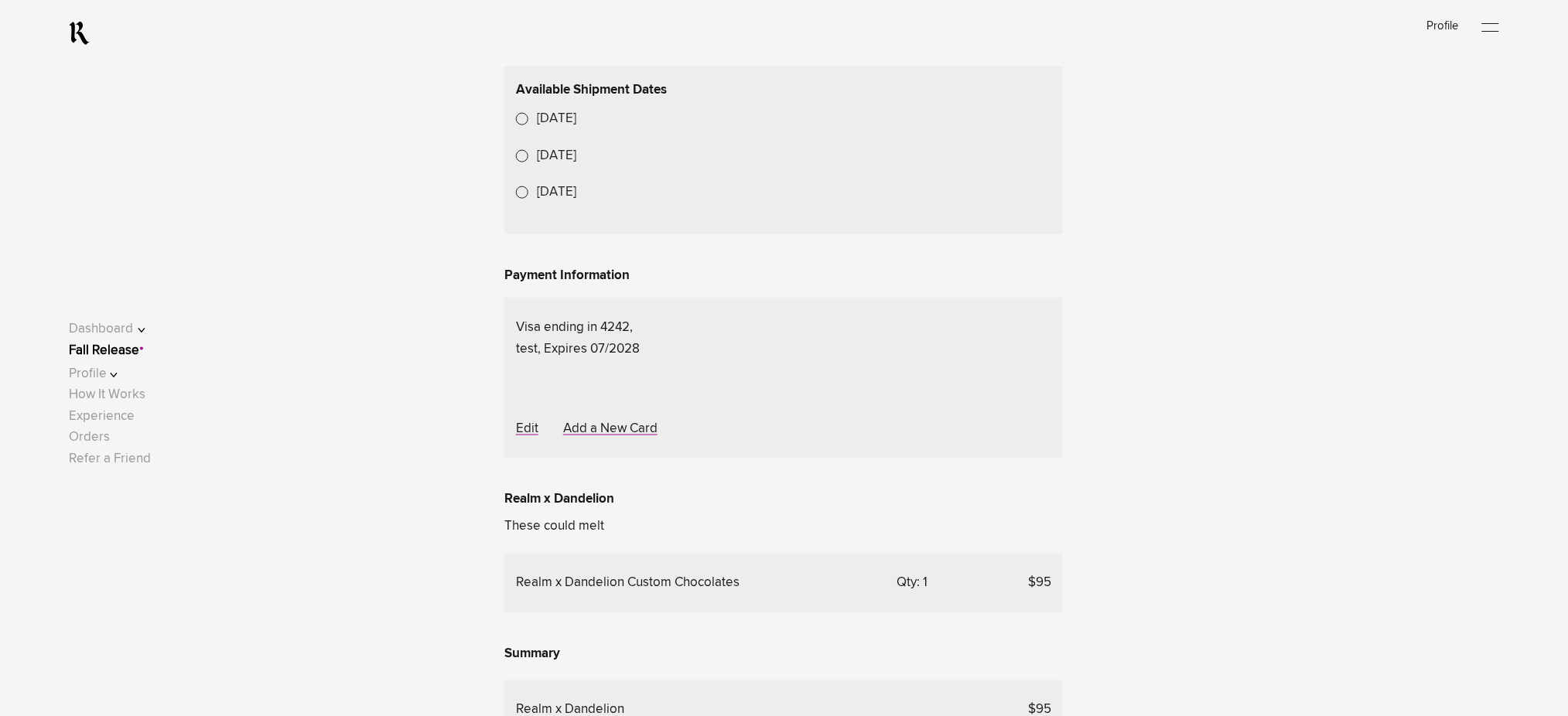
scroll to position [703, 0]
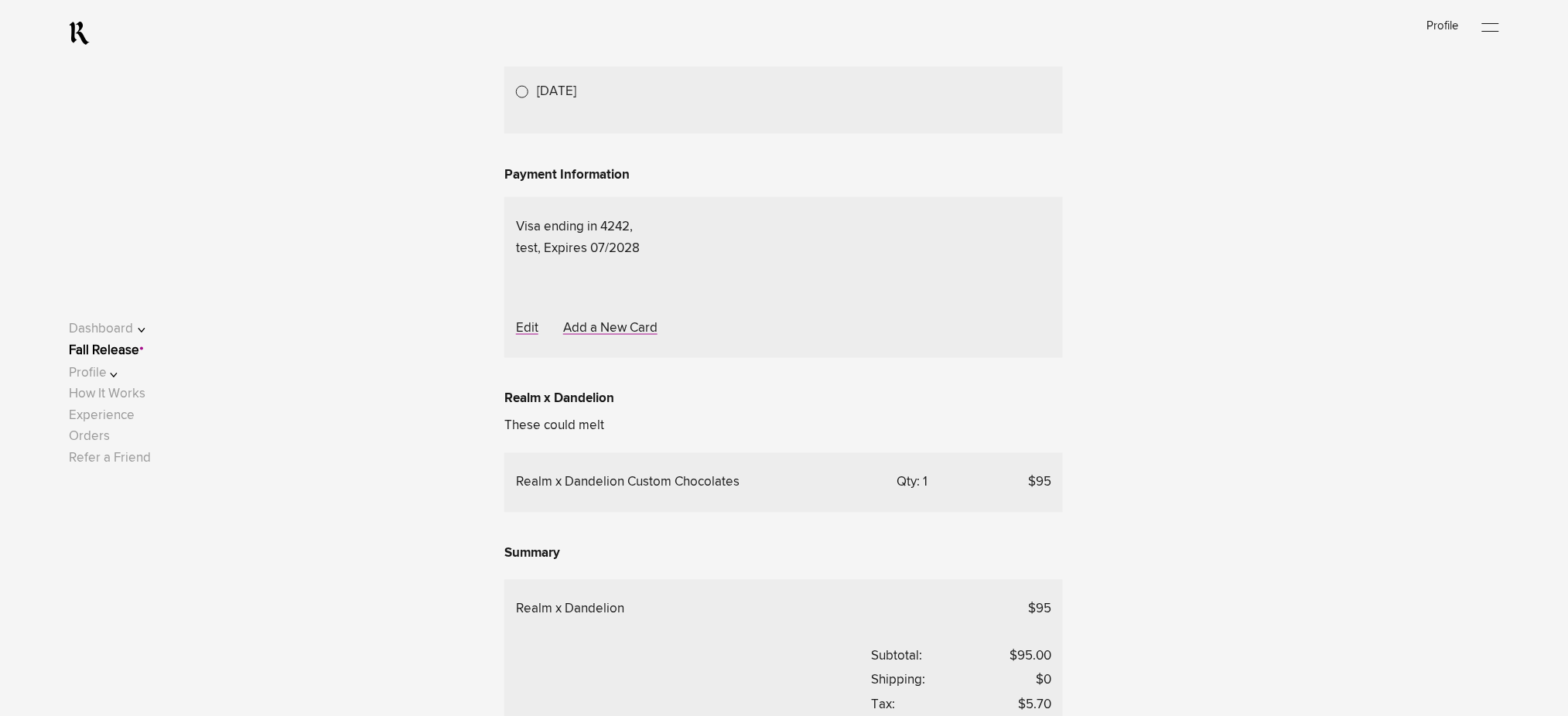
click at [563, 25] on lightning-formatted-date-time "[DATE]" at bounding box center [556, 18] width 40 height 13
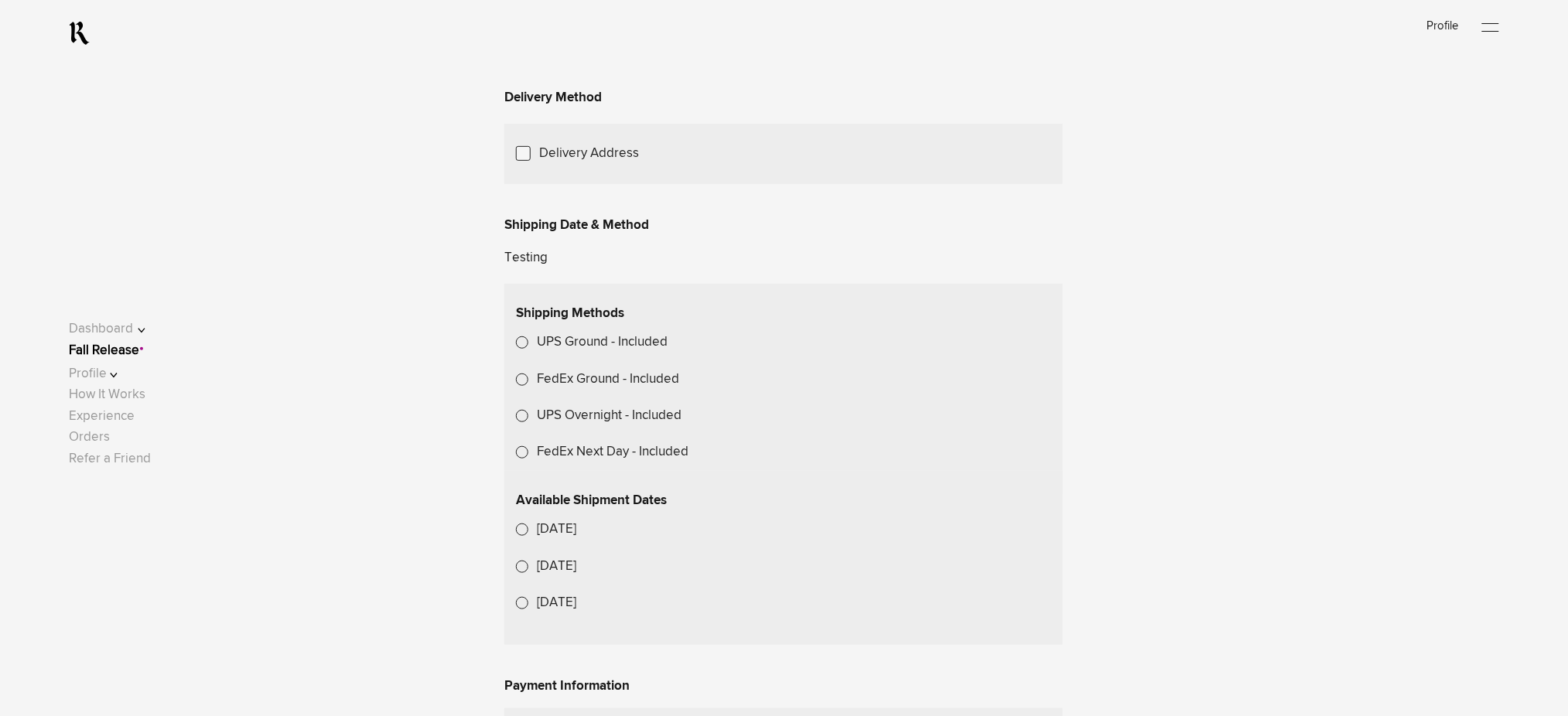
scroll to position [188, 0]
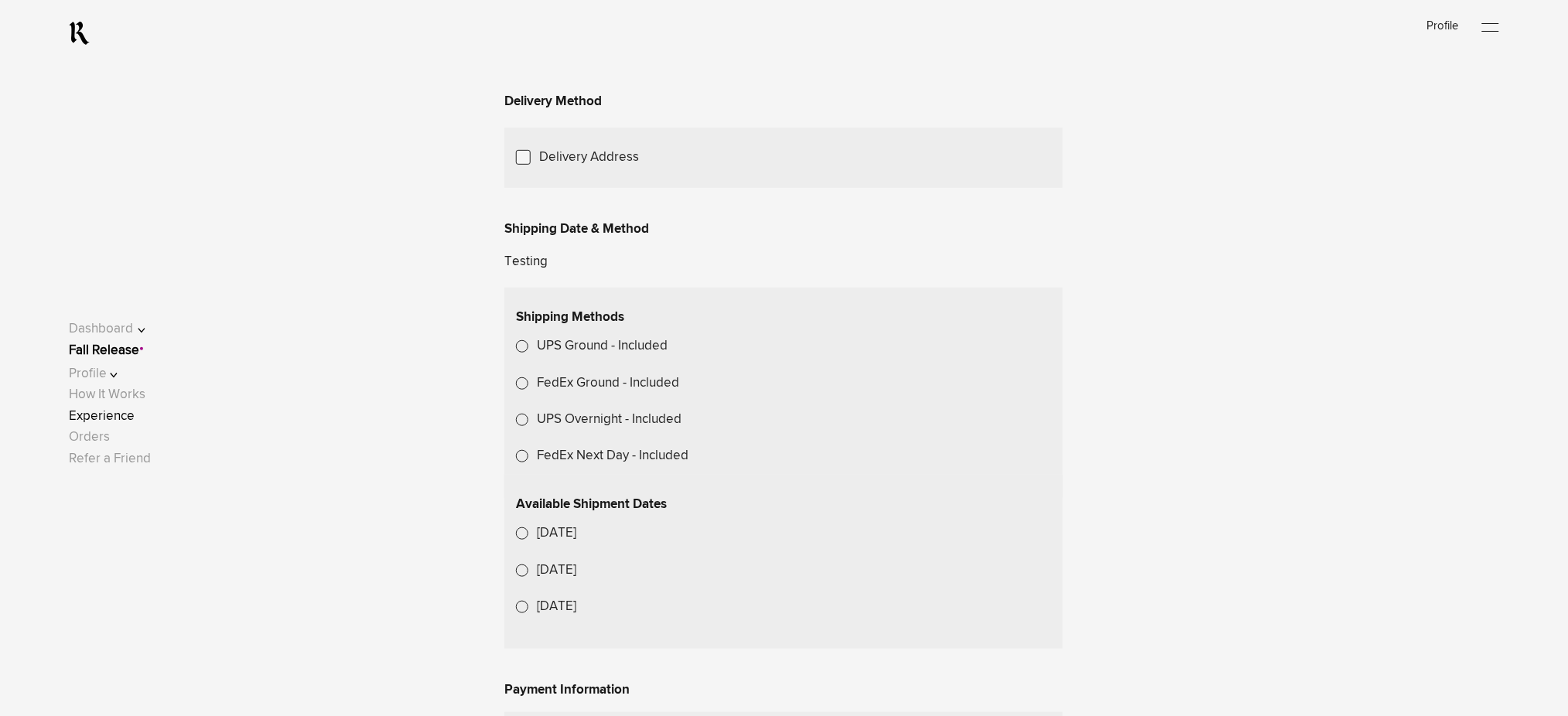
click at [120, 418] on link "Experience" at bounding box center [101, 417] width 65 height 13
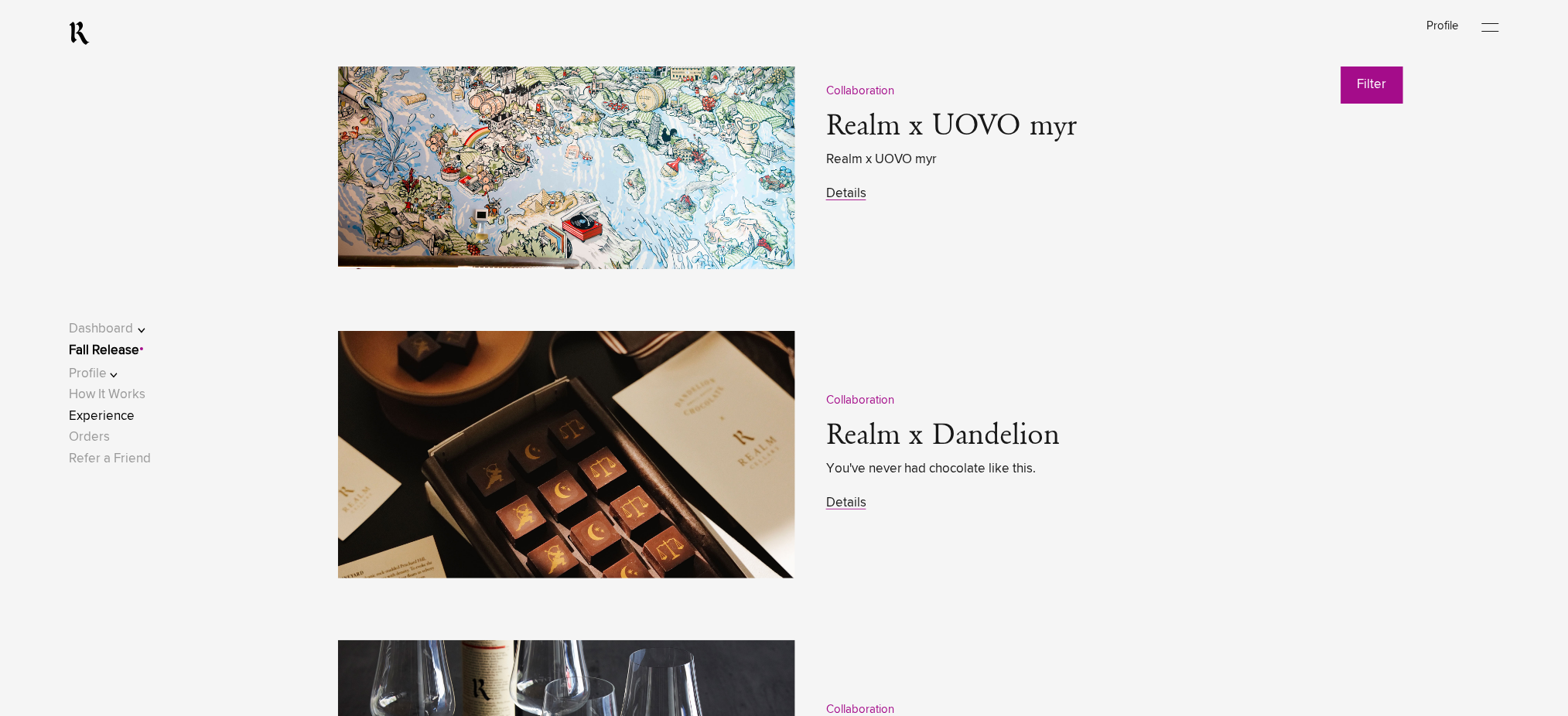
scroll to position [2062, 0]
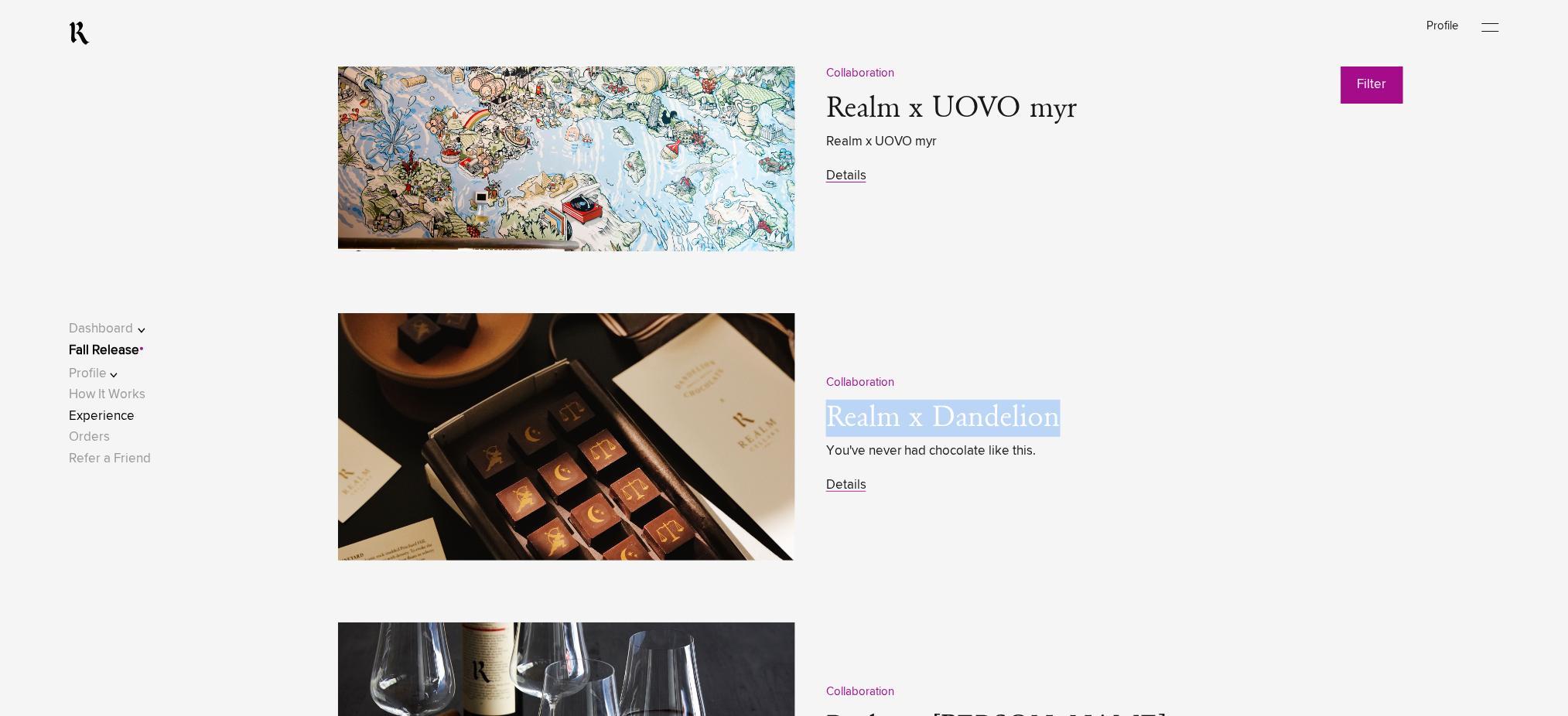
drag, startPoint x: 819, startPoint y: 418, endPoint x: 1074, endPoint y: 421, distance: 255.0
click at [1074, 421] on div "Collaboration Realm x Dandelion You've never had chocolate like this. Details" at bounding box center [878, 467] width 1081 height 309
copy link "Realm x Dandelion"
click at [844, 492] on link "Details" at bounding box center [846, 485] width 40 height 13
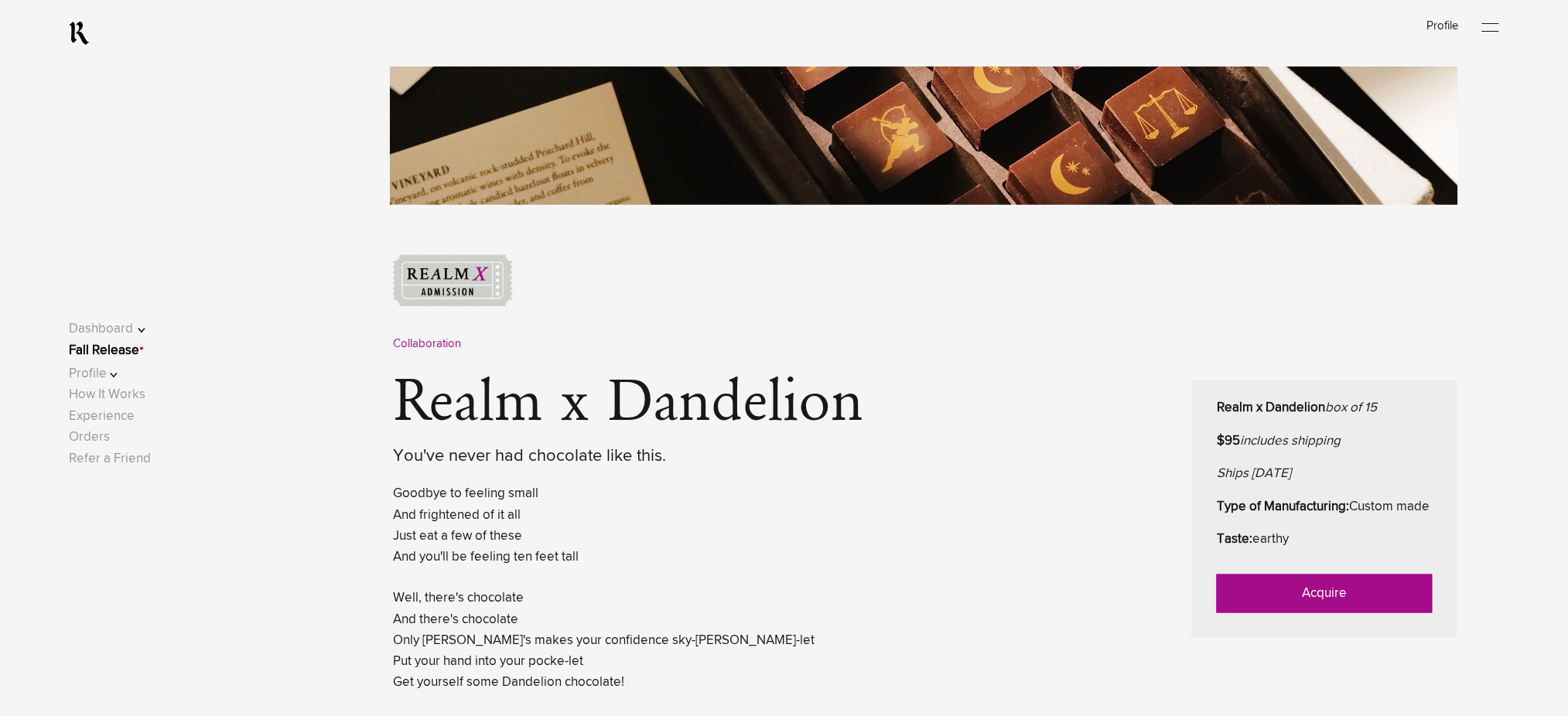
scroll to position [619, 0]
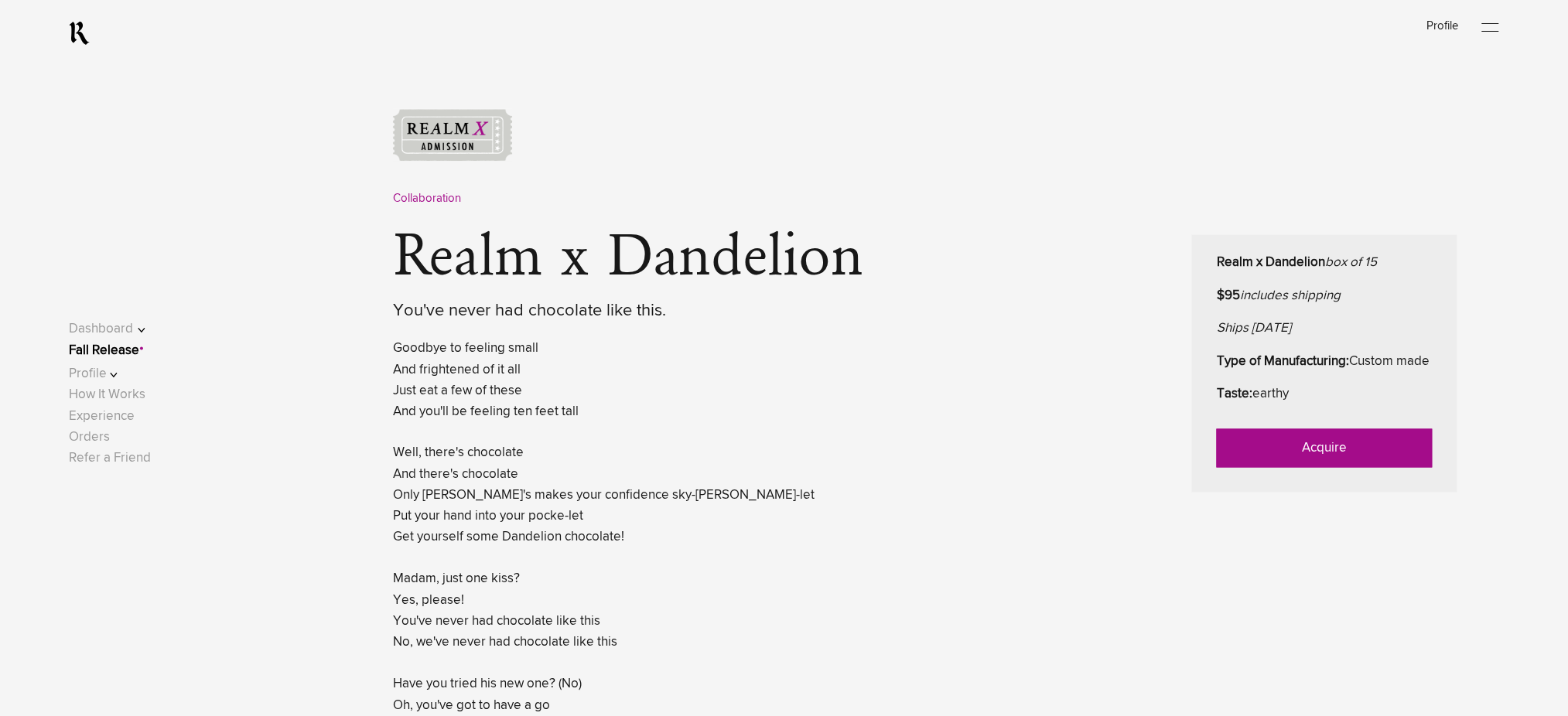
click at [1272, 468] on link "Acquire" at bounding box center [1324, 449] width 216 height 39
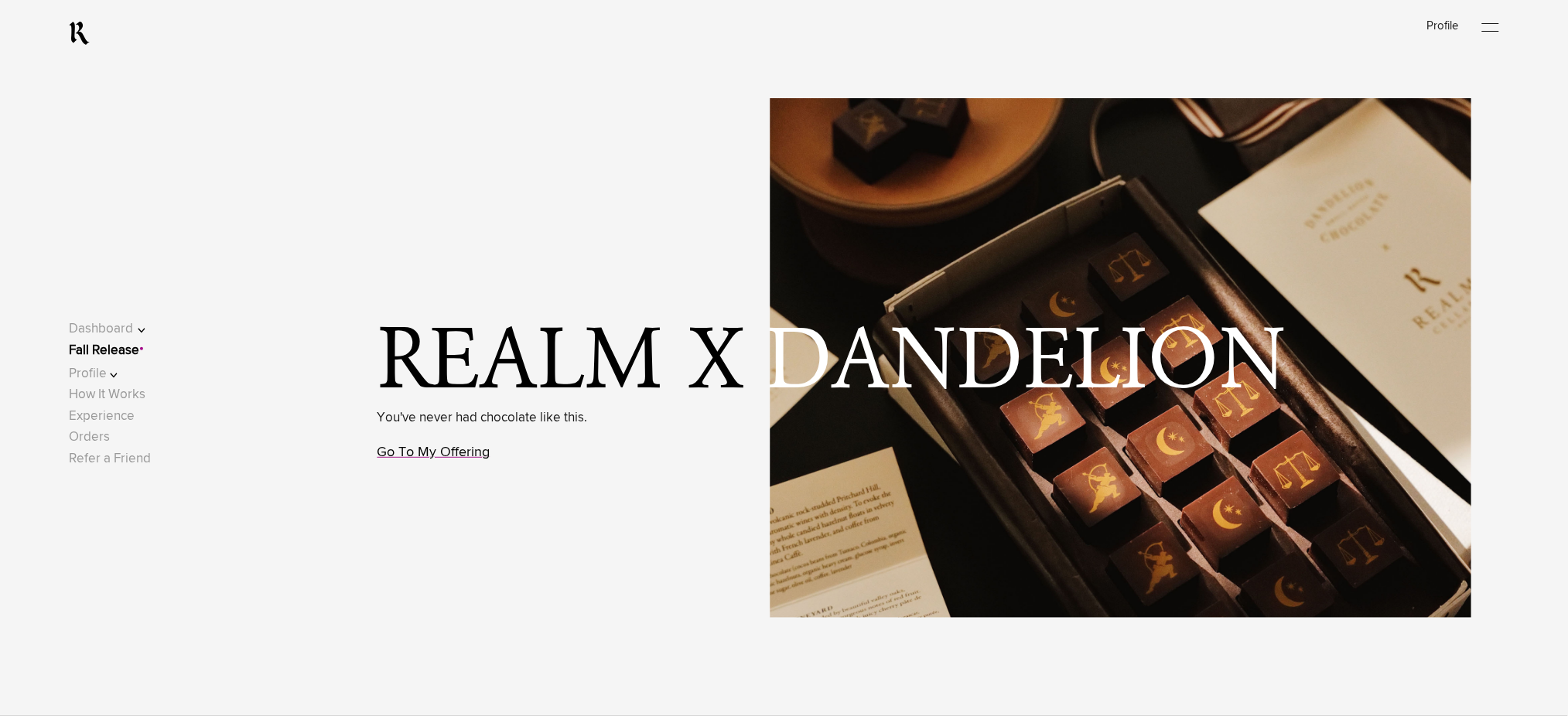
click at [473, 450] on link "Go To My Offering" at bounding box center [434, 452] width 113 height 14
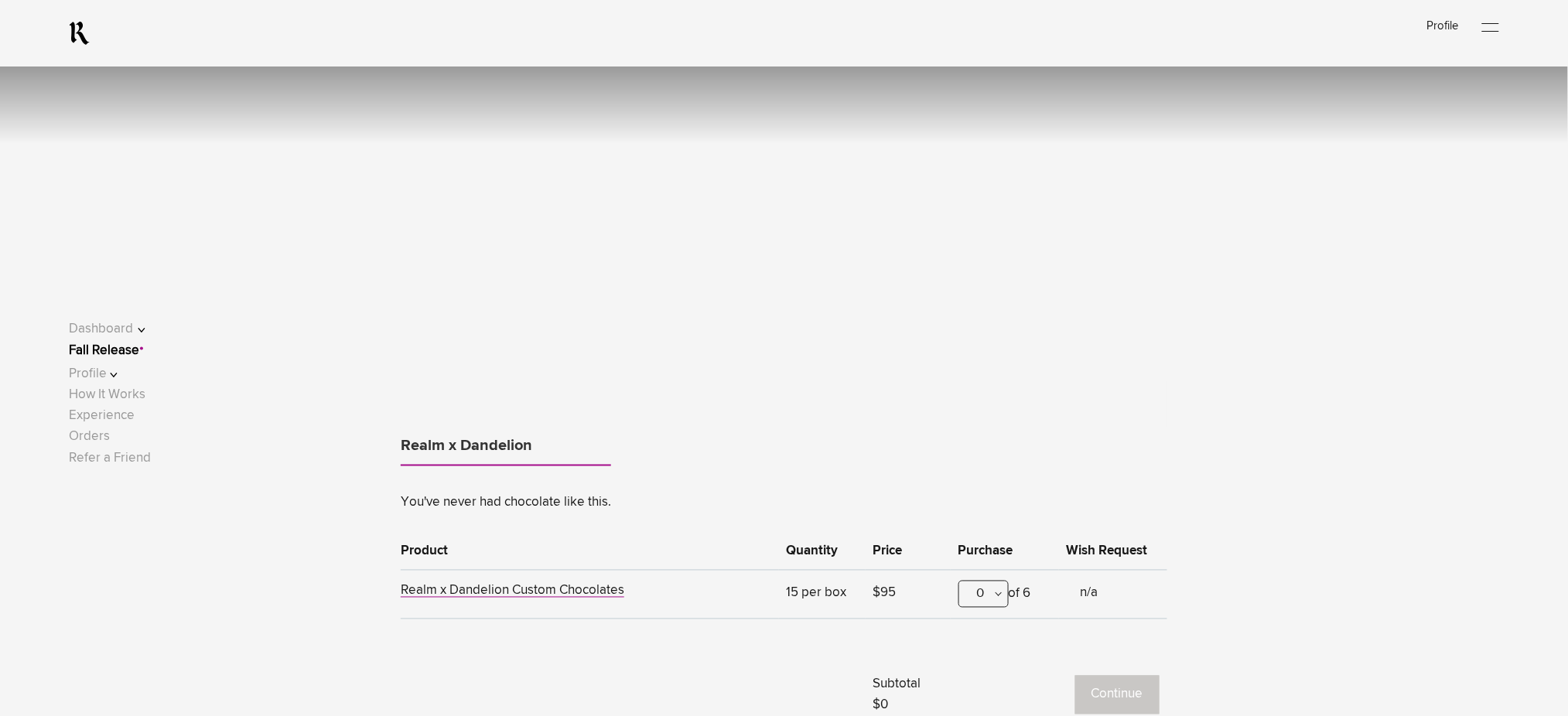
scroll to position [962, 0]
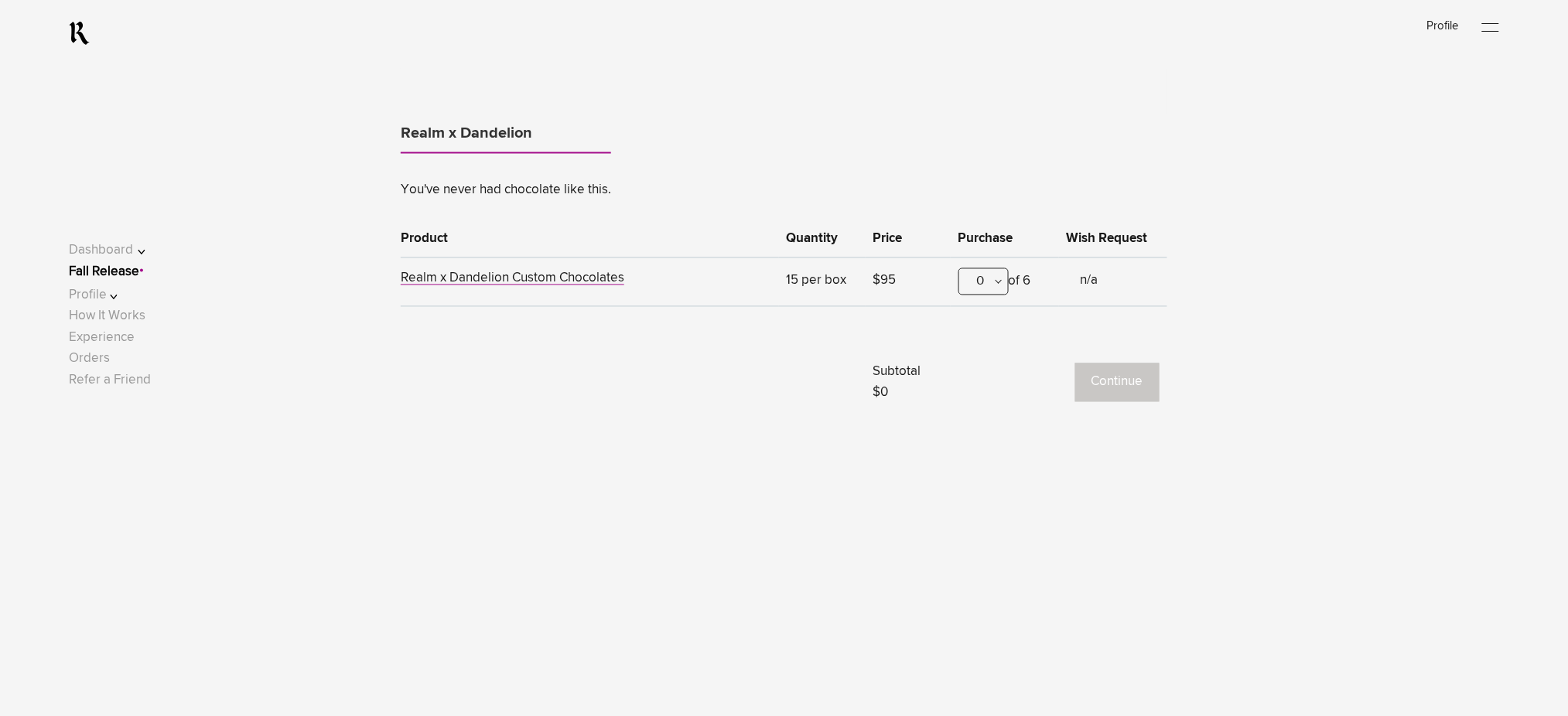
click at [994, 278] on div "0" at bounding box center [983, 283] width 50 height 27
drag, startPoint x: 996, startPoint y: 360, endPoint x: 1121, endPoint y: 372, distance: 125.6
click at [999, 362] on div "1" at bounding box center [983, 358] width 48 height 39
click at [1128, 375] on button "Continue" at bounding box center [1117, 383] width 84 height 39
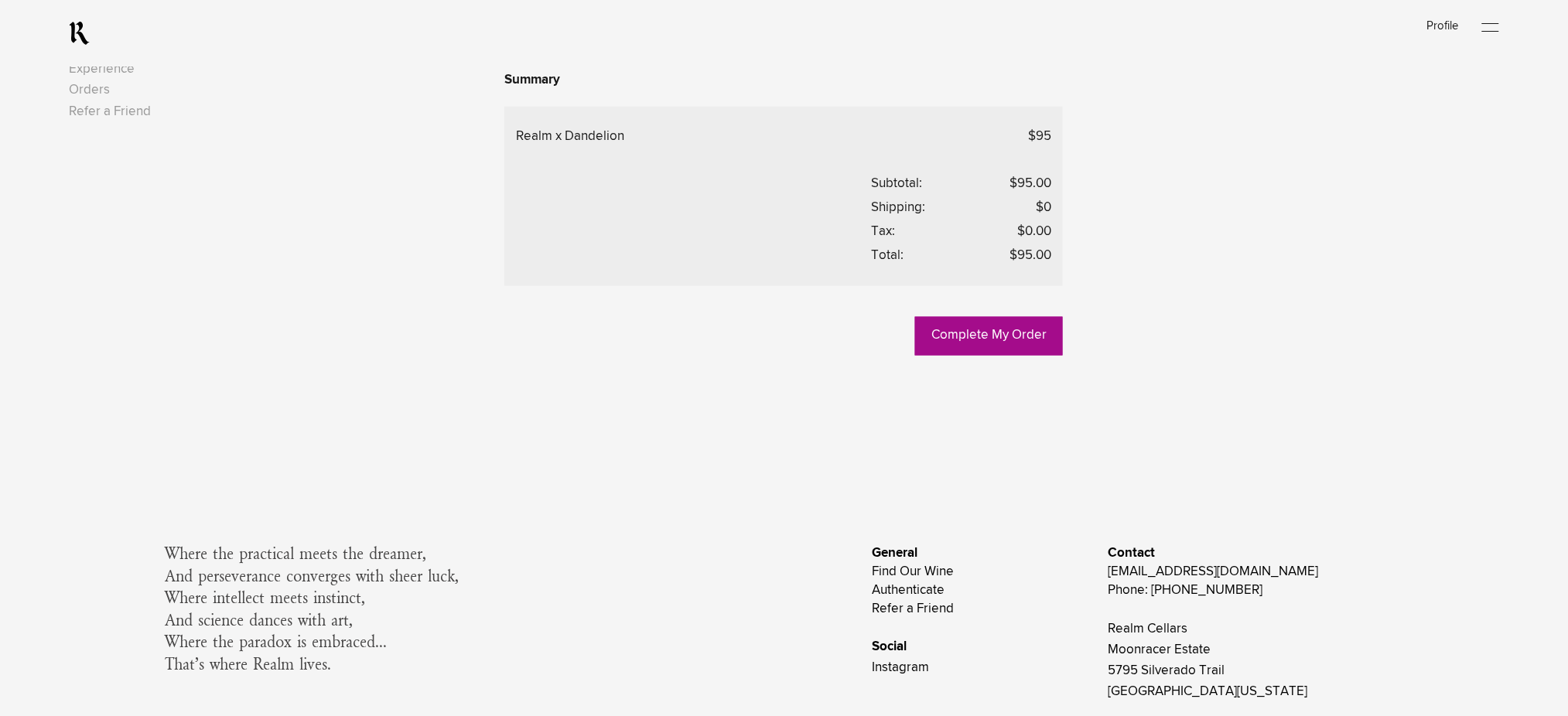
scroll to position [722, 0]
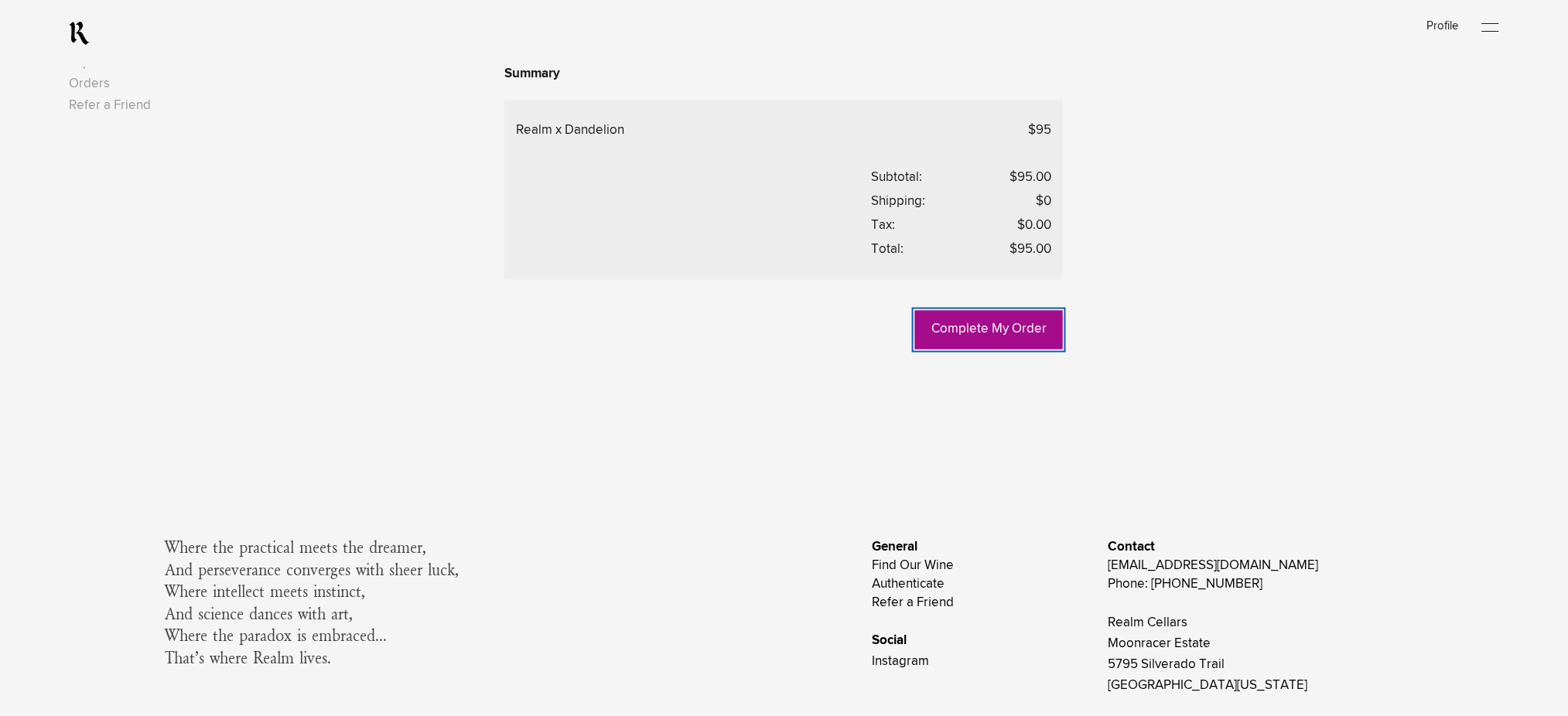
click at [962, 350] on link "Complete My Order" at bounding box center [989, 330] width 148 height 39
